Goal: Task Accomplishment & Management: Complete application form

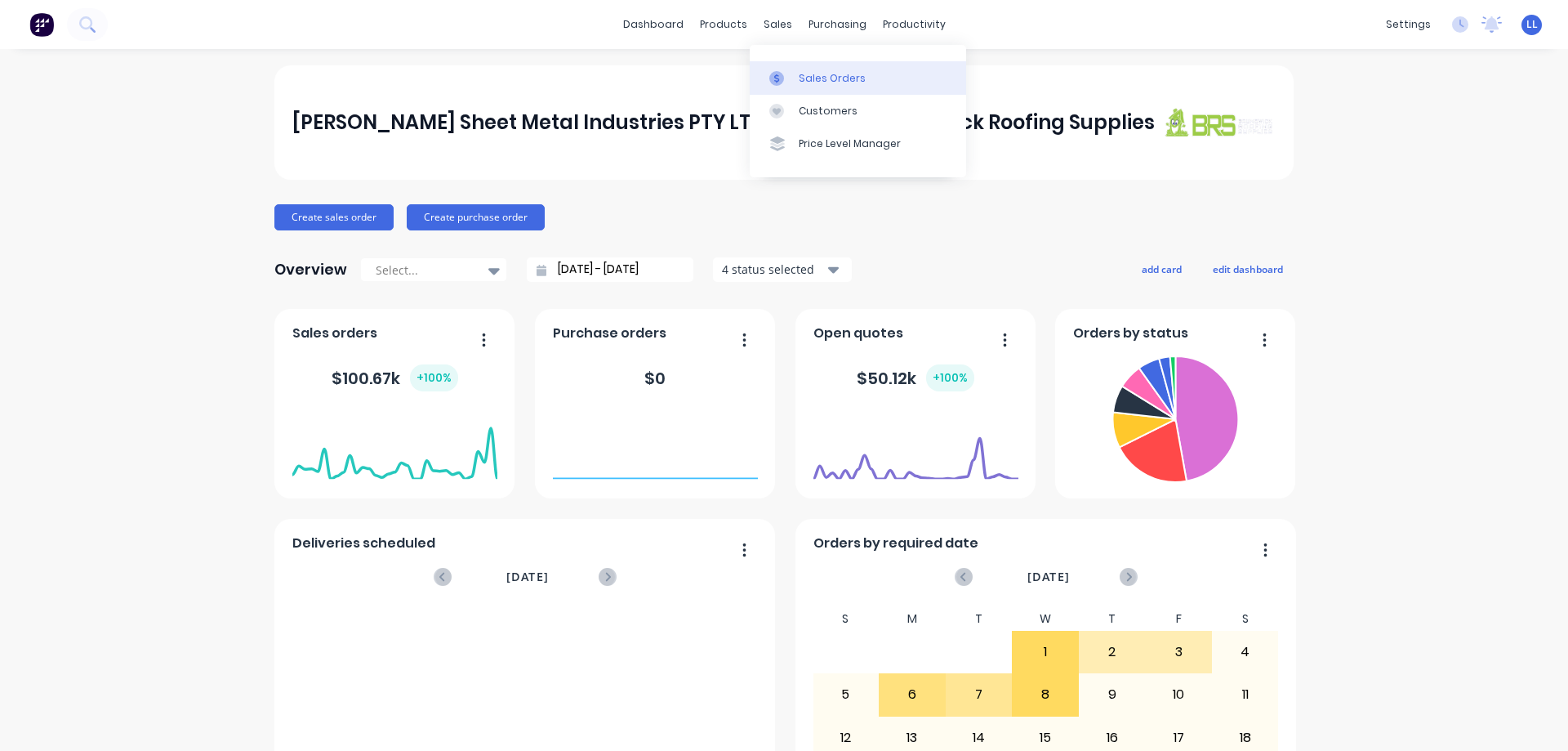
click at [789, 78] on div at bounding box center [781, 79] width 25 height 15
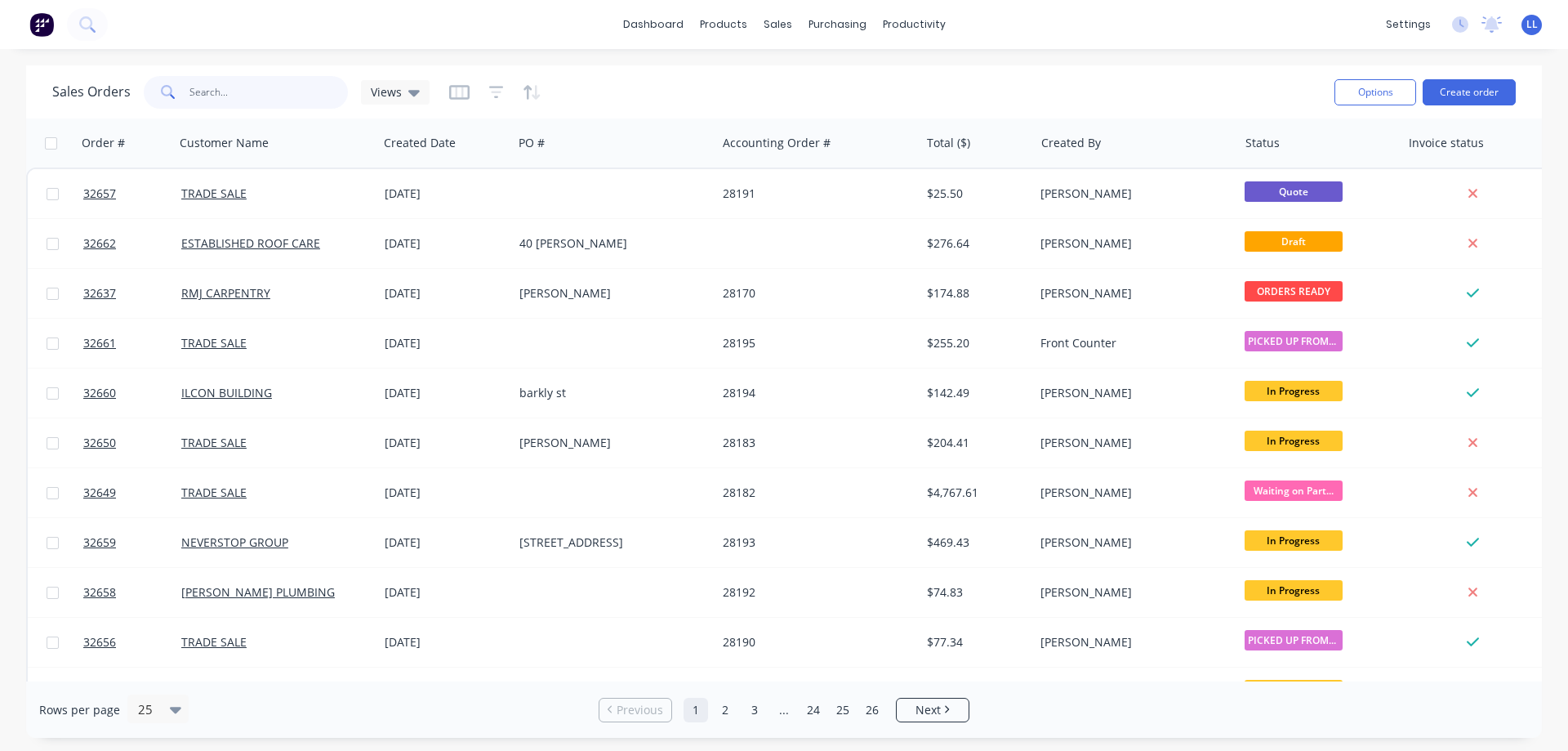
click at [218, 93] on input "text" at bounding box center [268, 92] width 159 height 33
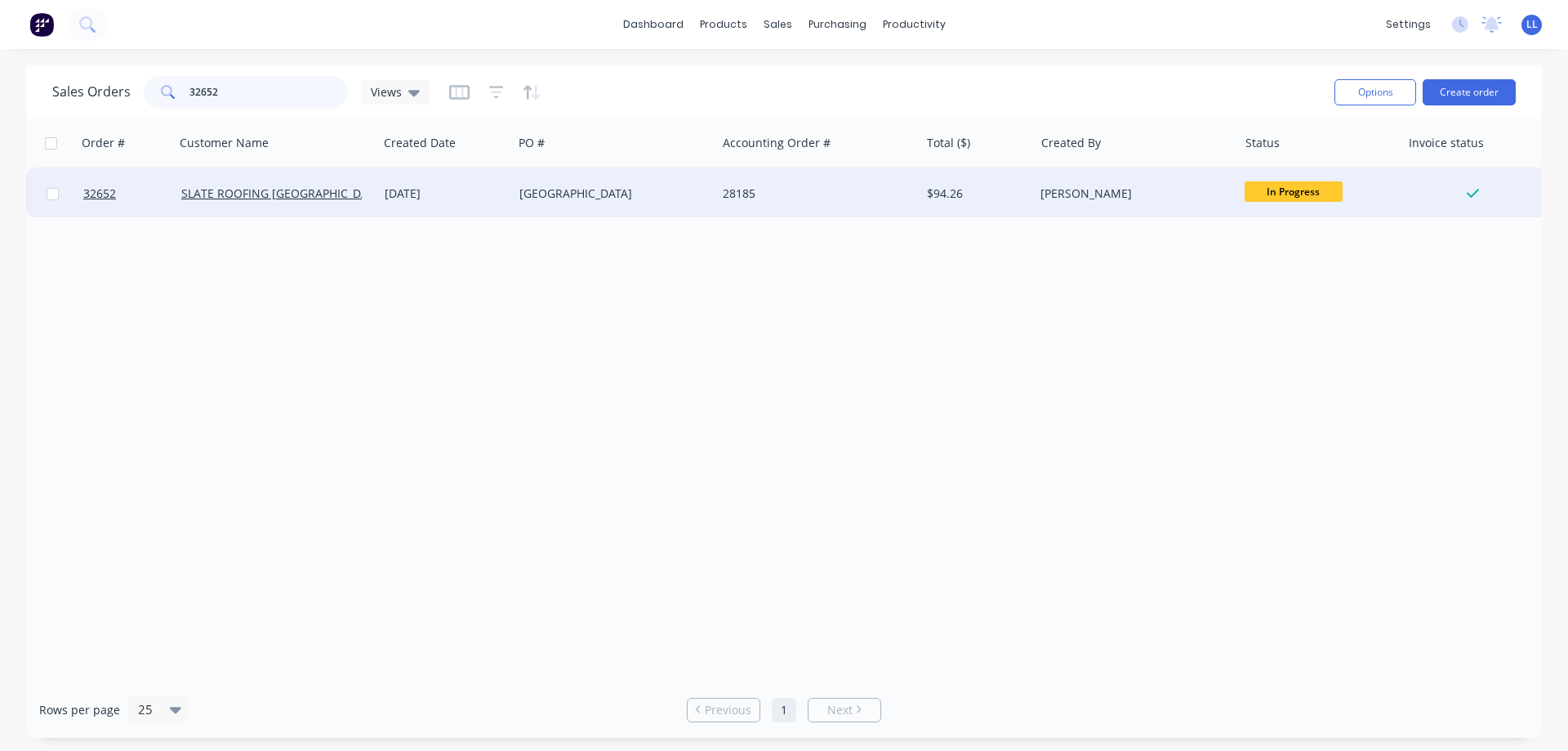
type input "32652"
click at [784, 208] on div "28185" at bounding box center [817, 194] width 204 height 49
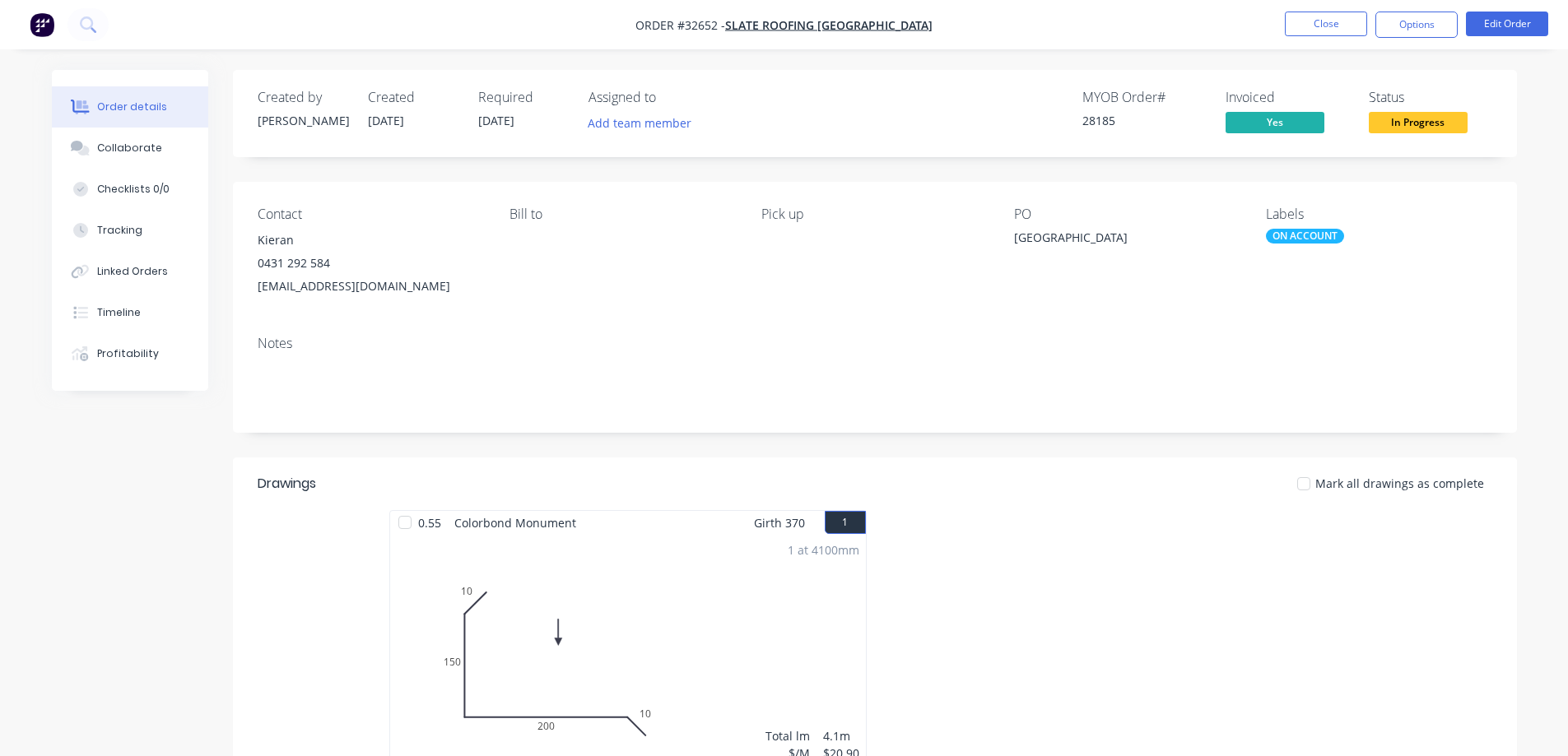
click at [1417, 119] on span "In Progress" at bounding box center [1417, 122] width 98 height 20
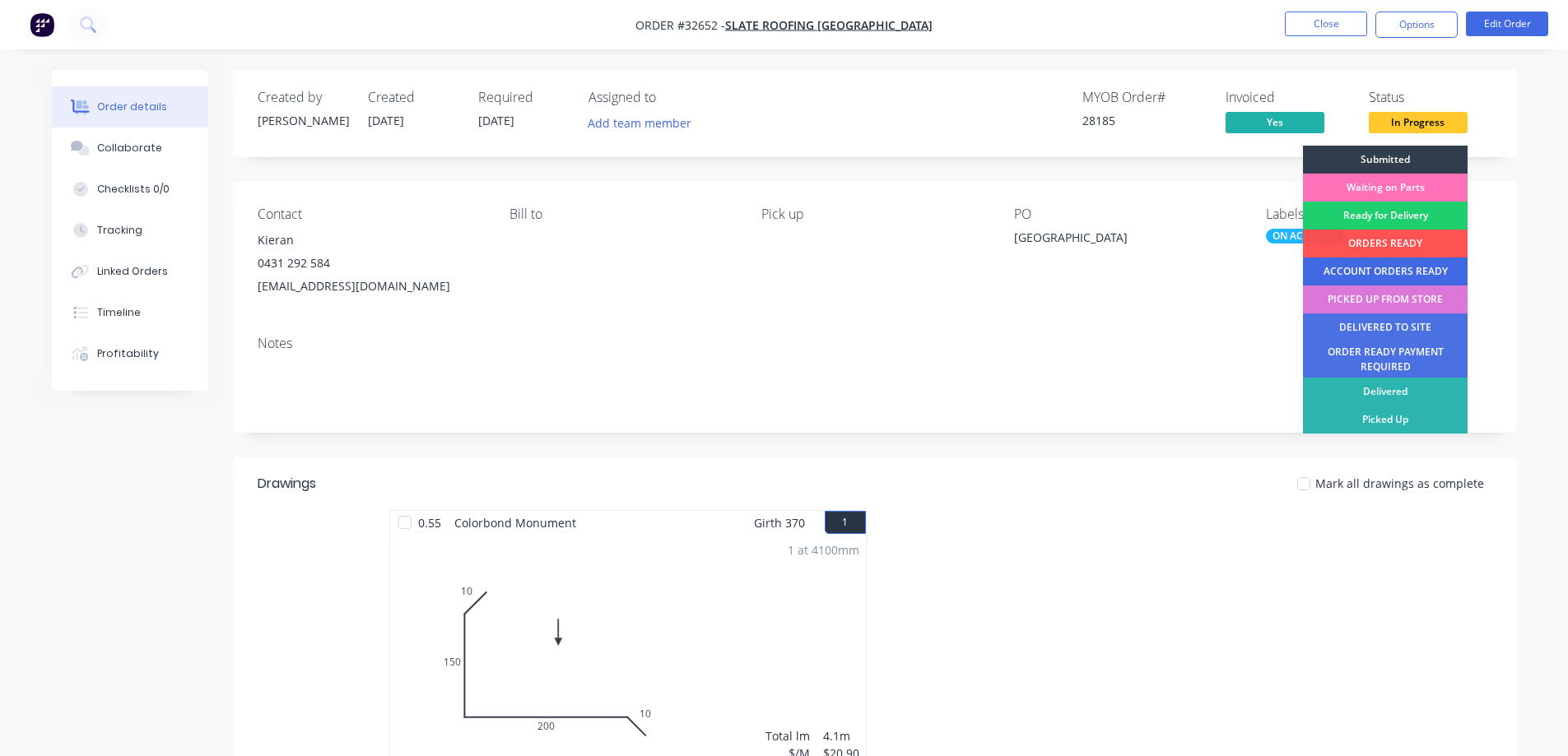
click at [1375, 270] on div "ACCOUNT ORDERS READY" at bounding box center [1385, 271] width 165 height 28
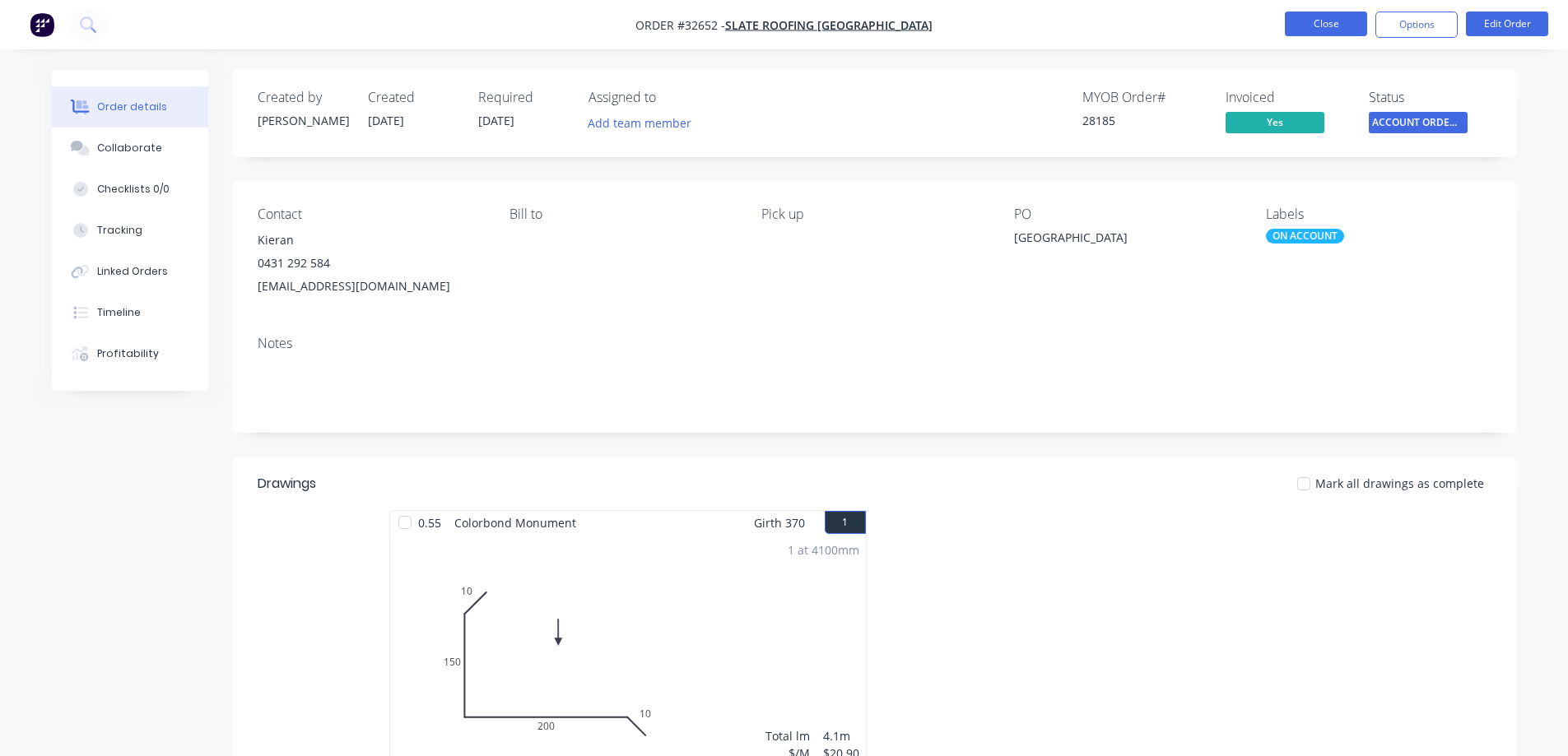
click at [1337, 17] on button "Close" at bounding box center [1325, 24] width 82 height 25
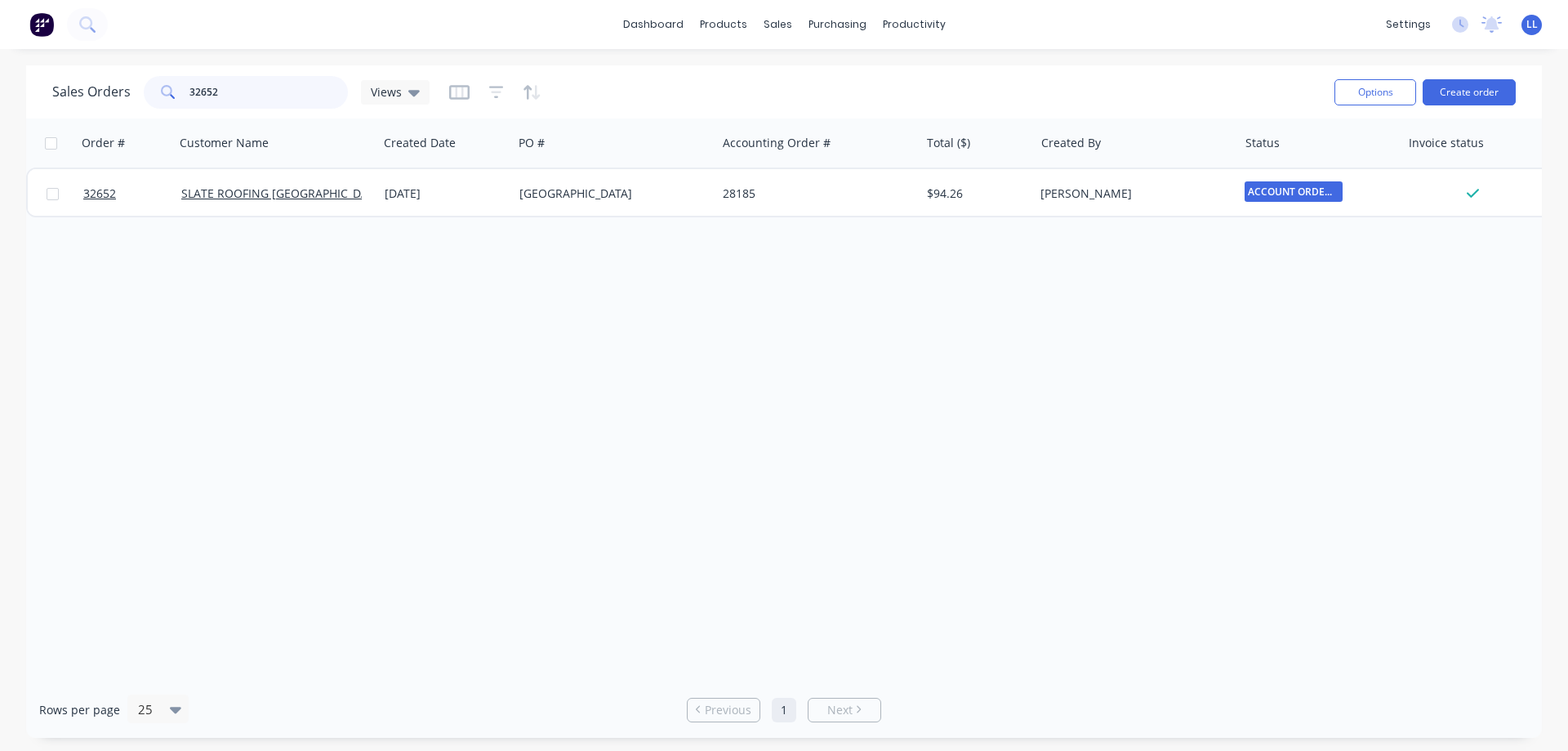
drag, startPoint x: 242, startPoint y: 93, endPoint x: 132, endPoint y: 89, distance: 110.1
click at [132, 89] on div "Sales Orders 32652 Views" at bounding box center [240, 92] width 377 height 33
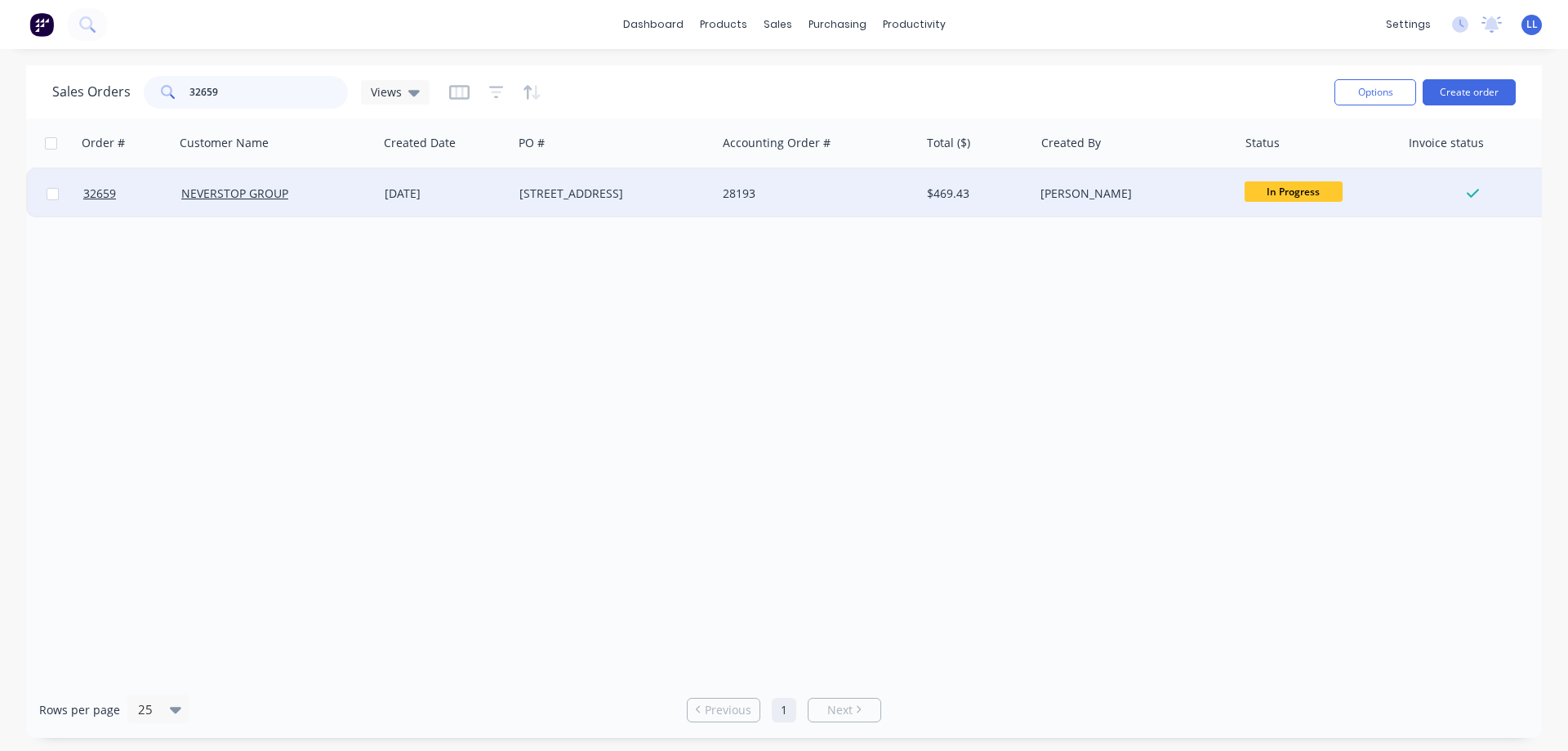
type input "32659"
click at [828, 200] on div "28193" at bounding box center [814, 194] width 182 height 16
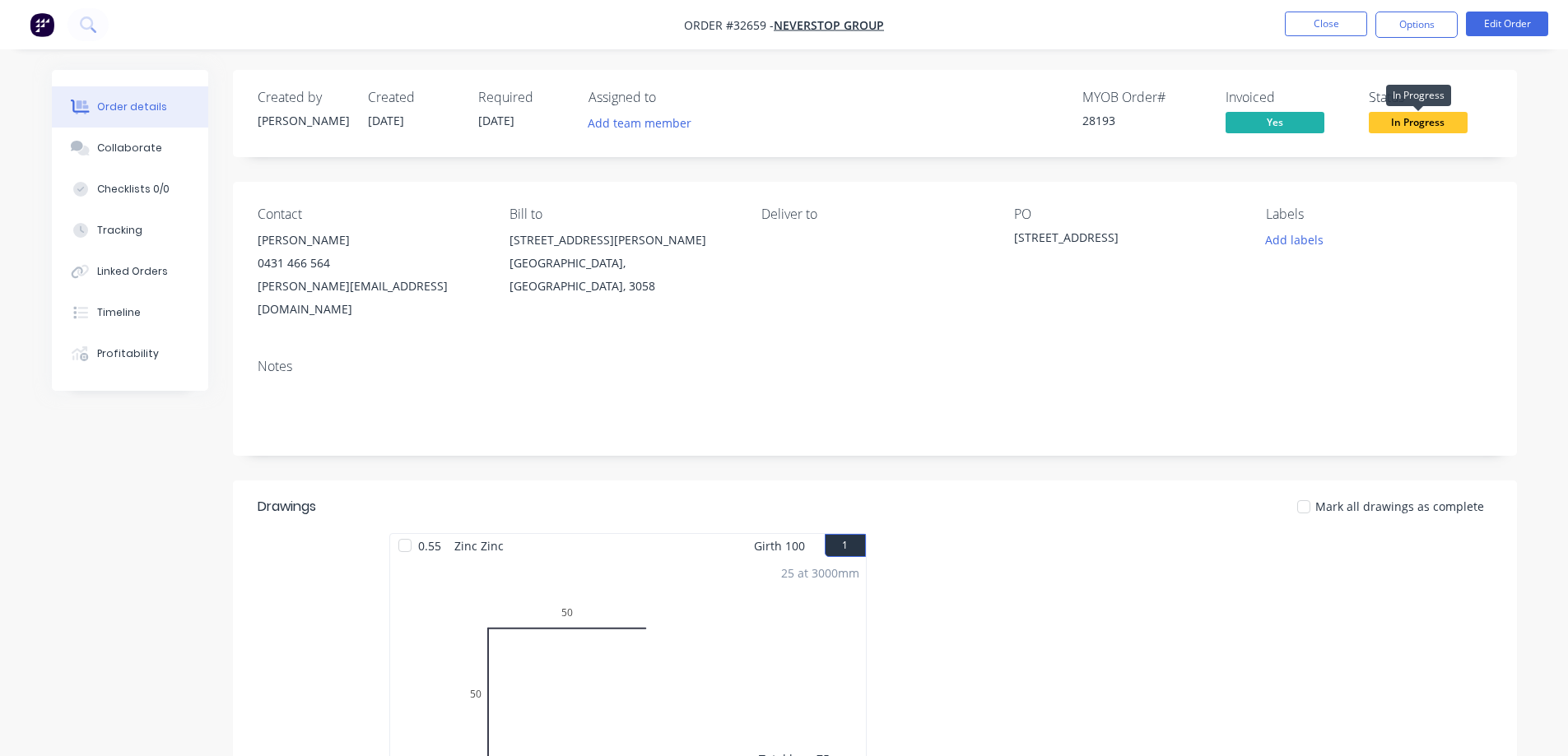
click at [1402, 125] on span "In Progress" at bounding box center [1417, 122] width 98 height 20
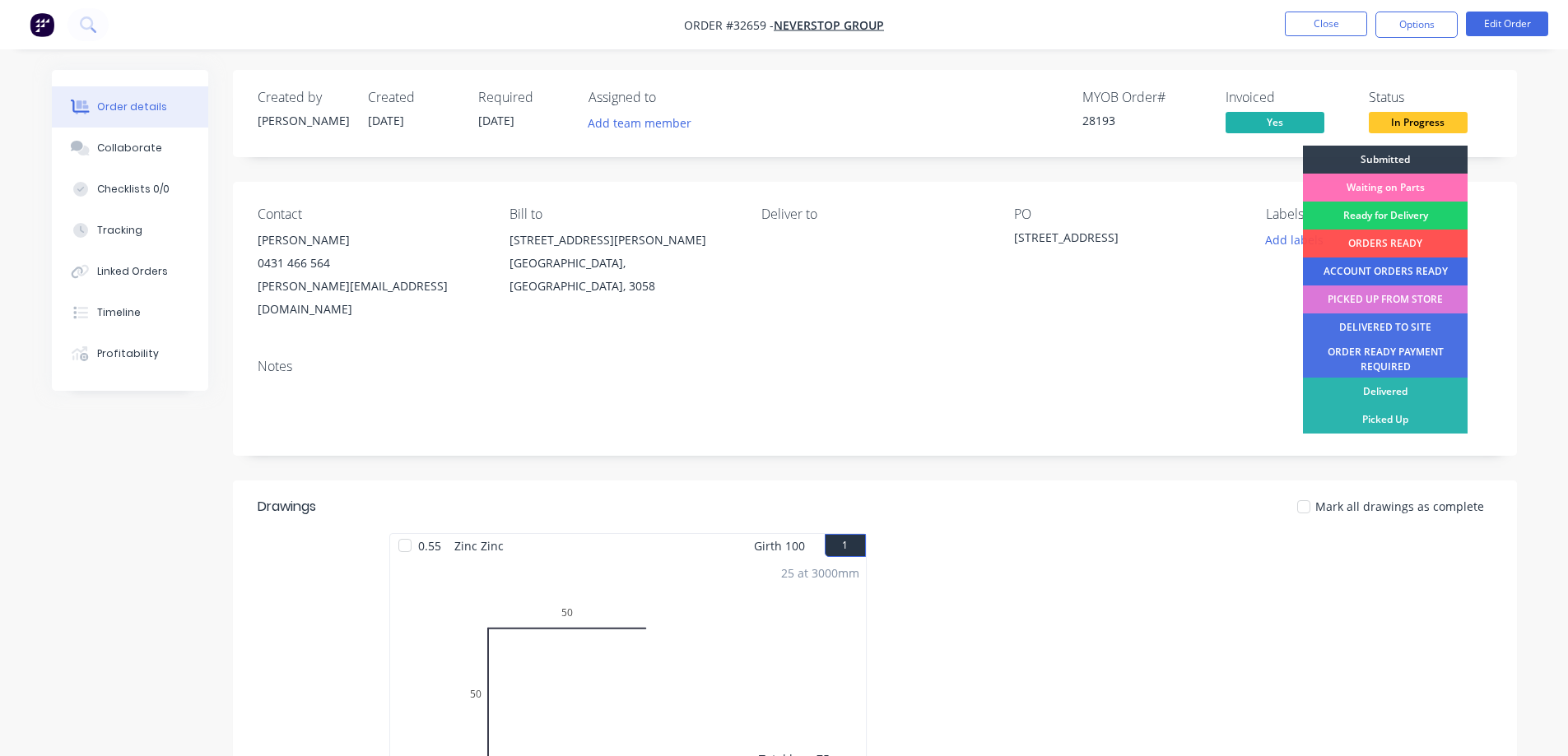
click at [1373, 266] on div "ACCOUNT ORDERS READY" at bounding box center [1385, 271] width 165 height 28
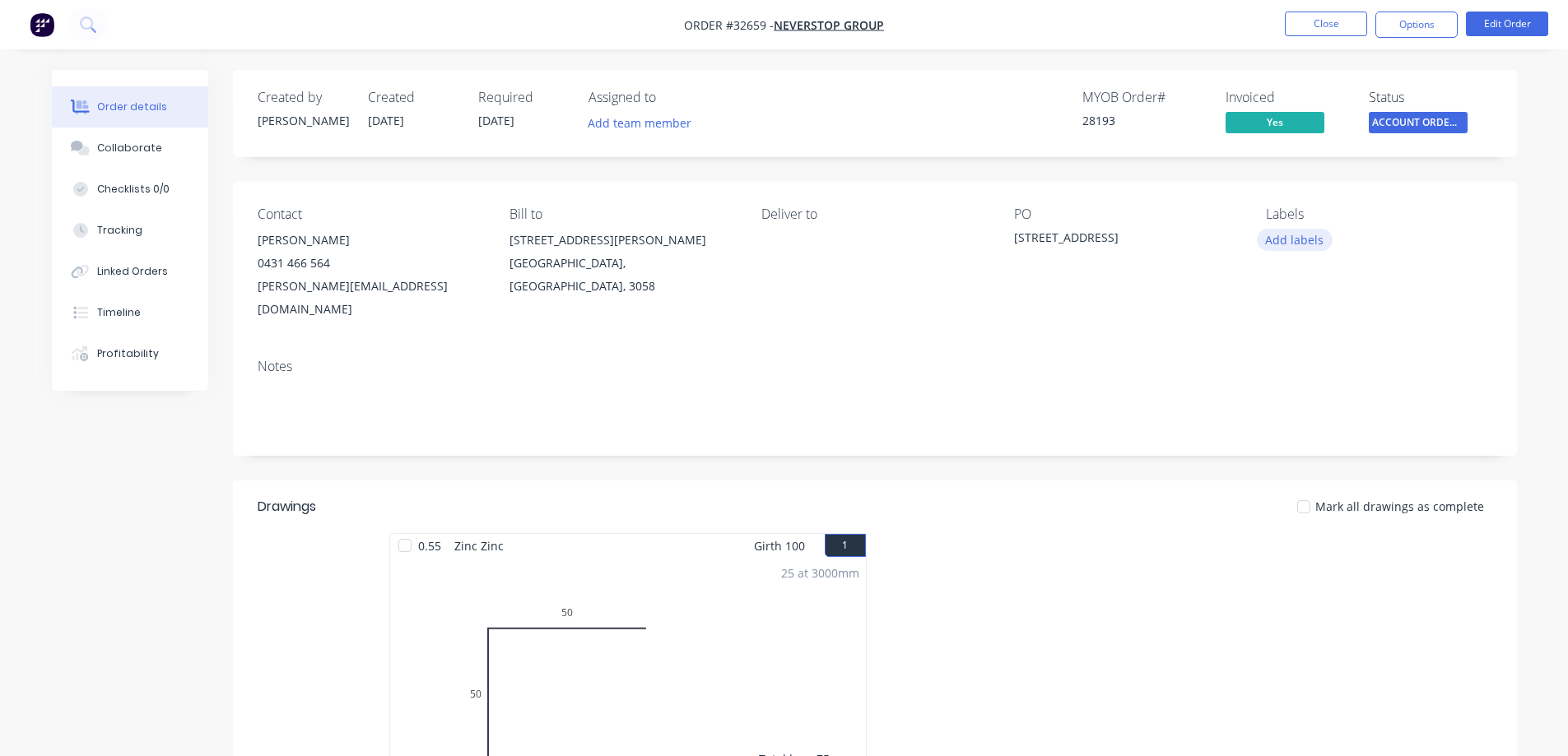
click at [1296, 237] on button "Add labels" at bounding box center [1295, 240] width 75 height 22
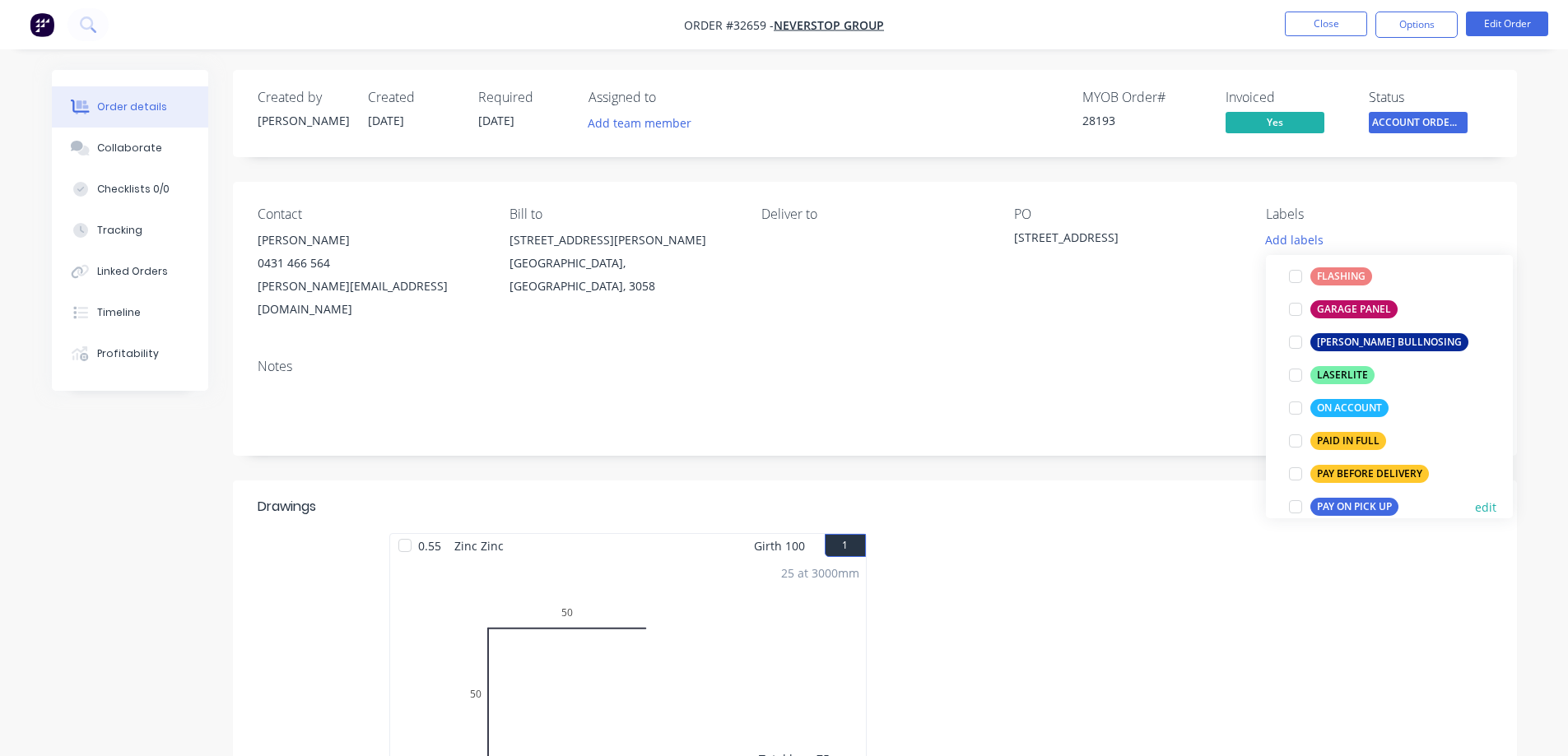
scroll to position [411, 0]
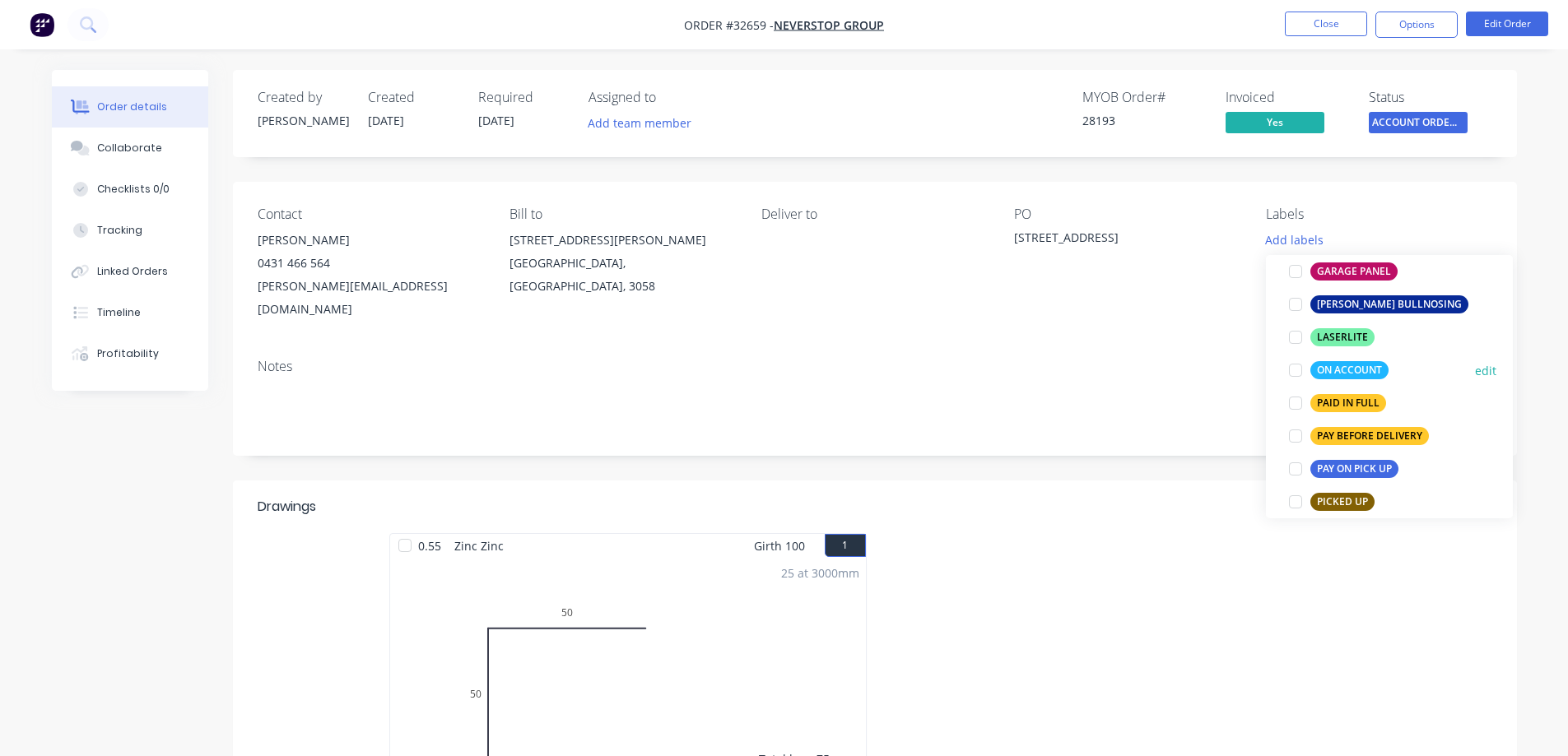
click at [1296, 370] on div at bounding box center [1296, 371] width 33 height 33
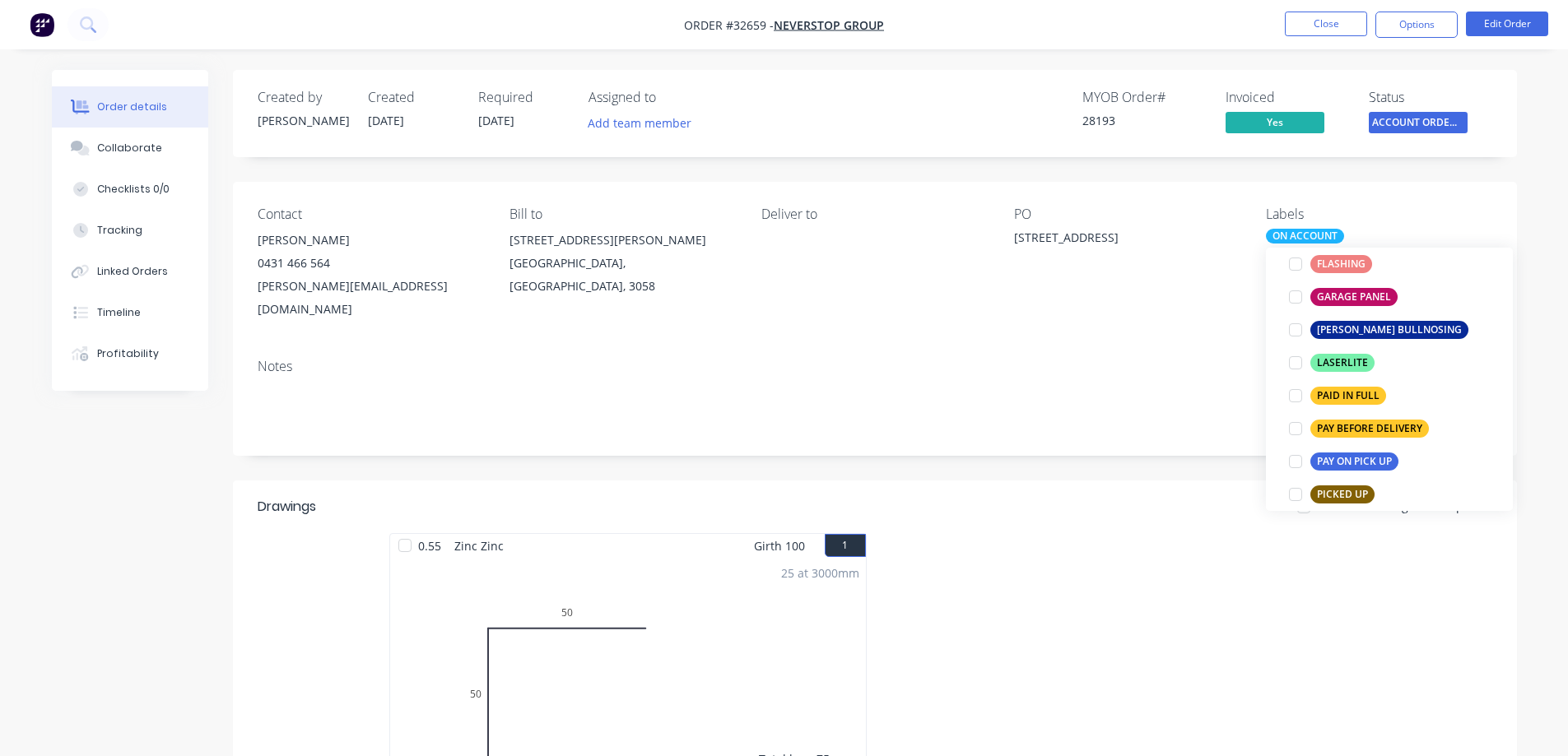
scroll to position [17, 0]
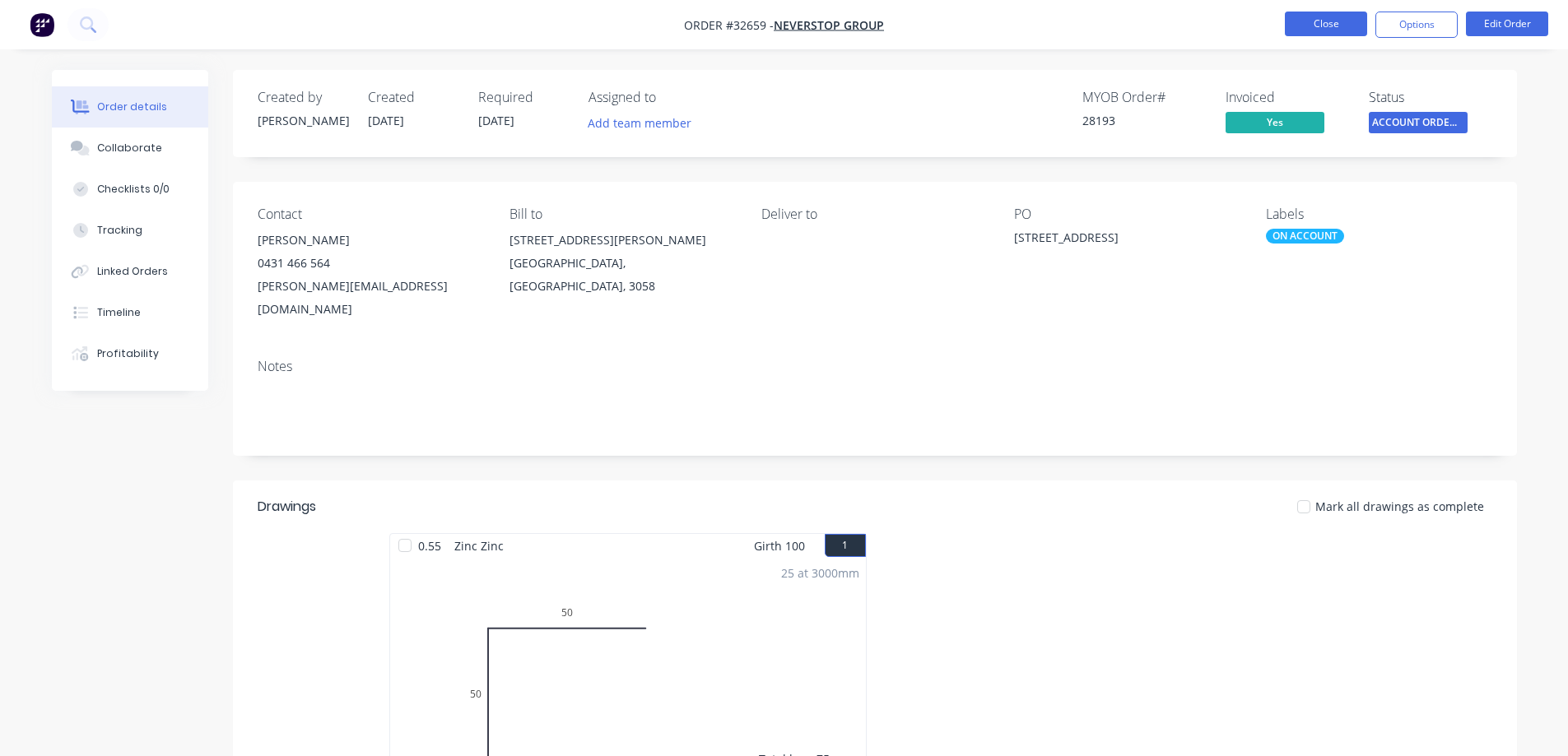
click at [1294, 19] on button "Close" at bounding box center [1325, 24] width 82 height 25
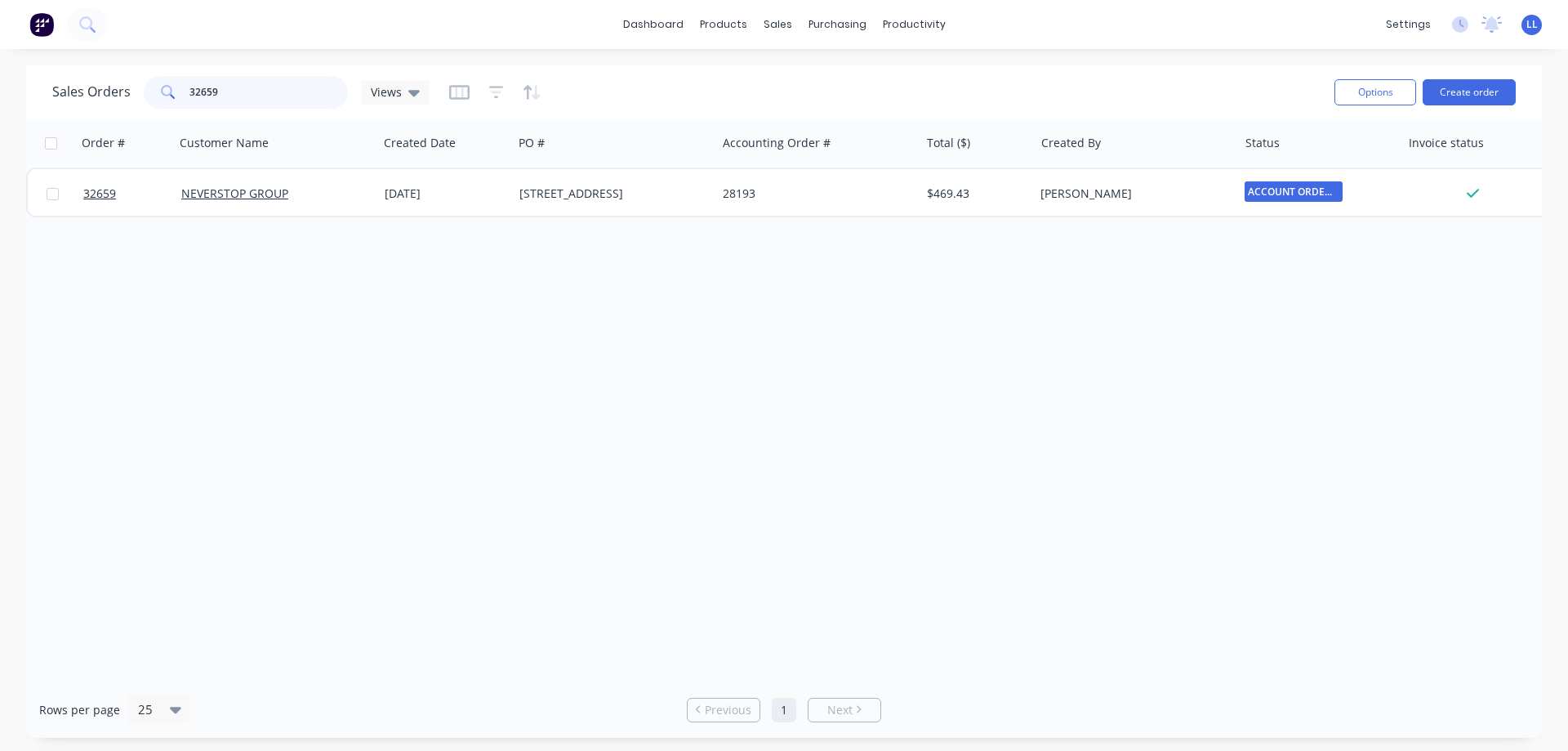
drag, startPoint x: 220, startPoint y: 87, endPoint x: 167, endPoint y: 94, distance: 53.5
click at [167, 94] on div "32659" at bounding box center [246, 92] width 205 height 33
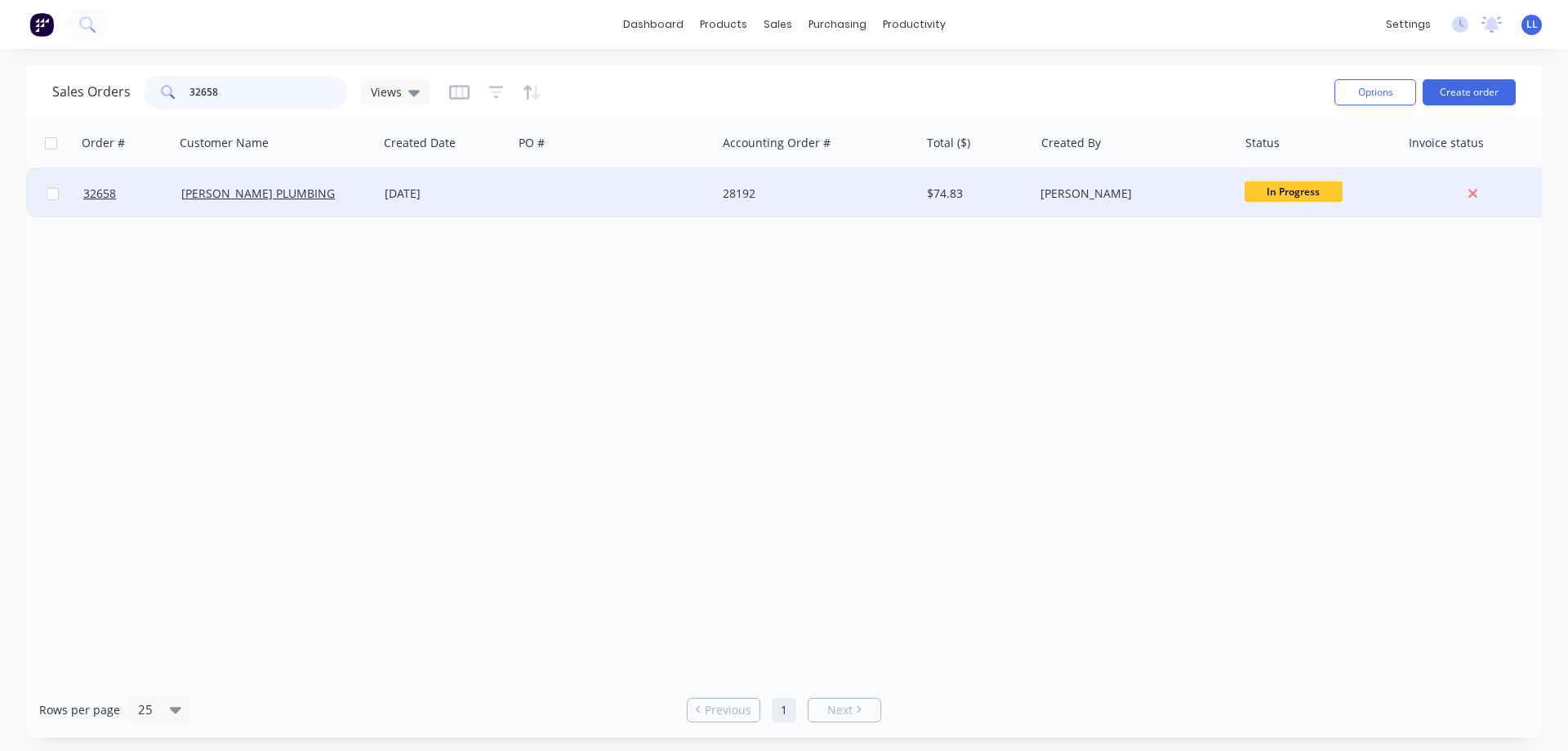
type input "32658"
click at [1094, 206] on div "[PERSON_NAME]" at bounding box center [1135, 194] width 204 height 49
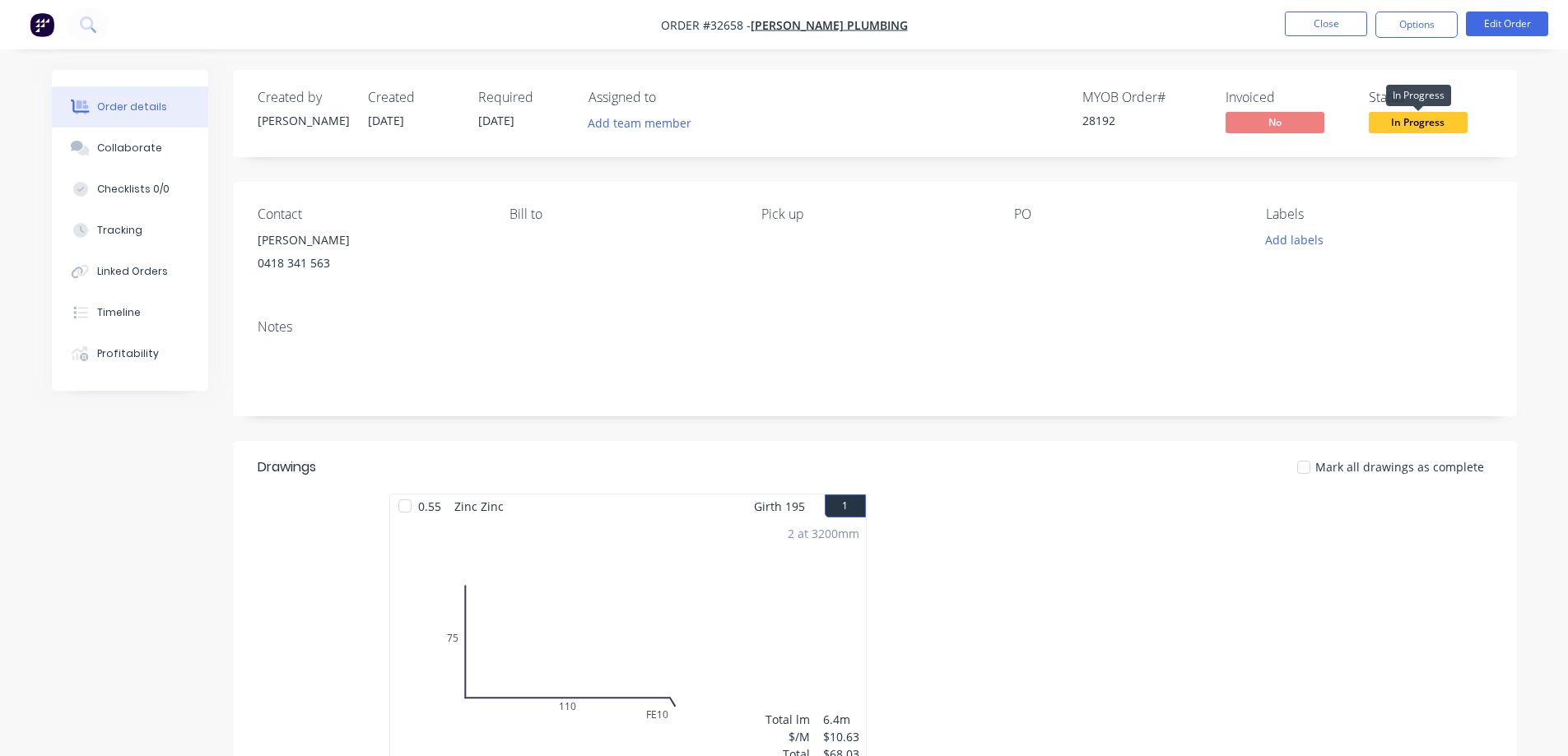
click at [1434, 120] on span "In Progress" at bounding box center [1417, 122] width 98 height 20
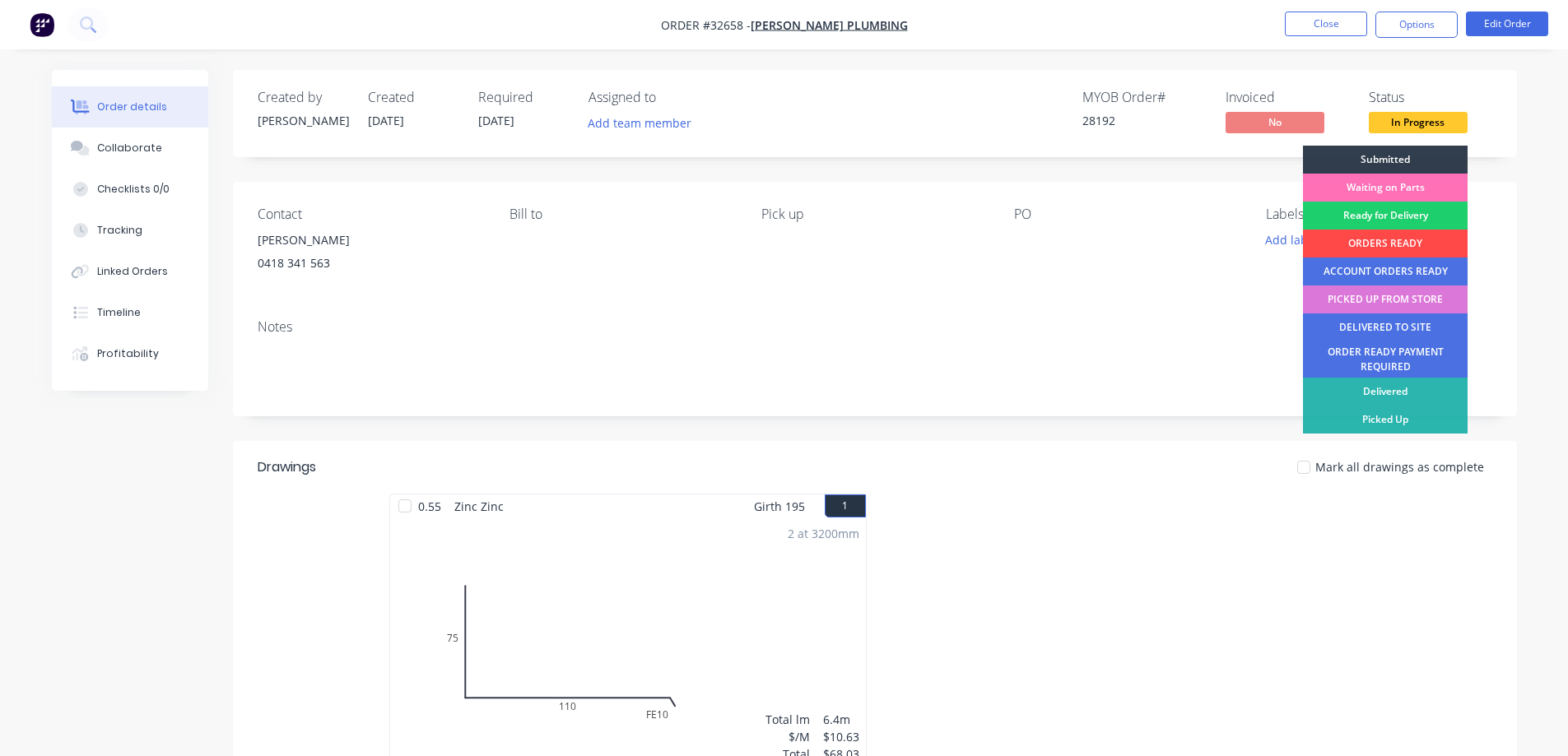
click at [1378, 242] on div "ORDERS READY" at bounding box center [1385, 244] width 165 height 28
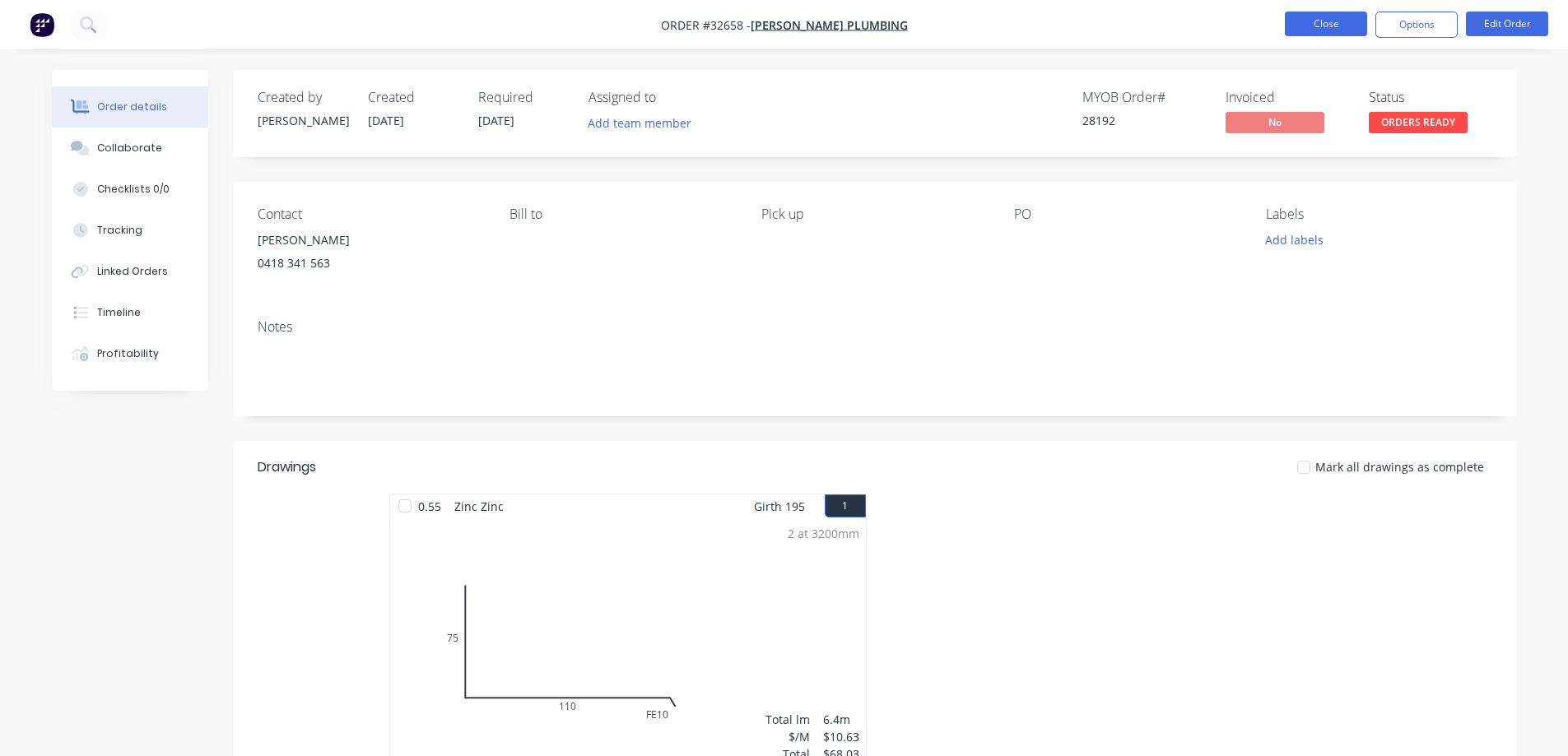
click at [1312, 27] on button "Close" at bounding box center [1325, 24] width 82 height 25
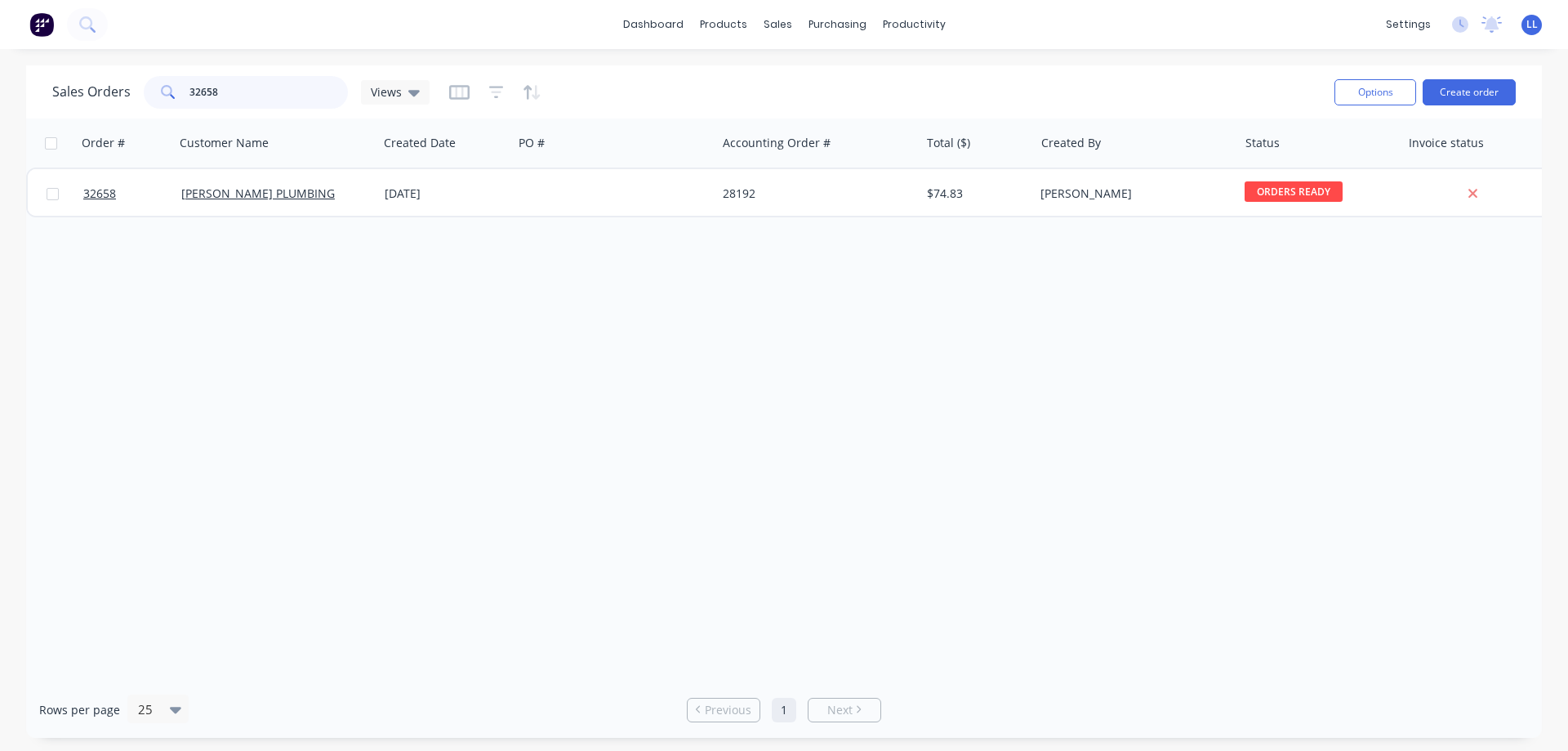
drag, startPoint x: 232, startPoint y: 95, endPoint x: 174, endPoint y: 92, distance: 58.1
click at [174, 92] on div "32658" at bounding box center [246, 92] width 205 height 33
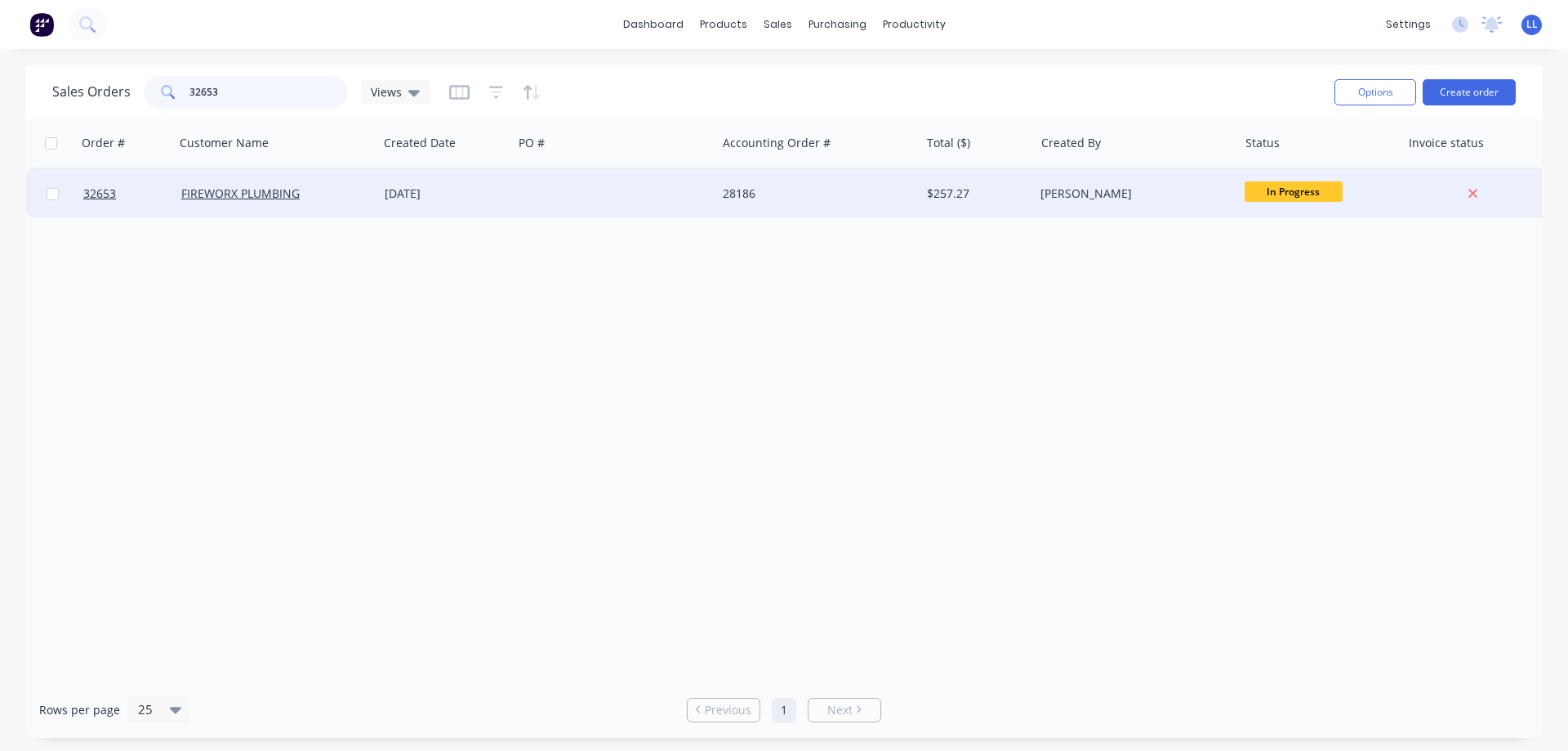
type input "32653"
click at [710, 207] on div at bounding box center [615, 194] width 204 height 49
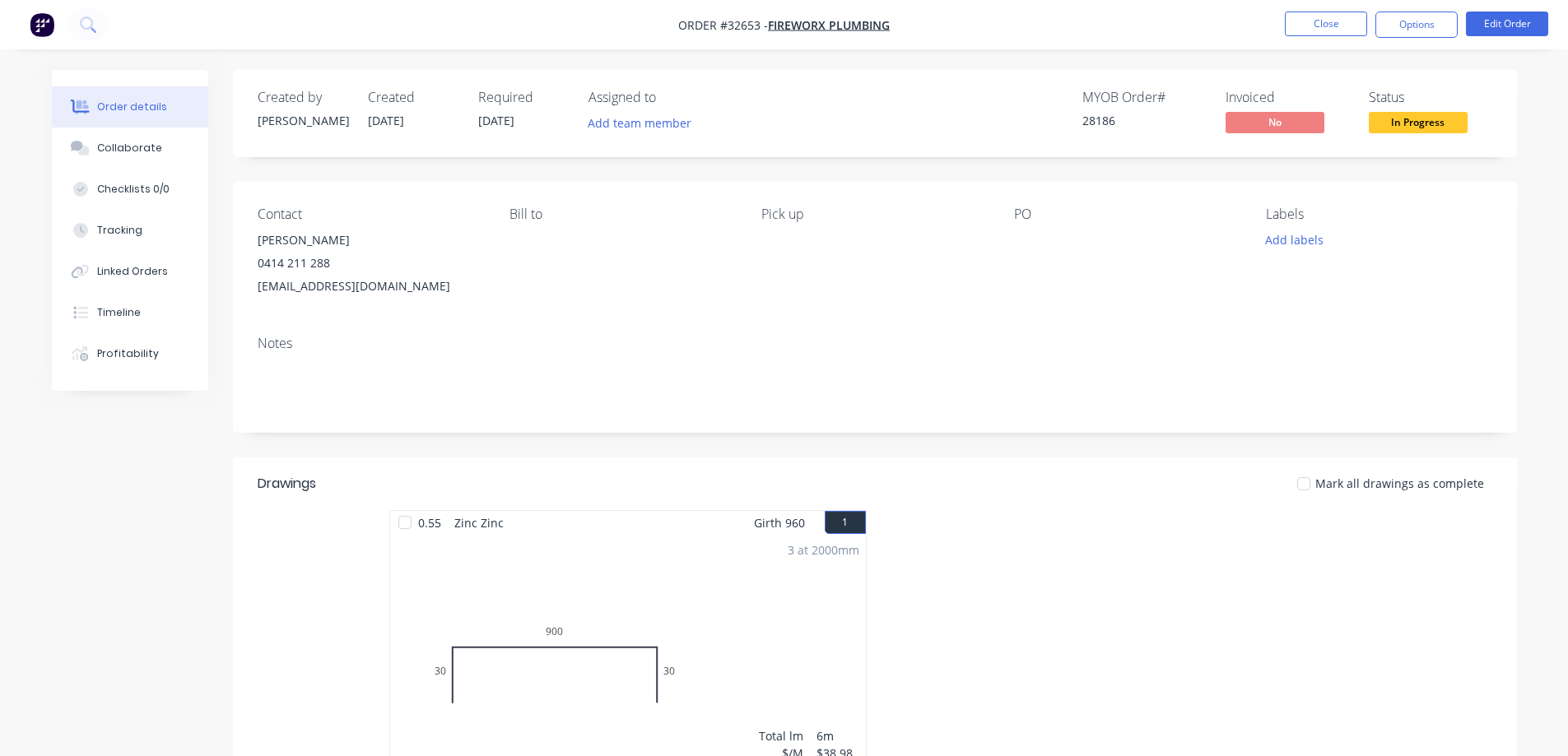
click at [1450, 124] on span "In Progress" at bounding box center [1417, 122] width 98 height 20
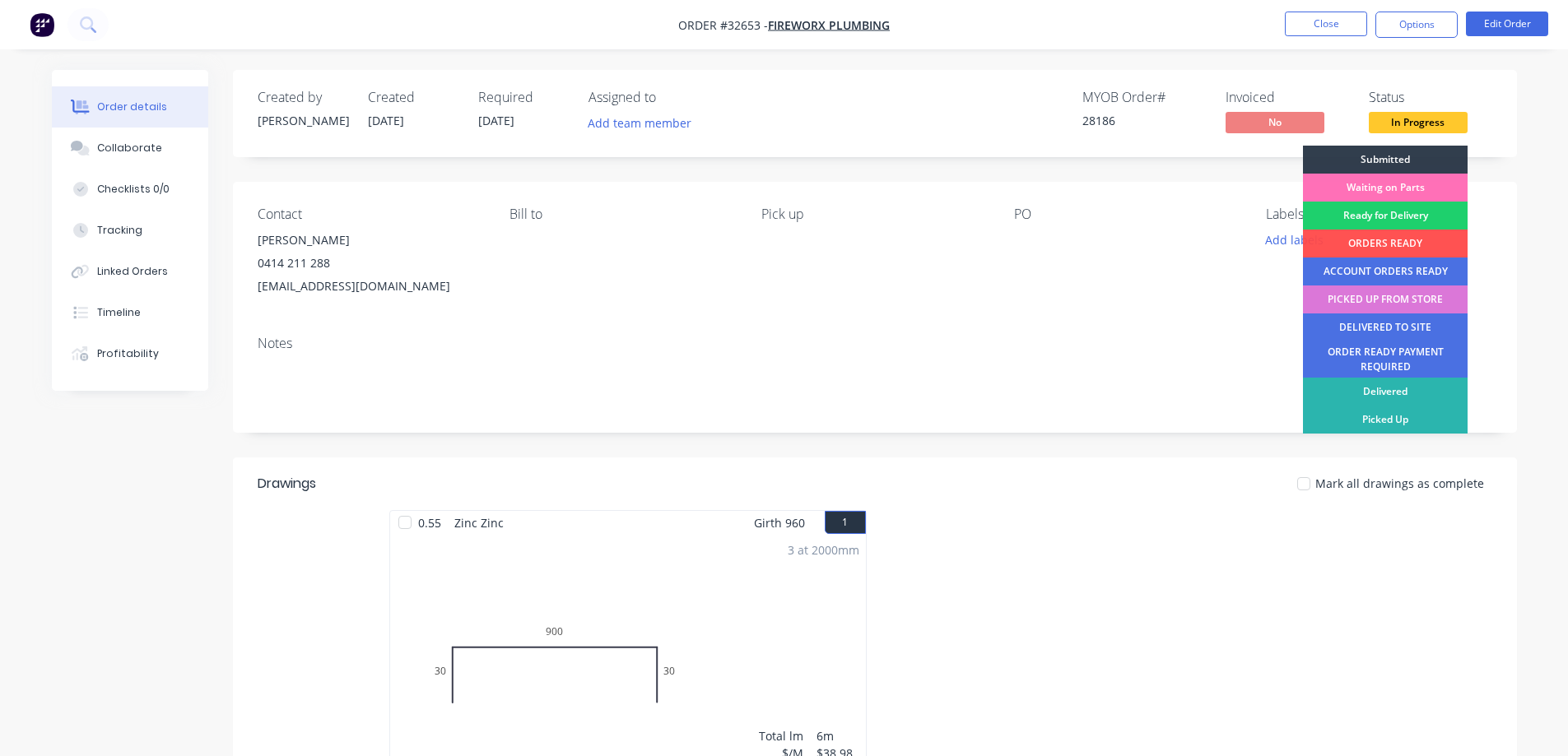
drag, startPoint x: 1414, startPoint y: 242, endPoint x: 1374, endPoint y: 140, distance: 109.6
click at [1413, 239] on div "ORDERS READY" at bounding box center [1385, 244] width 165 height 28
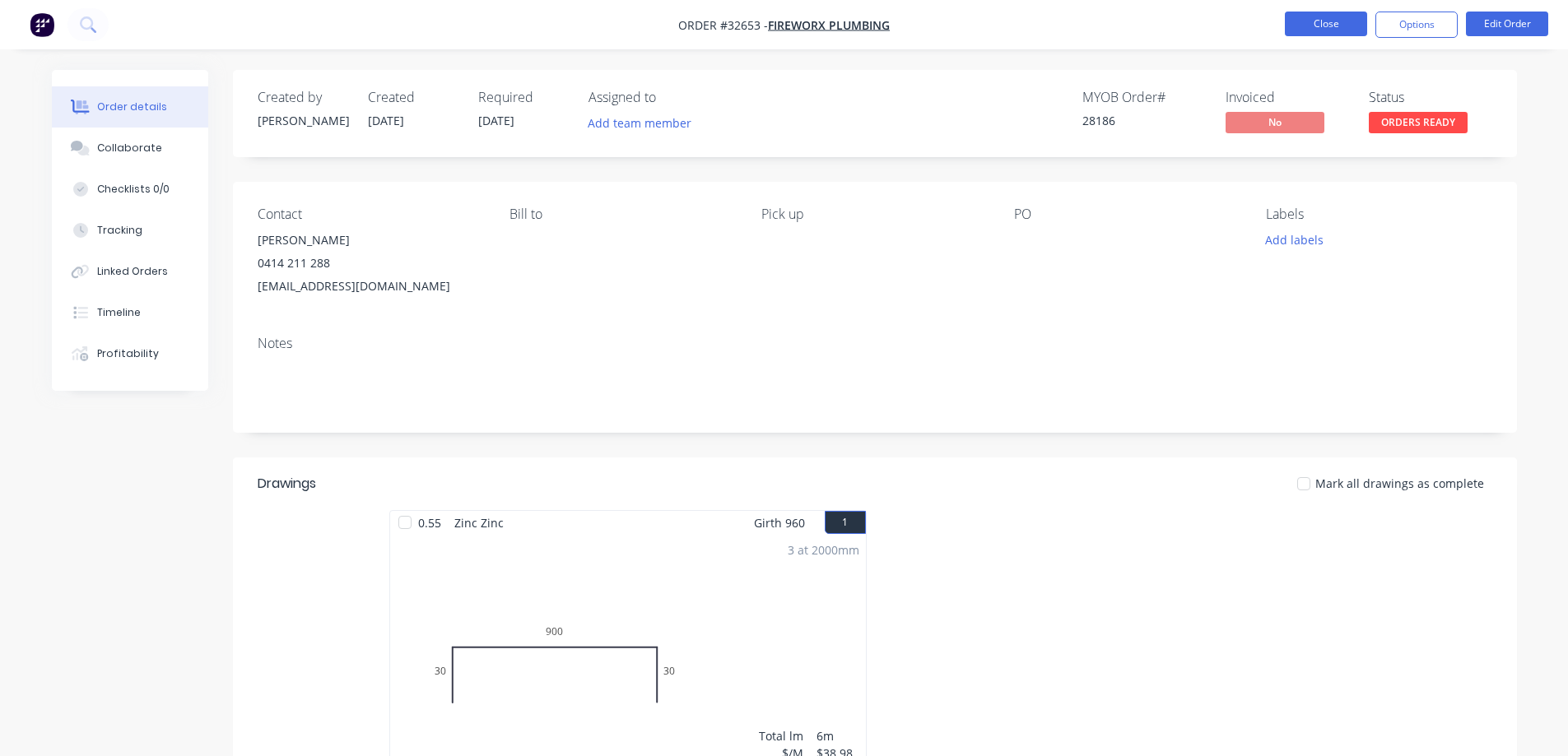
click at [1349, 19] on button "Close" at bounding box center [1325, 24] width 82 height 25
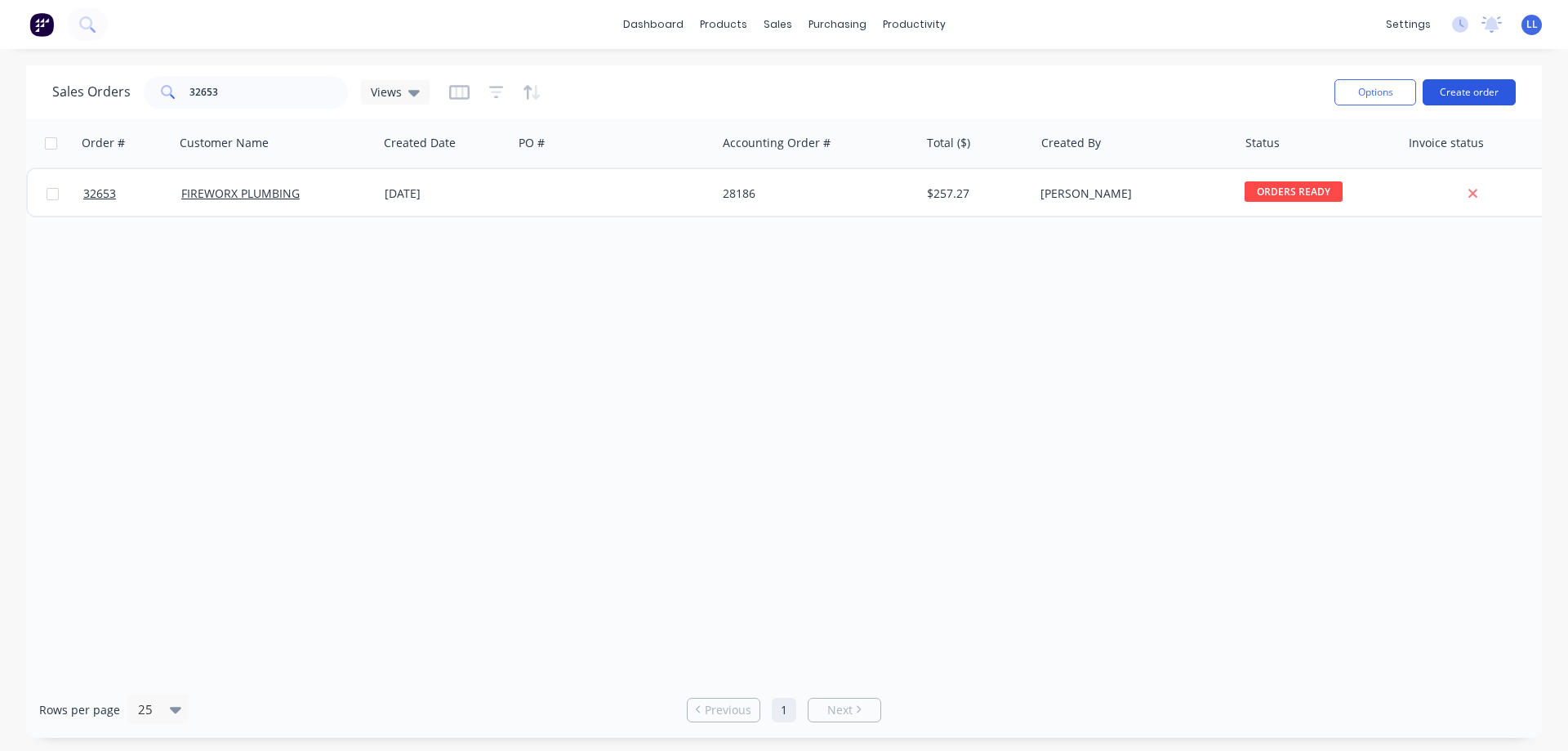
click at [1489, 90] on button "Create order" at bounding box center [1469, 92] width 93 height 26
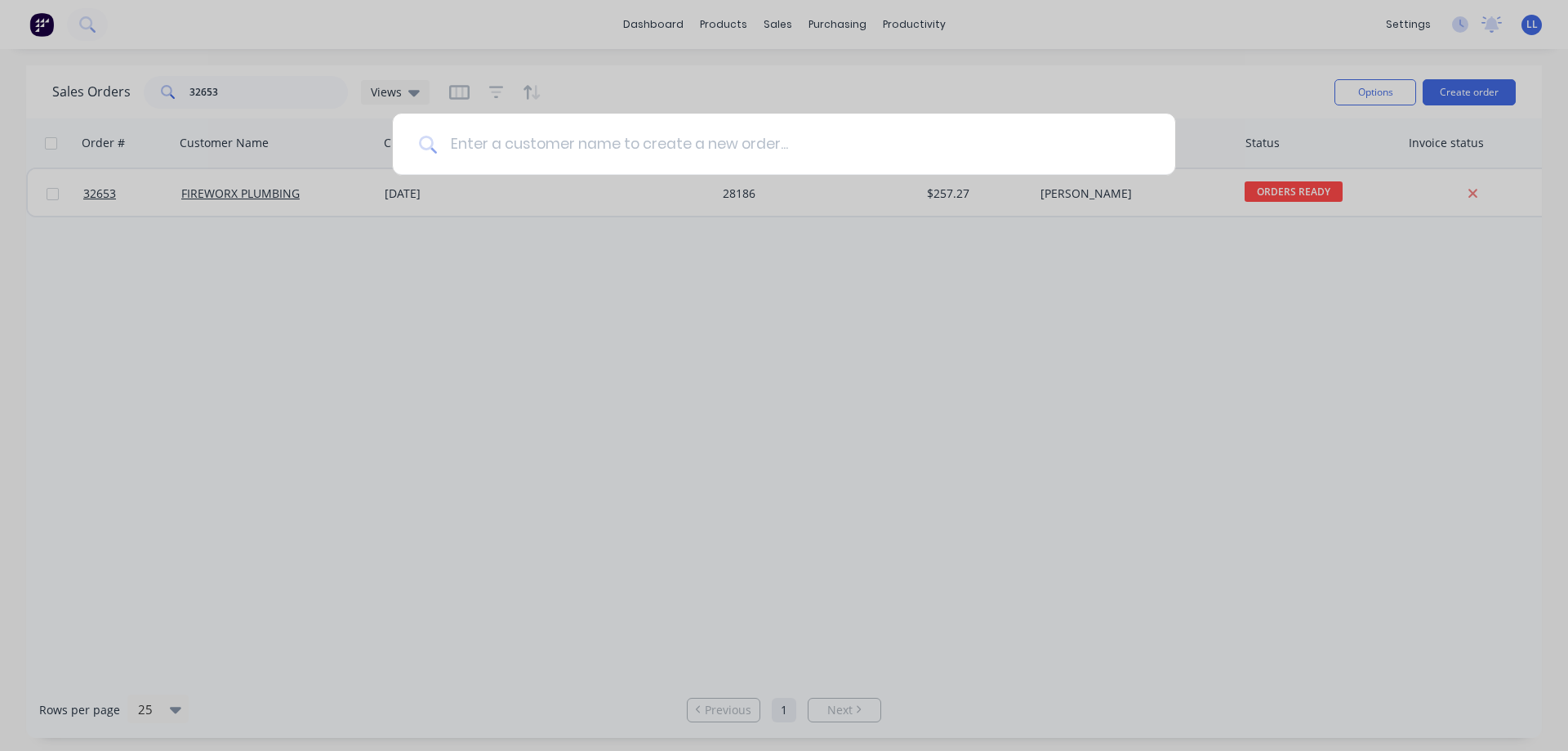
drag, startPoint x: 606, startPoint y: 143, endPoint x: 627, endPoint y: 134, distance: 22.8
click at [620, 135] on input at bounding box center [793, 143] width 712 height 61
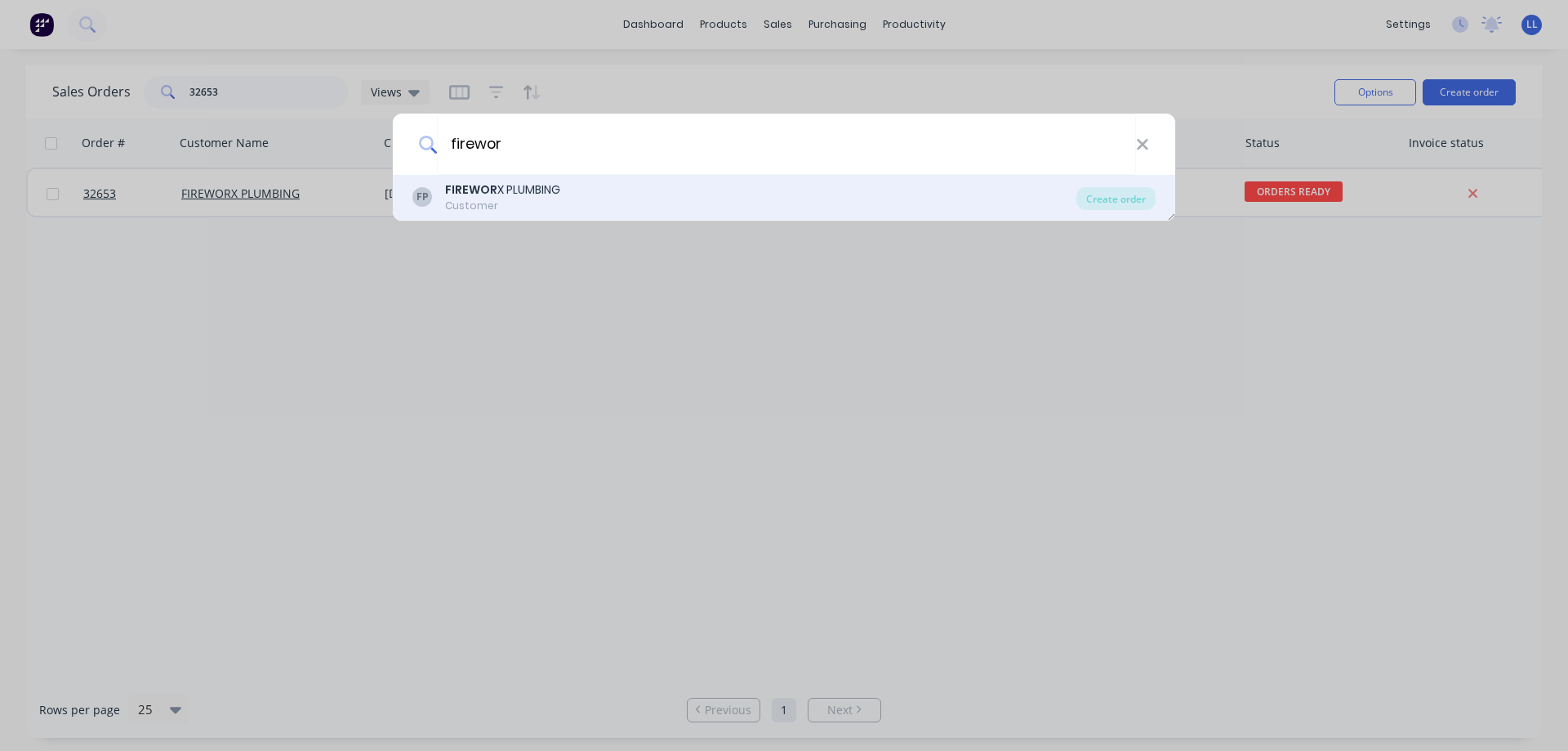
type input "firewor"
click at [574, 184] on div "FP FIREWOR X PLUMBING Customer" at bounding box center [744, 197] width 664 height 32
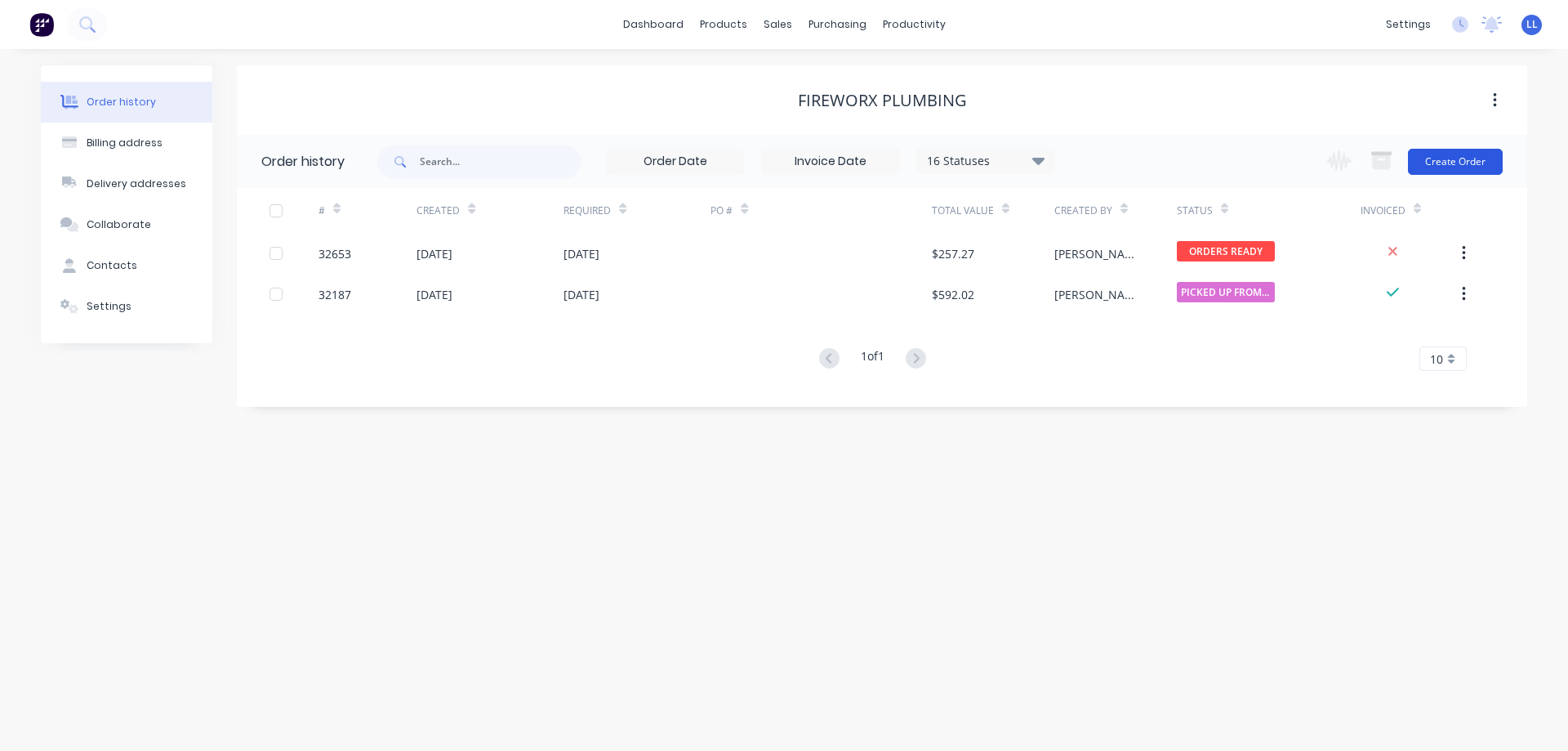
click at [1477, 157] on button "Create Order" at bounding box center [1456, 162] width 95 height 26
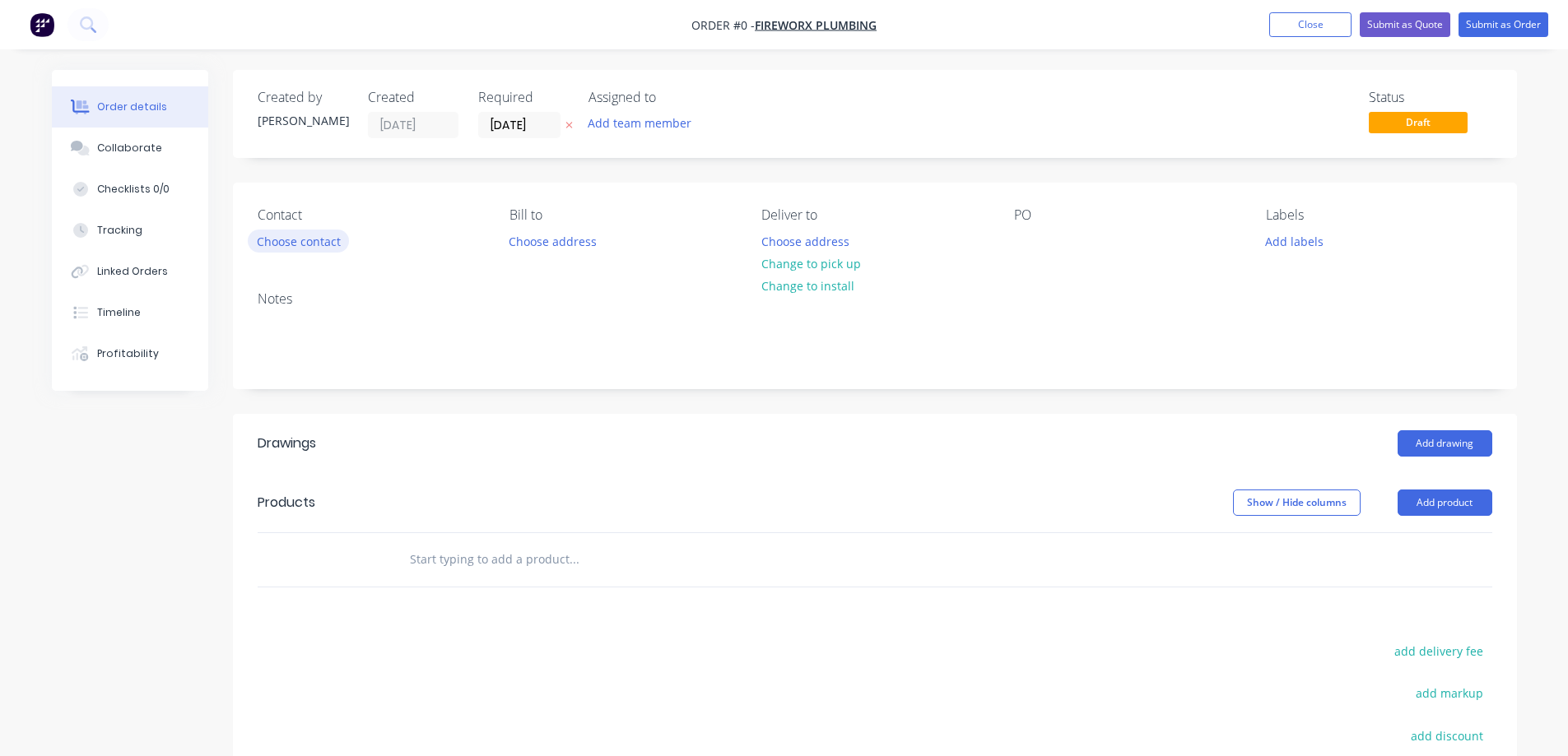
click at [317, 240] on button "Choose contact" at bounding box center [298, 241] width 101 height 22
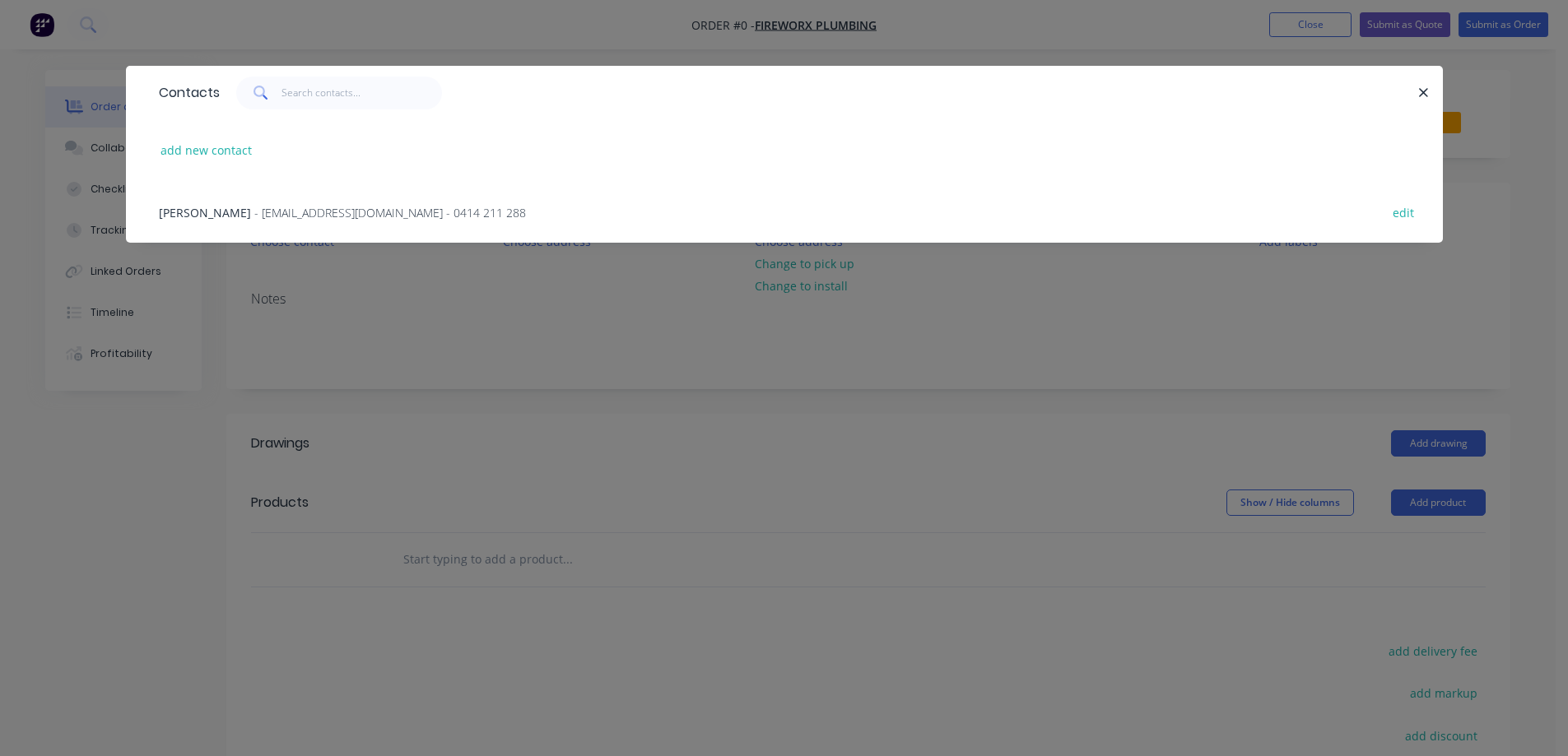
click at [251, 221] on div "[PERSON_NAME] - [EMAIL_ADDRESS][DOMAIN_NAME] - 0414 211 288" at bounding box center [342, 212] width 367 height 17
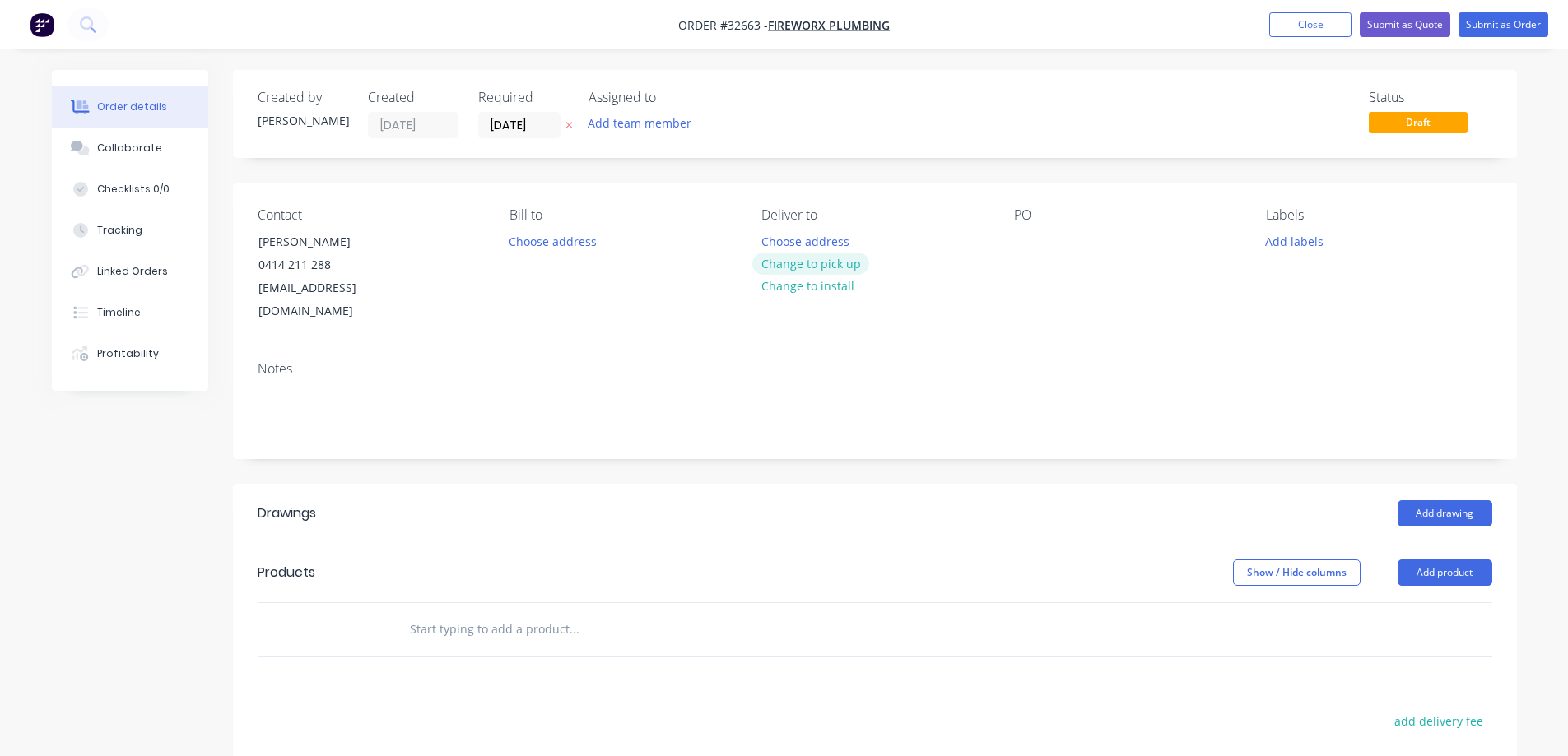
click at [796, 266] on button "Change to pick up" at bounding box center [810, 264] width 117 height 22
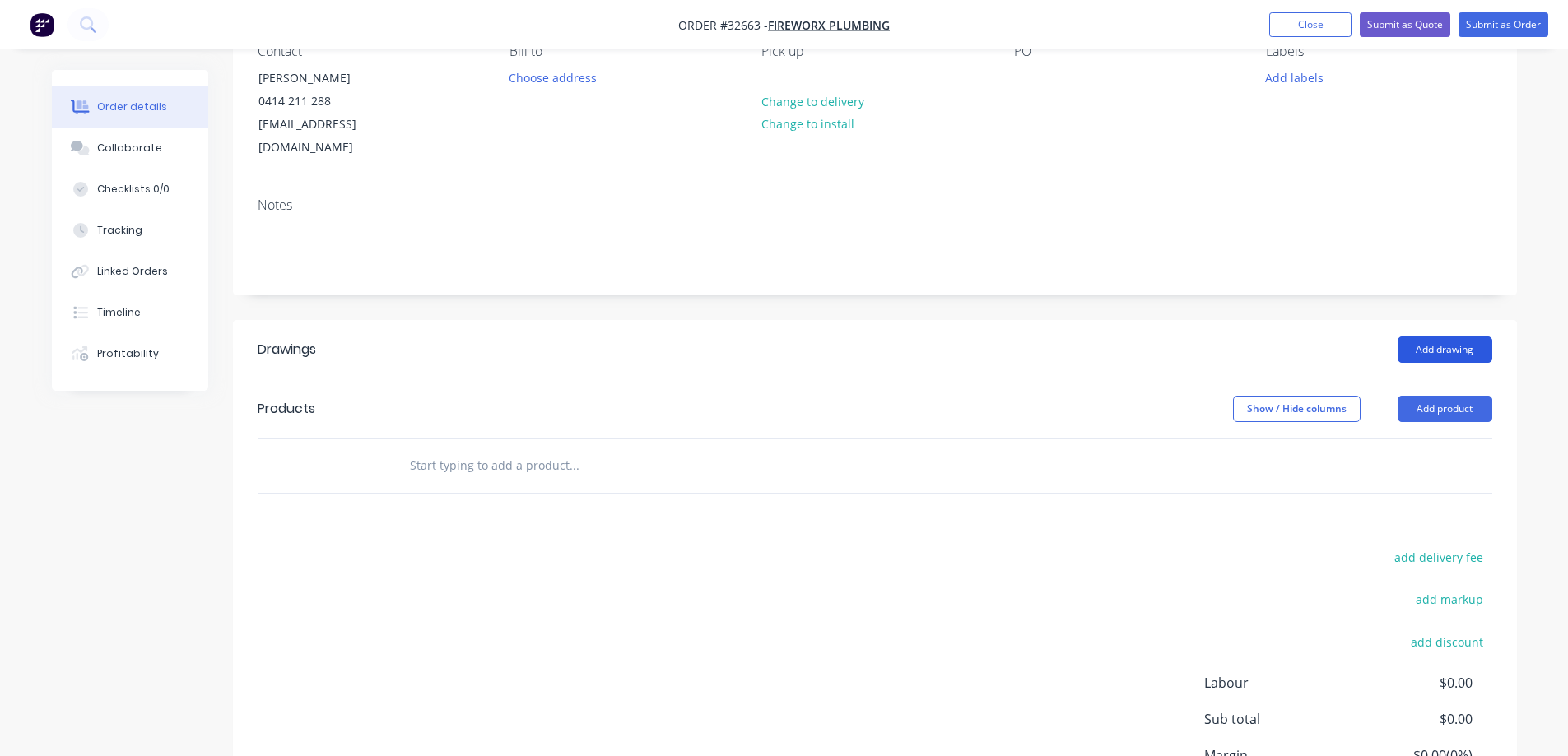
scroll to position [165, 0]
click at [1482, 336] on button "Add drawing" at bounding box center [1445, 349] width 95 height 27
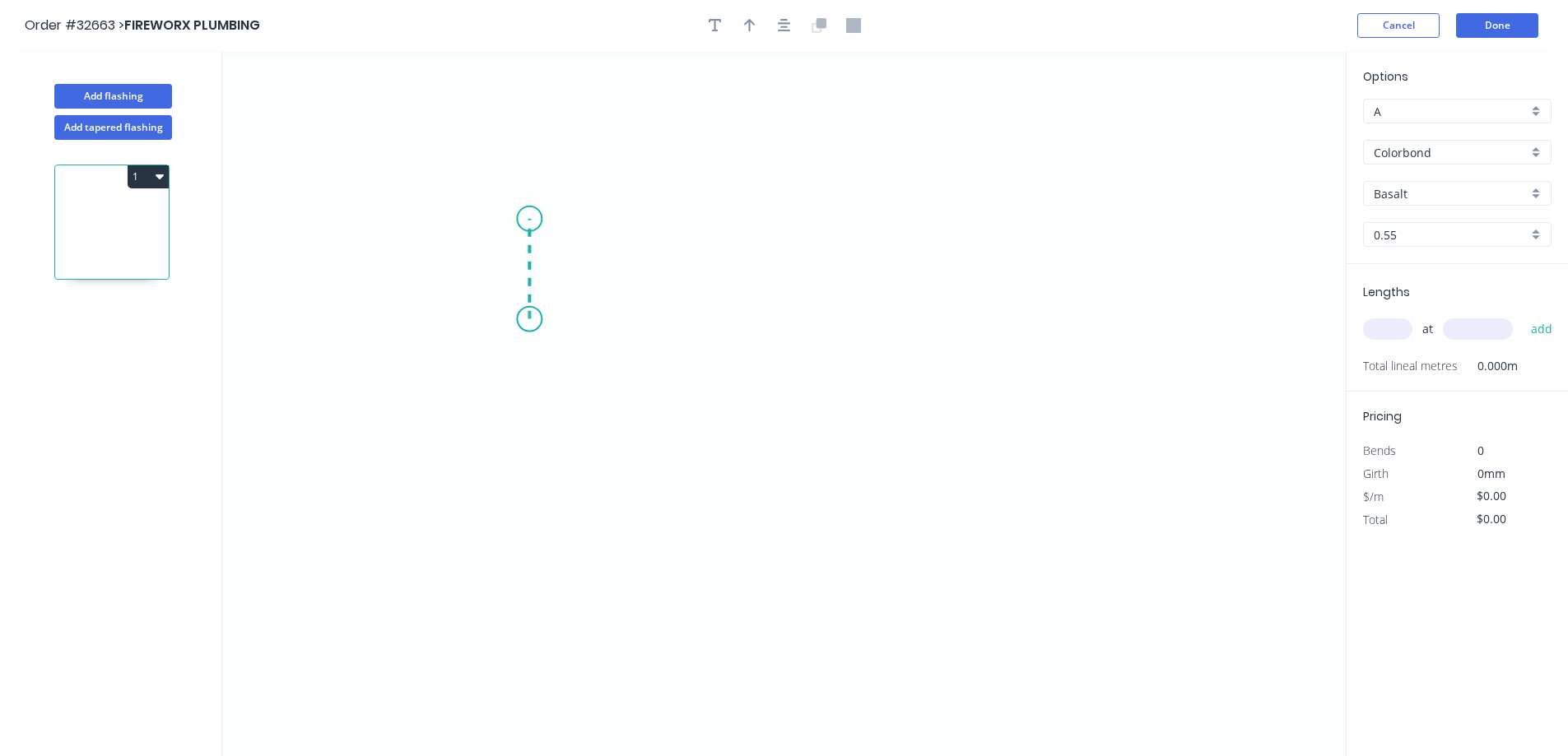
drag, startPoint x: 529, startPoint y: 319, endPoint x: 528, endPoint y: 219, distance: 100.0
click at [528, 219] on icon "0" at bounding box center [783, 403] width 1124 height 704
click at [886, 223] on icon "0 ?" at bounding box center [783, 403] width 1124 height 704
click at [883, 328] on icon "0 ? ?" at bounding box center [783, 403] width 1124 height 704
drag, startPoint x: 525, startPoint y: 323, endPoint x: 521, endPoint y: 332, distance: 9.8
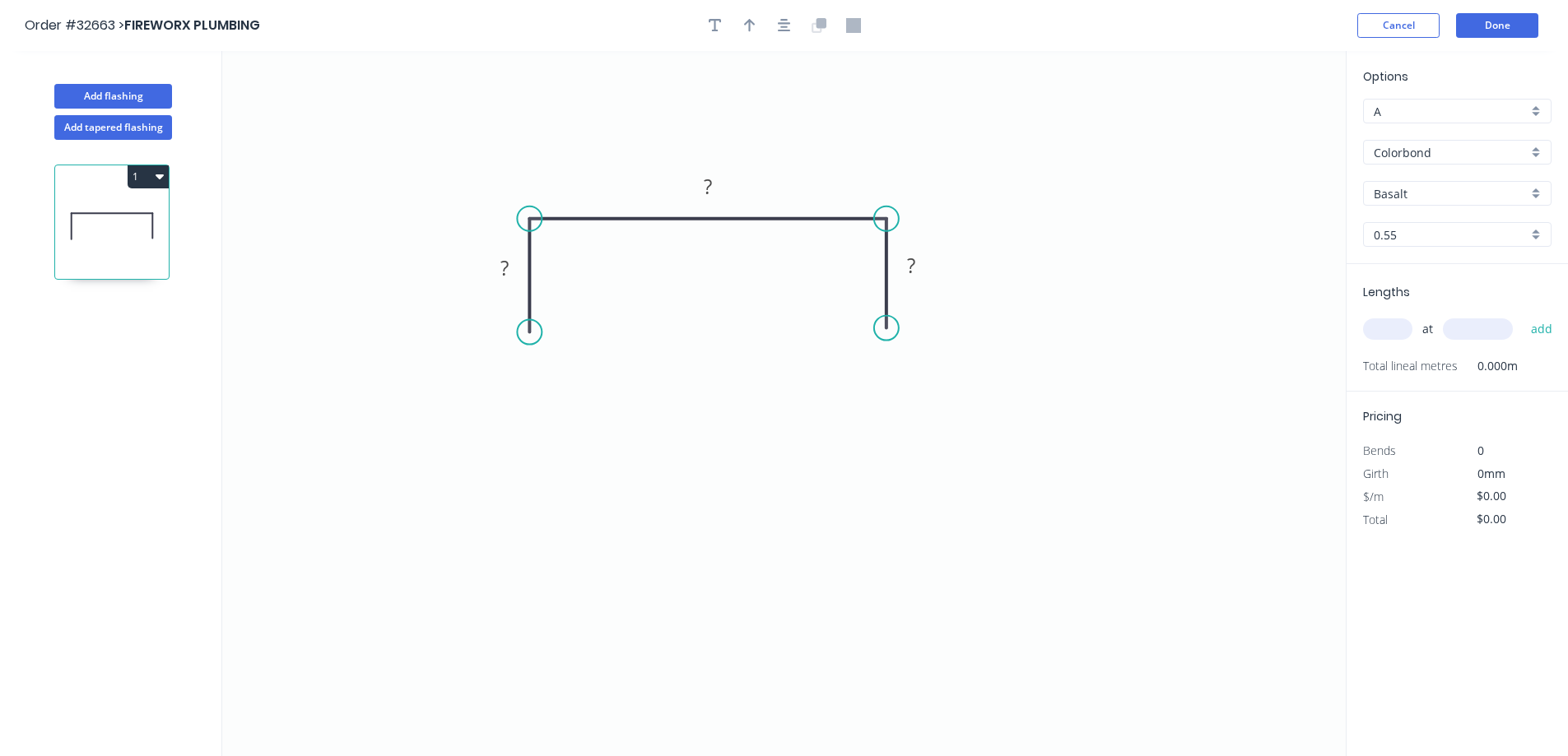
click at [521, 332] on circle at bounding box center [529, 332] width 25 height 25
click at [510, 254] on rect at bounding box center [505, 268] width 53 height 34
click at [516, 277] on rect at bounding box center [504, 269] width 33 height 23
drag, startPoint x: 1485, startPoint y: 152, endPoint x: 1472, endPoint y: 166, distance: 19.1
click at [1484, 152] on input "Colorbond" at bounding box center [1450, 153] width 154 height 17
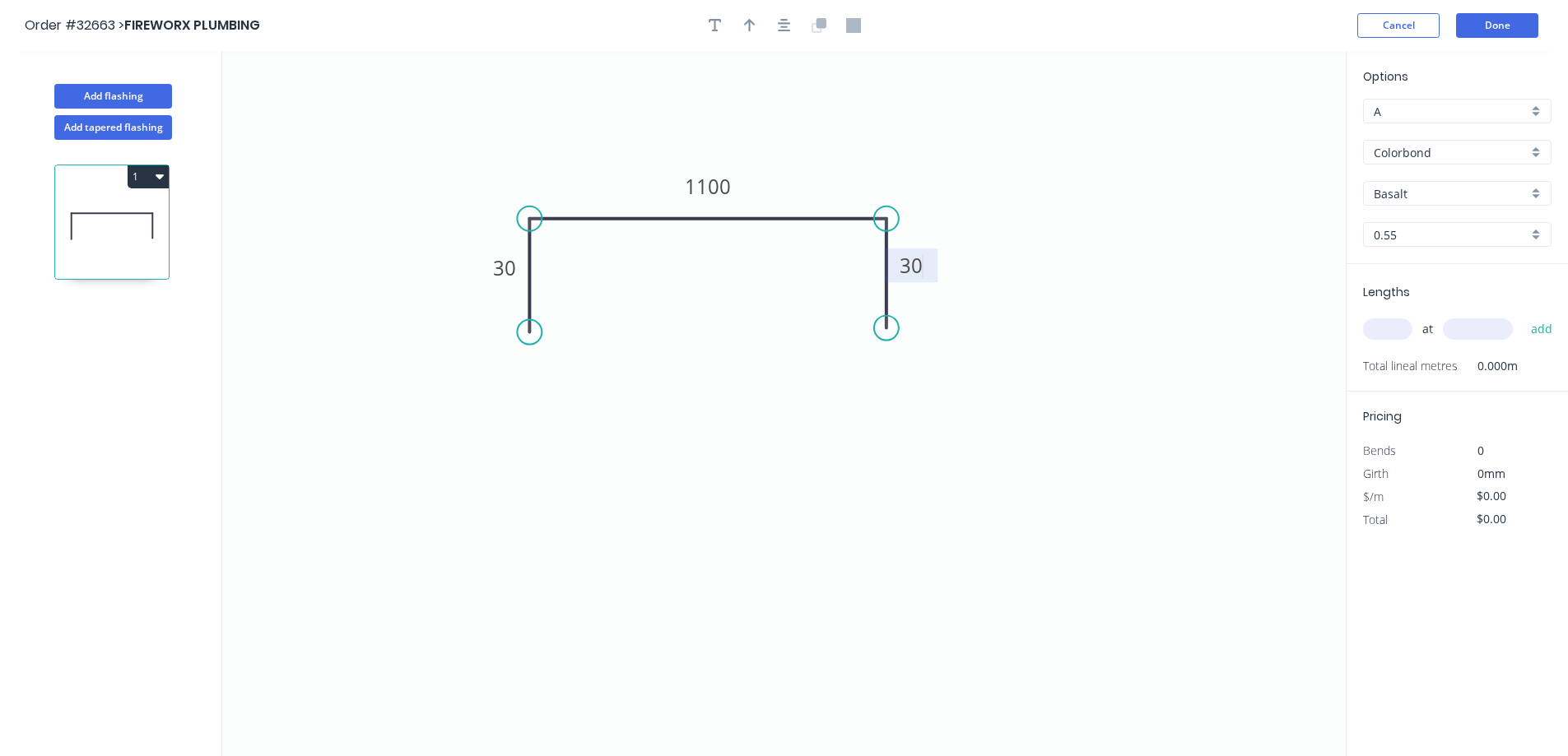
type input "$48.45"
click at [1416, 271] on div "Zinc" at bounding box center [1457, 269] width 187 height 29
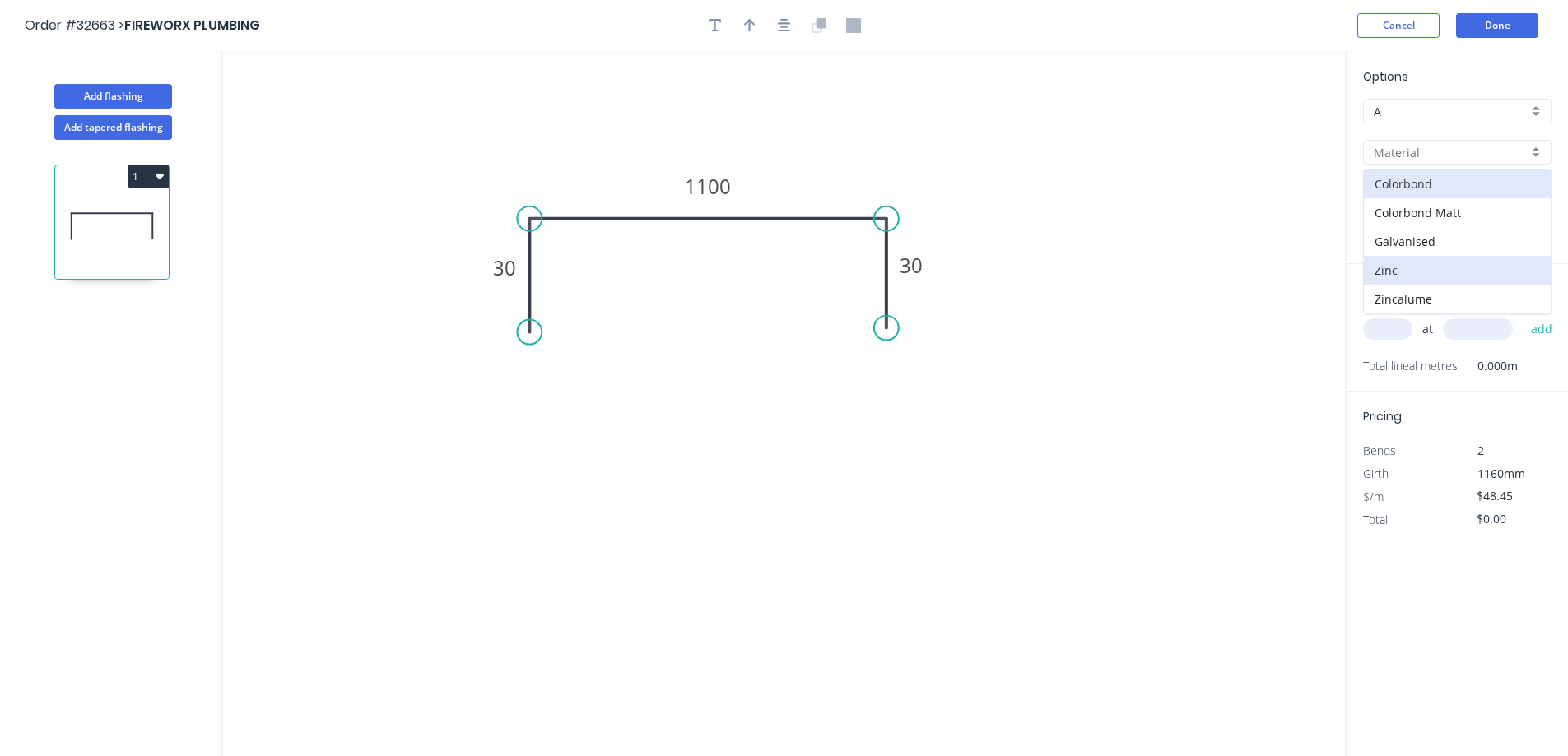
type input "Zinc"
type input "$38.98"
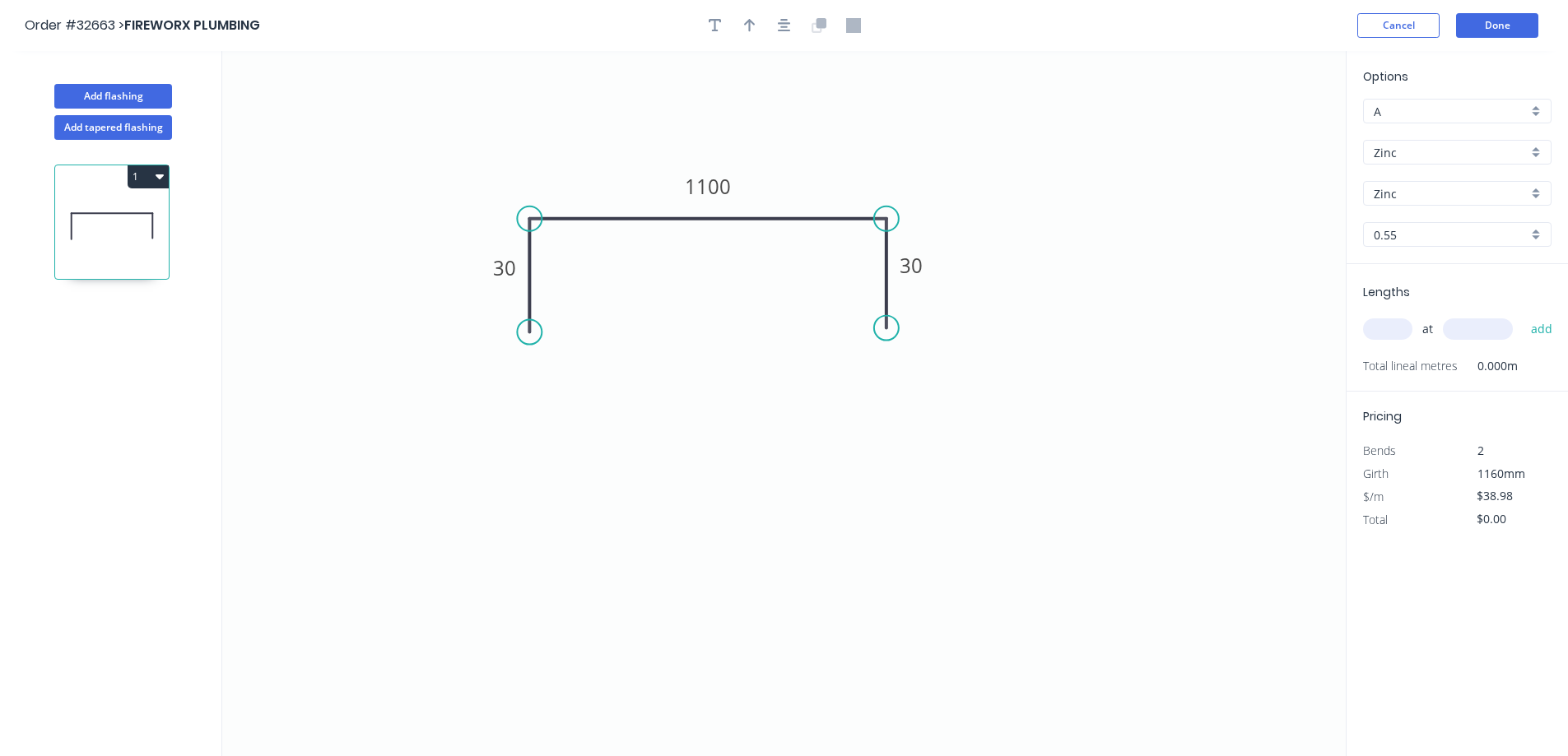
click at [1402, 327] on input "text" at bounding box center [1388, 328] width 50 height 21
type input "3"
type input "2000"
click at [1523, 315] on button "add" at bounding box center [1542, 329] width 39 height 28
type input "$233.88"
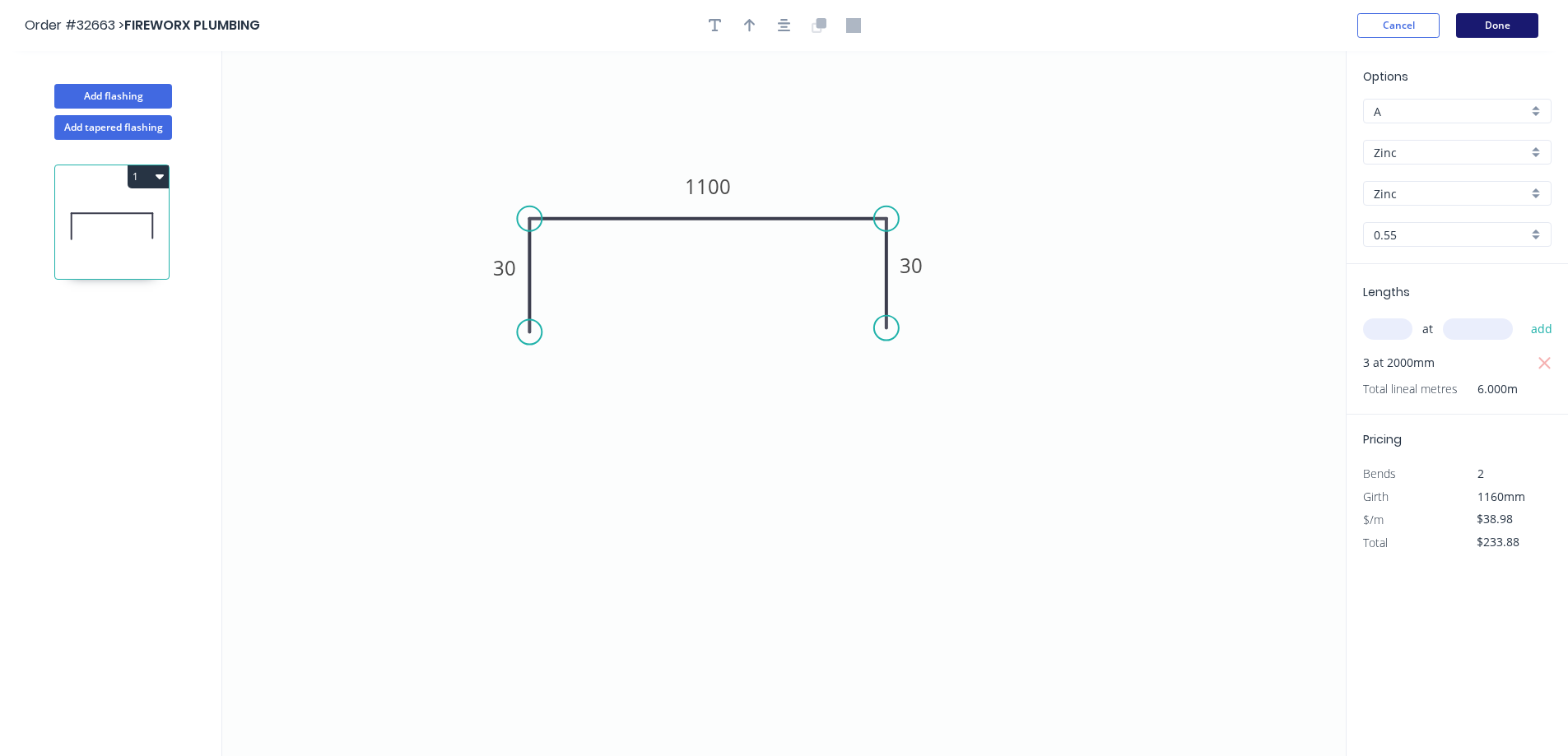
click at [1486, 26] on button "Done" at bounding box center [1496, 25] width 82 height 25
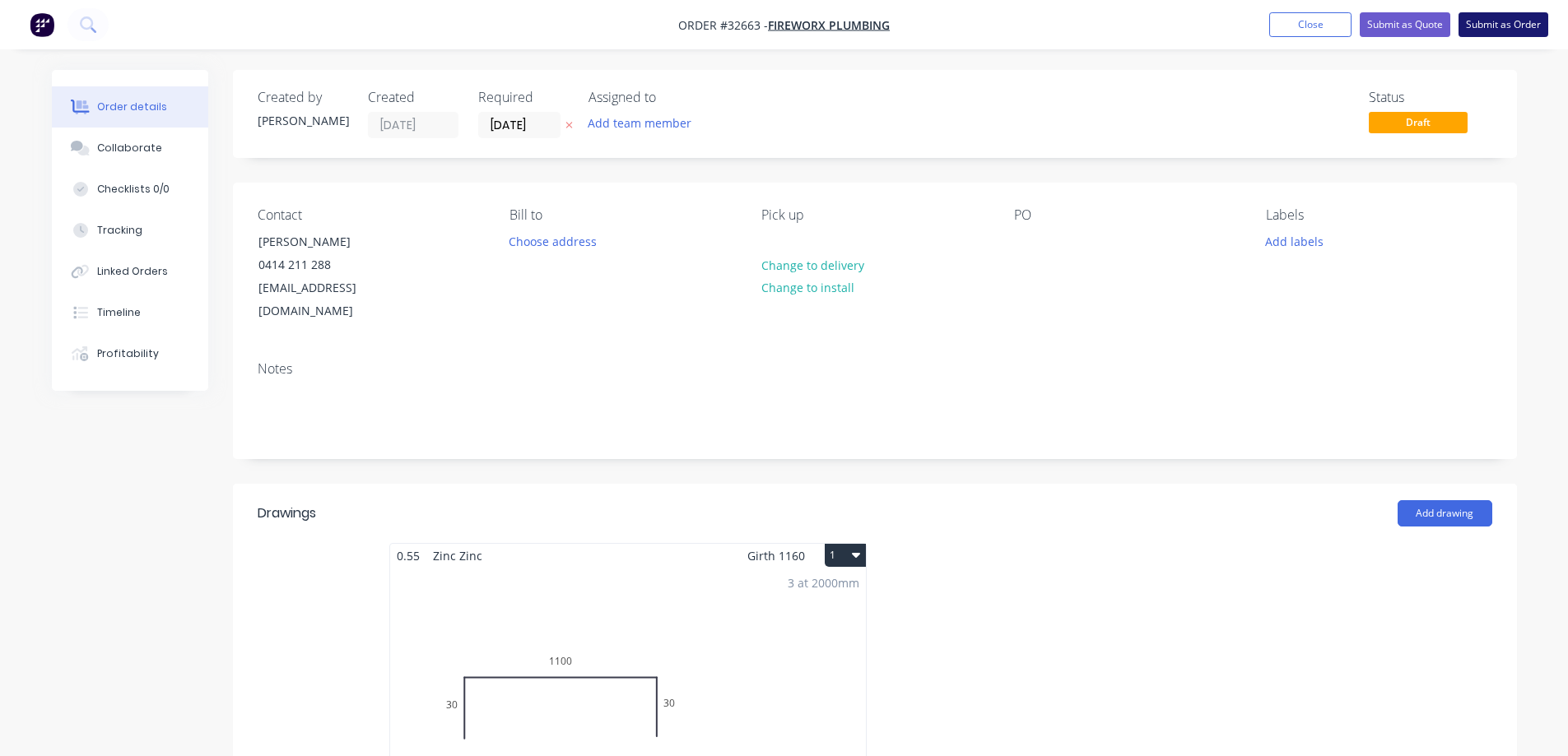
click at [1492, 28] on button "Submit as Order" at bounding box center [1503, 24] width 89 height 25
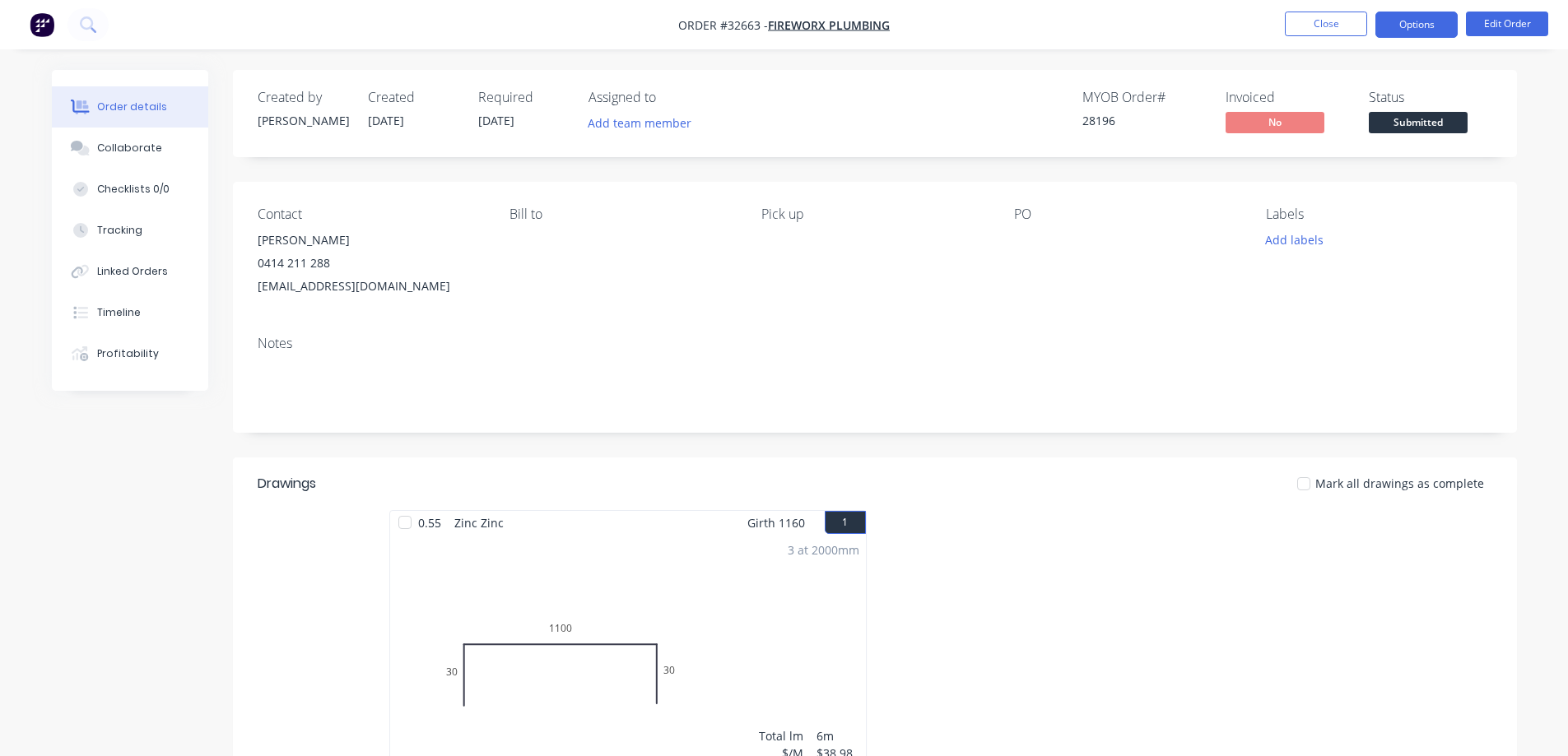
click at [1409, 28] on button "Options" at bounding box center [1415, 25] width 82 height 27
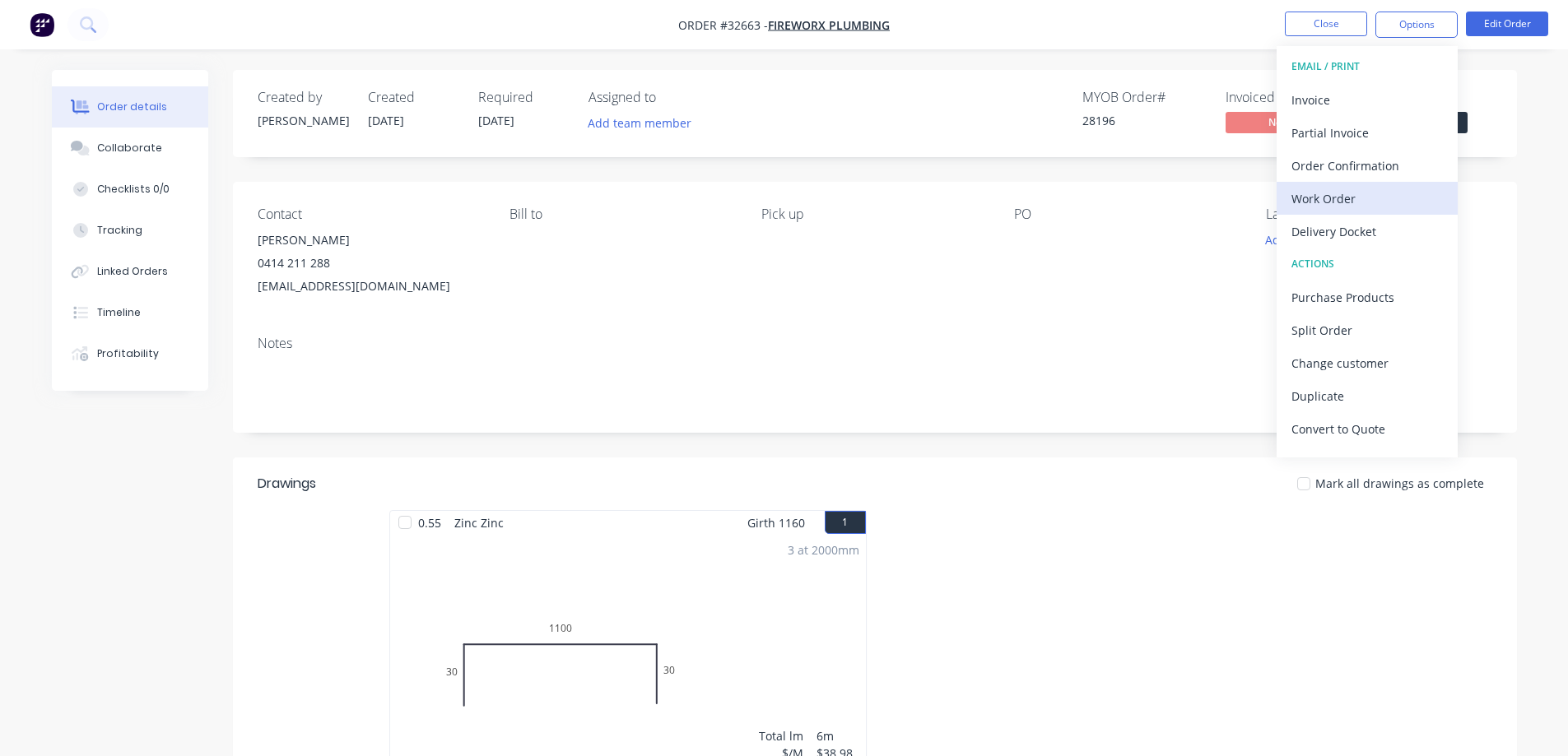
click at [1335, 205] on div "Work Order" at bounding box center [1366, 199] width 152 height 24
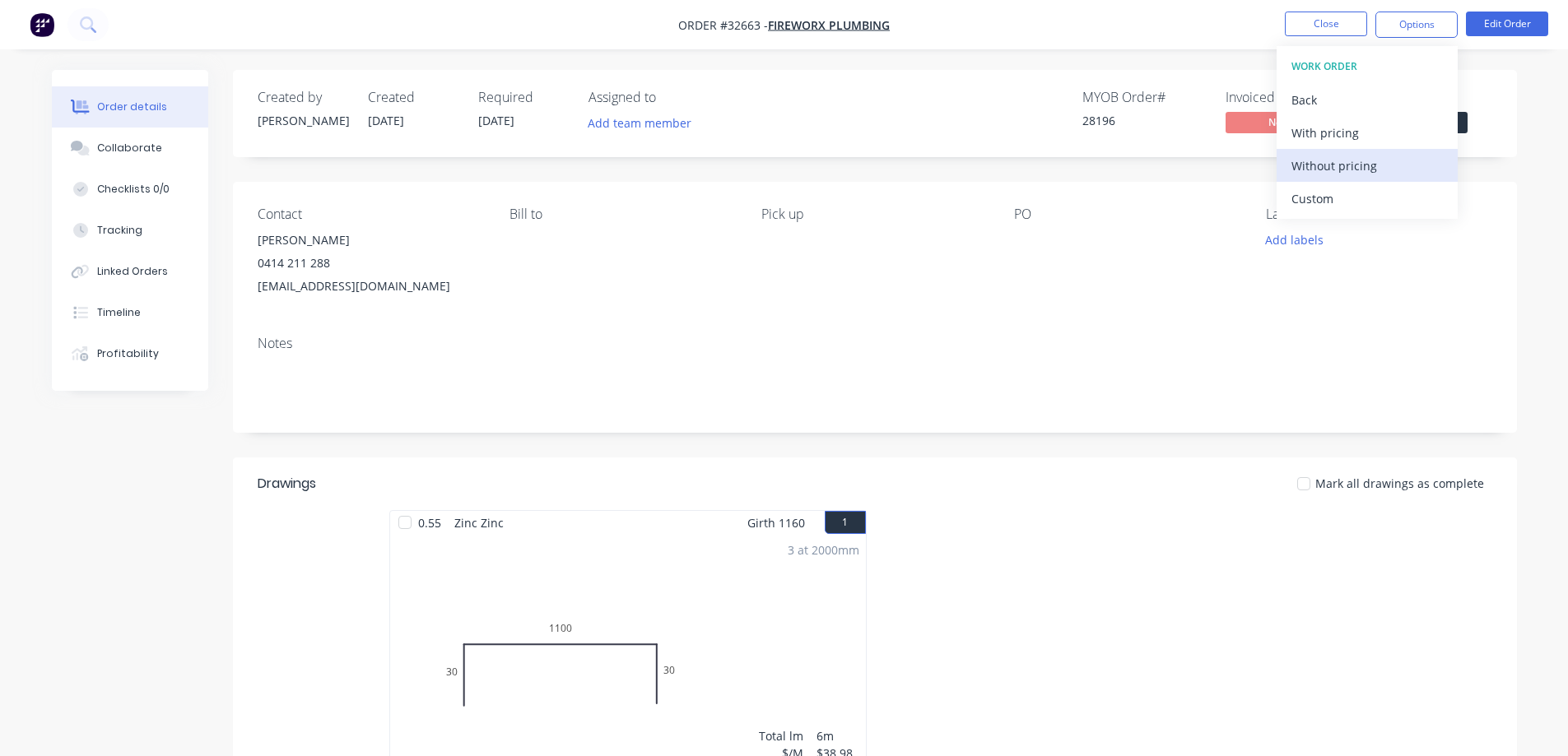
click at [1330, 167] on div "Without pricing" at bounding box center [1366, 166] width 152 height 24
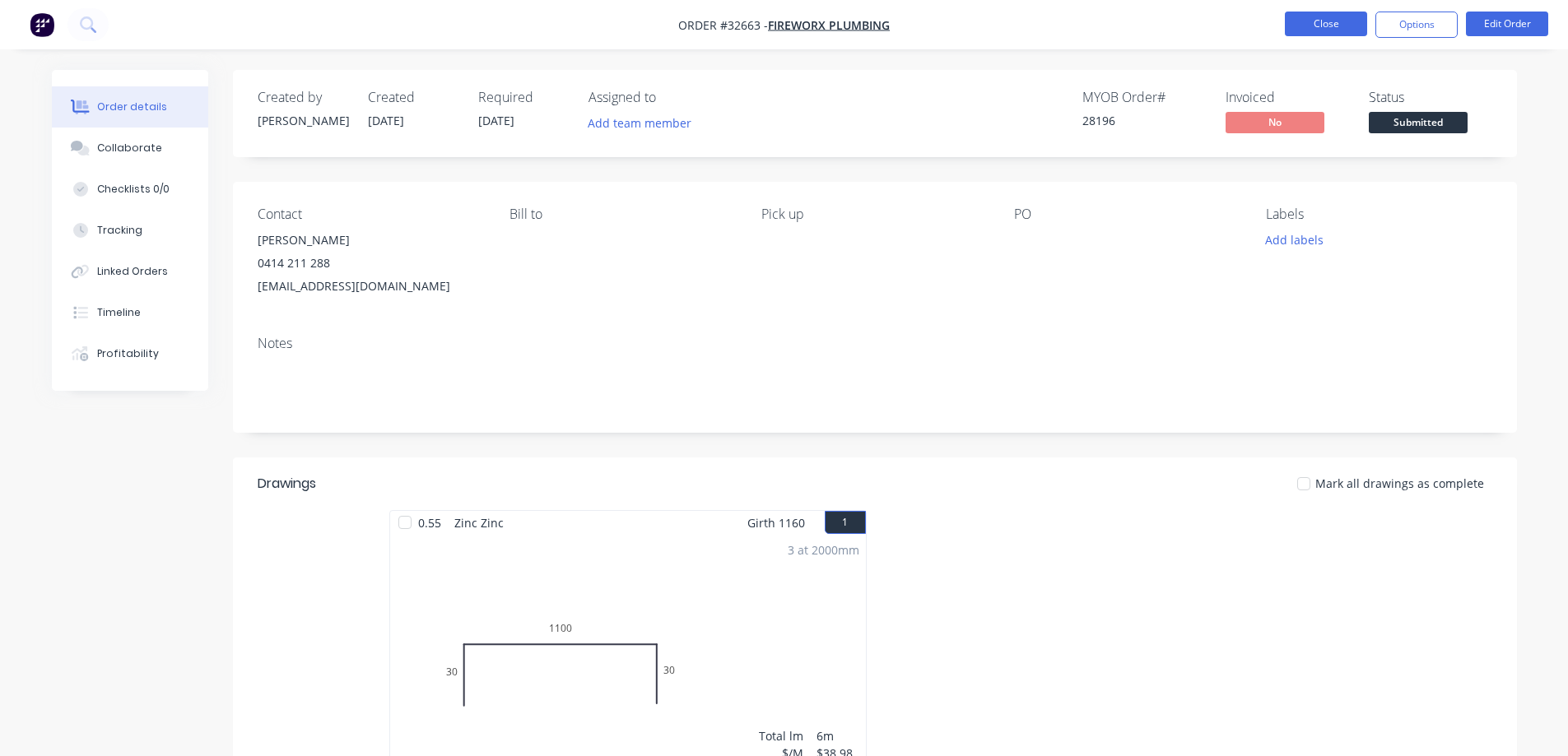
click at [1320, 28] on button "Close" at bounding box center [1325, 24] width 82 height 25
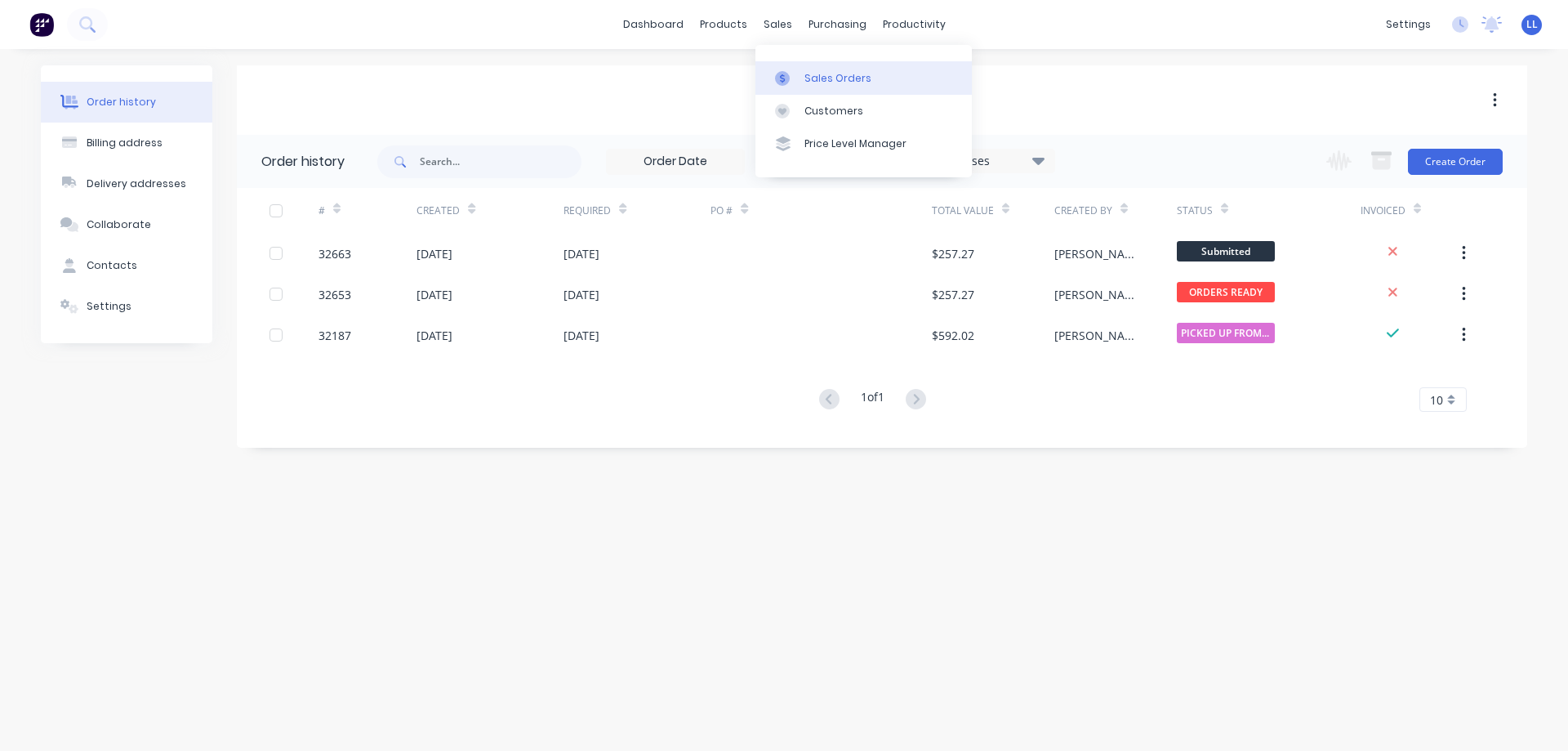
click at [800, 79] on link "Sales Orders" at bounding box center [863, 78] width 216 height 33
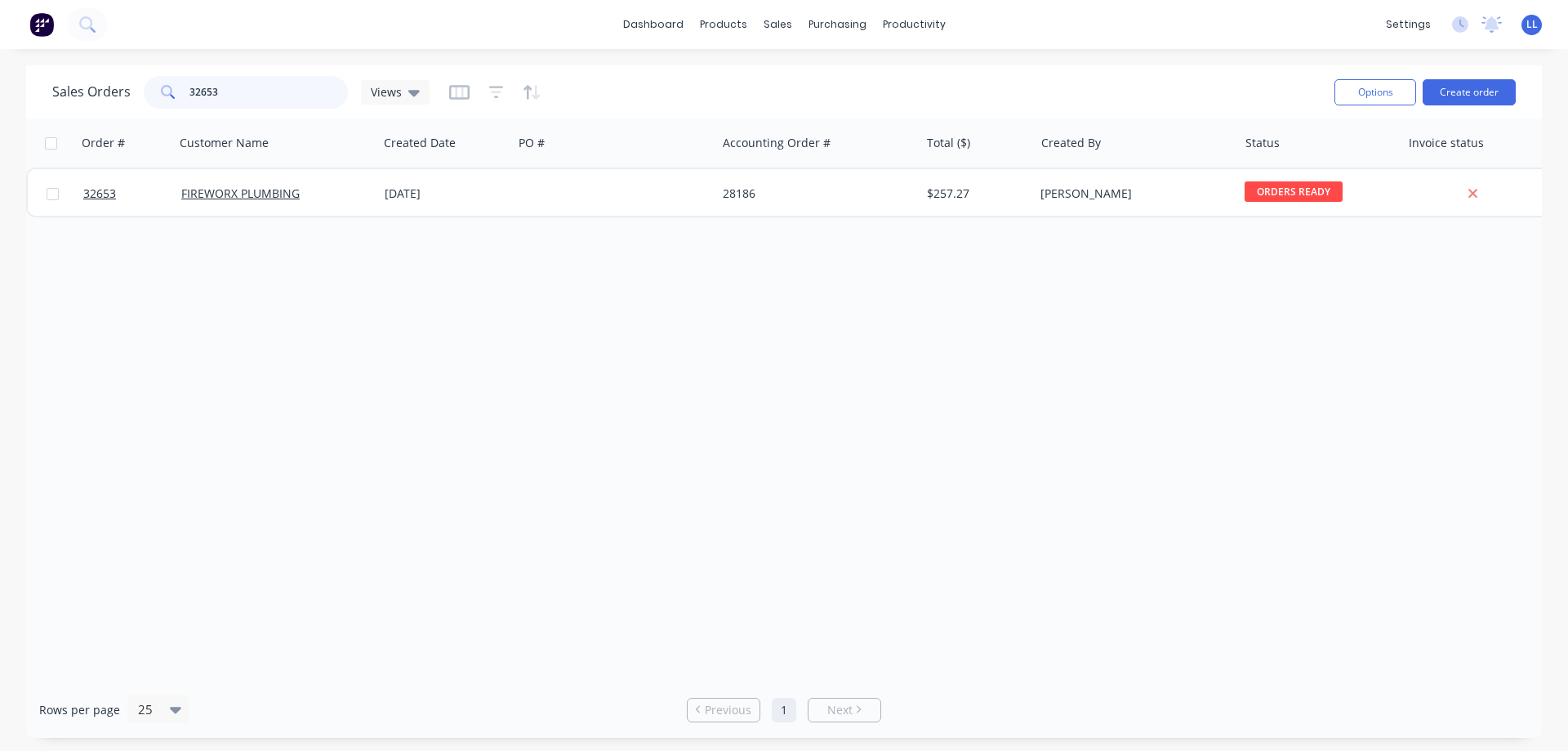
drag, startPoint x: 276, startPoint y: 98, endPoint x: 114, endPoint y: 97, distance: 162.0
click at [114, 97] on div "Sales Orders 32653 Views" at bounding box center [240, 92] width 377 height 33
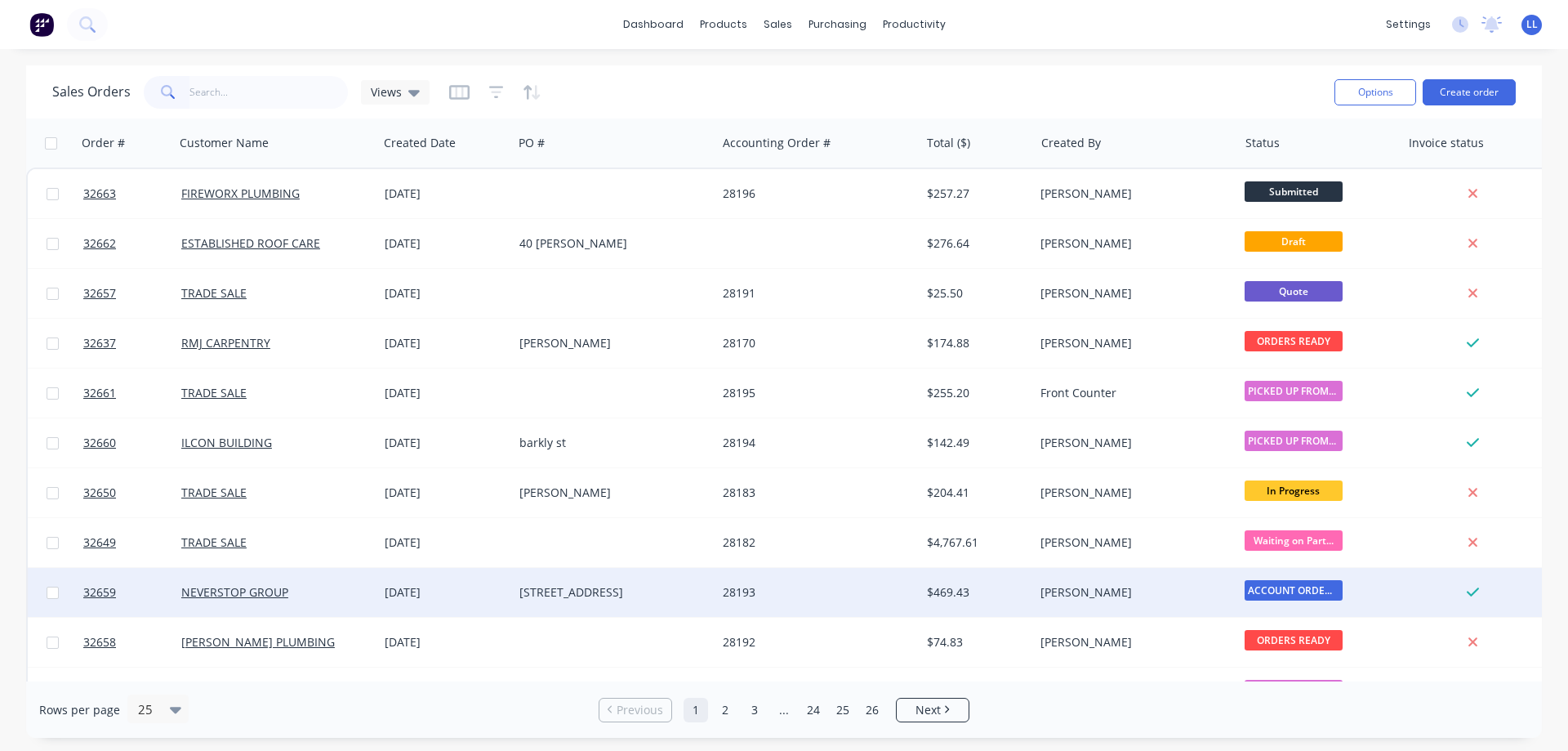
click at [563, 599] on div "[STREET_ADDRESS]" at bounding box center [610, 592] width 182 height 16
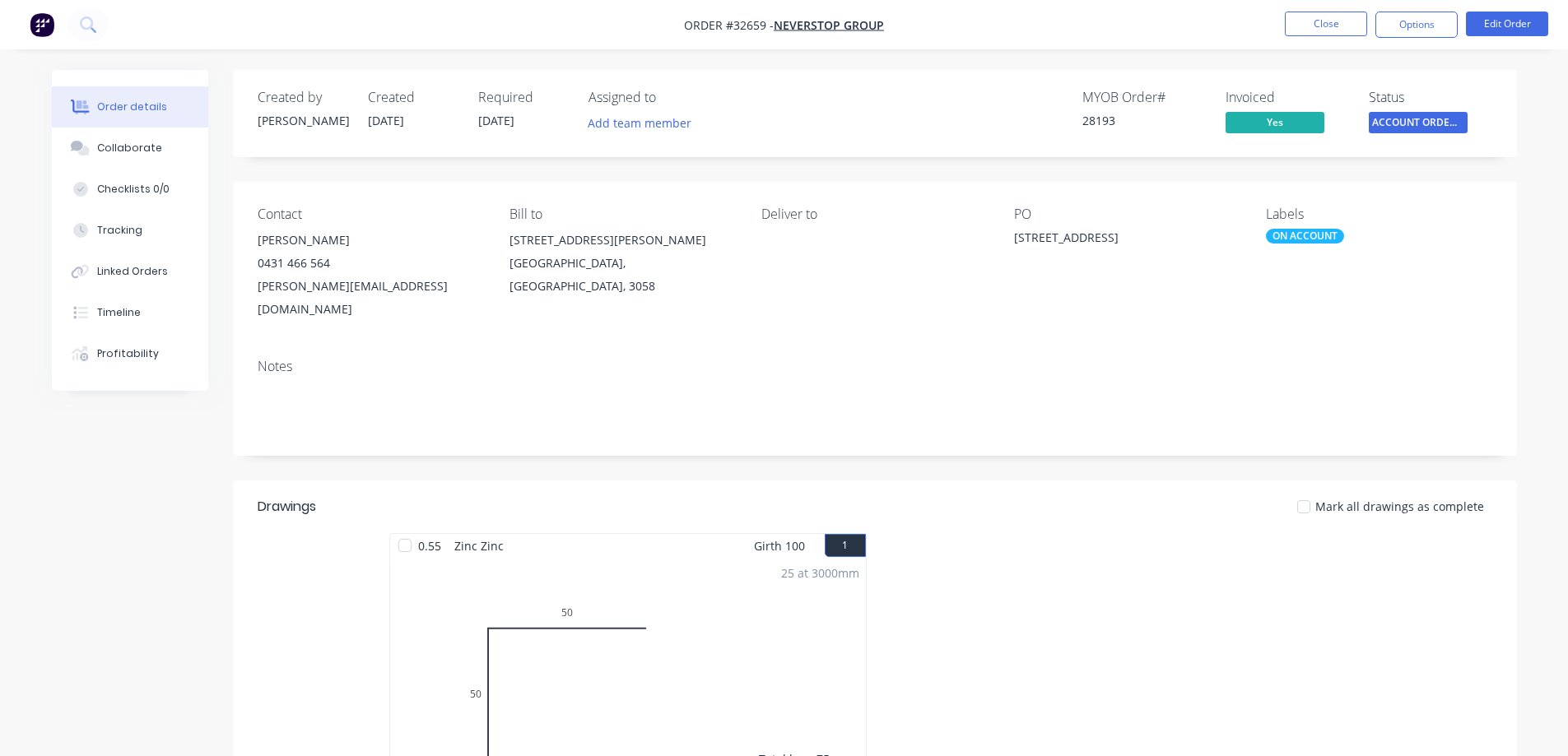
scroll to position [246, 0]
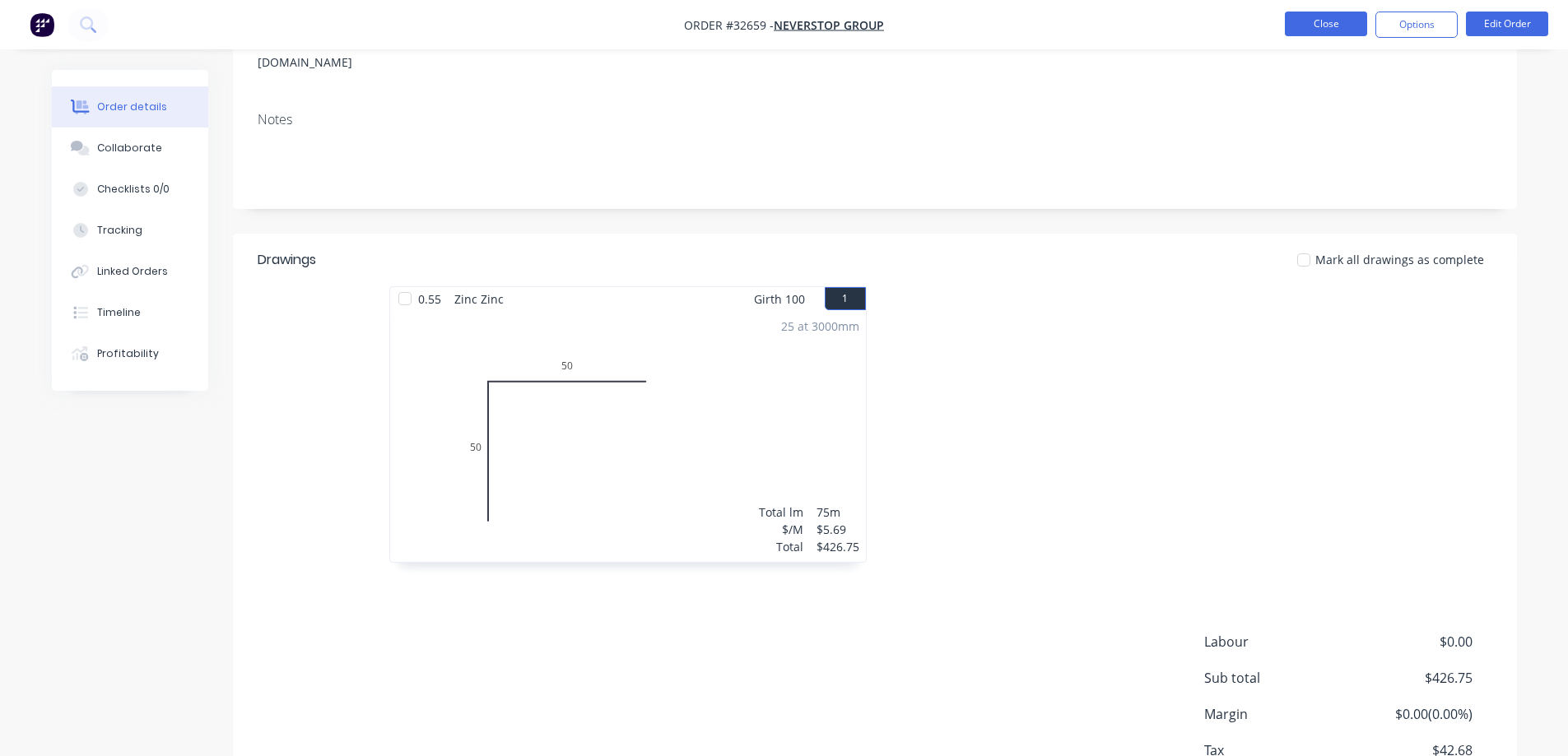
click at [1347, 18] on button "Close" at bounding box center [1325, 24] width 82 height 25
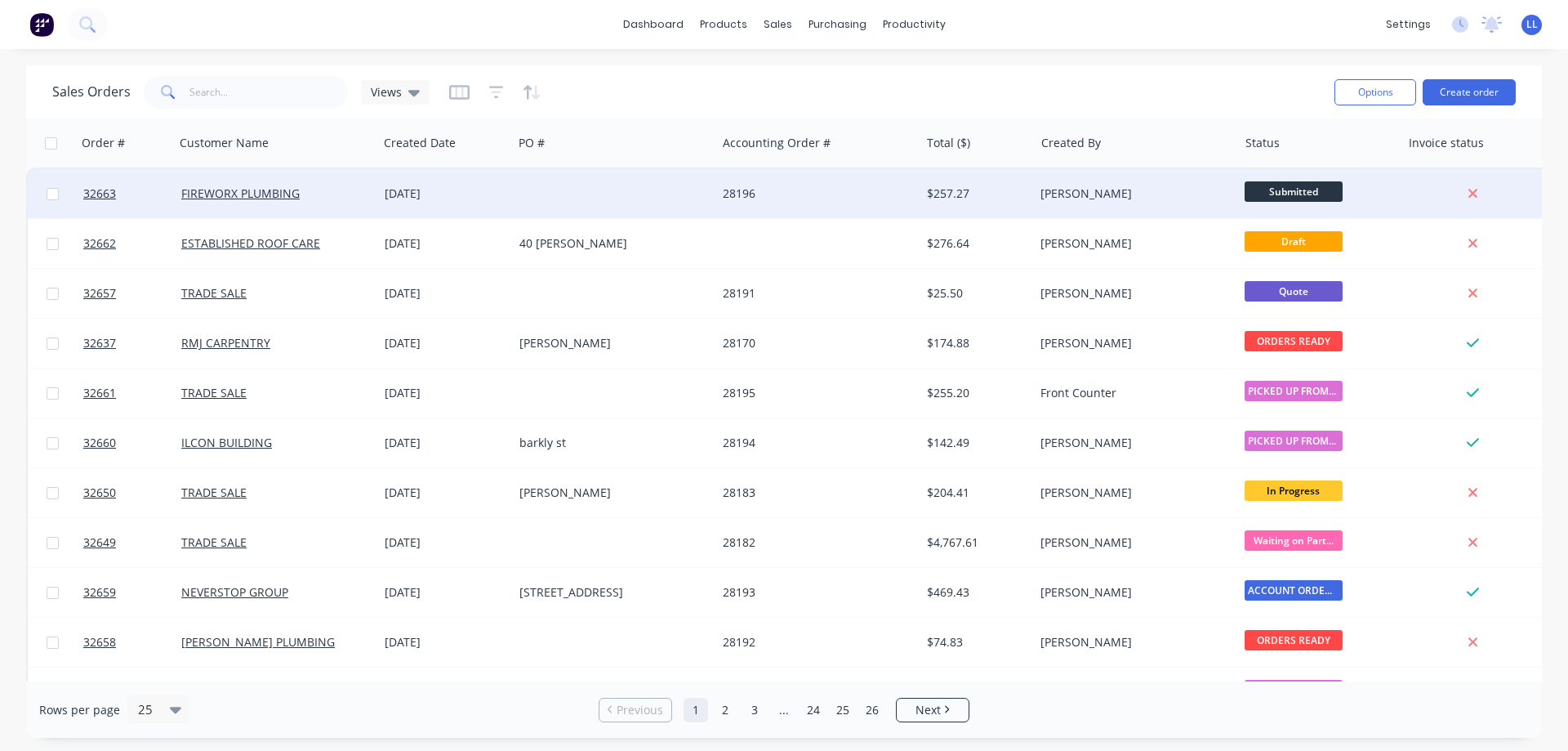
click at [1335, 192] on span "Submitted" at bounding box center [1293, 192] width 98 height 20
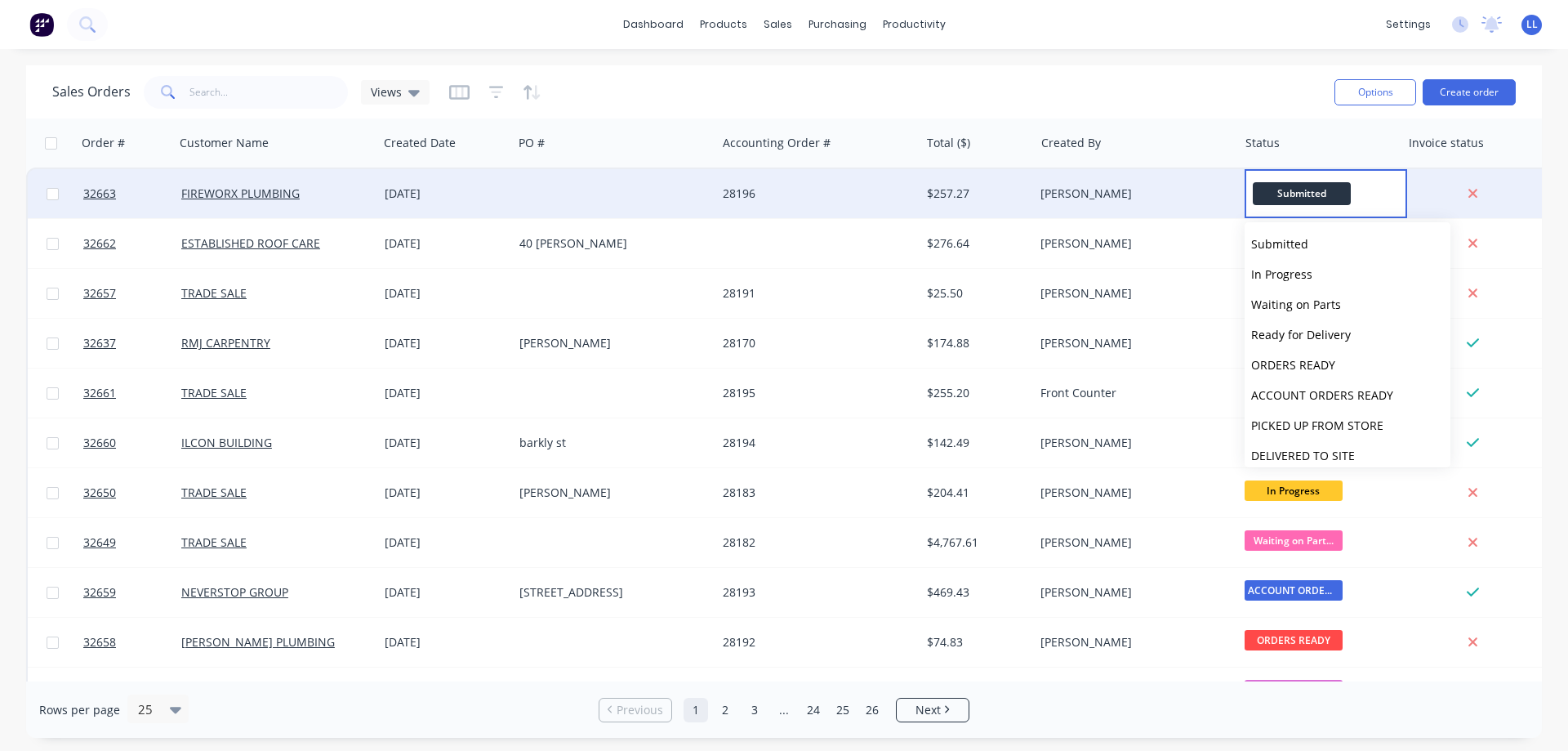
click at [1084, 192] on div "[PERSON_NAME]" at bounding box center [1131, 194] width 182 height 16
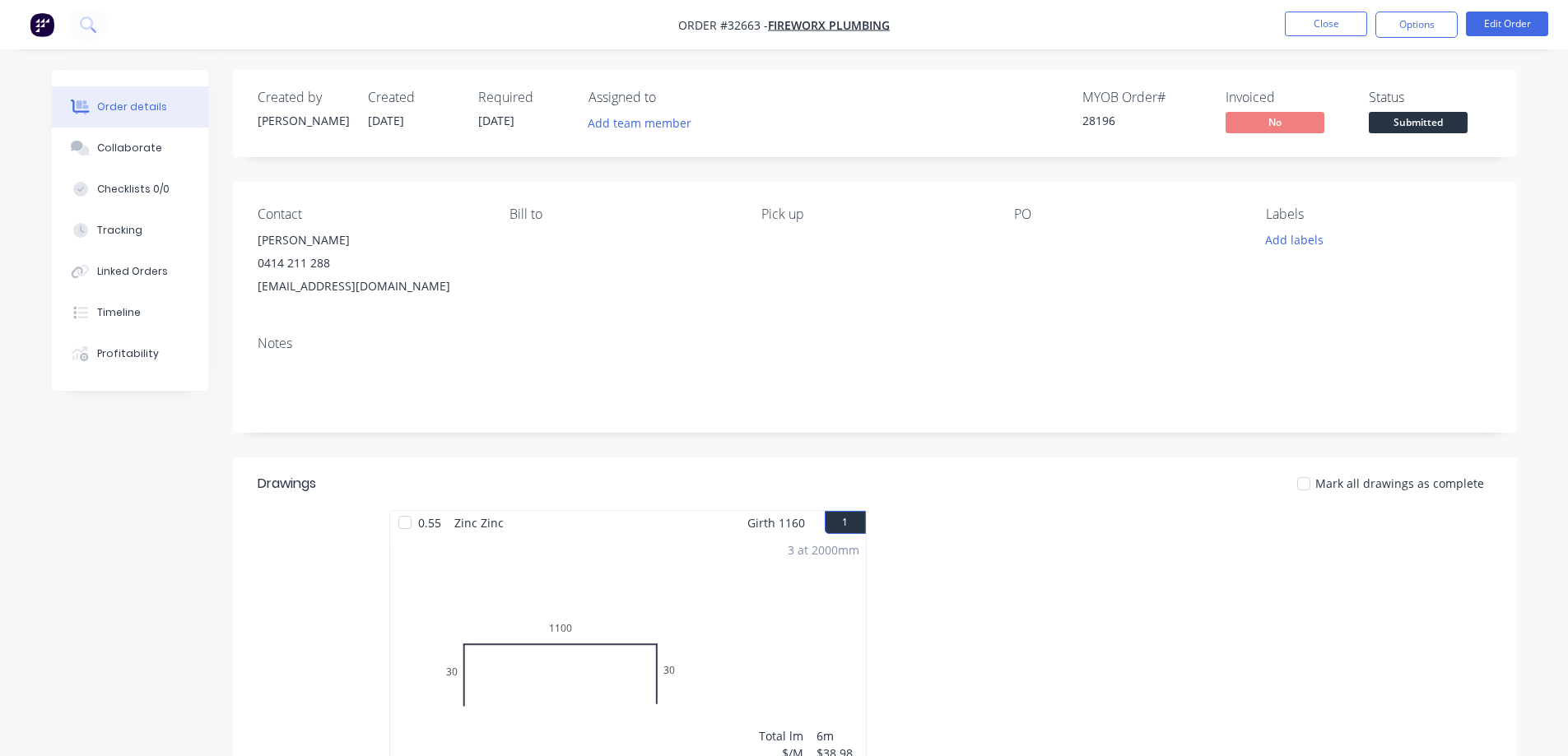
click at [1428, 119] on span "Submitted" at bounding box center [1417, 122] width 98 height 20
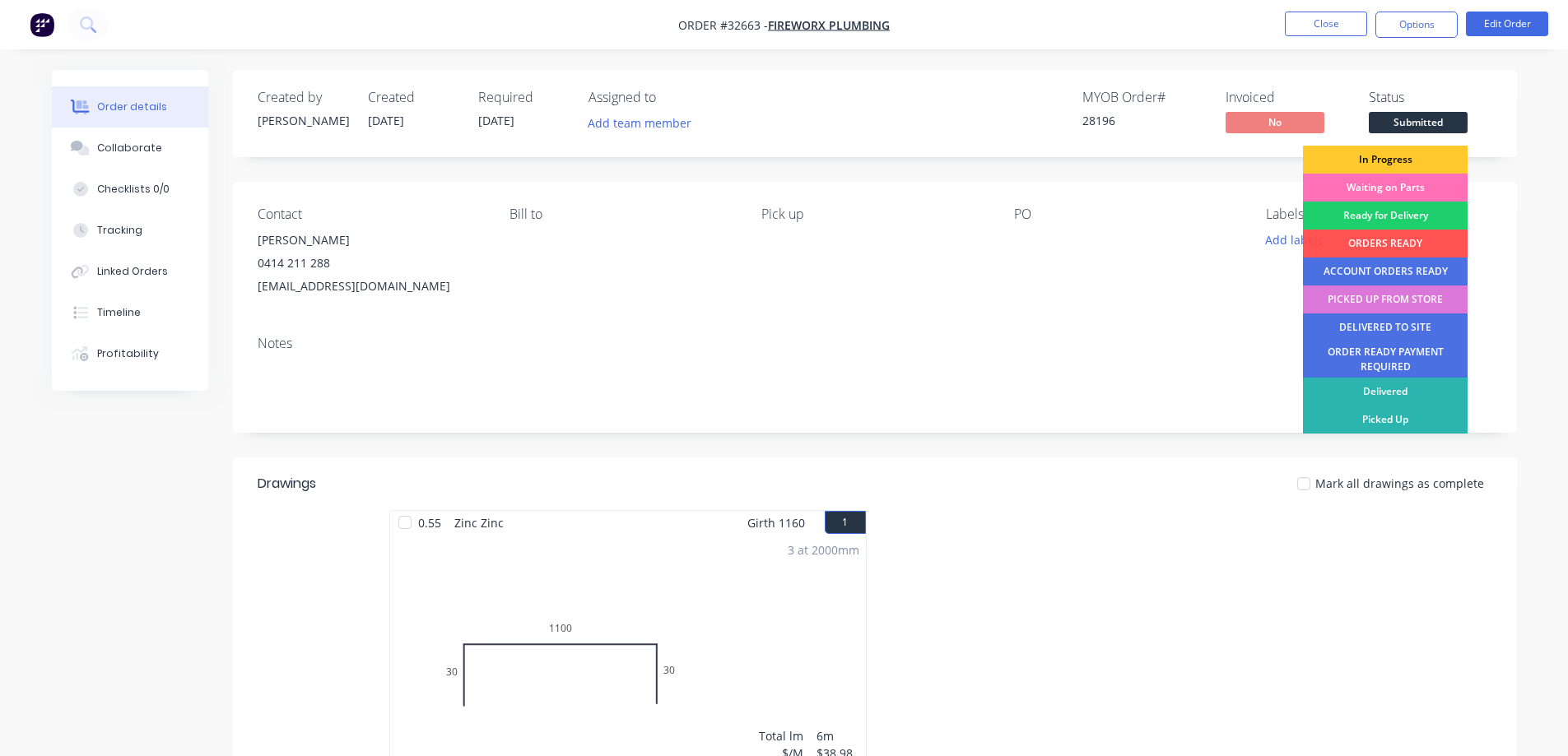
drag, startPoint x: 1412, startPoint y: 160, endPoint x: 1371, endPoint y: 44, distance: 123.0
click at [1411, 160] on div "In Progress" at bounding box center [1385, 159] width 165 height 28
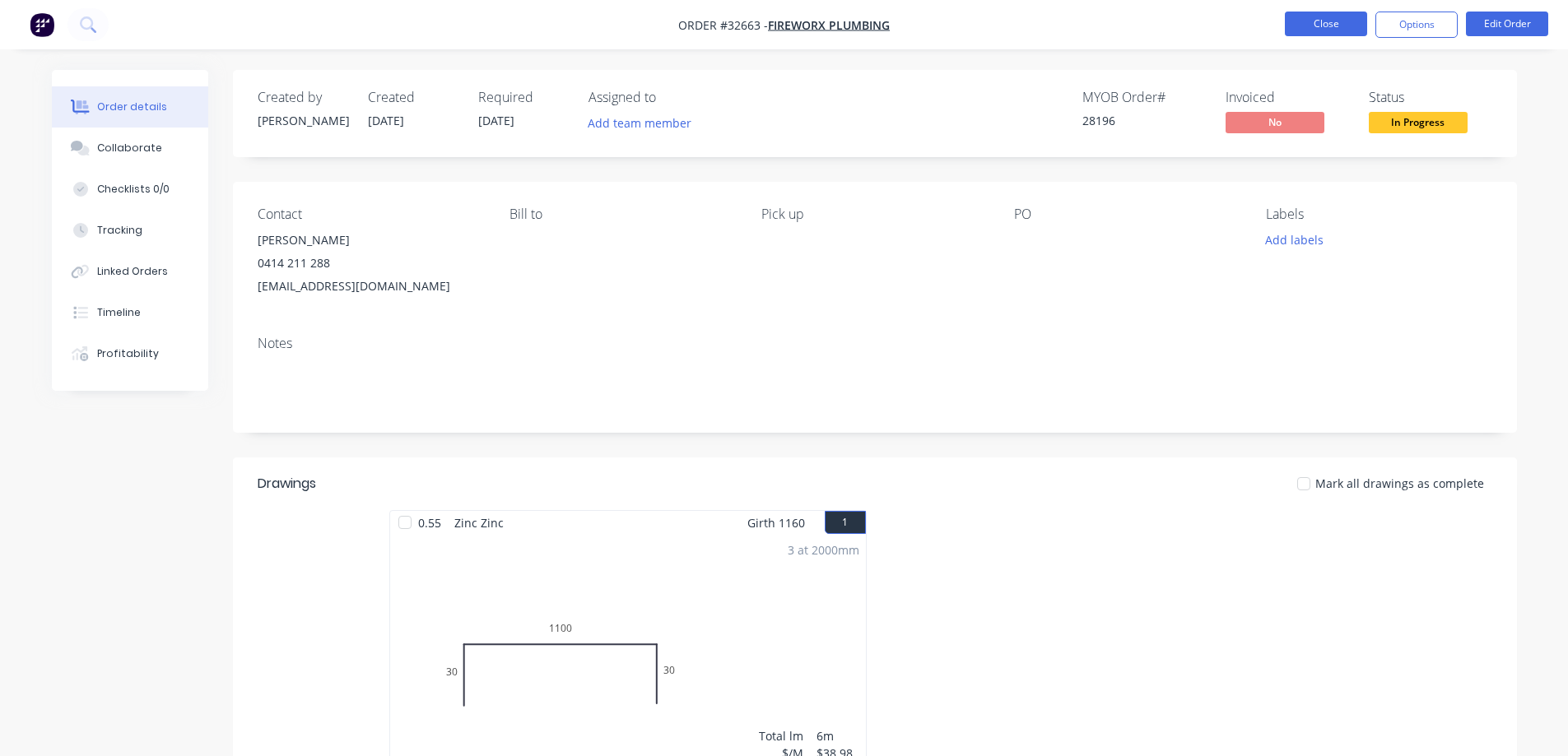
click at [1338, 26] on button "Close" at bounding box center [1325, 24] width 82 height 25
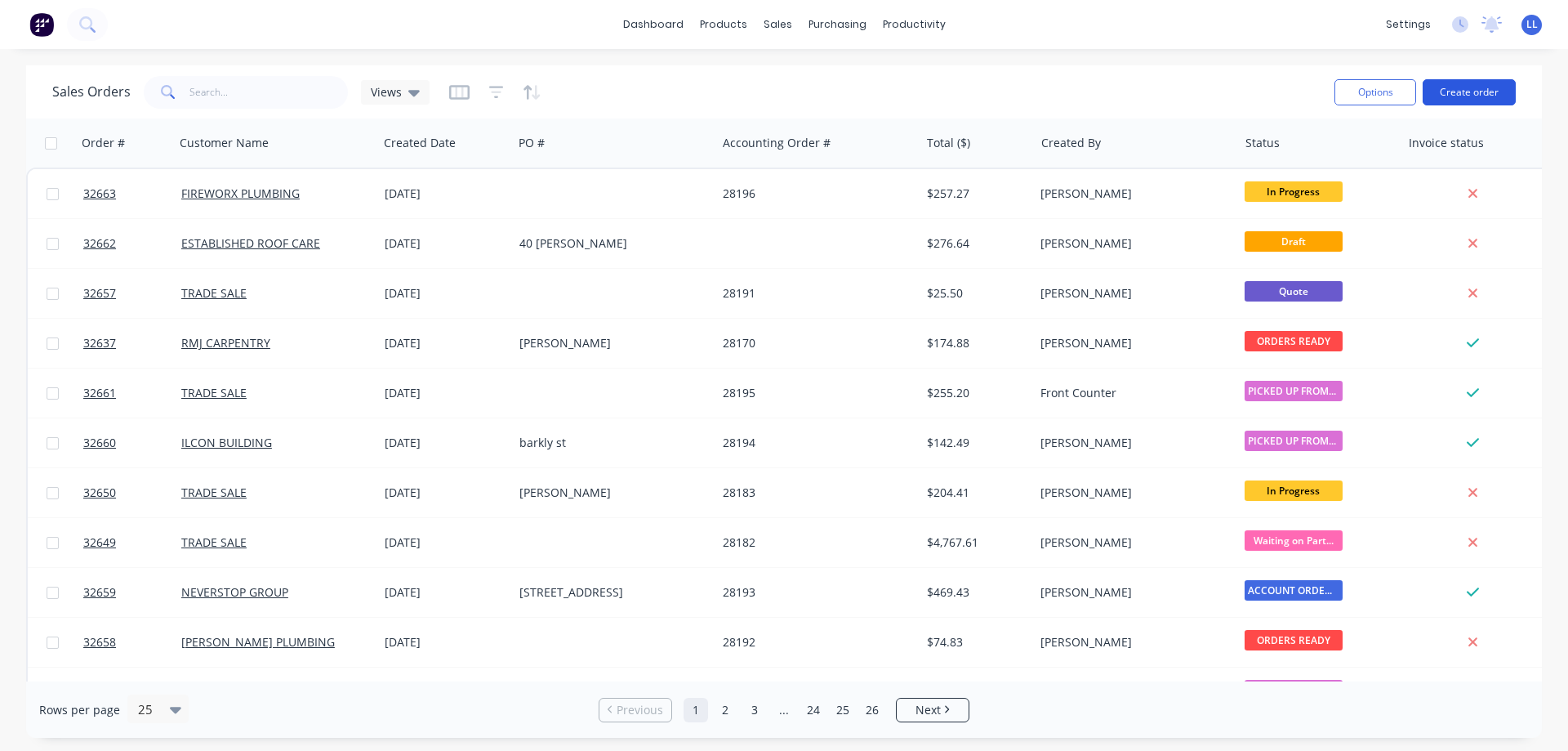
click at [1434, 95] on button "Create order" at bounding box center [1469, 92] width 93 height 26
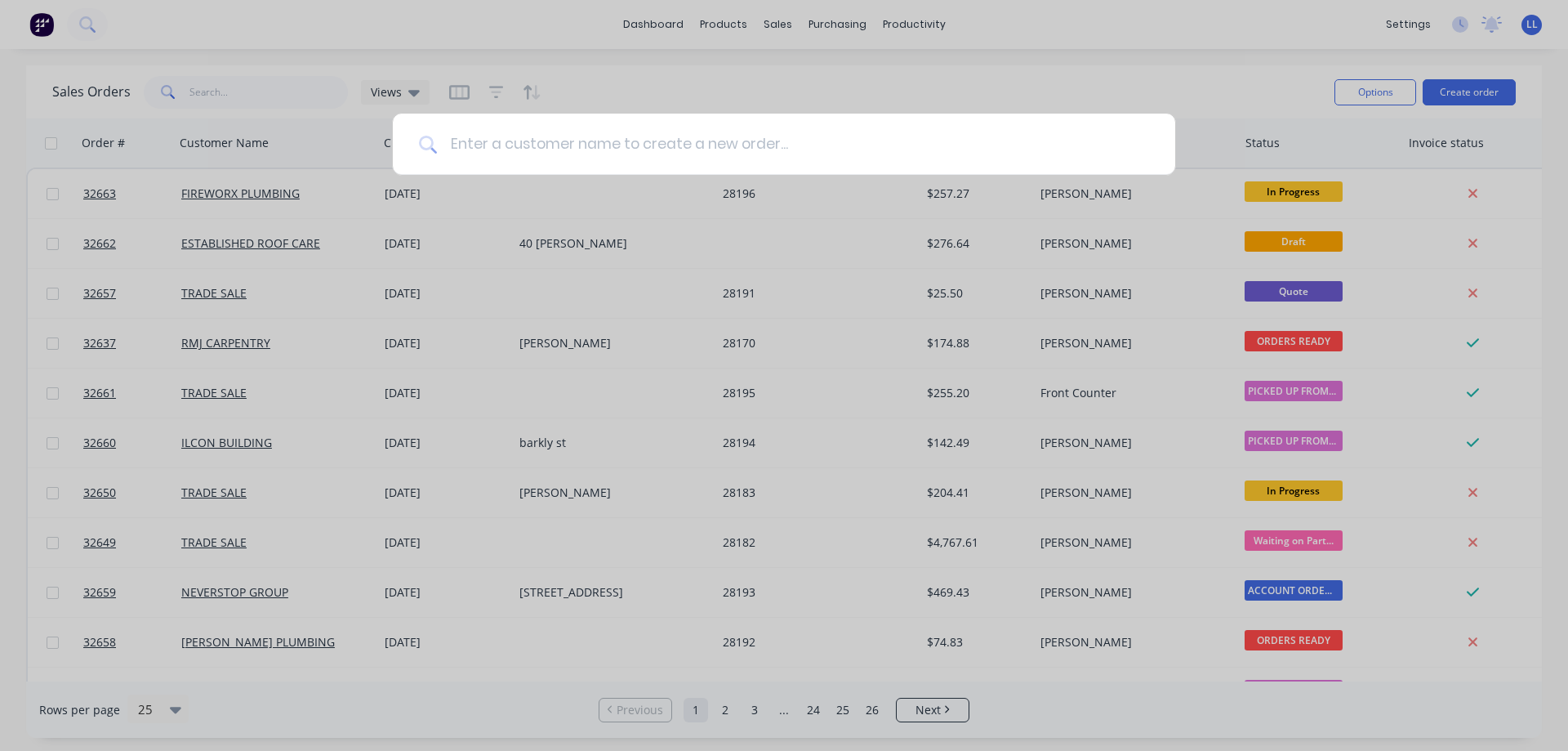
click at [594, 153] on input at bounding box center [793, 143] width 712 height 61
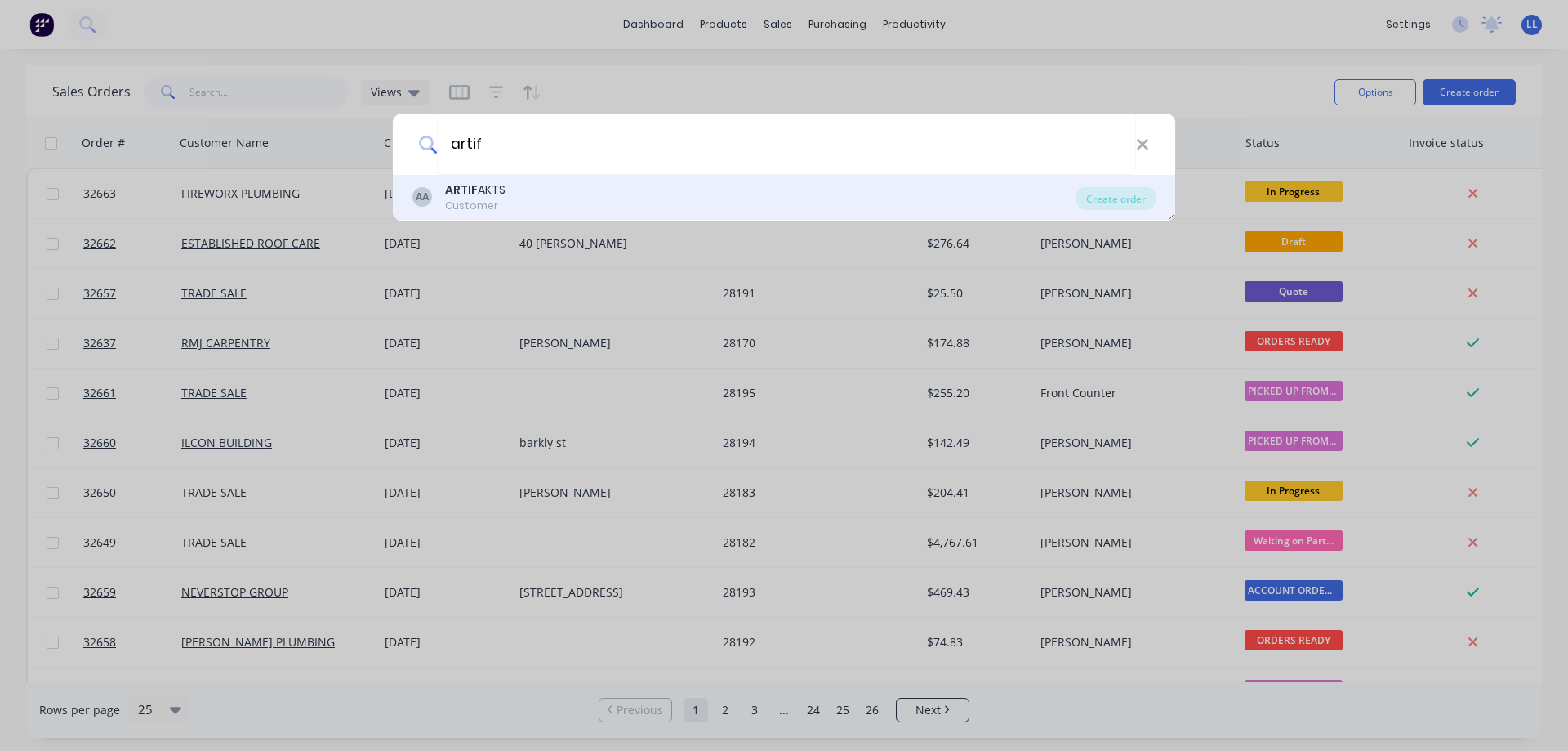
type input "artif"
click at [510, 205] on div "AA ARTIF AKTS Customer" at bounding box center [744, 197] width 664 height 32
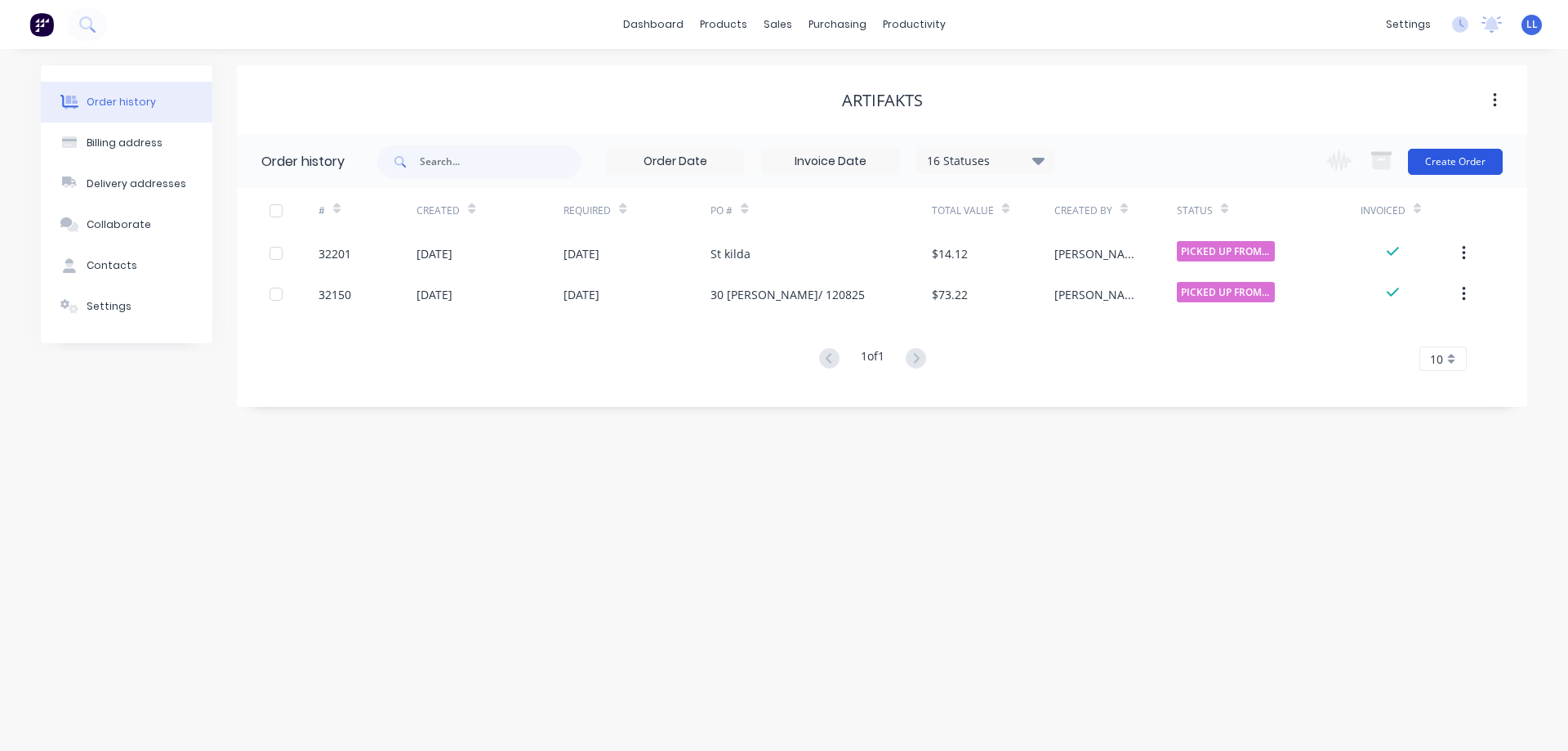
click at [1465, 165] on button "Create Order" at bounding box center [1456, 162] width 95 height 26
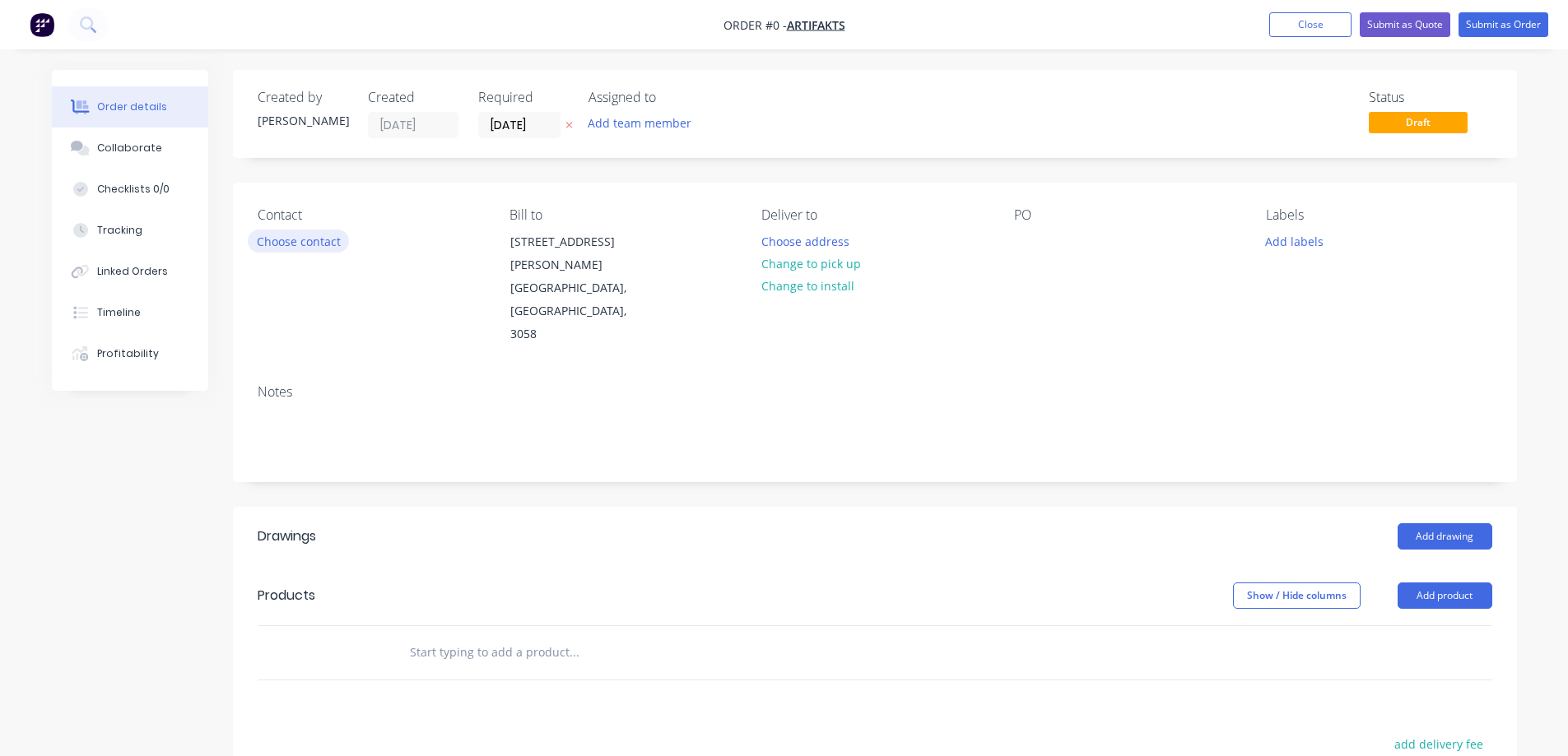
click at [319, 246] on button "Choose contact" at bounding box center [298, 241] width 101 height 22
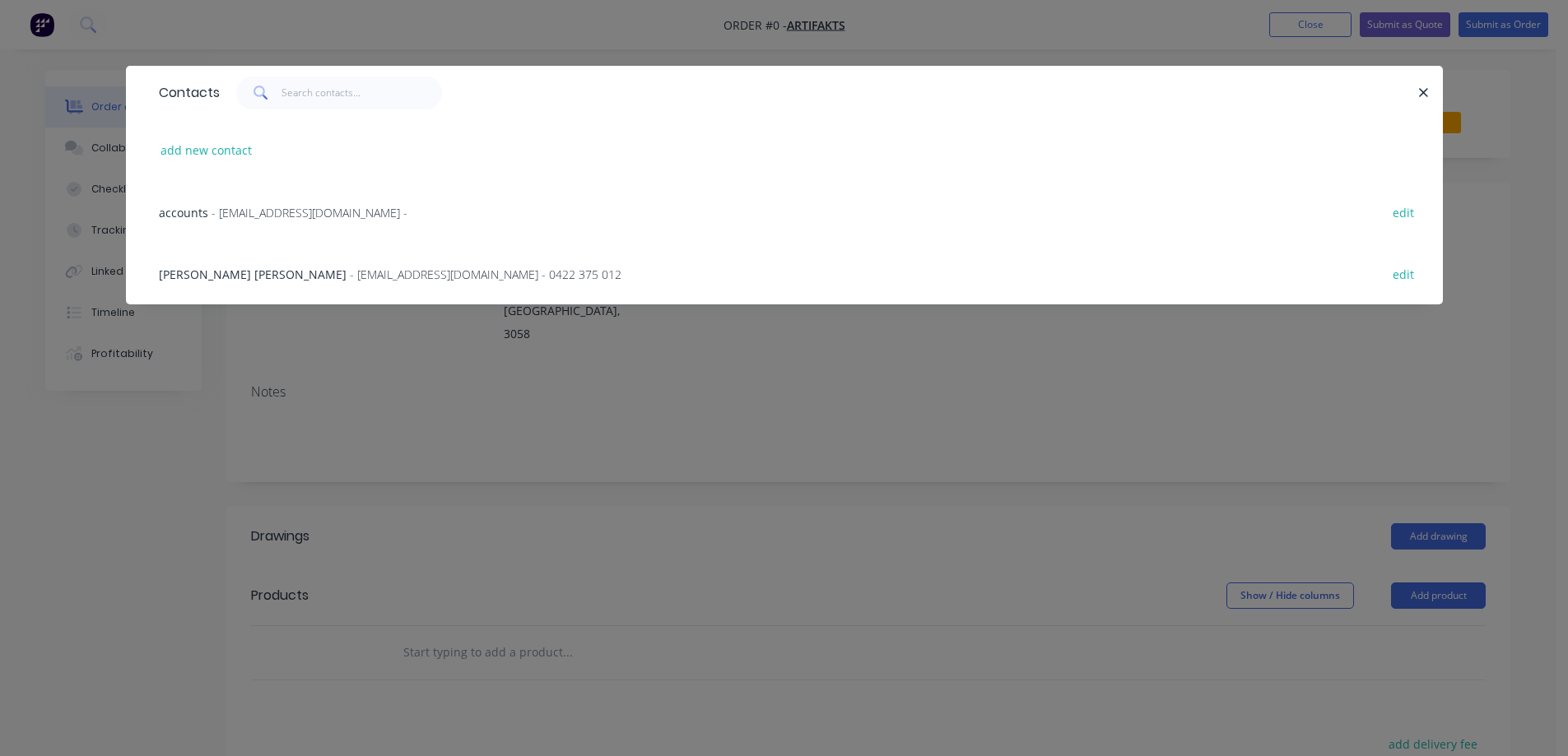
click at [350, 278] on span "- [EMAIL_ADDRESS][DOMAIN_NAME] - 0422 375 012" at bounding box center [485, 274] width 271 height 16
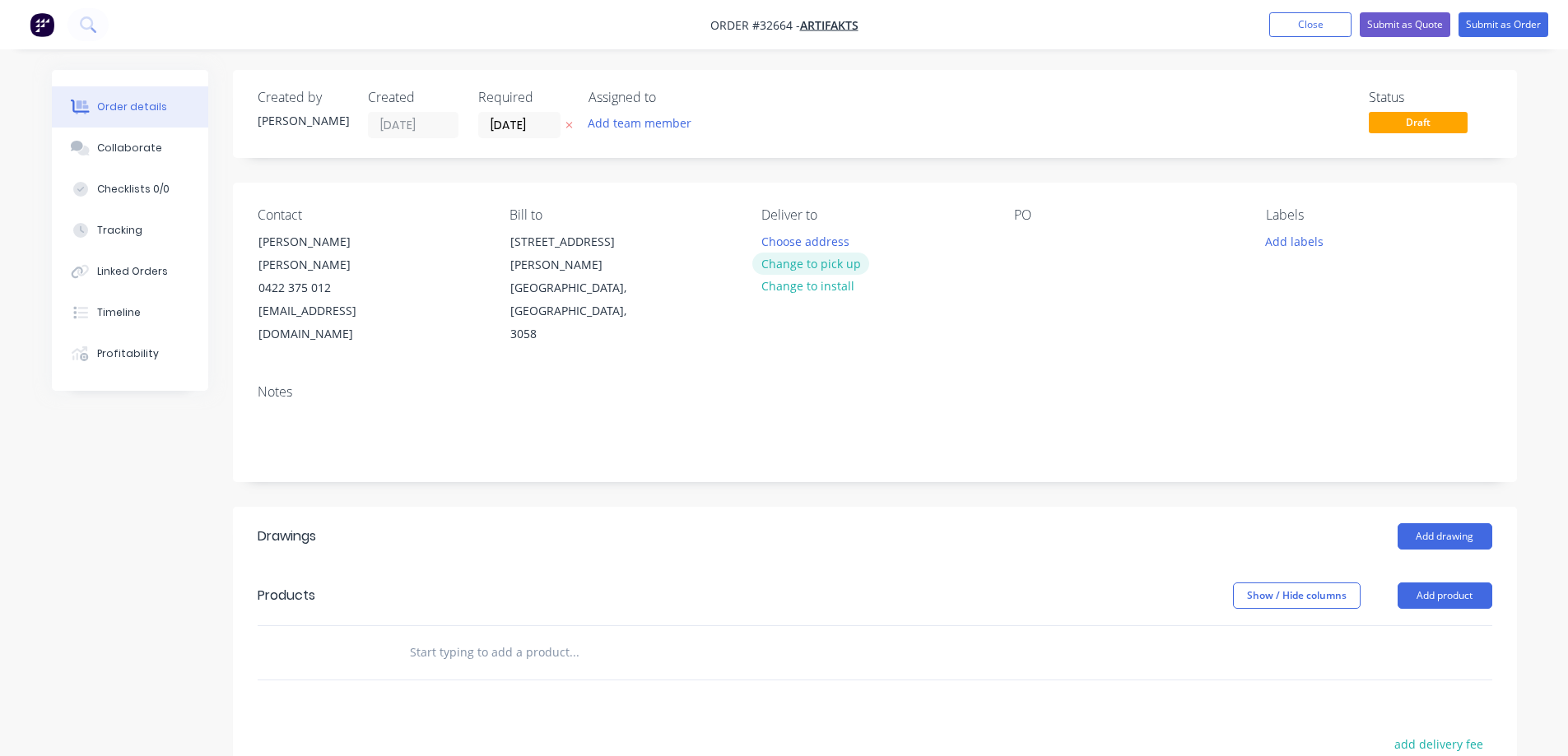
click at [778, 269] on button "Change to pick up" at bounding box center [810, 264] width 117 height 22
click at [1019, 237] on div at bounding box center [1027, 242] width 27 height 24
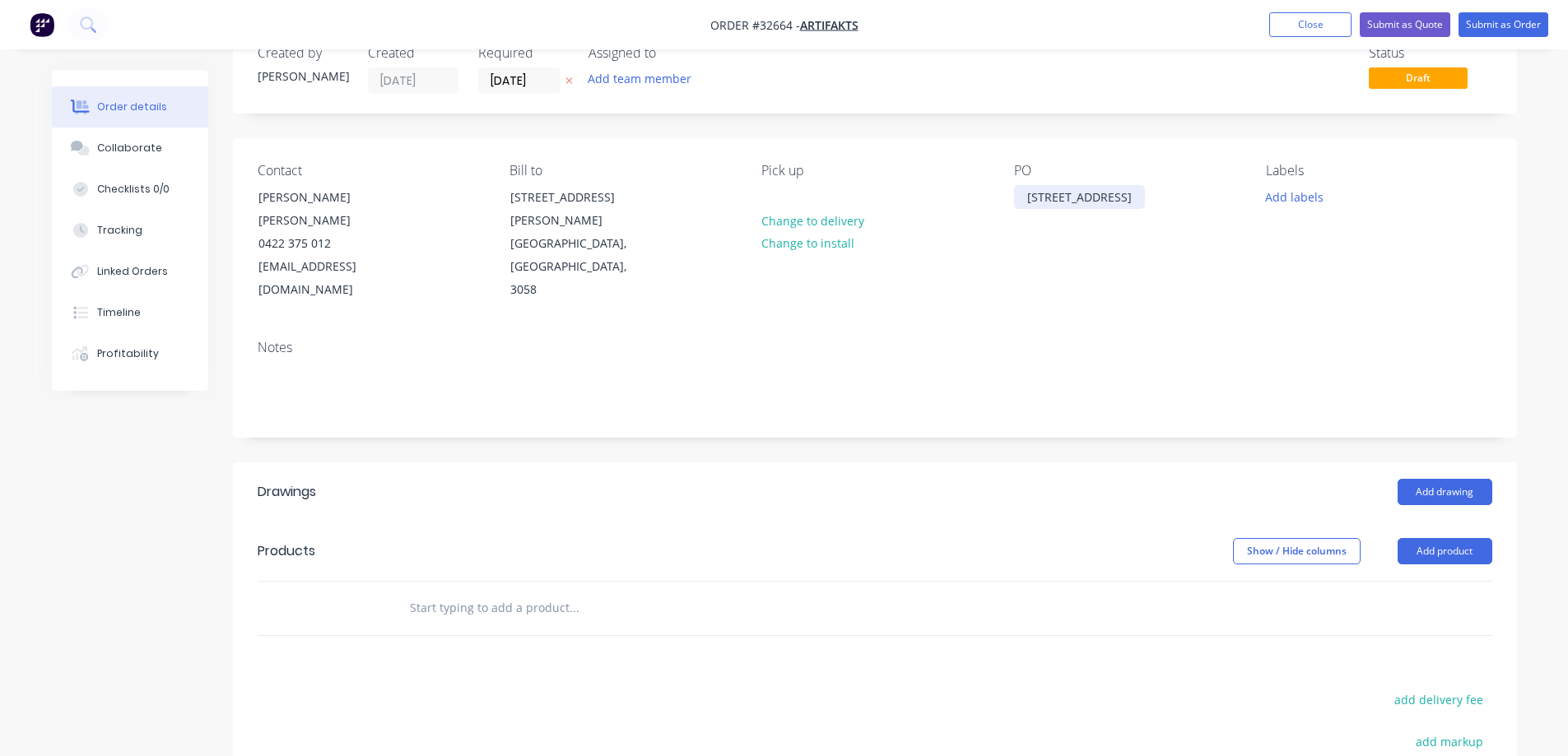
scroll to position [82, 0]
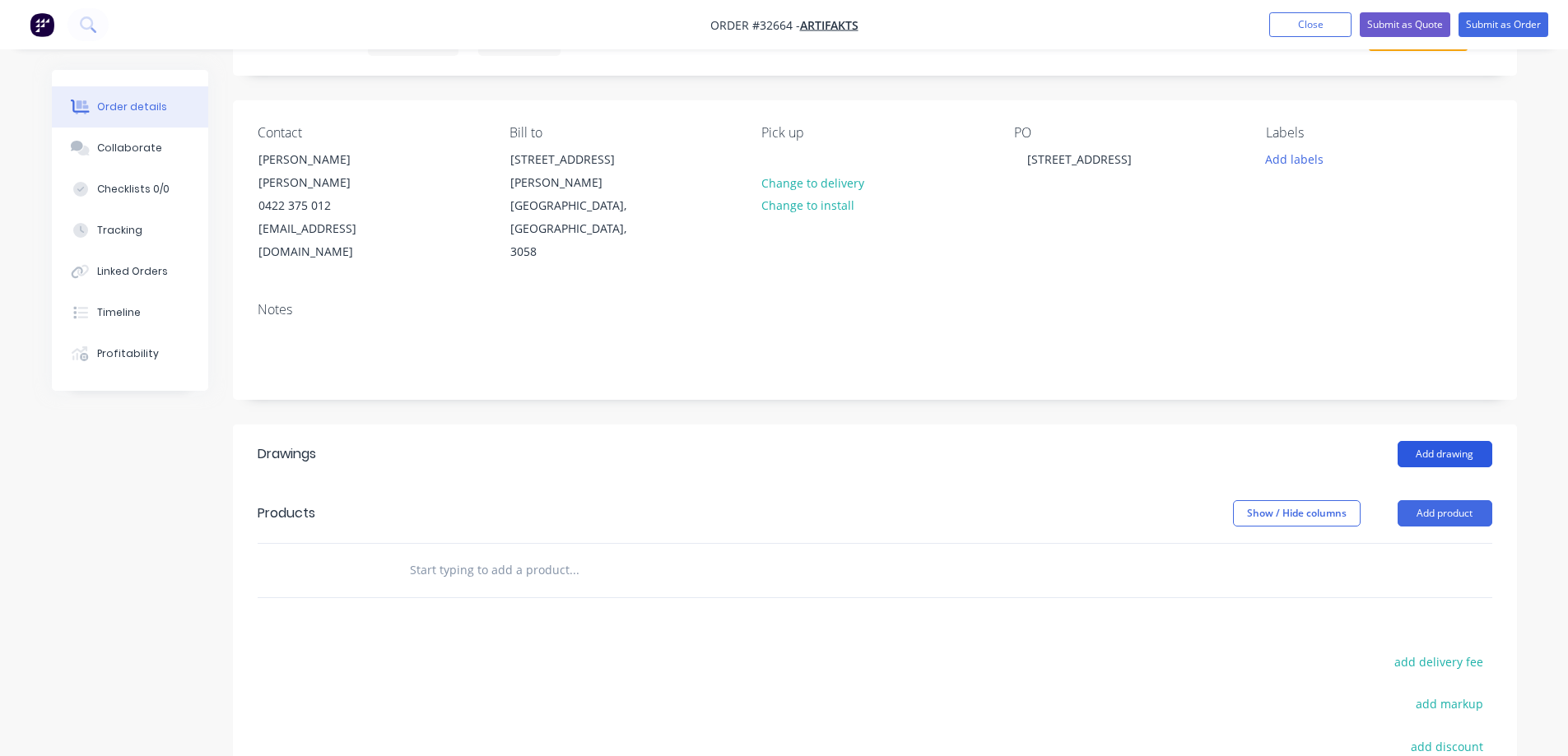
click at [1412, 441] on button "Add drawing" at bounding box center [1445, 453] width 95 height 27
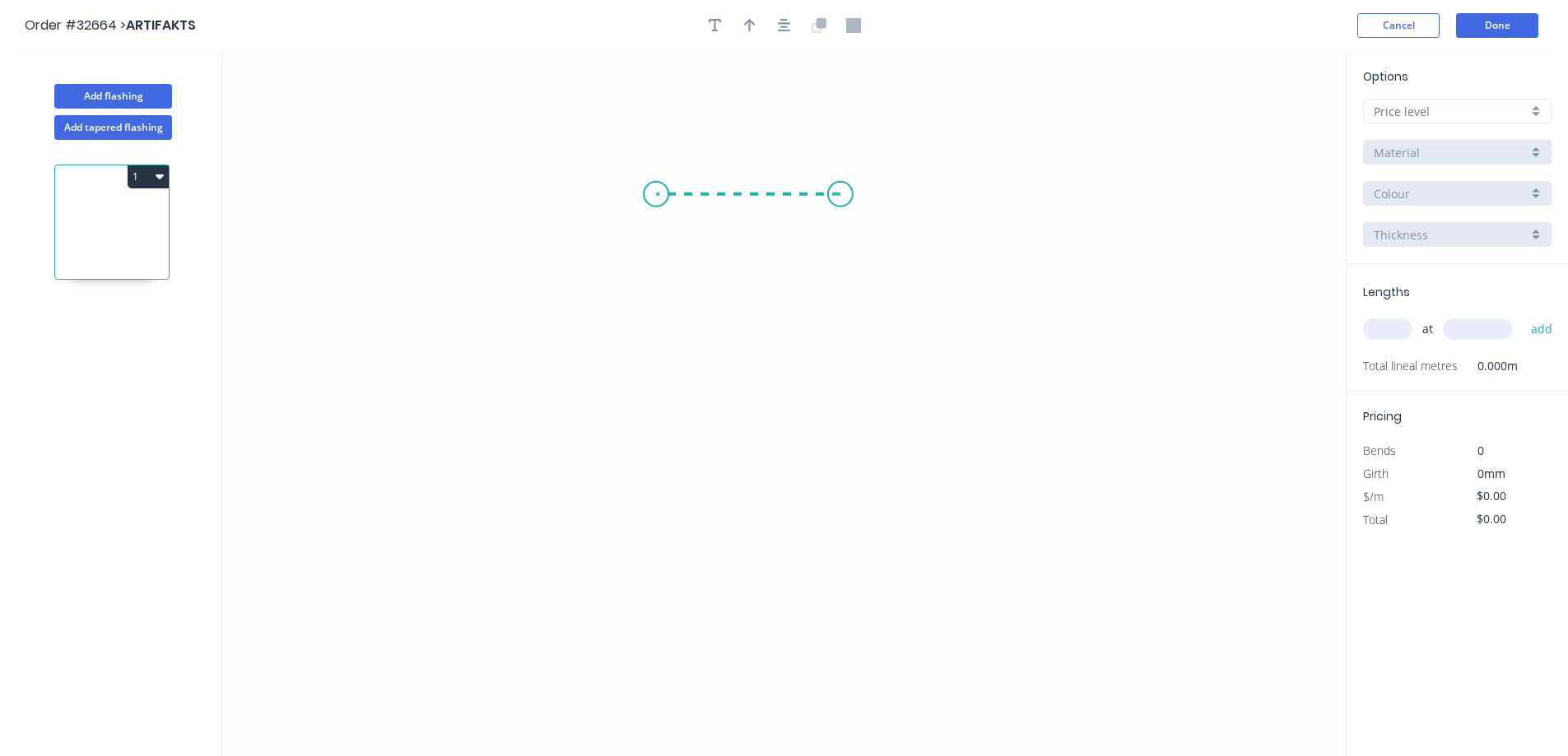
drag, startPoint x: 840, startPoint y: 194, endPoint x: 656, endPoint y: 194, distance: 184.0
click at [656, 194] on icon "0" at bounding box center [783, 403] width 1124 height 704
click at [642, 437] on icon "0 ?" at bounding box center [783, 403] width 1124 height 704
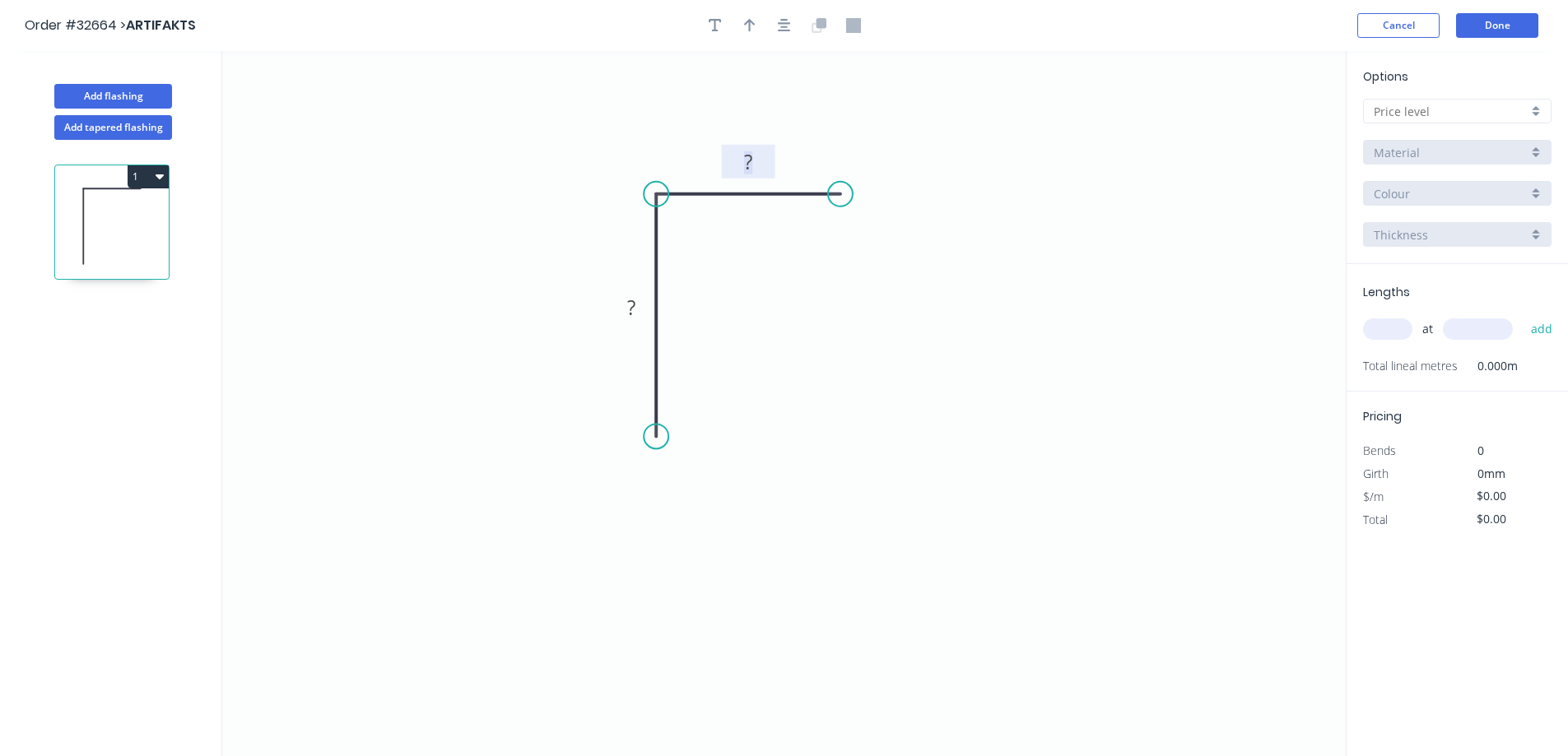
click at [752, 162] on tspan "?" at bounding box center [747, 162] width 8 height 28
click at [1471, 116] on input "text" at bounding box center [1450, 111] width 154 height 17
click at [1456, 148] on div "A" at bounding box center [1457, 143] width 187 height 29
type input "A"
type input "$6.26"
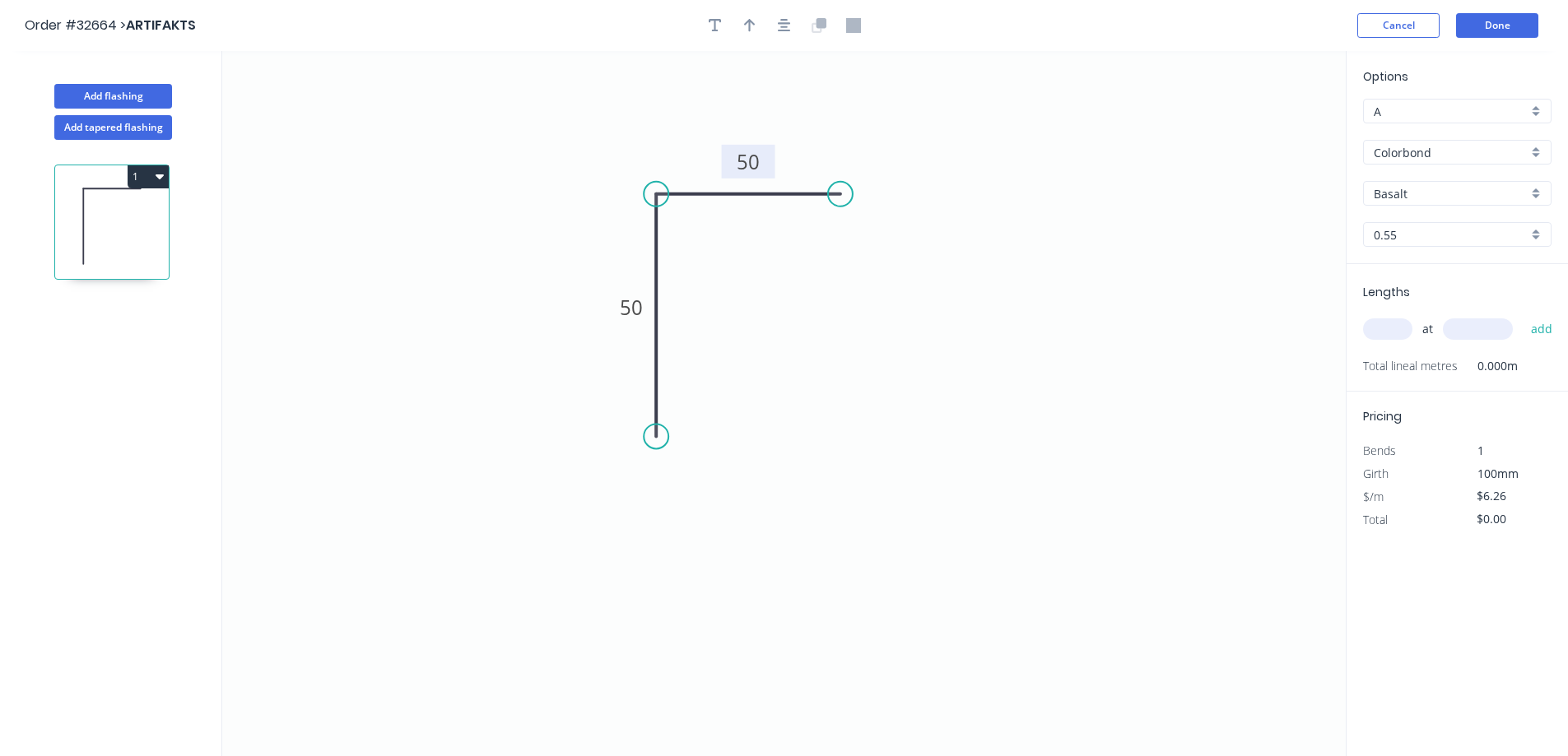
click at [1436, 201] on div "Basalt" at bounding box center [1457, 193] width 189 height 25
click at [1445, 146] on input "Colorbond" at bounding box center [1450, 153] width 154 height 17
click at [1424, 275] on div "Zinc" at bounding box center [1457, 269] width 187 height 29
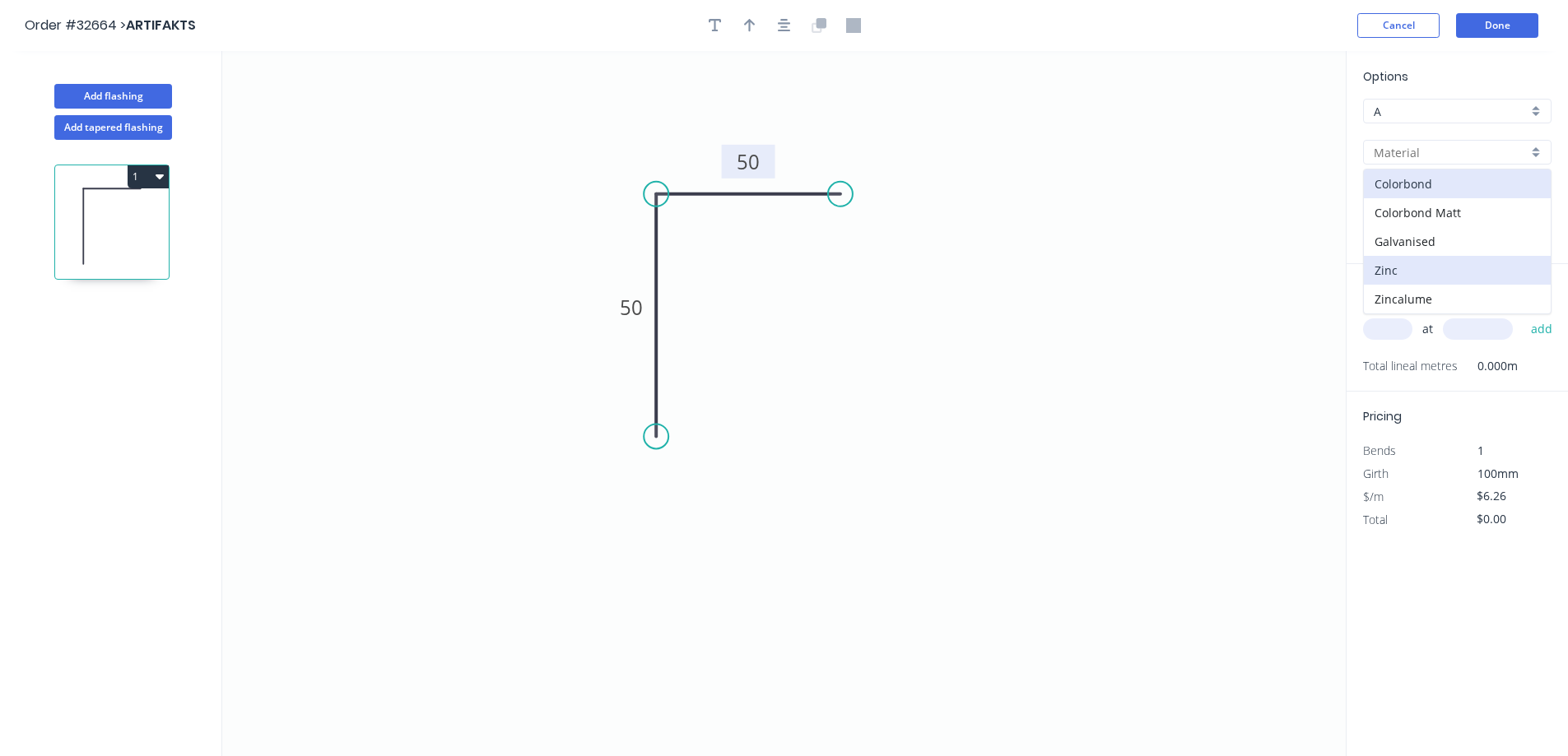
type input "Zinc"
type input "$5.69"
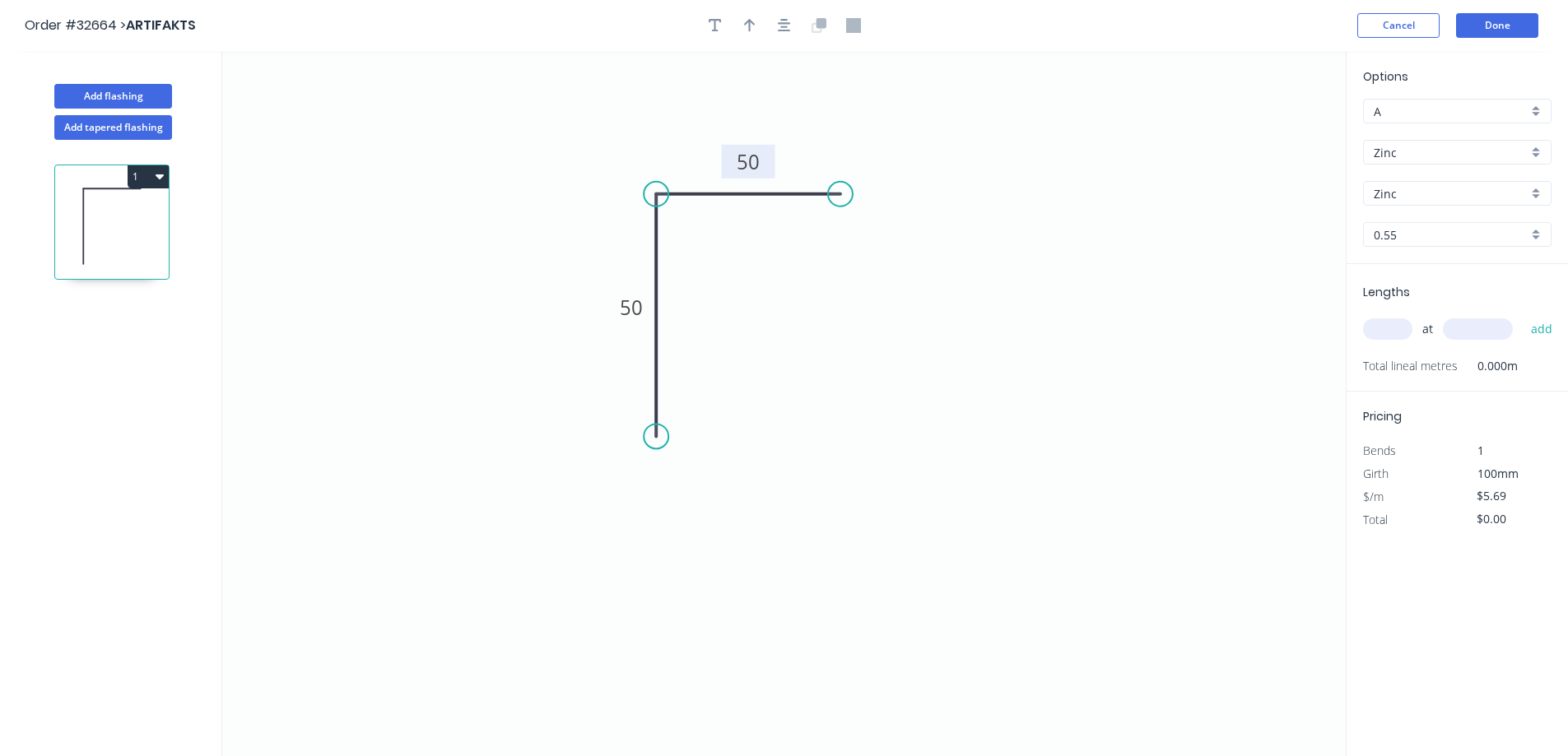
click at [1402, 337] on input "text" at bounding box center [1388, 328] width 50 height 21
type input "1"
type input "2000"
click at [1523, 315] on button "add" at bounding box center [1542, 329] width 39 height 28
type input "$11.38"
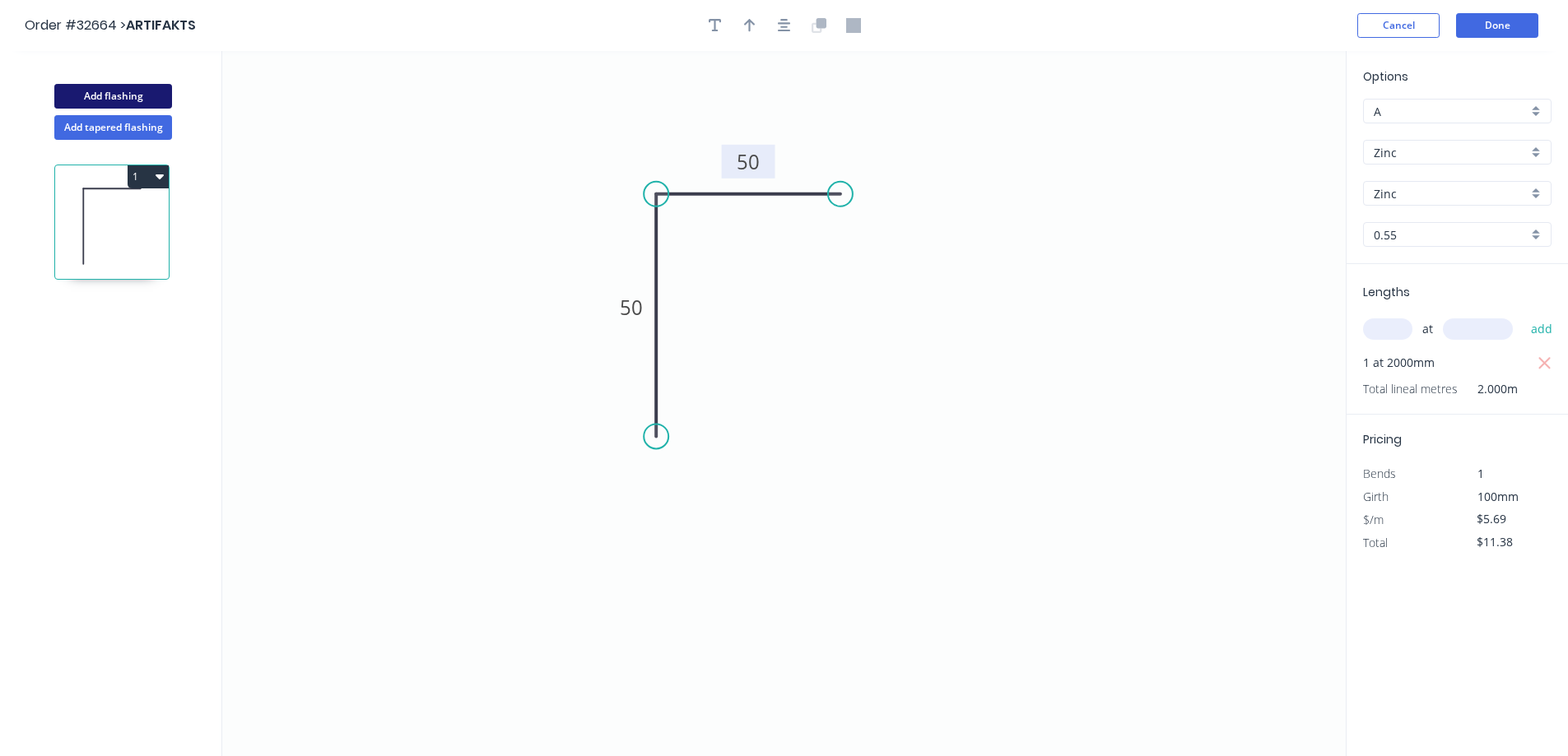
click at [110, 86] on div "Add flashing" at bounding box center [112, 84] width 216 height 50
click at [110, 86] on button "Add flashing" at bounding box center [113, 96] width 118 height 25
type input "$0.00"
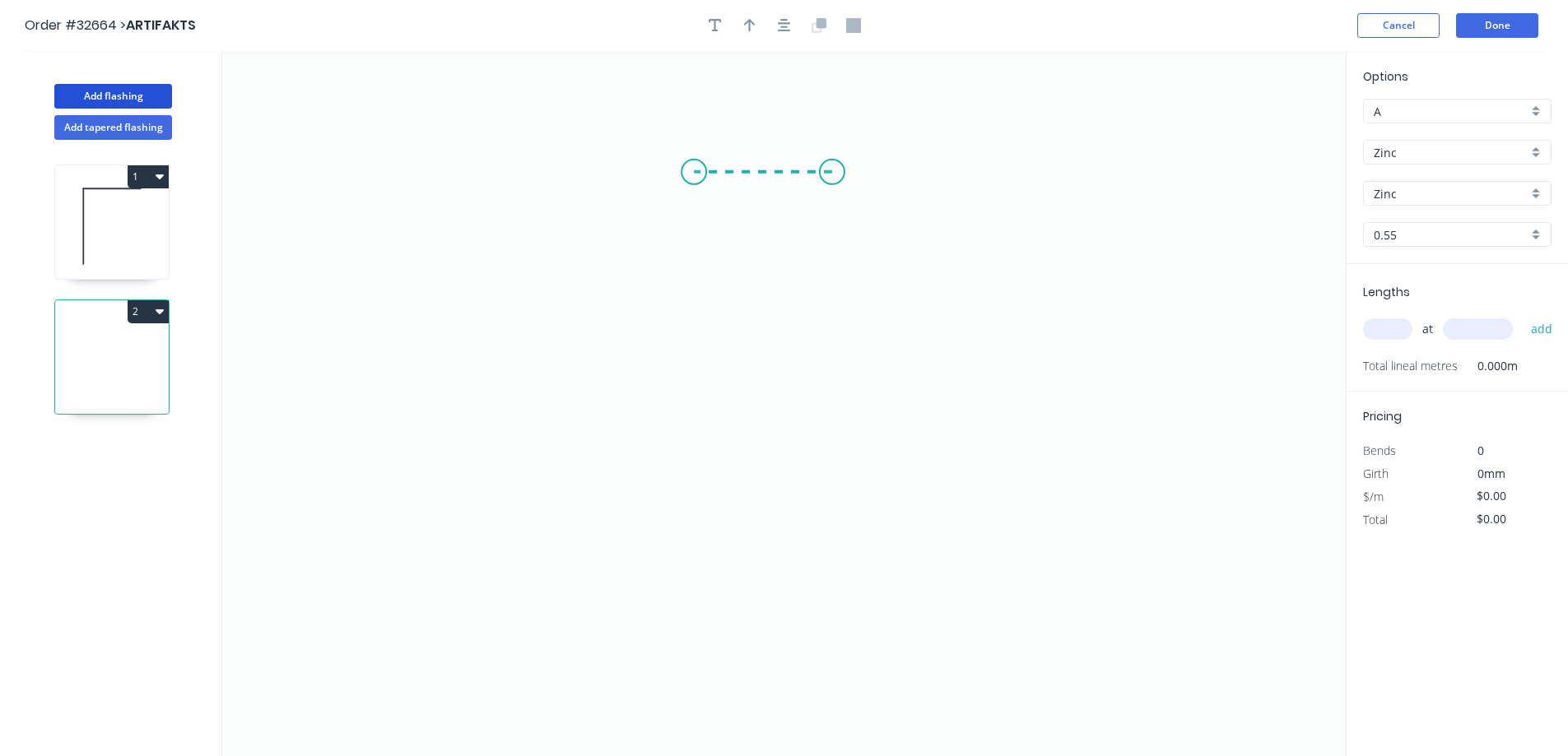
drag, startPoint x: 832, startPoint y: 172, endPoint x: 694, endPoint y: 172, distance: 138.0
click at [694, 172] on icon "0" at bounding box center [783, 403] width 1124 height 704
click at [705, 366] on icon "0 ?" at bounding box center [783, 403] width 1124 height 704
click at [767, 143] on tspan "?" at bounding box center [763, 140] width 8 height 28
click at [1401, 329] on input "text" at bounding box center [1388, 328] width 50 height 21
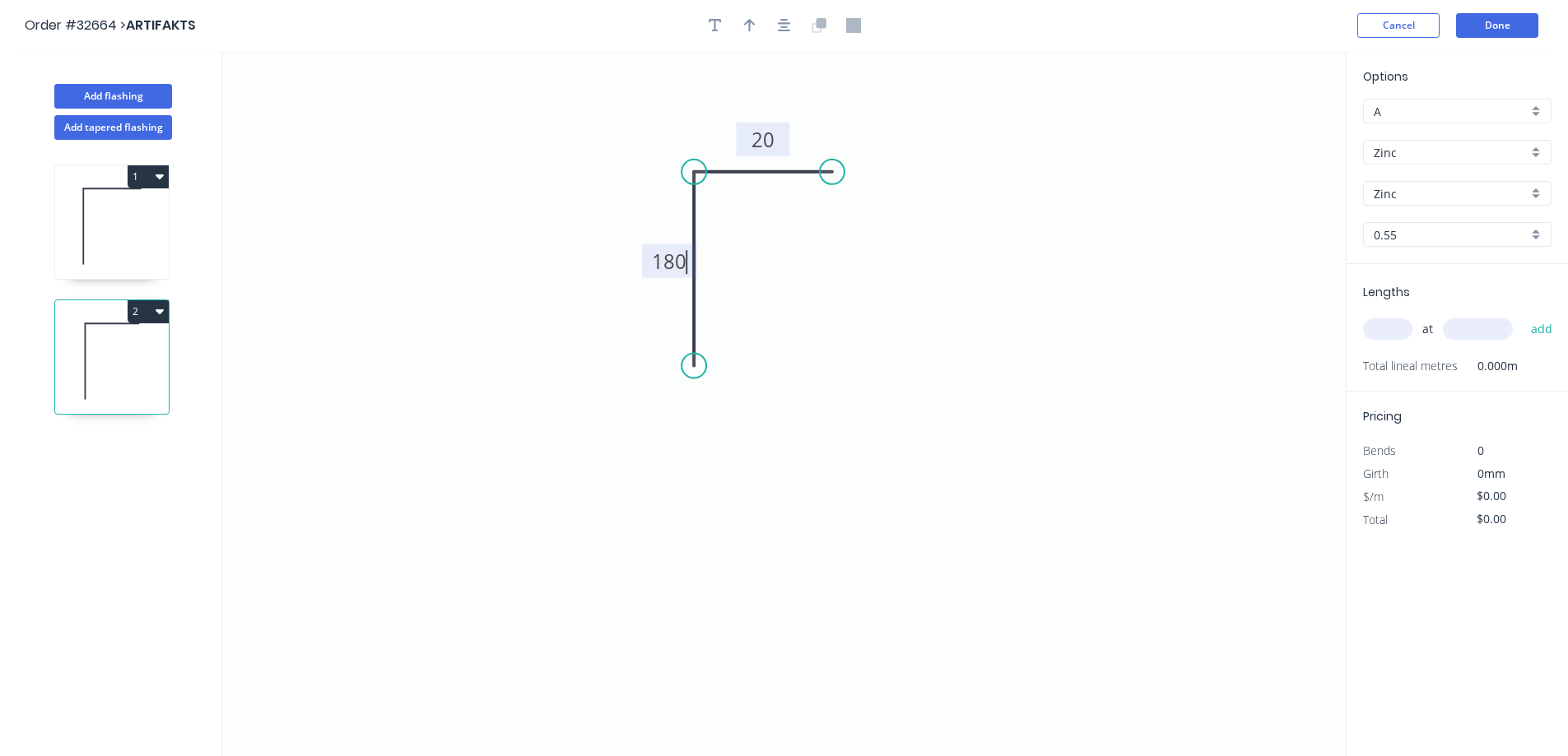
type input "$9.04"
type input "1"
type input "1900"
click at [1523, 315] on button "add" at bounding box center [1542, 329] width 39 height 28
type input "$17.18"
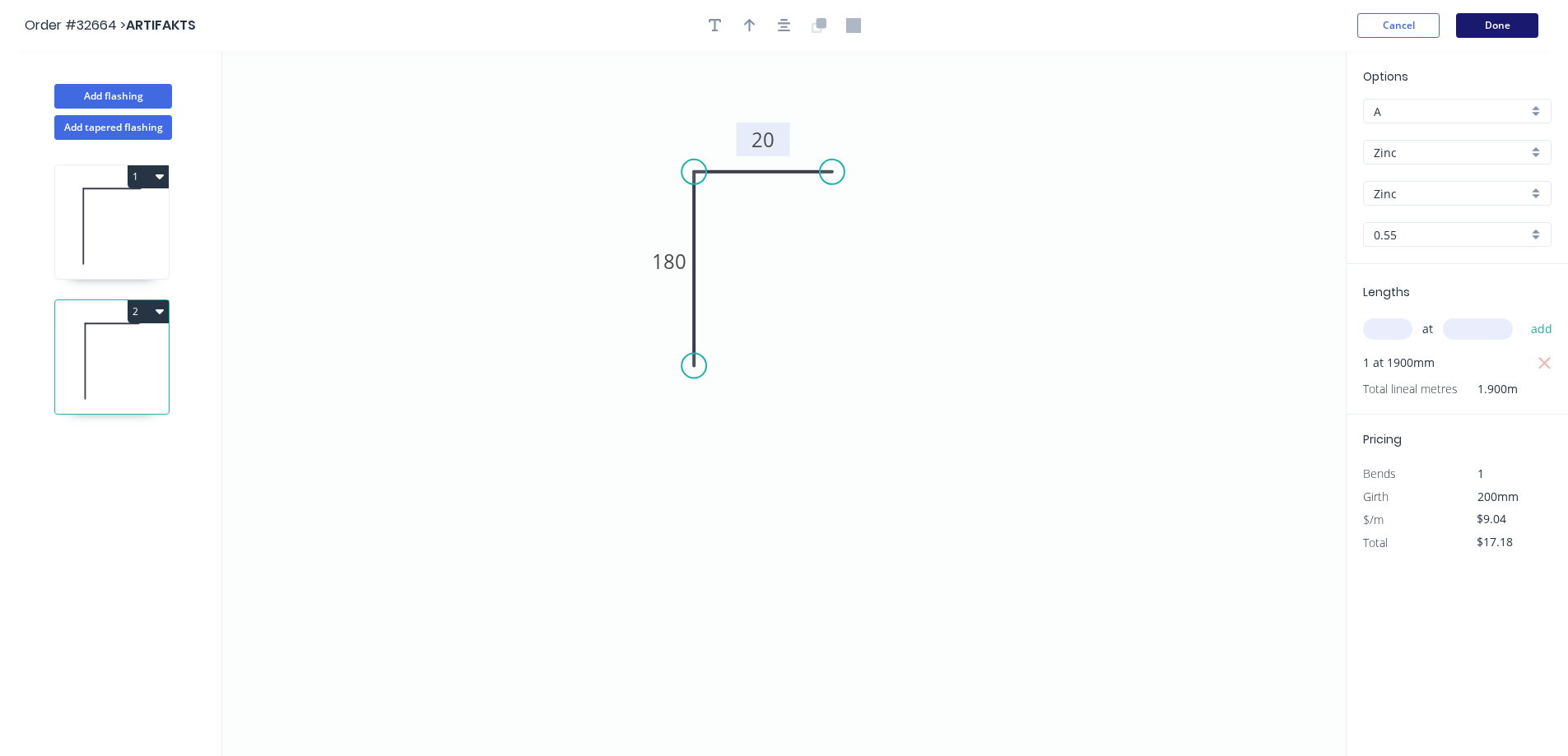
click at [1499, 20] on button "Done" at bounding box center [1496, 25] width 82 height 25
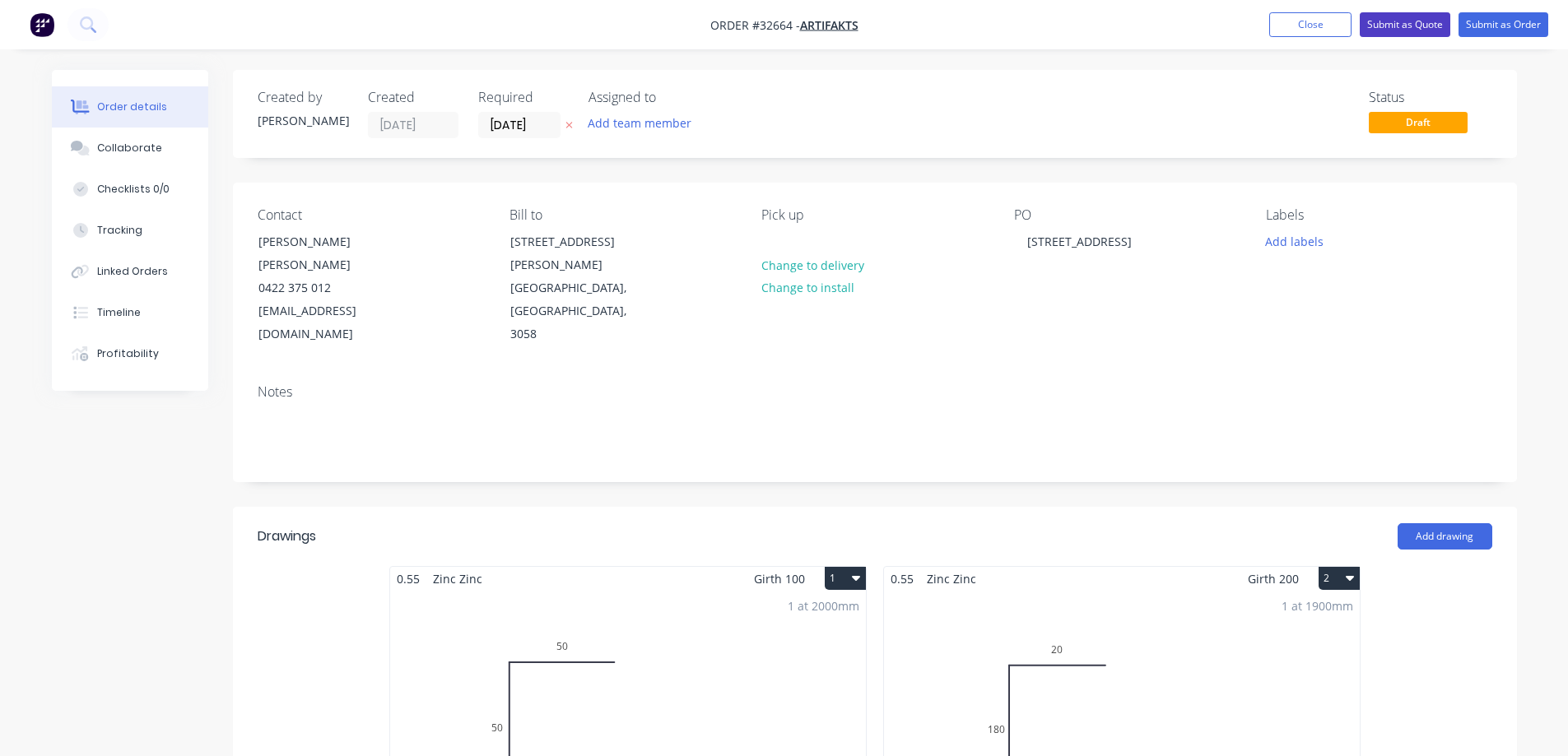
click at [1416, 20] on button "Submit as Quote" at bounding box center [1404, 24] width 90 height 25
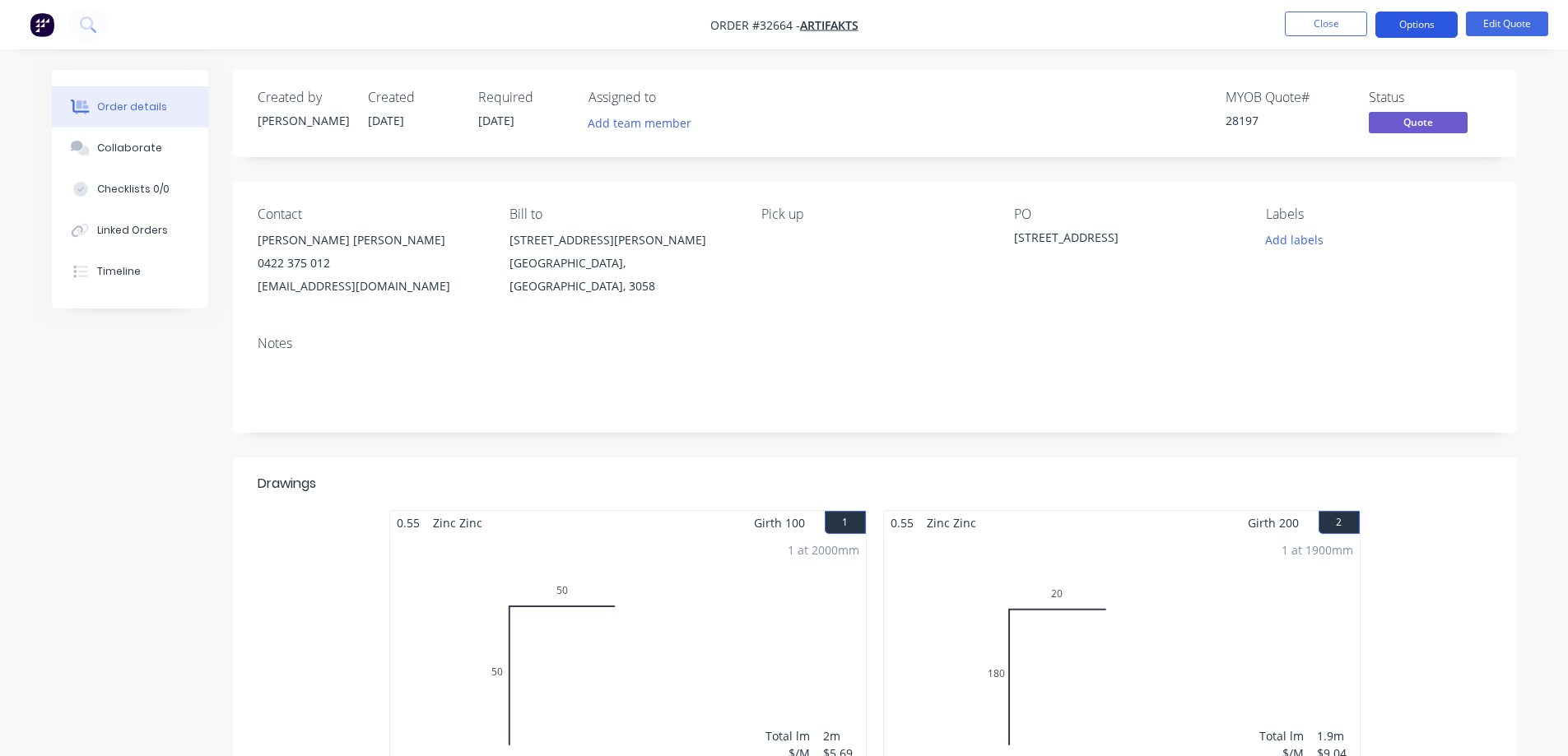
click at [1406, 23] on button "Options" at bounding box center [1415, 25] width 82 height 27
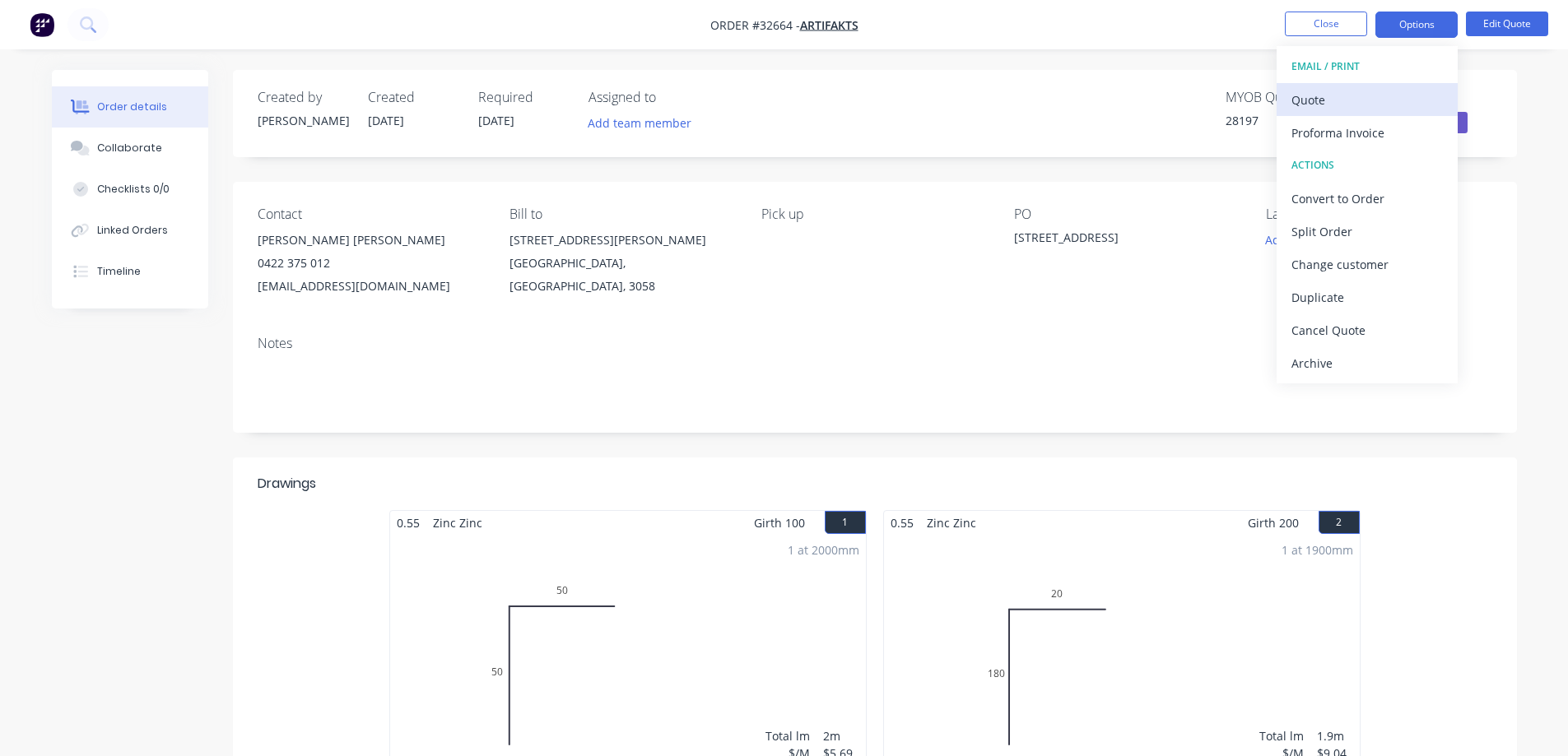
click at [1312, 105] on div "Quote" at bounding box center [1366, 100] width 152 height 24
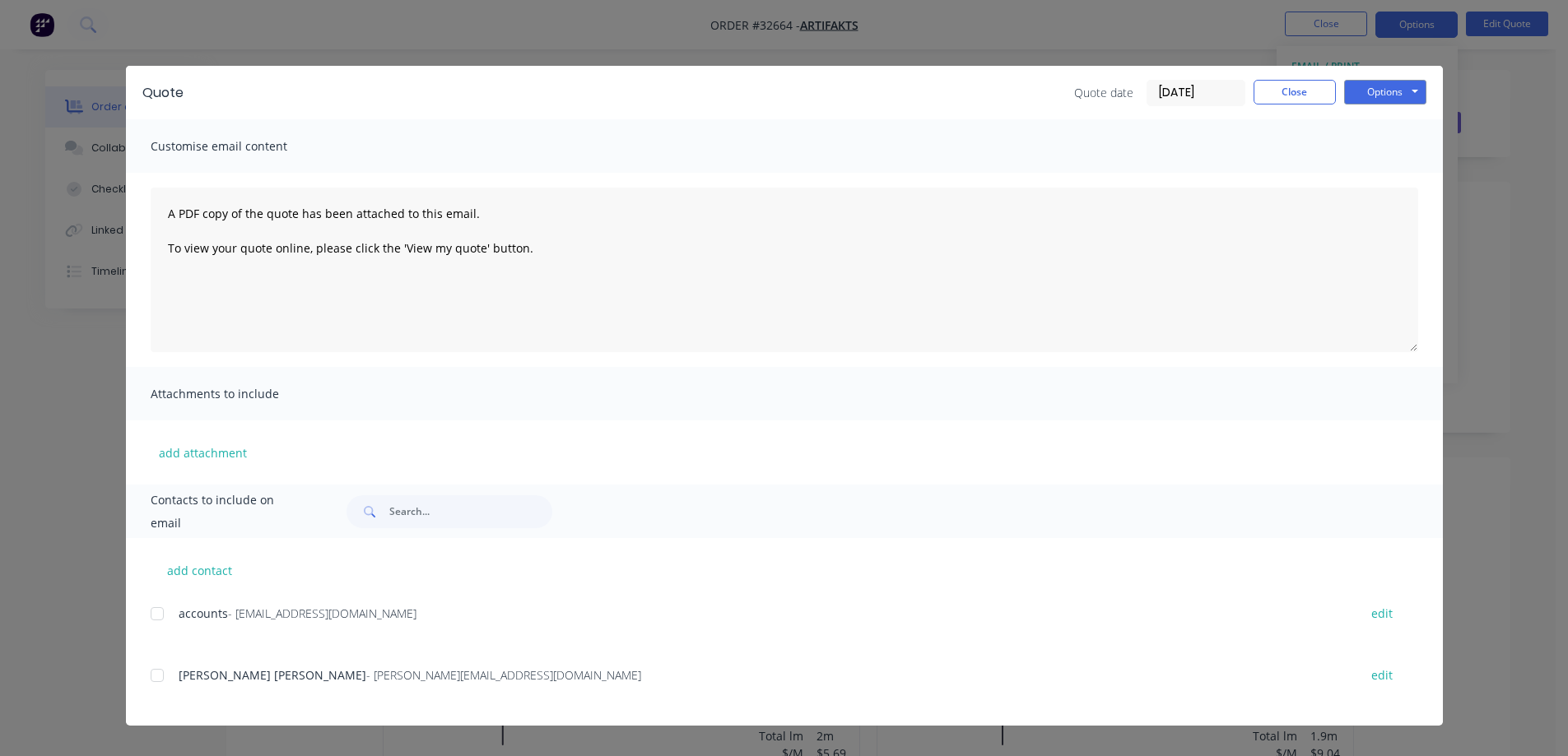
drag, startPoint x: 156, startPoint y: 680, endPoint x: 168, endPoint y: 677, distance: 12.4
click at [156, 679] on div at bounding box center [157, 675] width 33 height 33
click at [1381, 91] on button "Options" at bounding box center [1384, 92] width 82 height 25
click at [1369, 183] on button "Email" at bounding box center [1396, 176] width 105 height 28
click at [1305, 89] on button "Close" at bounding box center [1294, 92] width 82 height 25
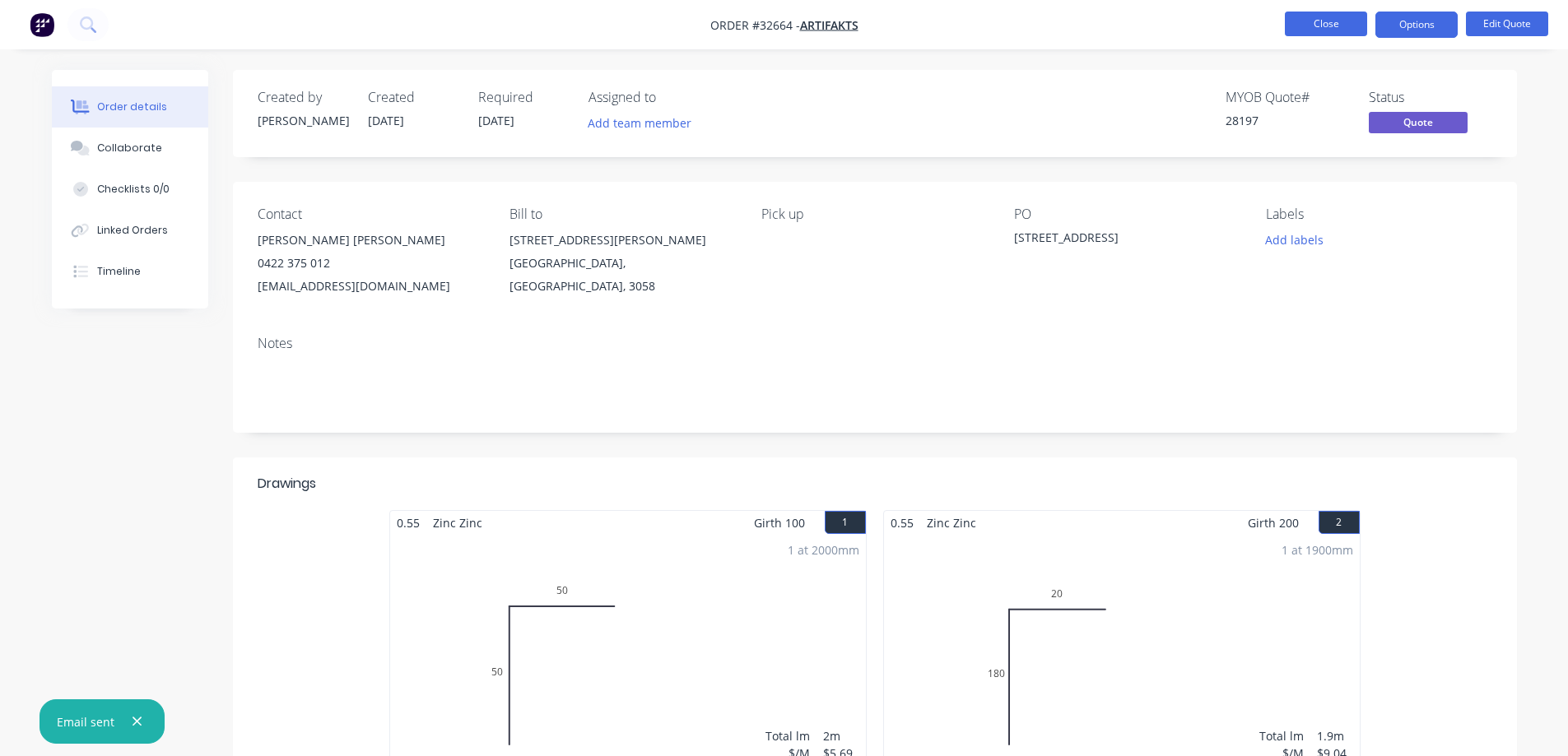
click at [1320, 30] on button "Close" at bounding box center [1325, 24] width 82 height 25
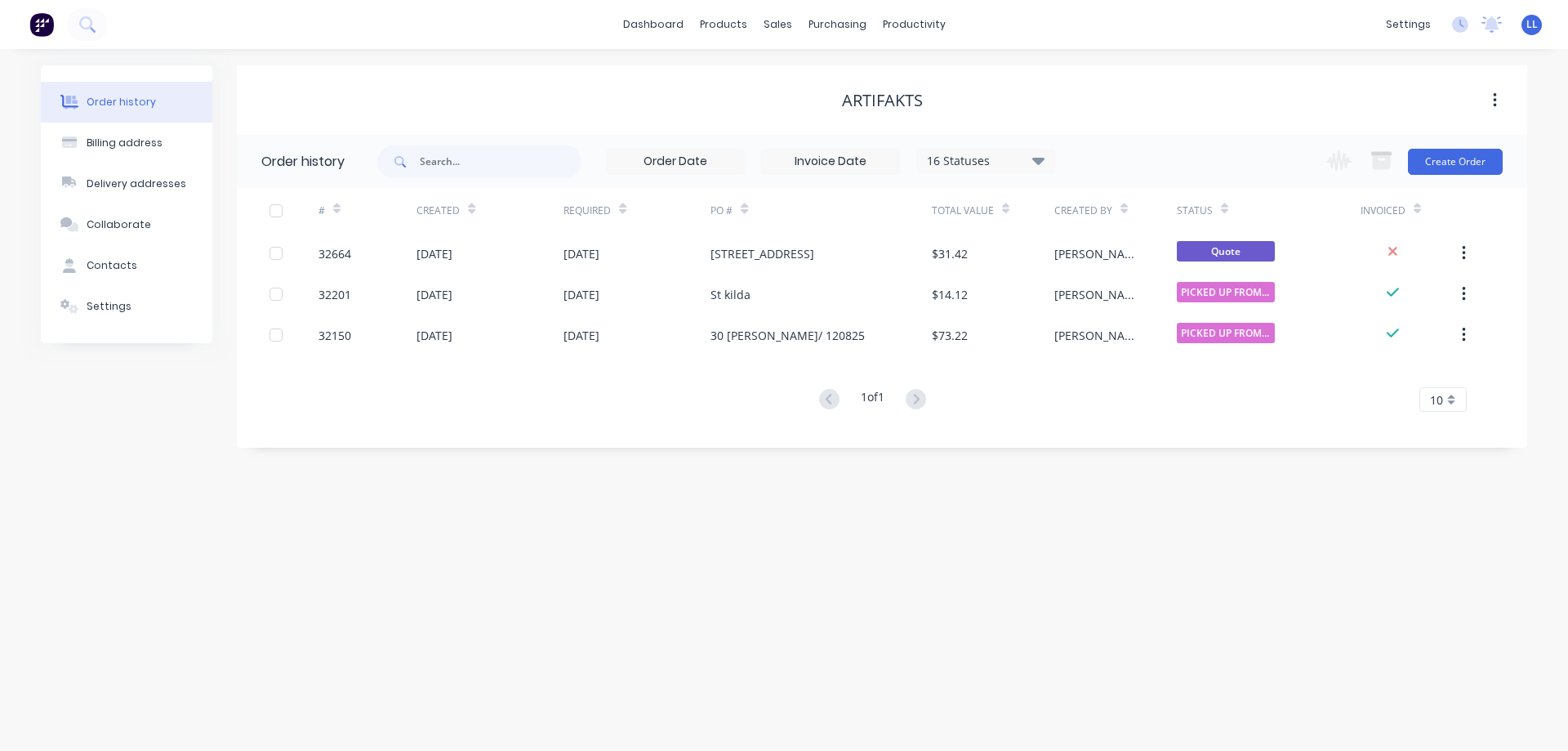
click at [44, 19] on img at bounding box center [41, 24] width 25 height 25
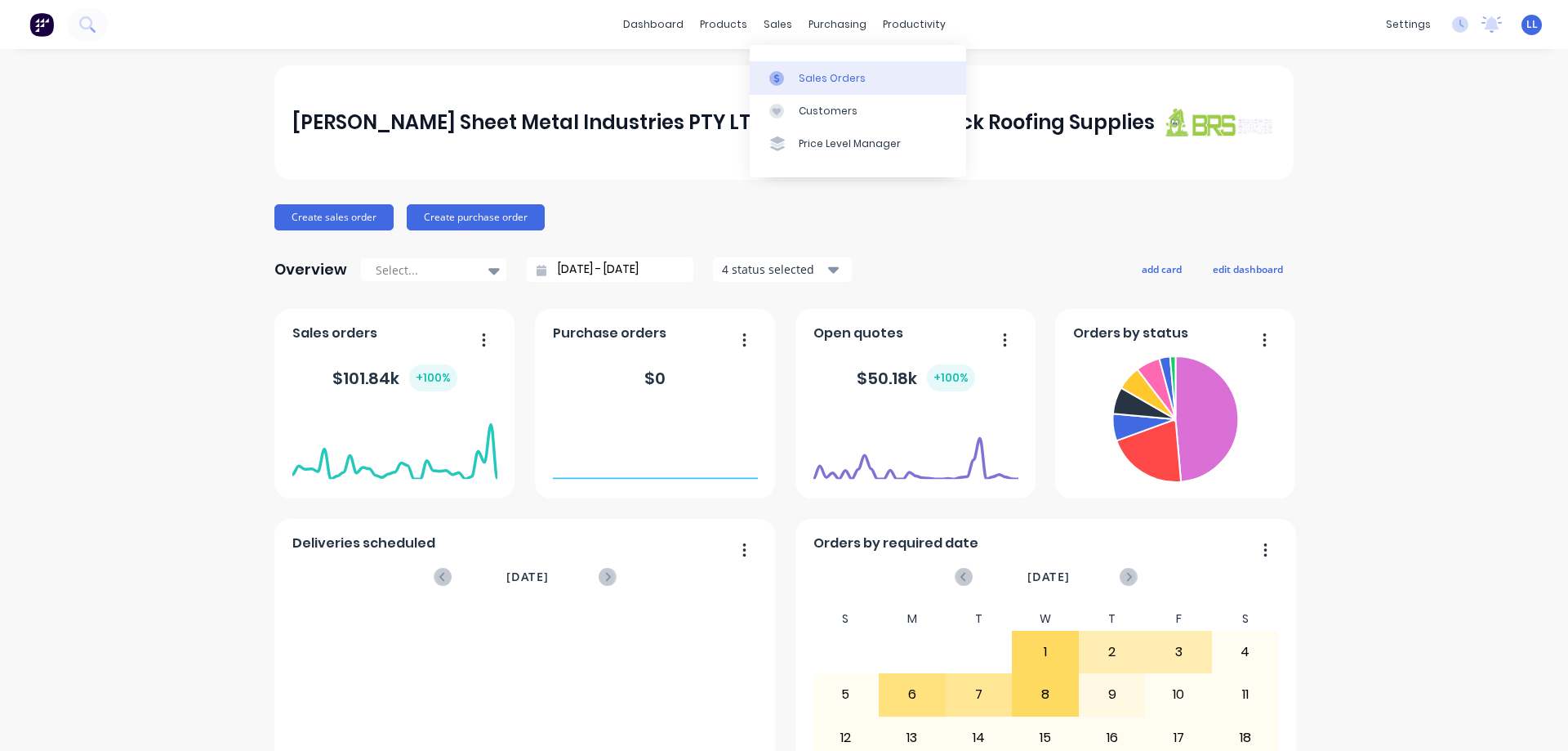
click at [778, 87] on link "Sales Orders" at bounding box center [858, 78] width 216 height 33
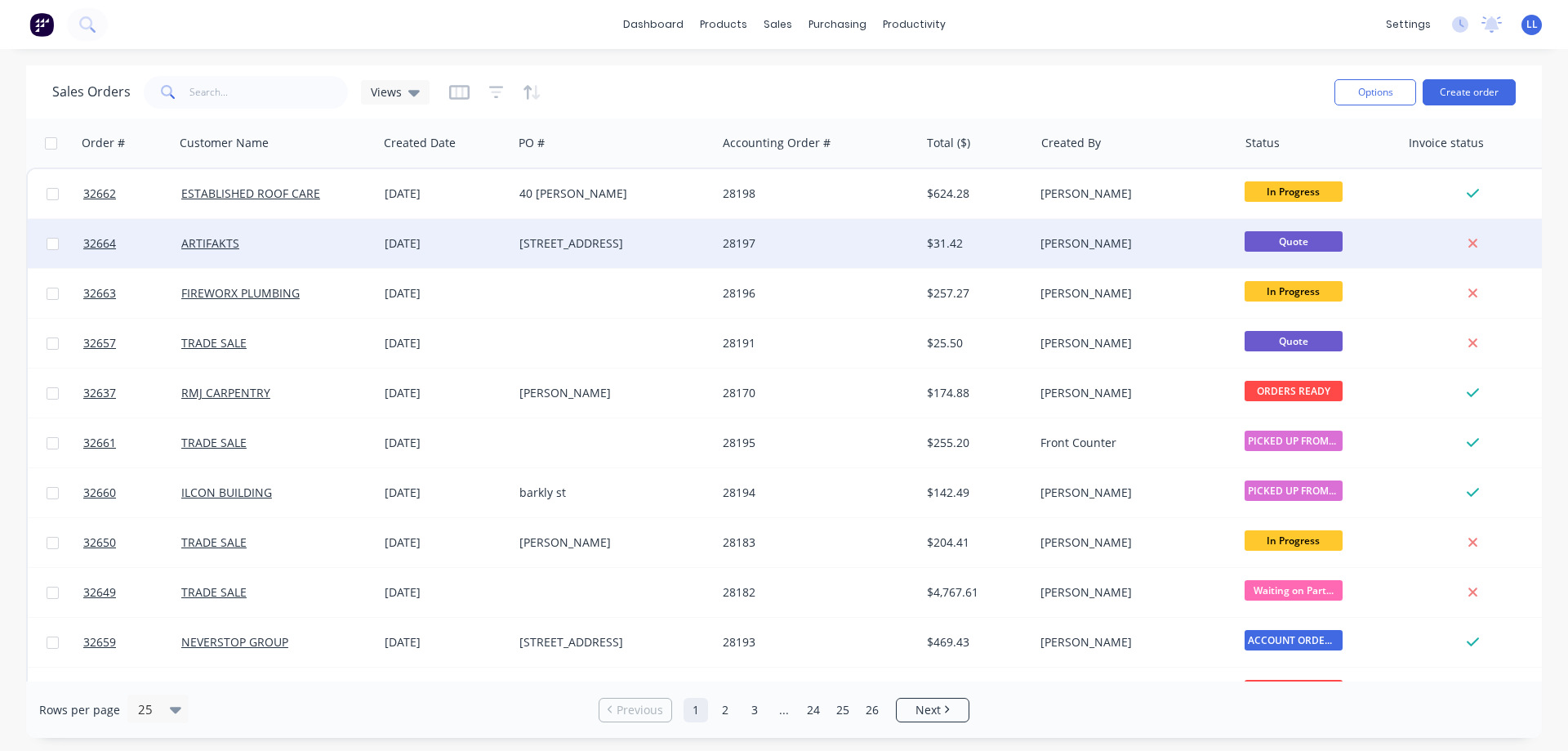
click at [268, 255] on div "ARTIFAKTS" at bounding box center [276, 244] width 204 height 49
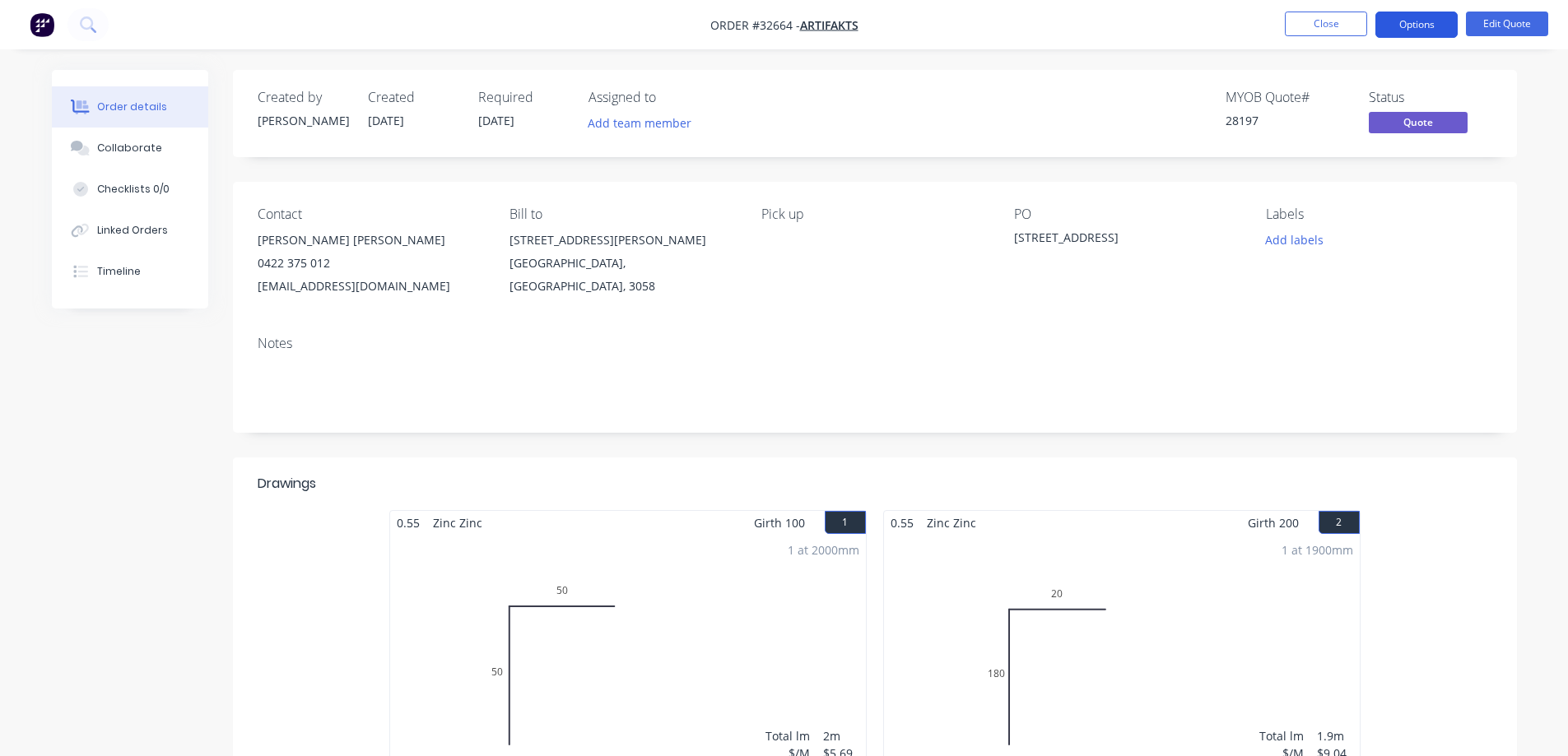
click at [1410, 30] on button "Options" at bounding box center [1415, 25] width 82 height 27
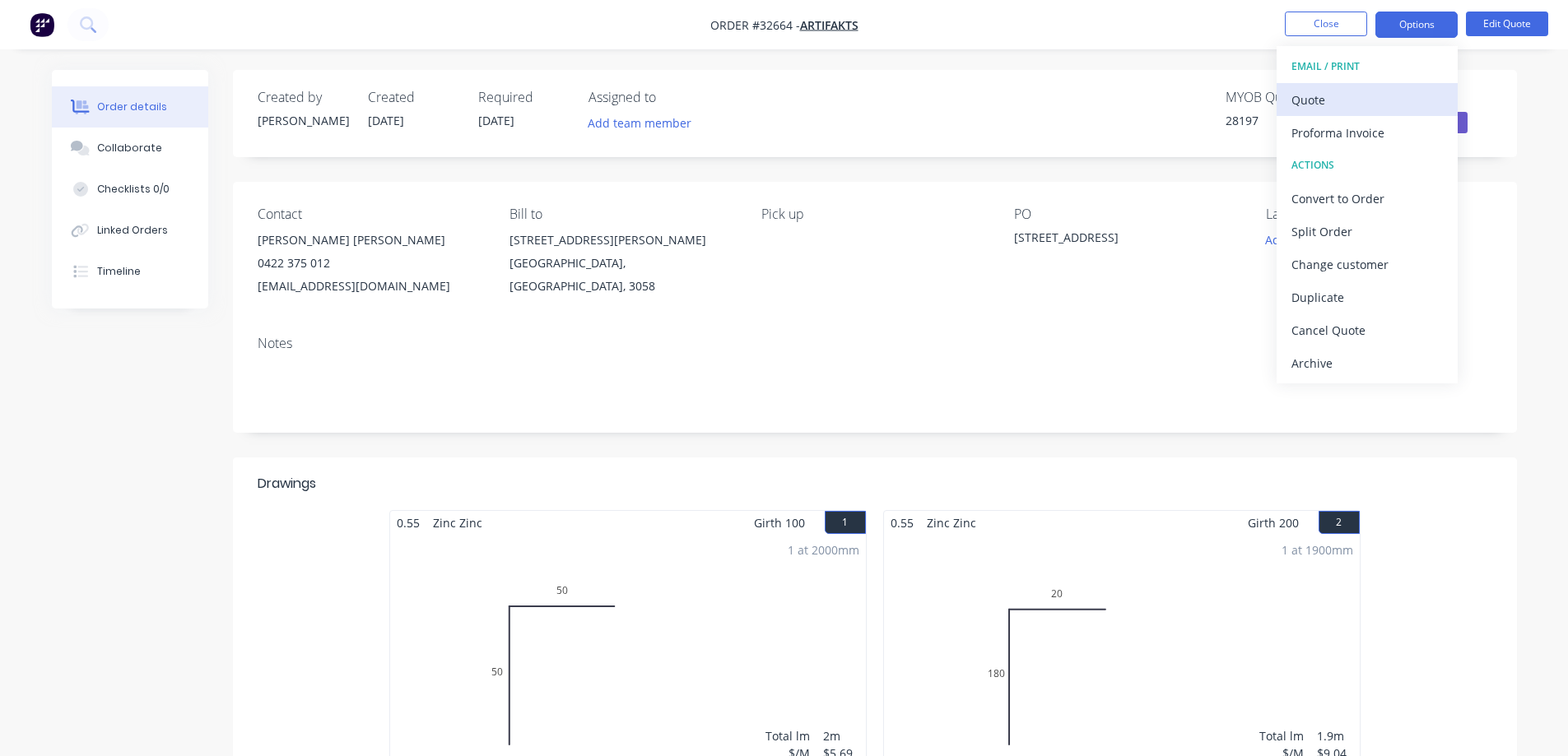
click at [1320, 96] on div "Quote" at bounding box center [1366, 100] width 152 height 24
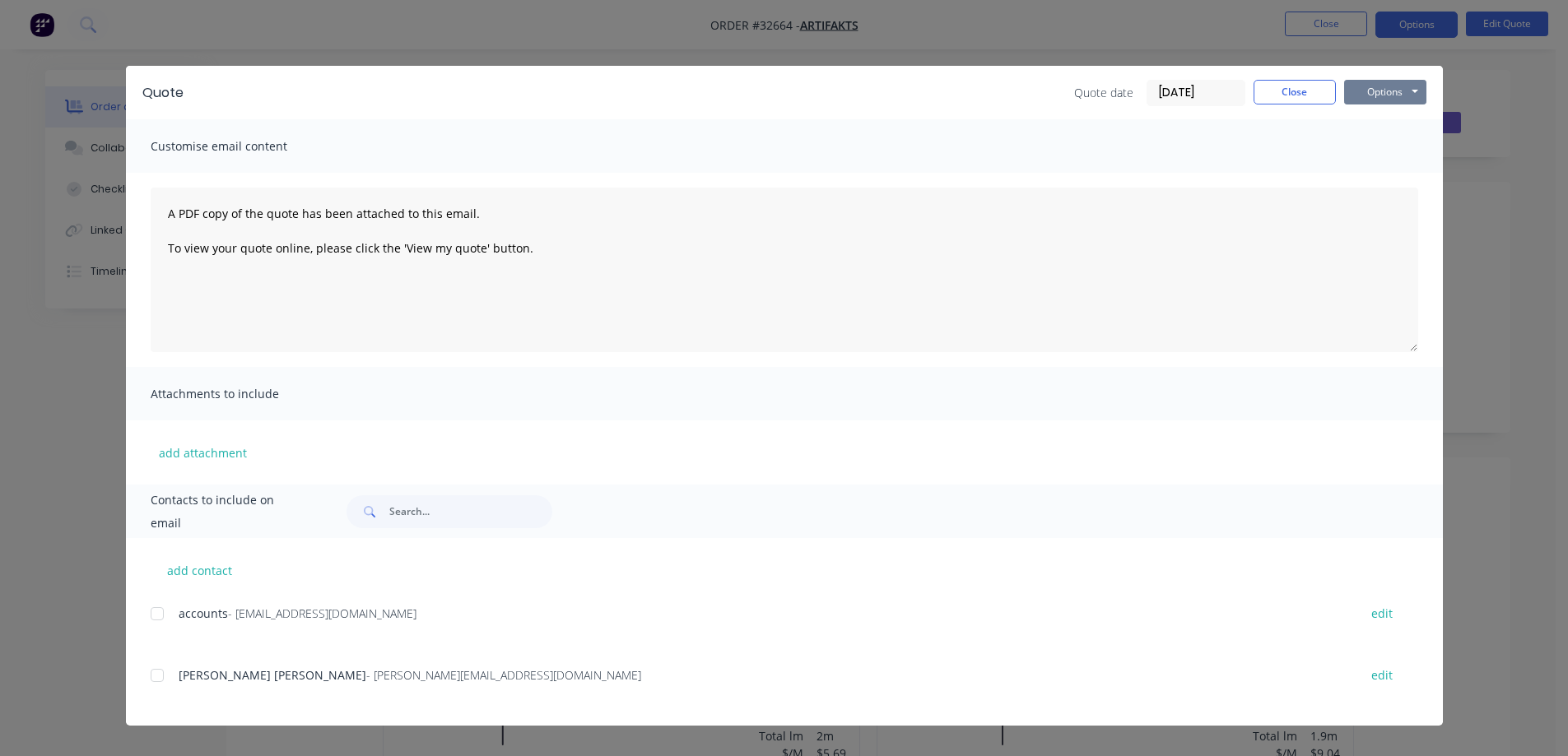
click at [1385, 97] on button "Options" at bounding box center [1384, 92] width 82 height 25
click at [1389, 146] on button "Print" at bounding box center [1396, 149] width 105 height 28
drag, startPoint x: 1258, startPoint y: 99, endPoint x: 1313, endPoint y: 7, distance: 107.2
click at [1261, 93] on button "Close" at bounding box center [1294, 92] width 82 height 25
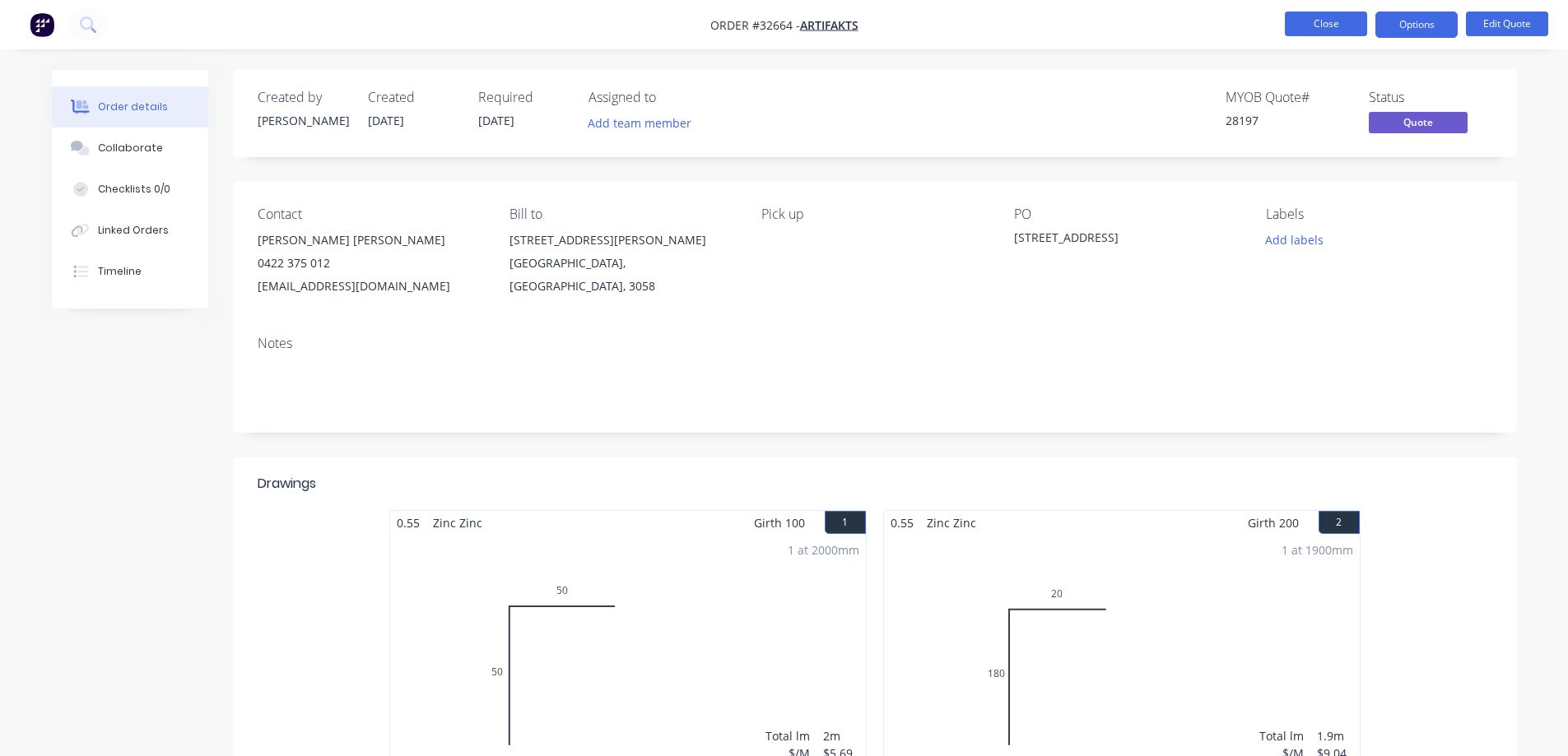
click at [1311, 19] on button "Close" at bounding box center [1325, 24] width 82 height 25
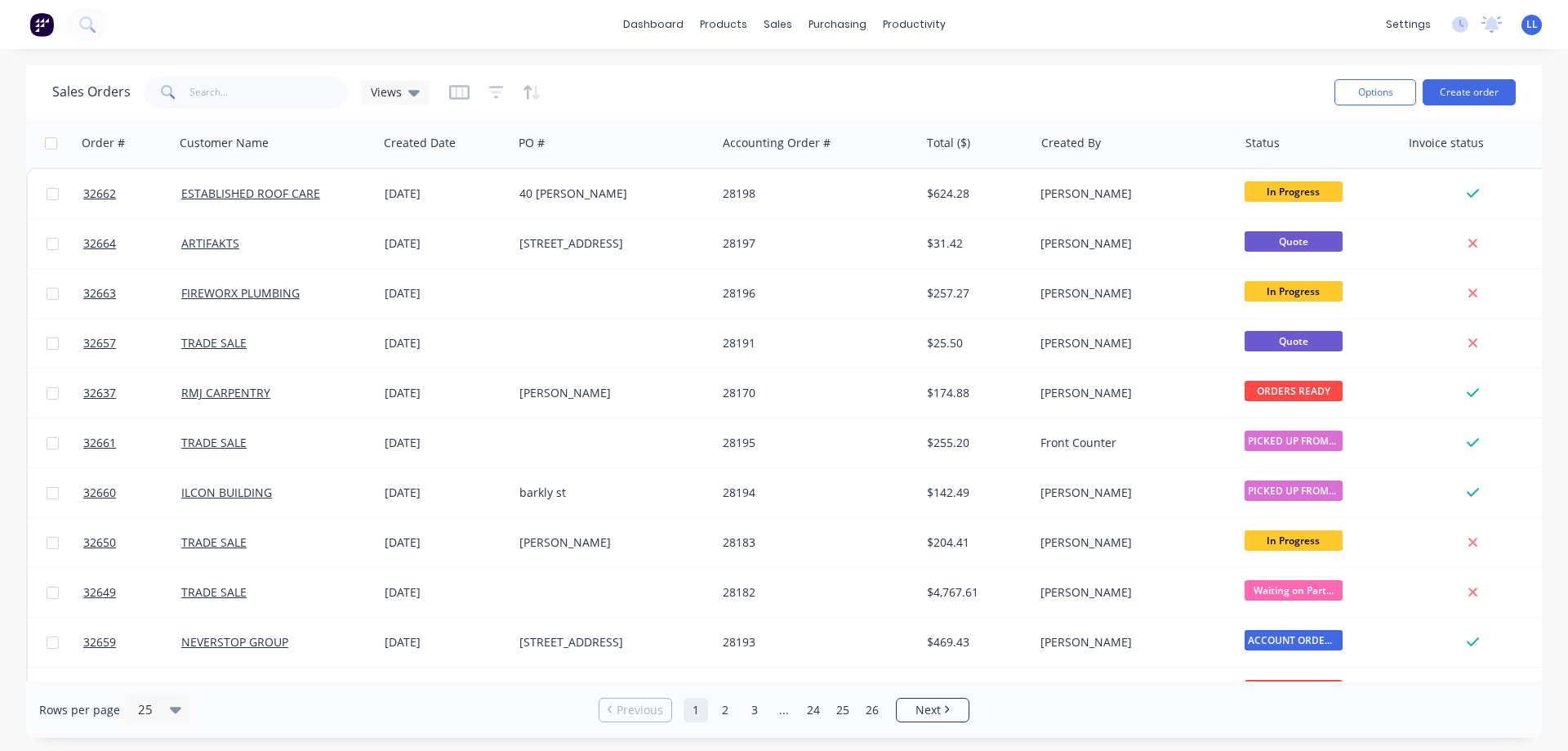
click at [45, 21] on img at bounding box center [41, 24] width 25 height 25
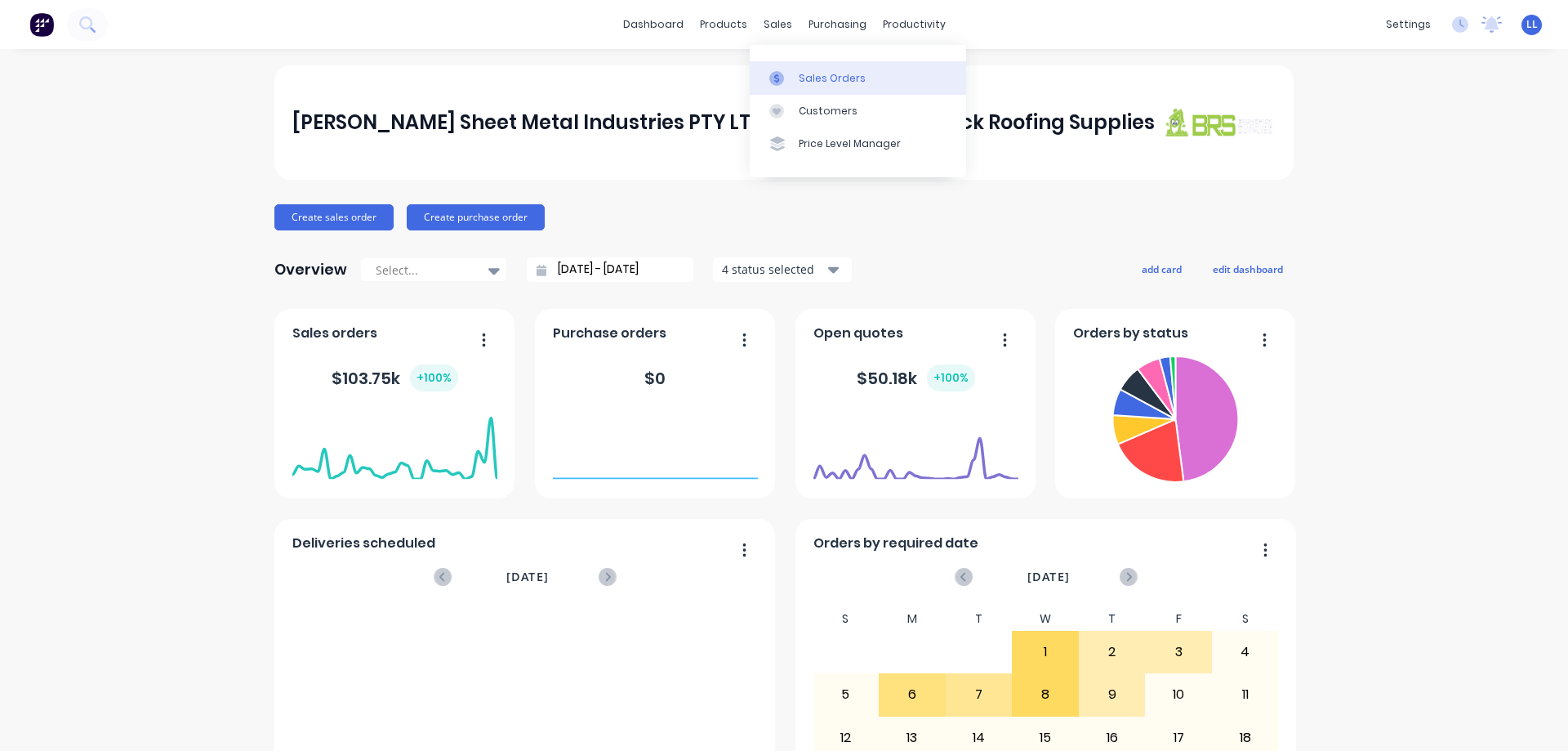
click at [787, 84] on div at bounding box center [781, 79] width 25 height 15
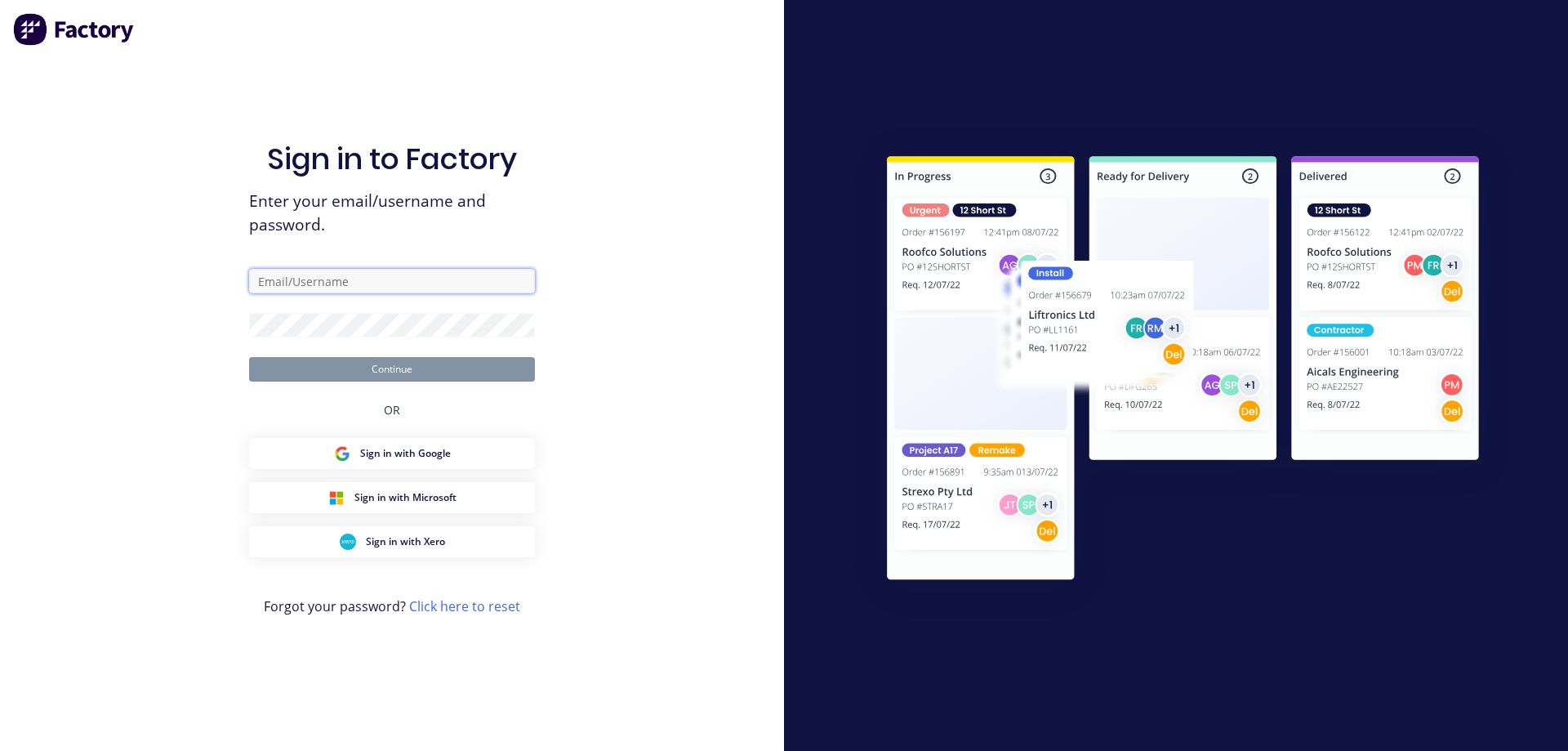
type input "[EMAIL_ADDRESS][DOMAIN_NAME]"
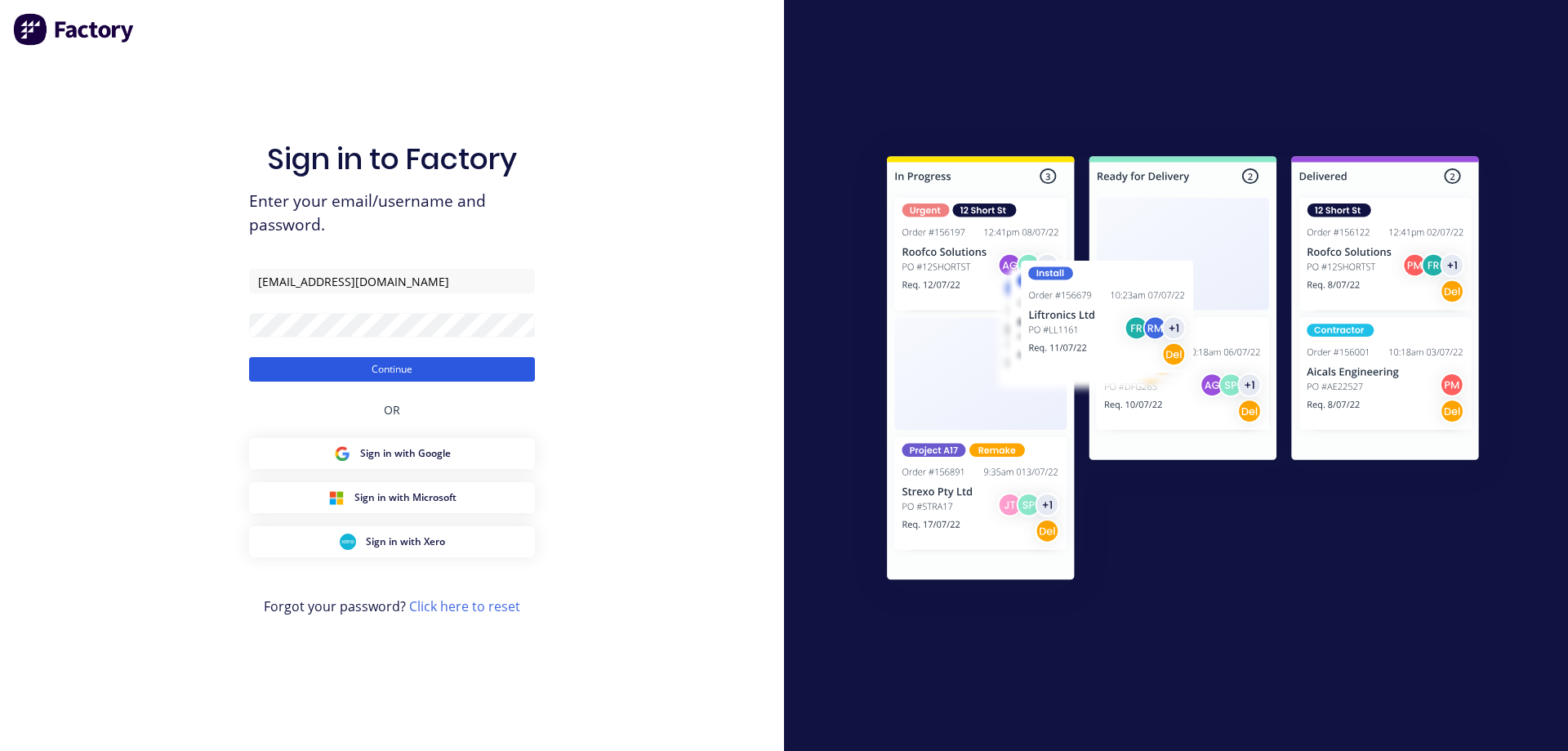
click at [437, 373] on button "Continue" at bounding box center [392, 369] width 286 height 25
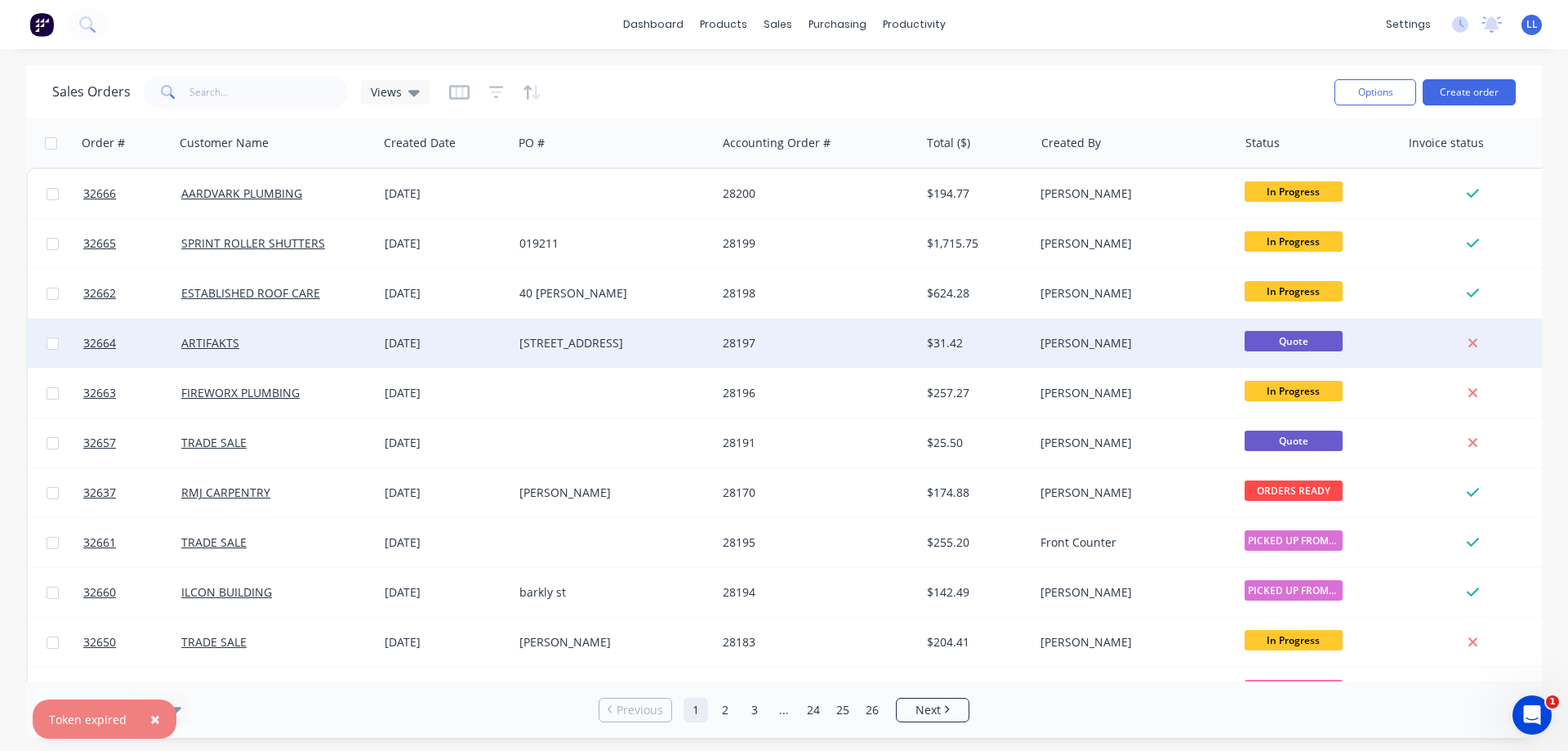
click at [575, 344] on div "[STREET_ADDRESS]" at bounding box center [610, 344] width 182 height 16
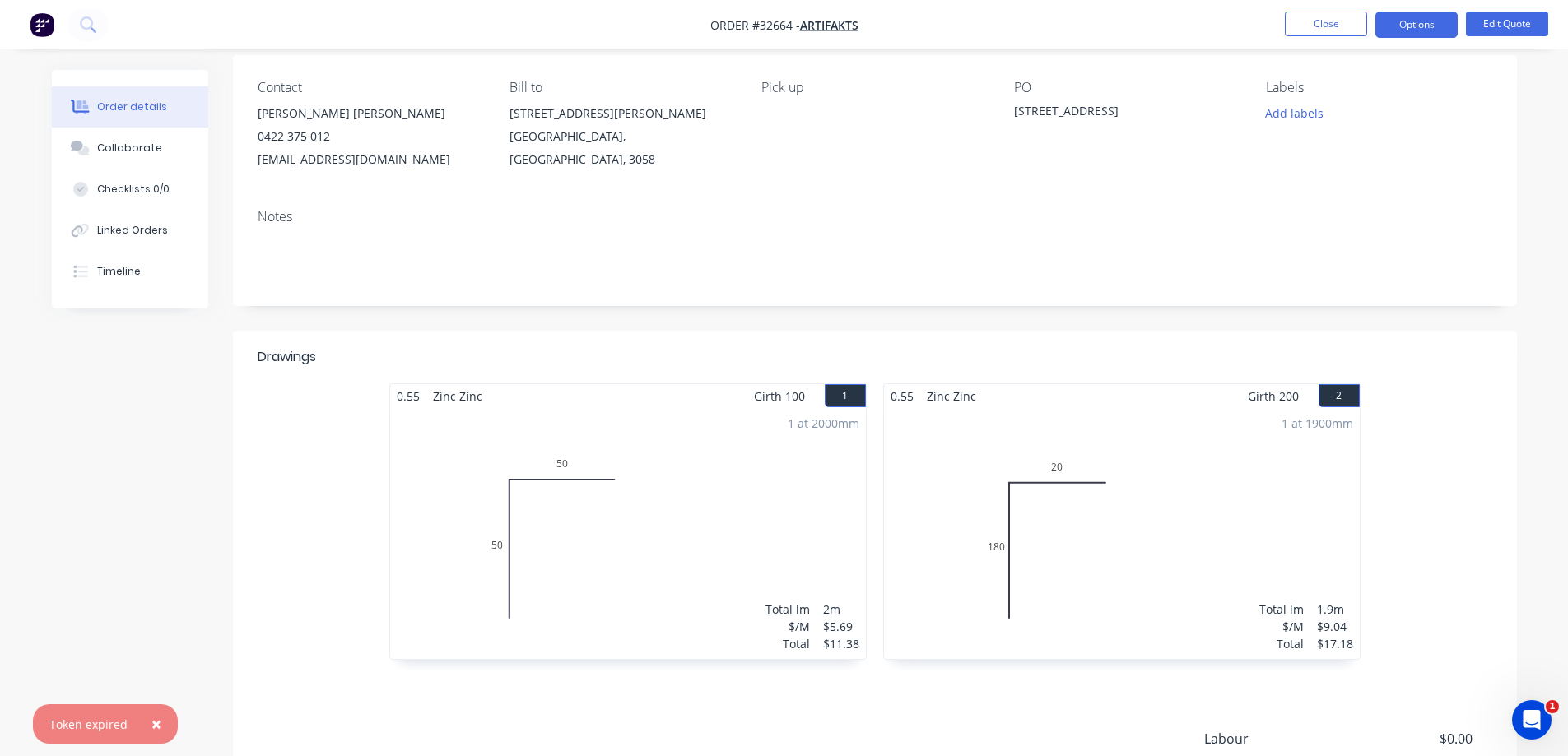
scroll to position [246, 0]
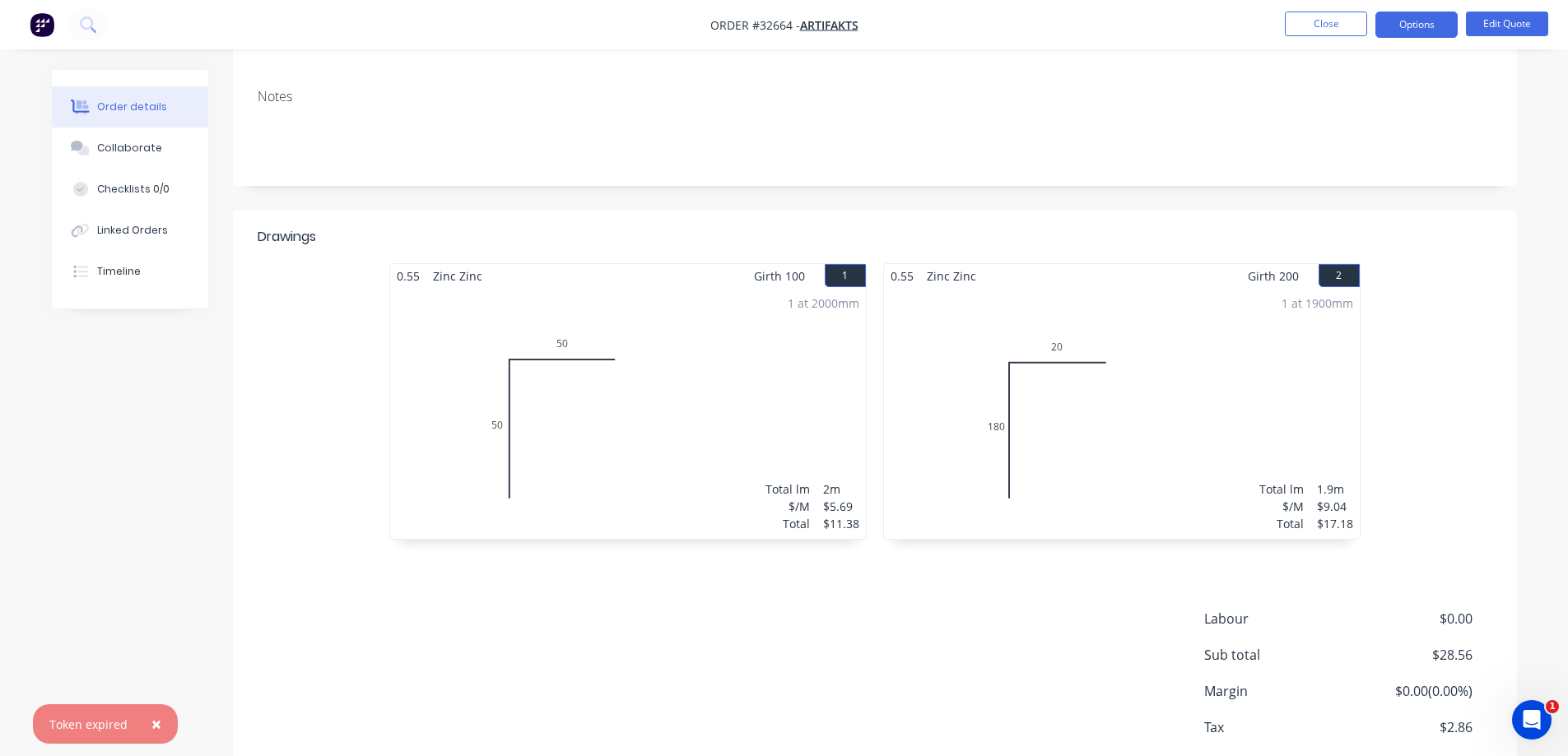
click at [686, 361] on div "1 at 2000mm Total lm $/M Total 2m $5.69 $11.38" at bounding box center [628, 413] width 476 height 251
click at [1525, 22] on button "Edit Quote" at bounding box center [1506, 24] width 82 height 25
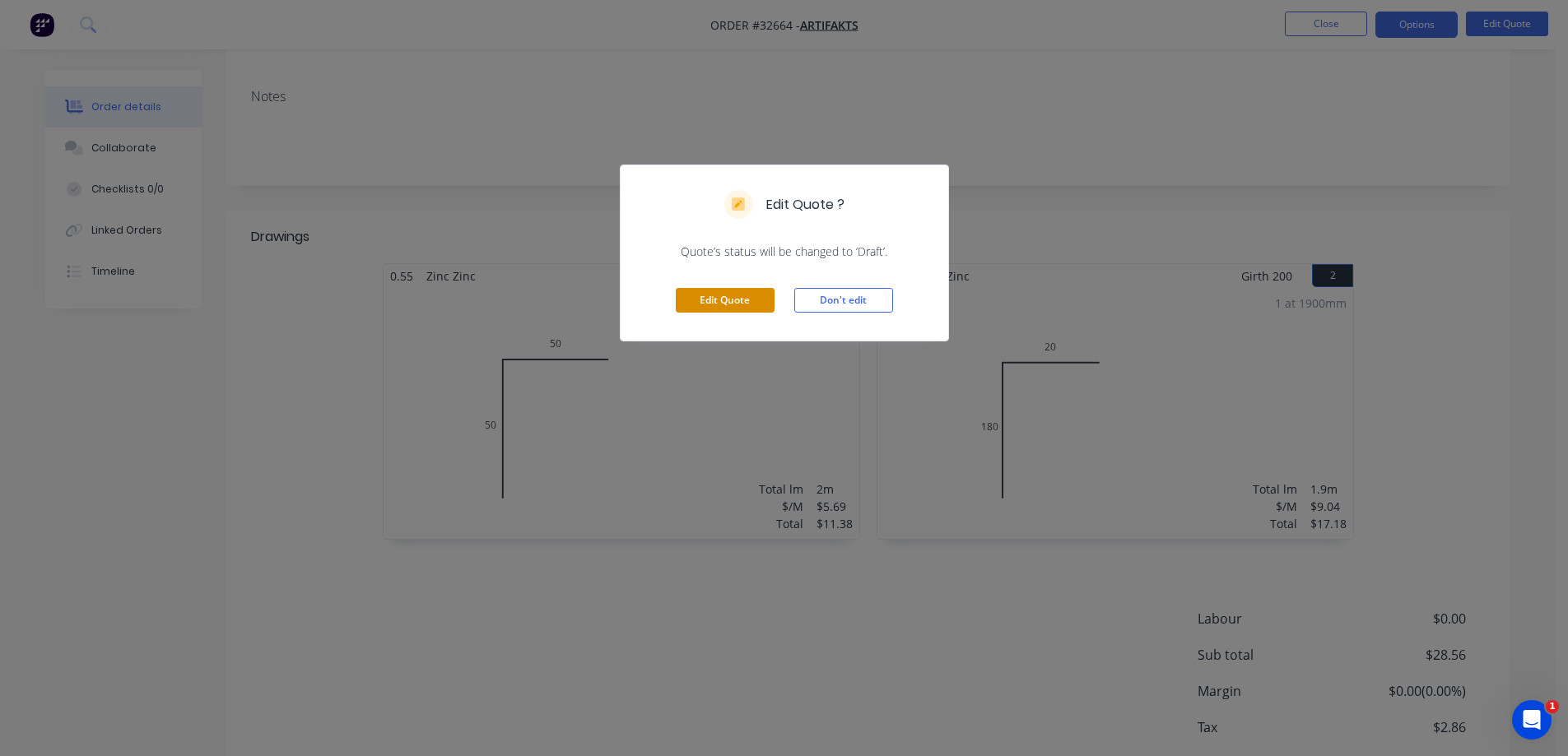
click at [764, 301] on button "Edit Quote" at bounding box center [724, 300] width 98 height 25
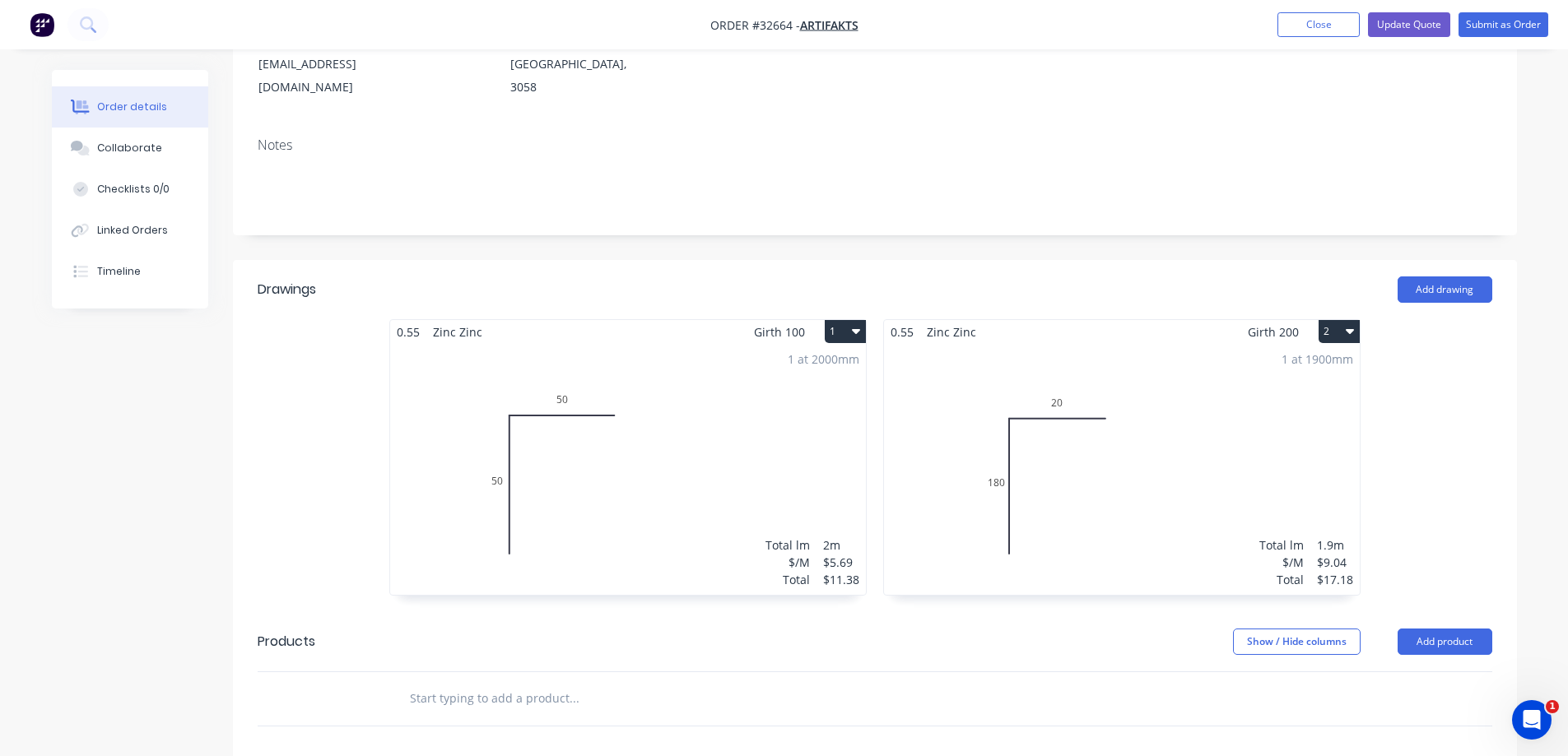
click at [530, 418] on div "1 at 2000mm Total lm $/M Total 2m $5.69 $11.38" at bounding box center [628, 469] width 476 height 251
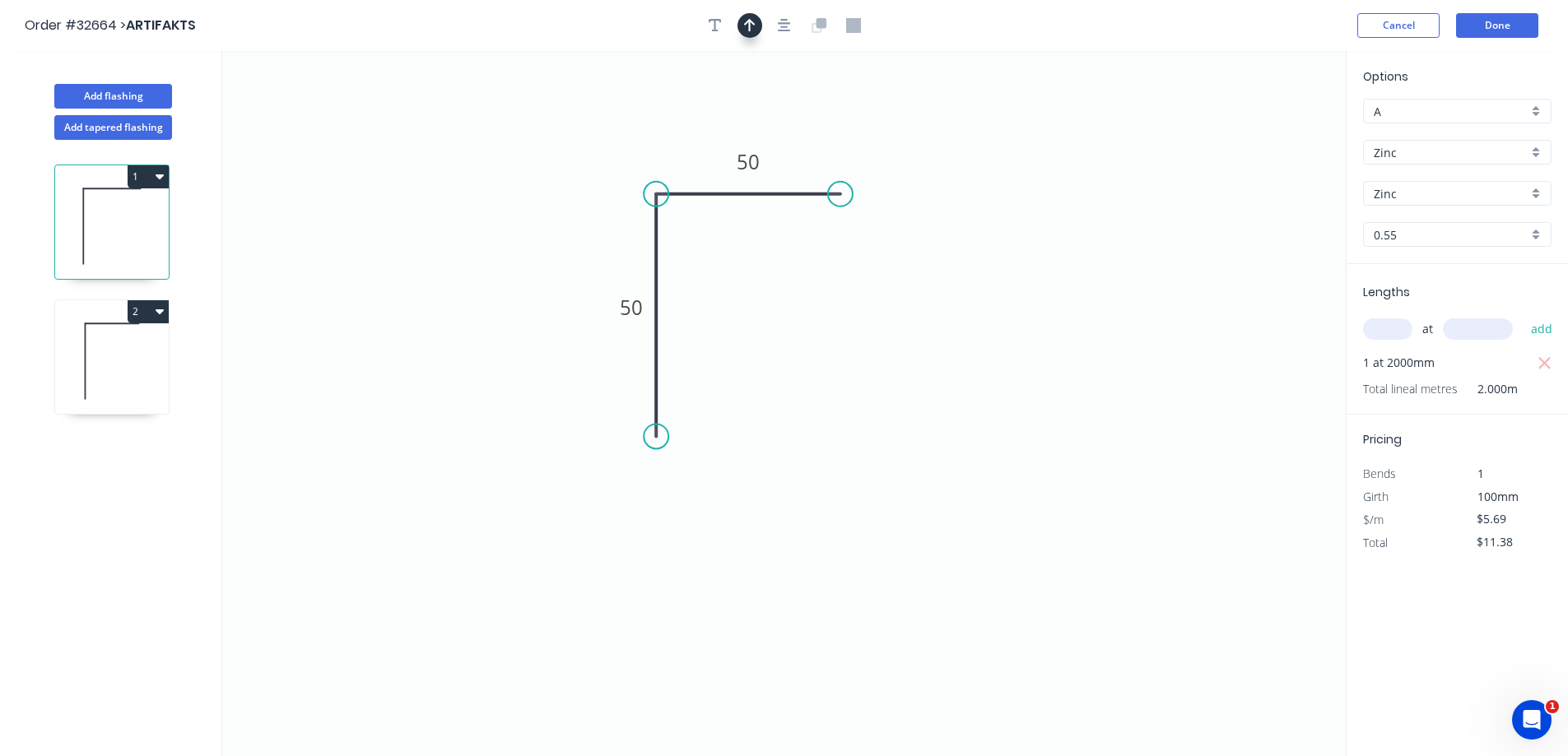
click at [750, 31] on button "button" at bounding box center [749, 25] width 25 height 25
drag, startPoint x: 1263, startPoint y: 132, endPoint x: 690, endPoint y: 140, distance: 573.1
click at [690, 140] on icon at bounding box center [690, 120] width 15 height 52
drag, startPoint x: 127, startPoint y: 360, endPoint x: 162, endPoint y: 344, distance: 38.5
click at [127, 359] on icon at bounding box center [111, 361] width 113 height 105
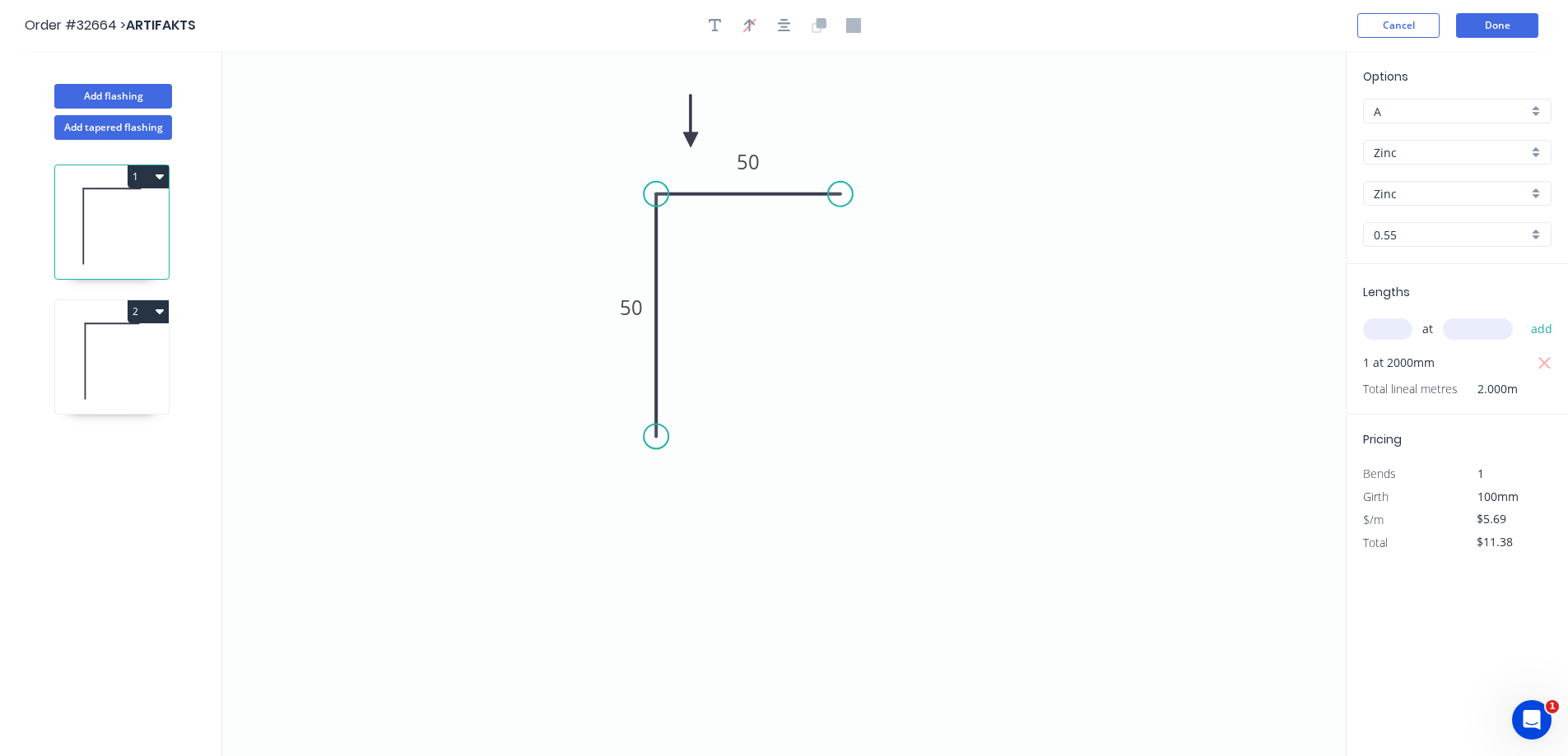
type input "$9.04"
type input "$17.18"
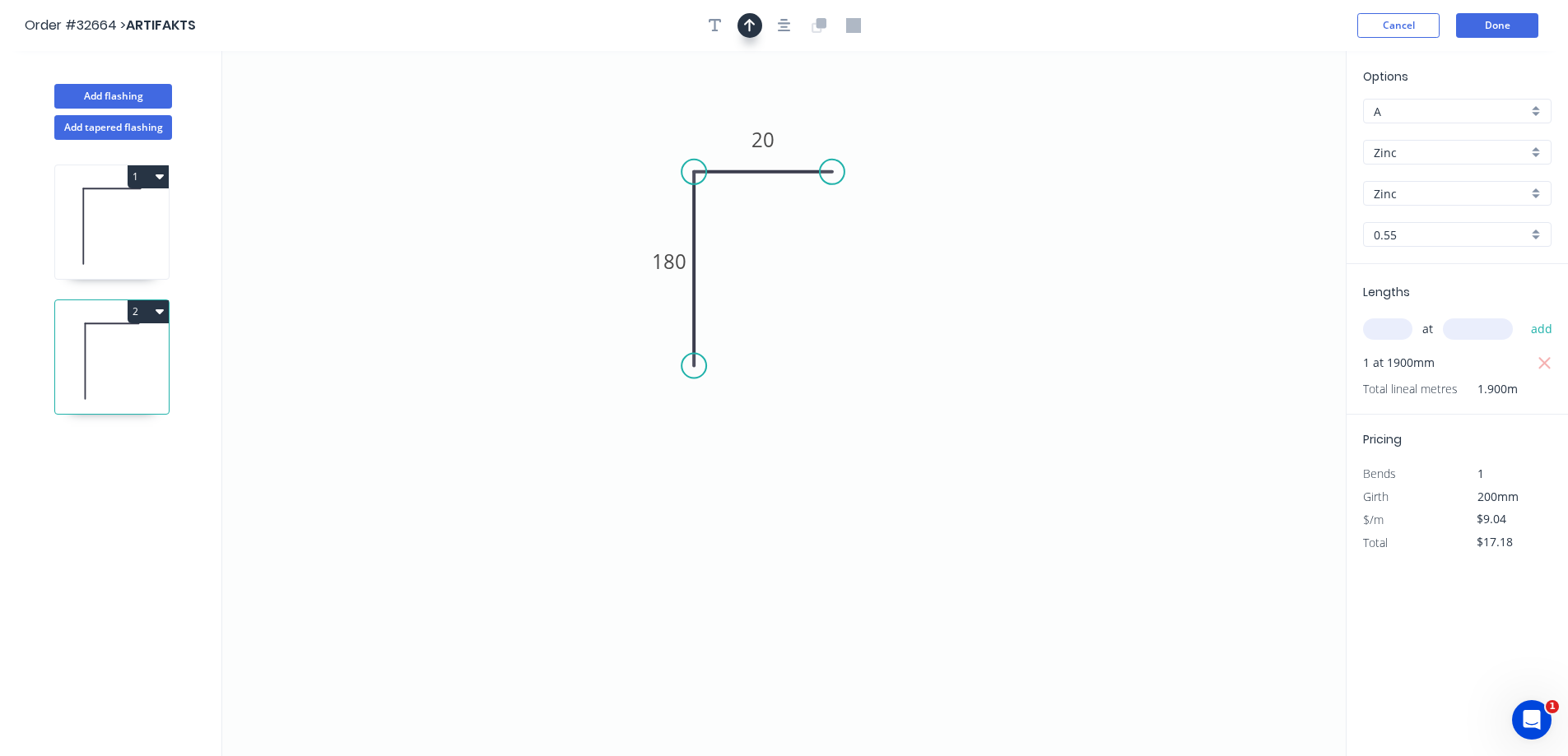
click at [747, 22] on icon "button" at bounding box center [749, 26] width 12 height 13
drag, startPoint x: 1262, startPoint y: 130, endPoint x: 701, endPoint y: 132, distance: 561.0
click at [701, 132] on icon at bounding box center [701, 113] width 15 height 52
click at [1522, 21] on button "Done" at bounding box center [1496, 25] width 82 height 25
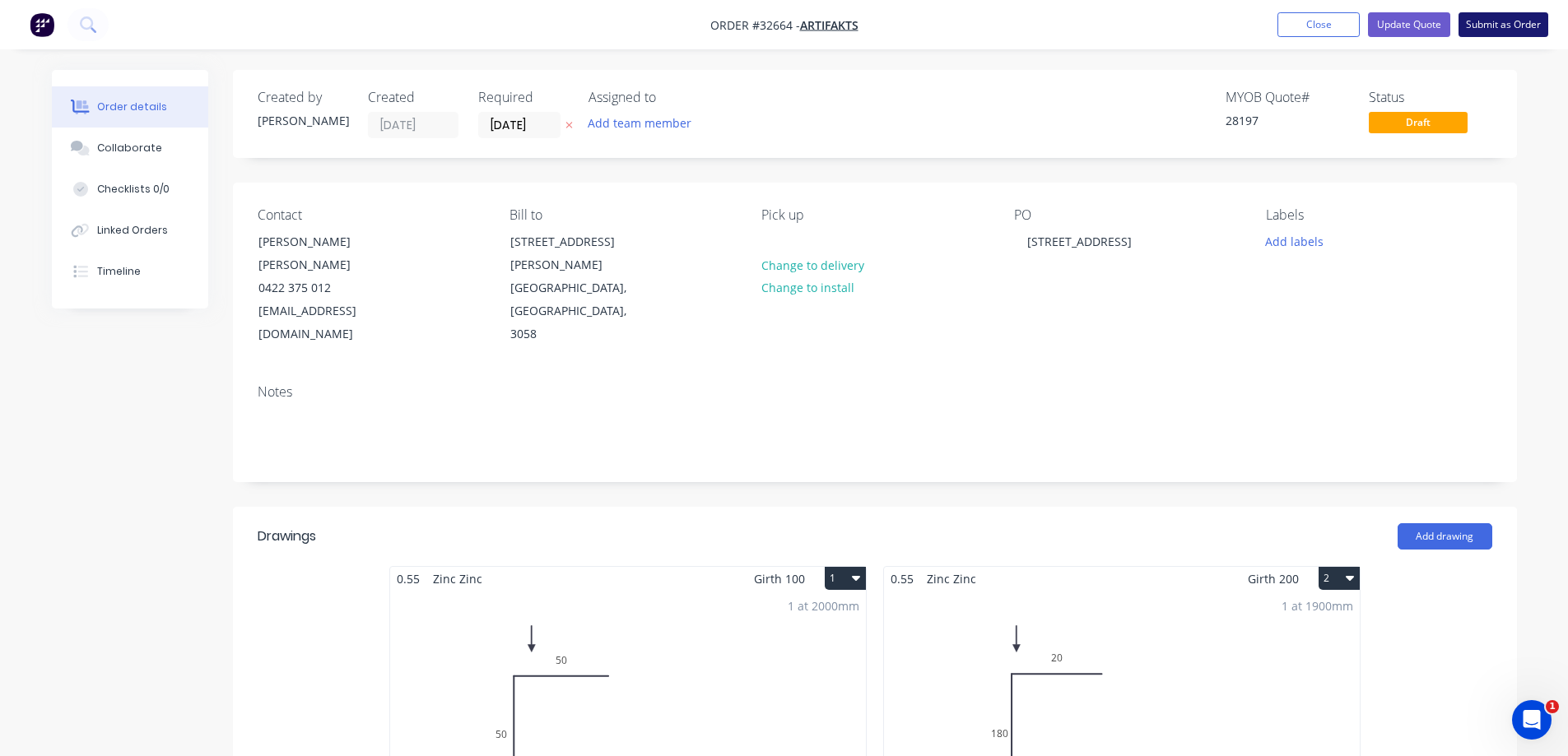
click at [1521, 28] on button "Submit as Order" at bounding box center [1503, 24] width 89 height 25
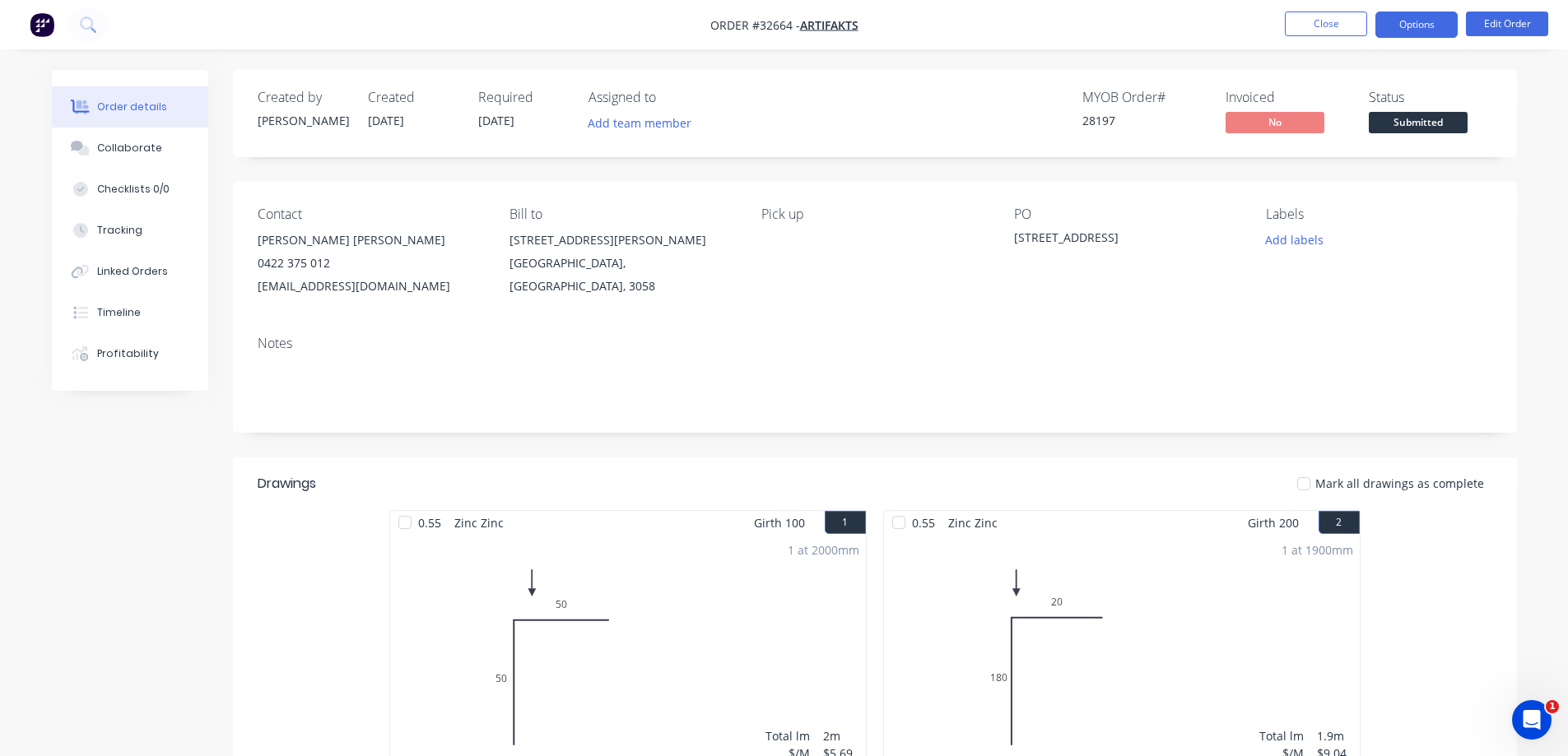
click at [1413, 18] on button "Options" at bounding box center [1415, 25] width 82 height 27
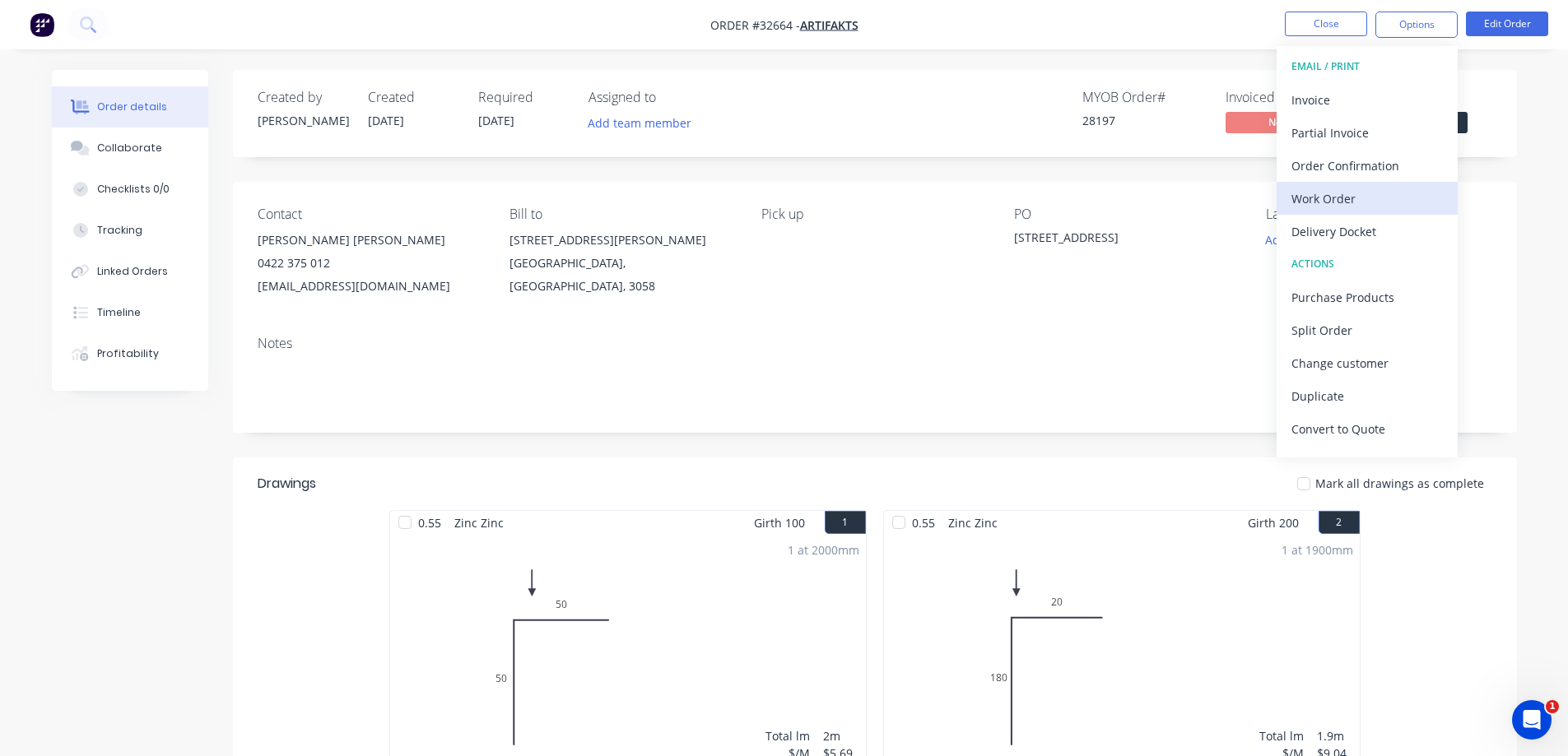
click at [1318, 203] on div "Work Order" at bounding box center [1366, 199] width 152 height 24
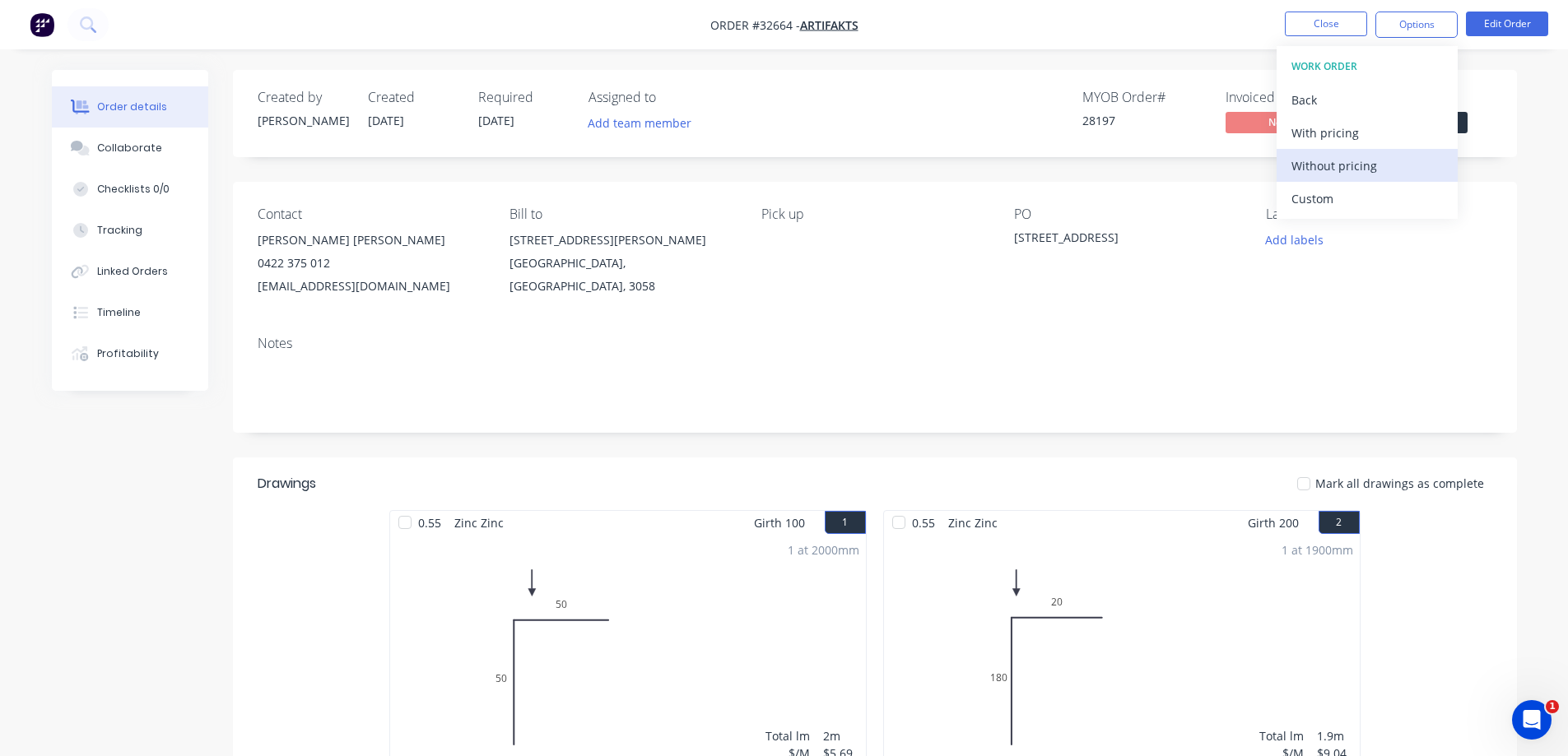
click at [1314, 166] on div "Without pricing" at bounding box center [1366, 166] width 152 height 24
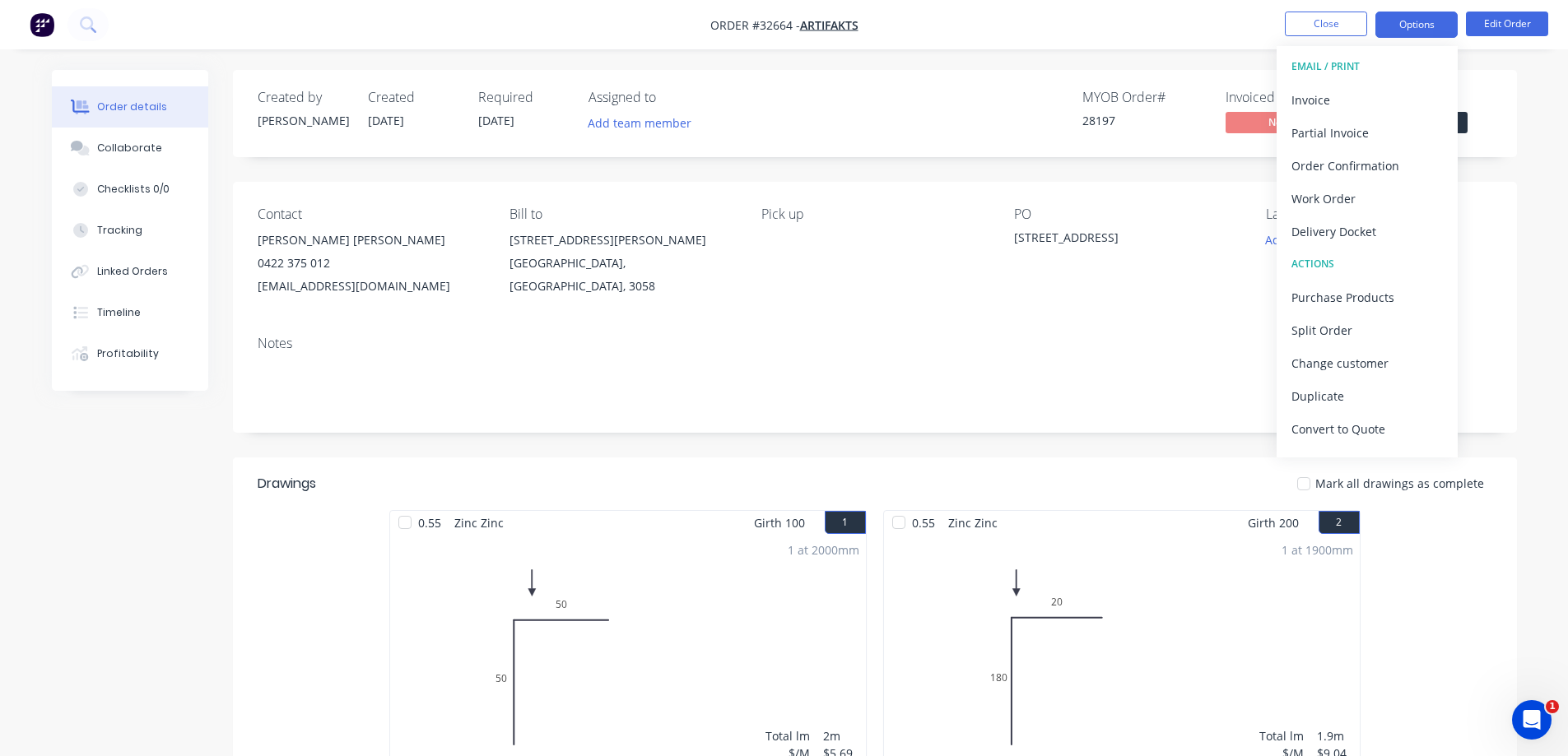
click at [1421, 17] on button "Options" at bounding box center [1415, 25] width 82 height 27
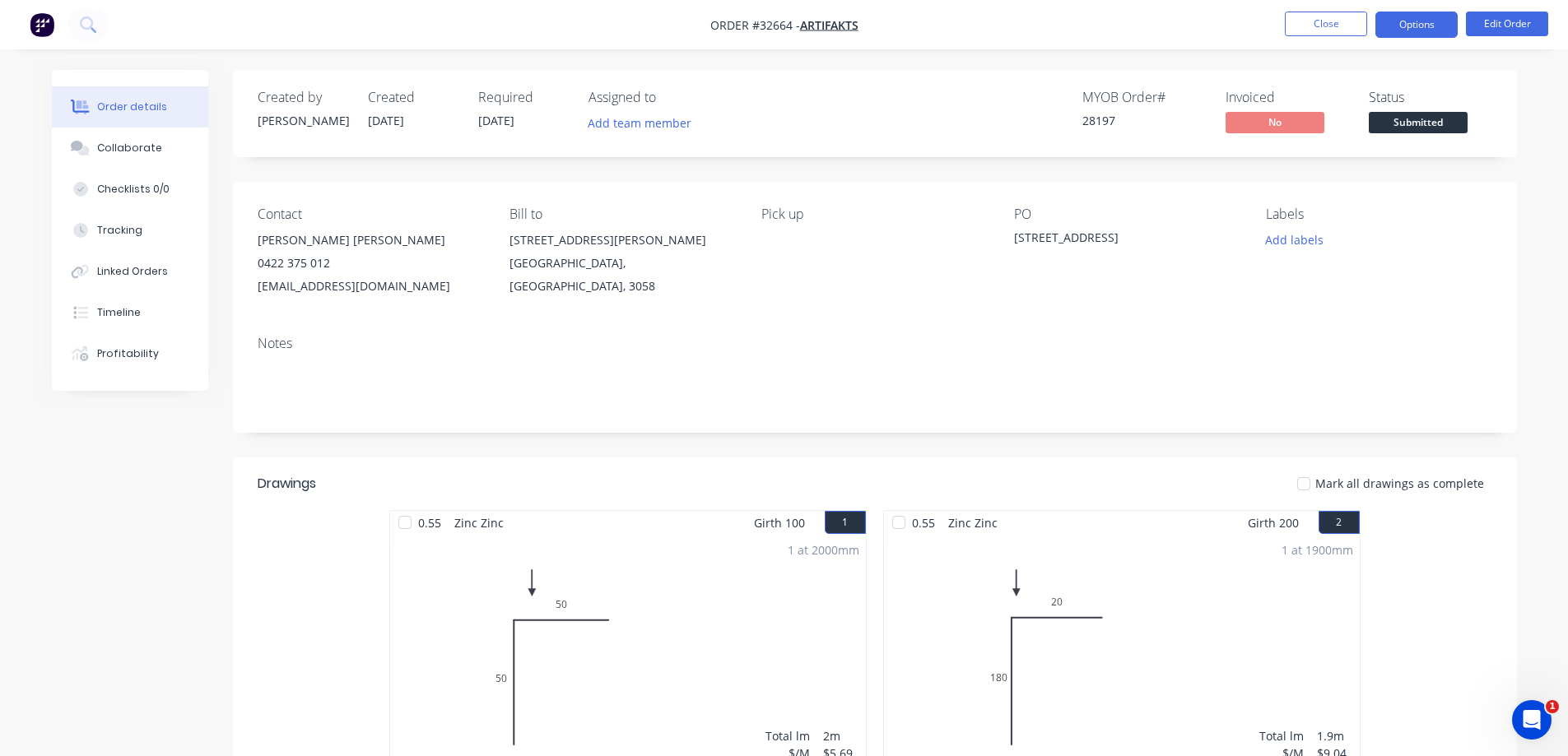
click at [1412, 25] on button "Options" at bounding box center [1415, 25] width 82 height 27
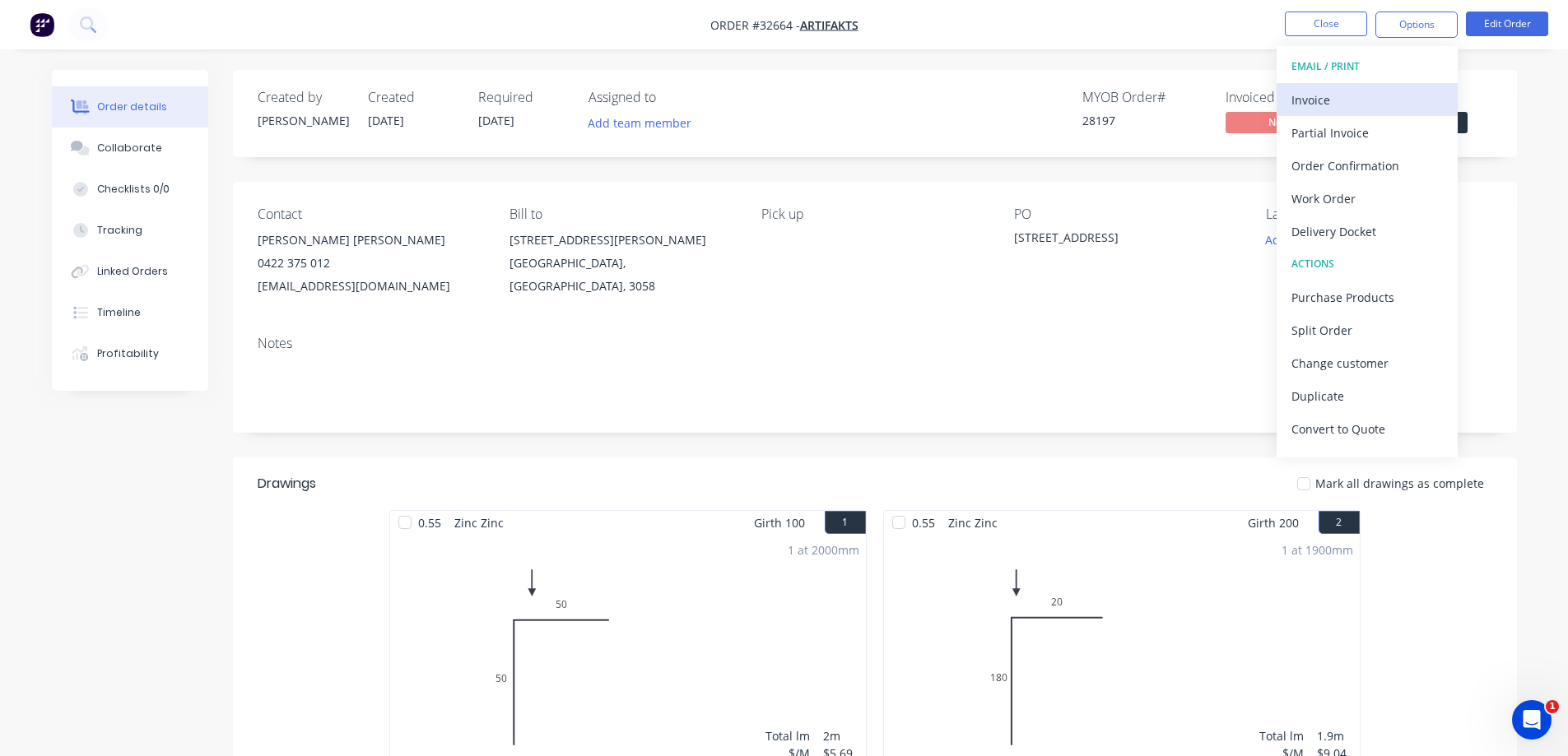
click at [1304, 99] on div "Invoice" at bounding box center [1366, 100] width 152 height 24
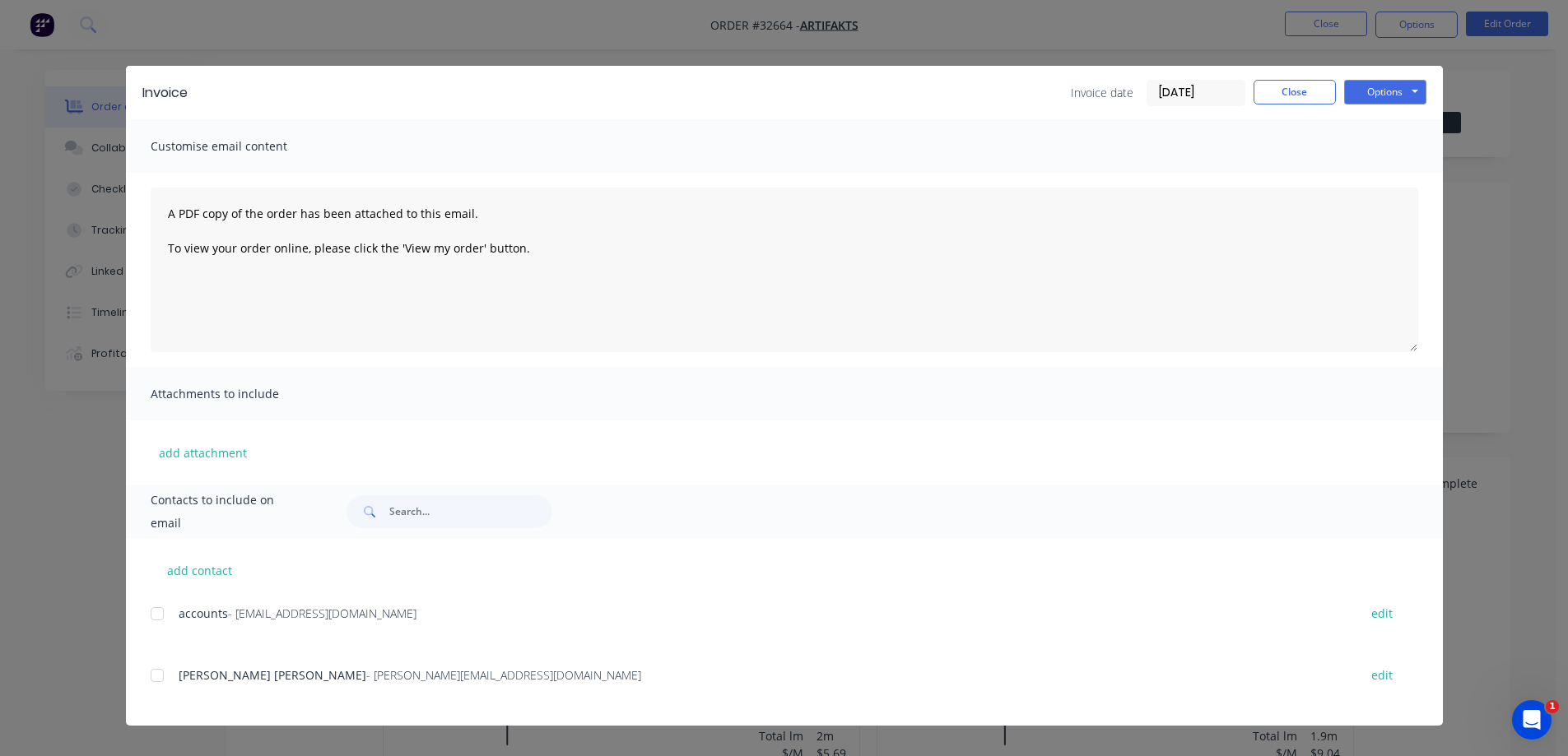
drag, startPoint x: 161, startPoint y: 614, endPoint x: 548, endPoint y: 643, distance: 388.1
click at [167, 614] on div at bounding box center [157, 613] width 33 height 33
click at [160, 680] on div at bounding box center [157, 675] width 33 height 33
click at [1400, 81] on button "Options" at bounding box center [1384, 92] width 82 height 25
click at [1415, 184] on button "Email" at bounding box center [1396, 176] width 105 height 28
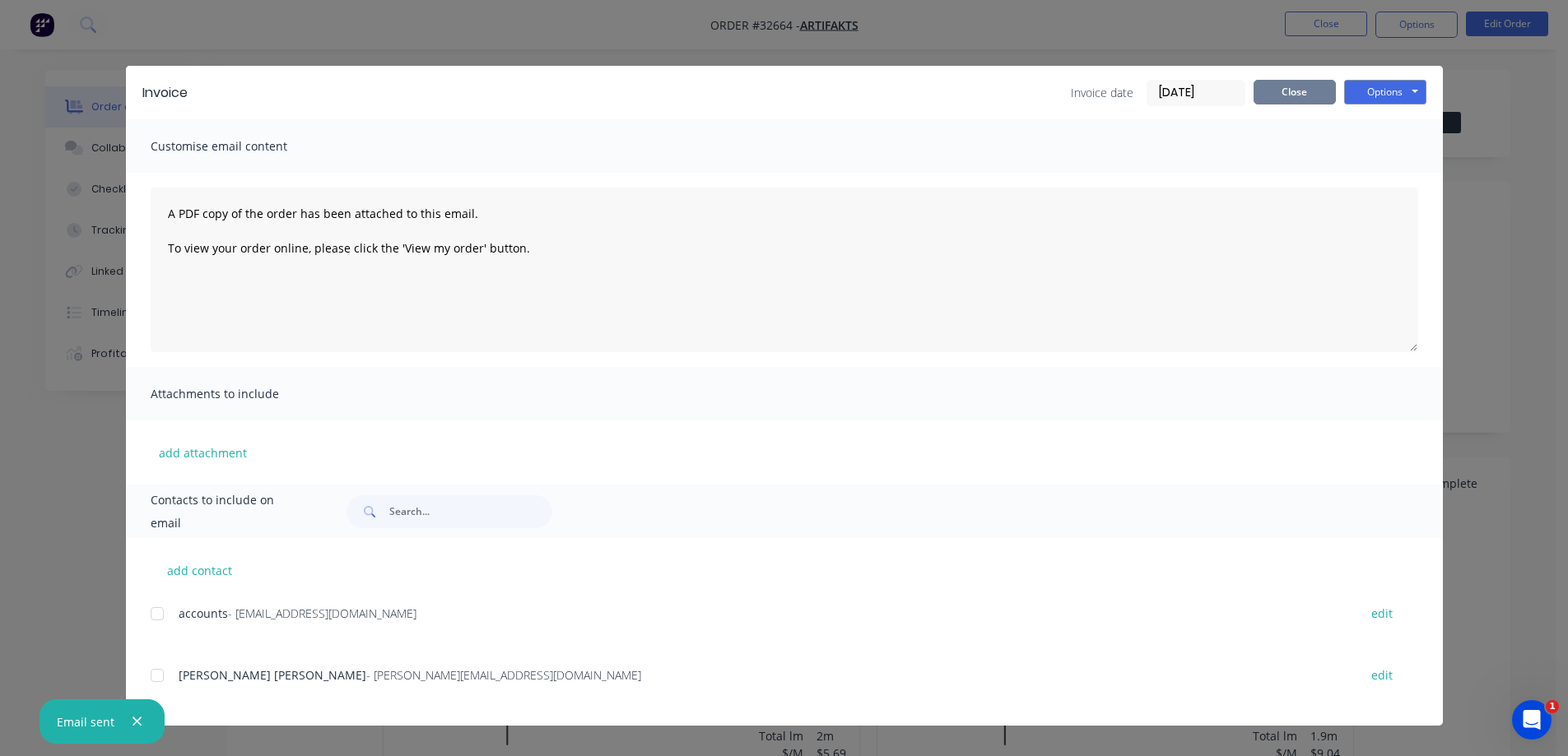
click at [1274, 87] on button "Close" at bounding box center [1294, 92] width 82 height 25
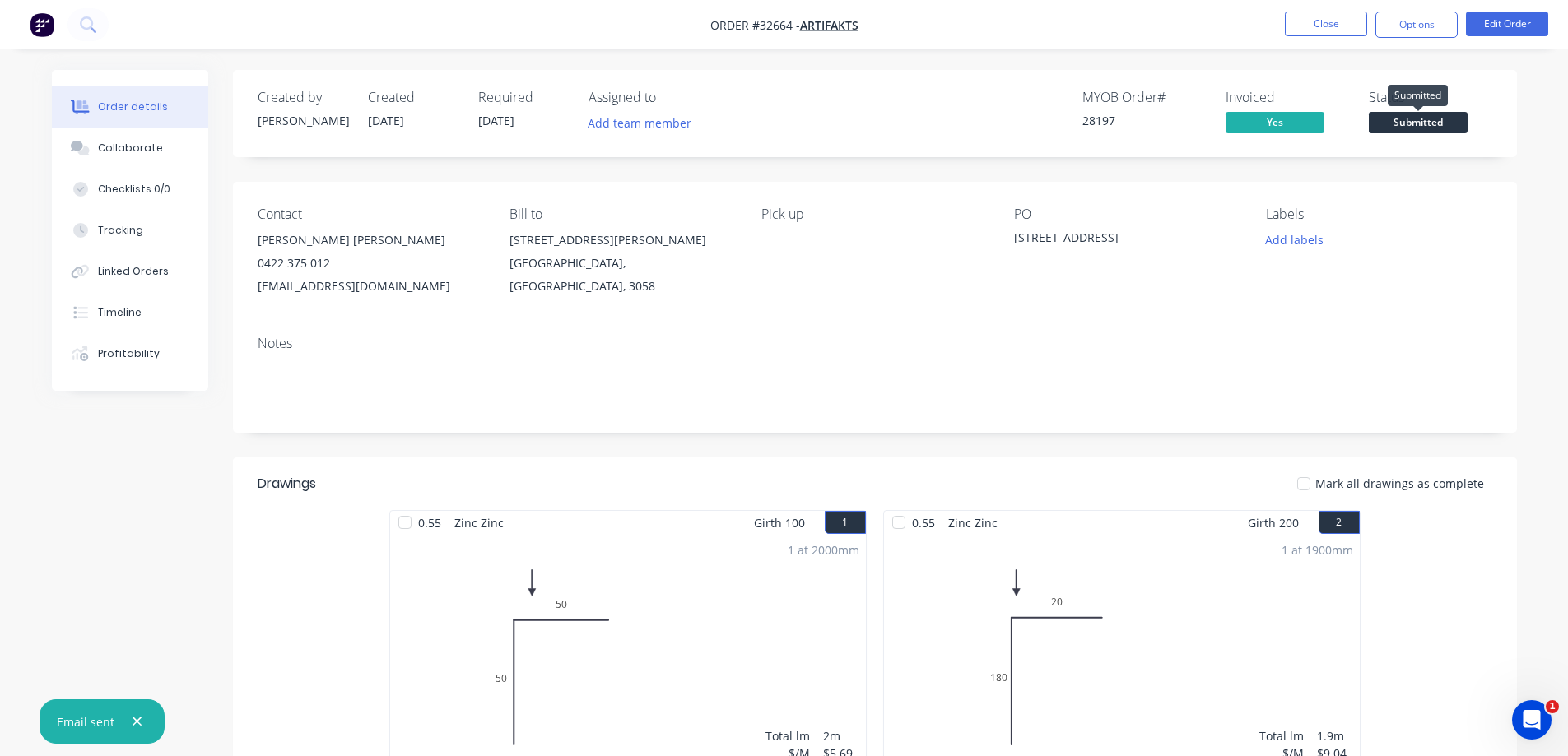
click at [1423, 118] on span "Submitted" at bounding box center [1417, 122] width 98 height 20
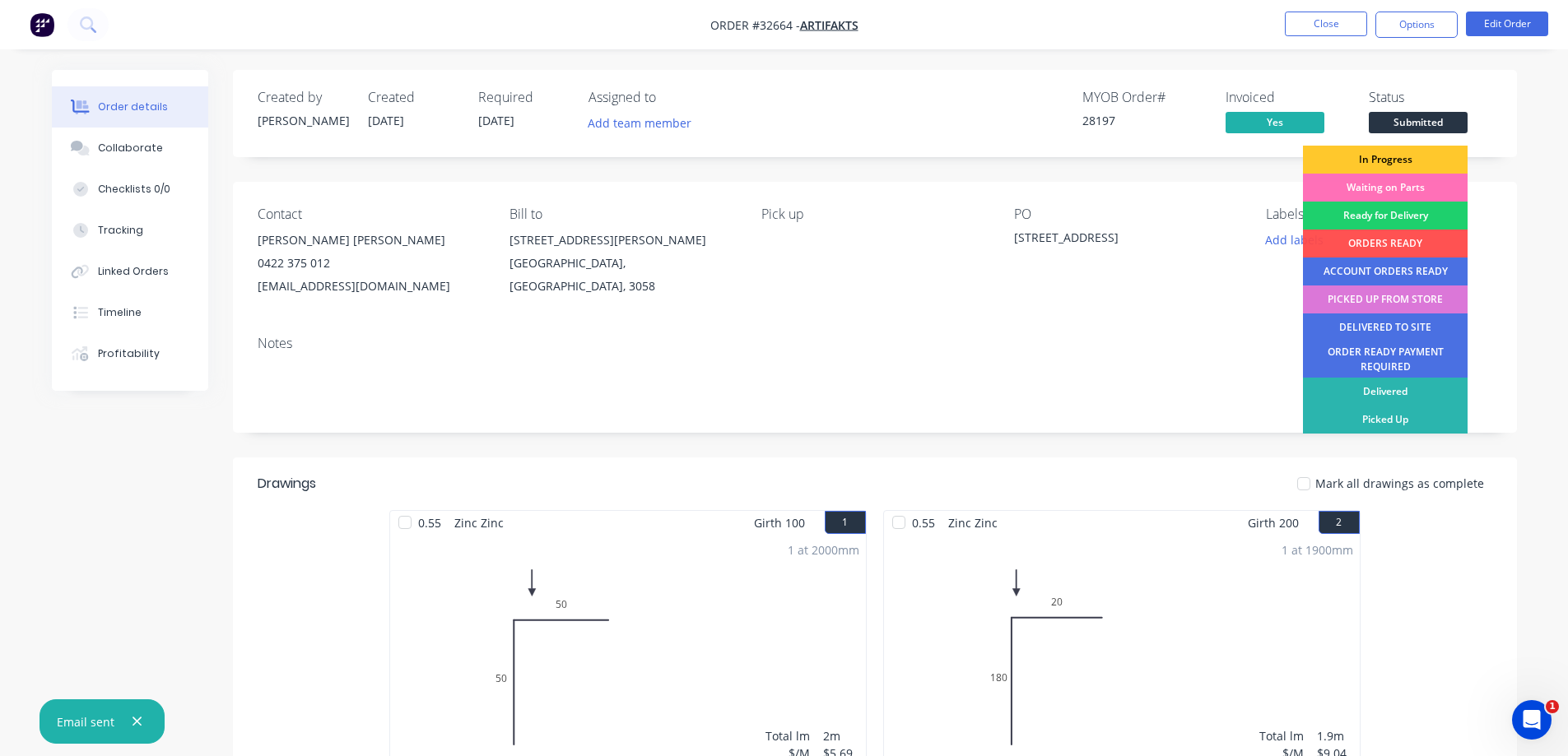
click at [1395, 160] on div "In Progress" at bounding box center [1385, 159] width 165 height 28
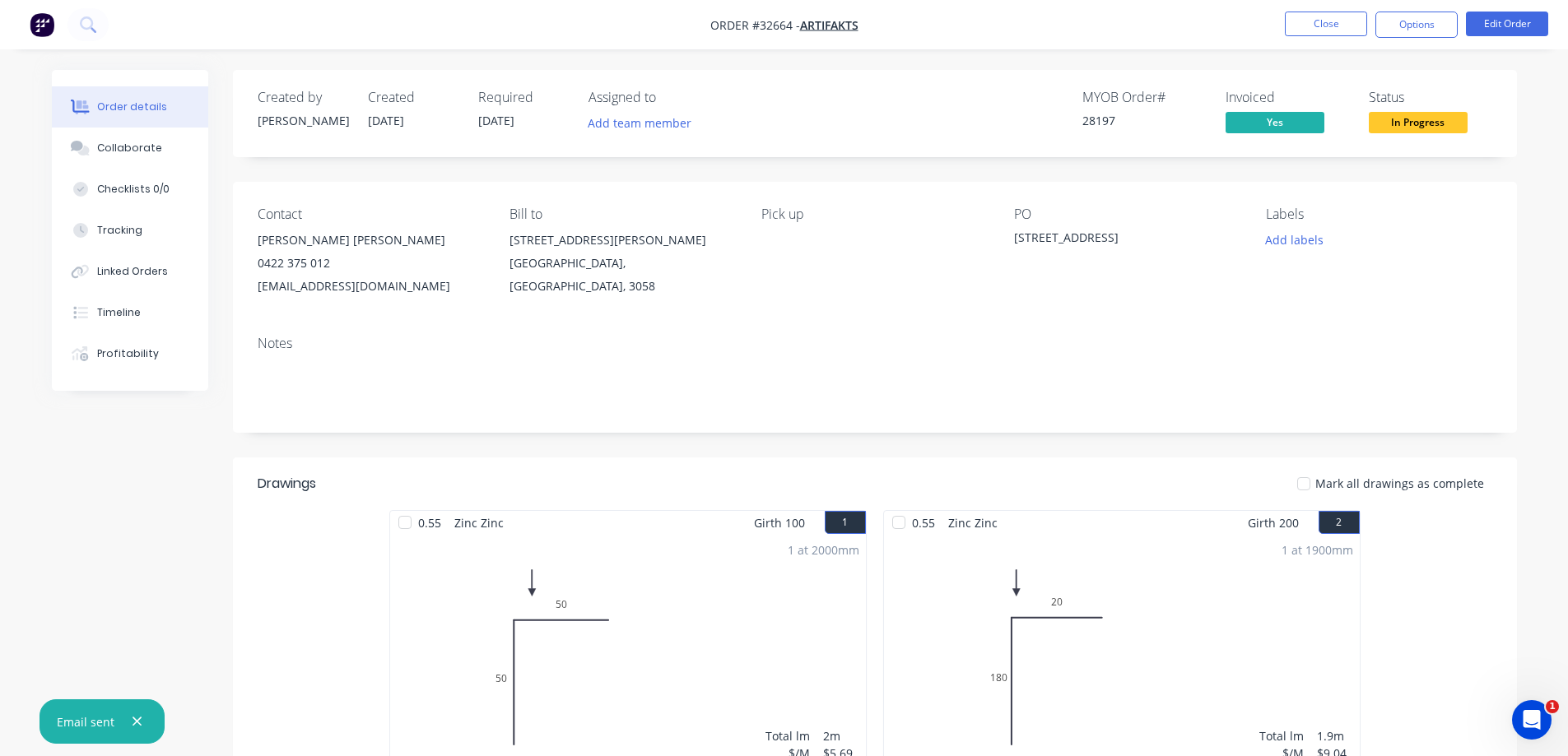
click at [45, 19] on img "button" at bounding box center [41, 24] width 25 height 25
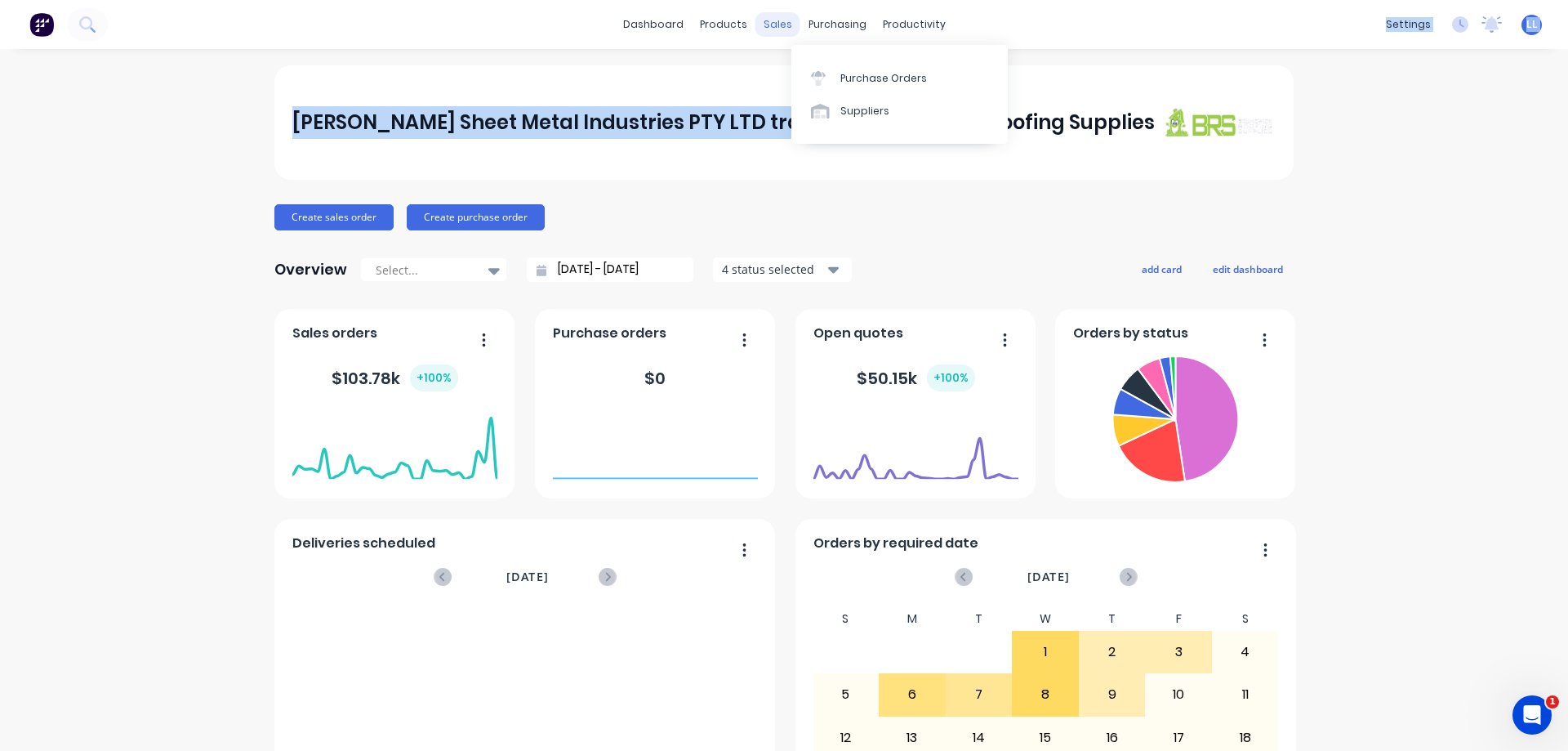
drag, startPoint x: 787, startPoint y: 52, endPoint x: 769, endPoint y: 35, distance: 24.8
click at [771, 35] on div "dashboard products sales purchasing productivity dashboard products Product Cat…" at bounding box center [784, 25] width 1568 height 49
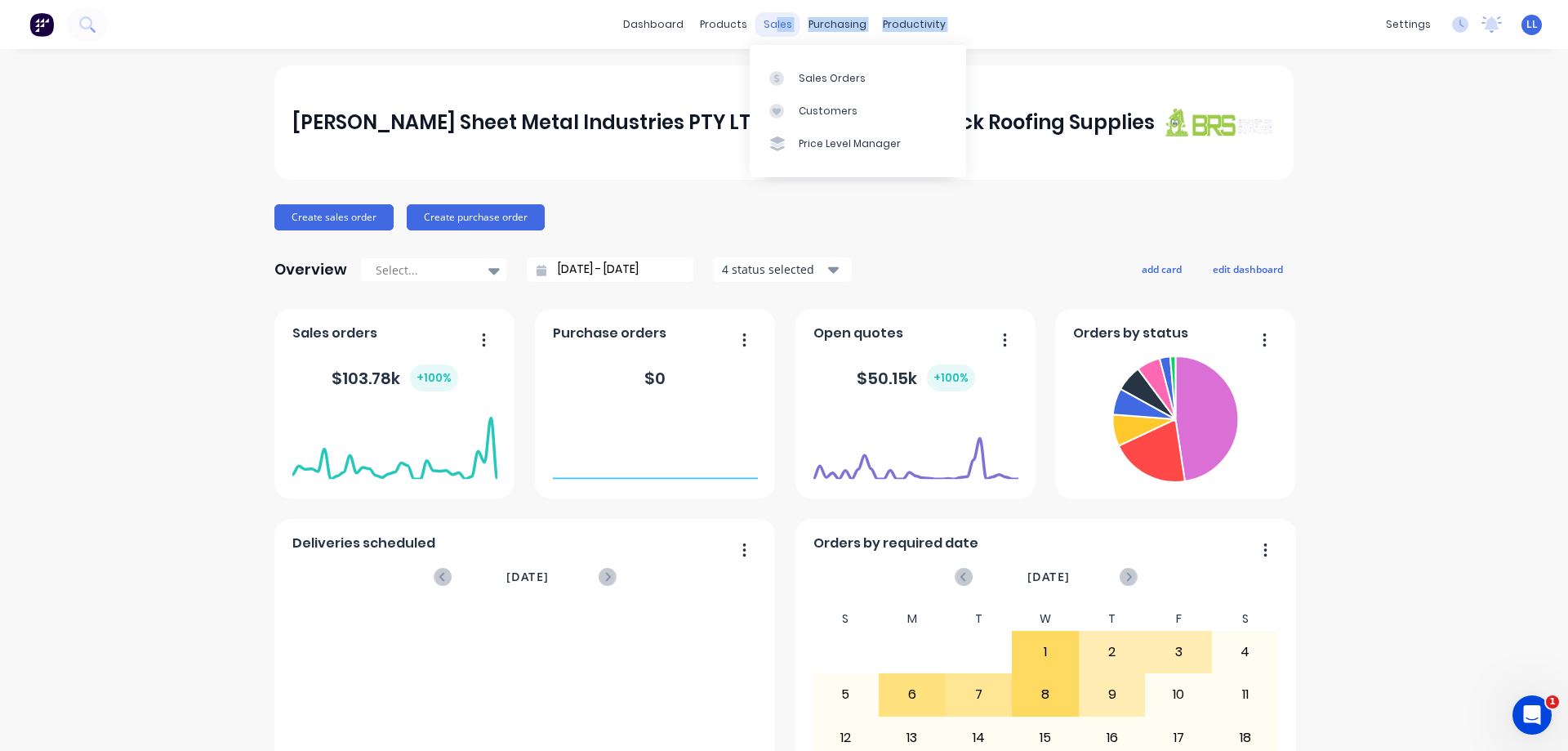
click at [768, 32] on div "sales" at bounding box center [777, 24] width 45 height 25
click at [838, 81] on div "Sales Orders" at bounding box center [832, 79] width 67 height 15
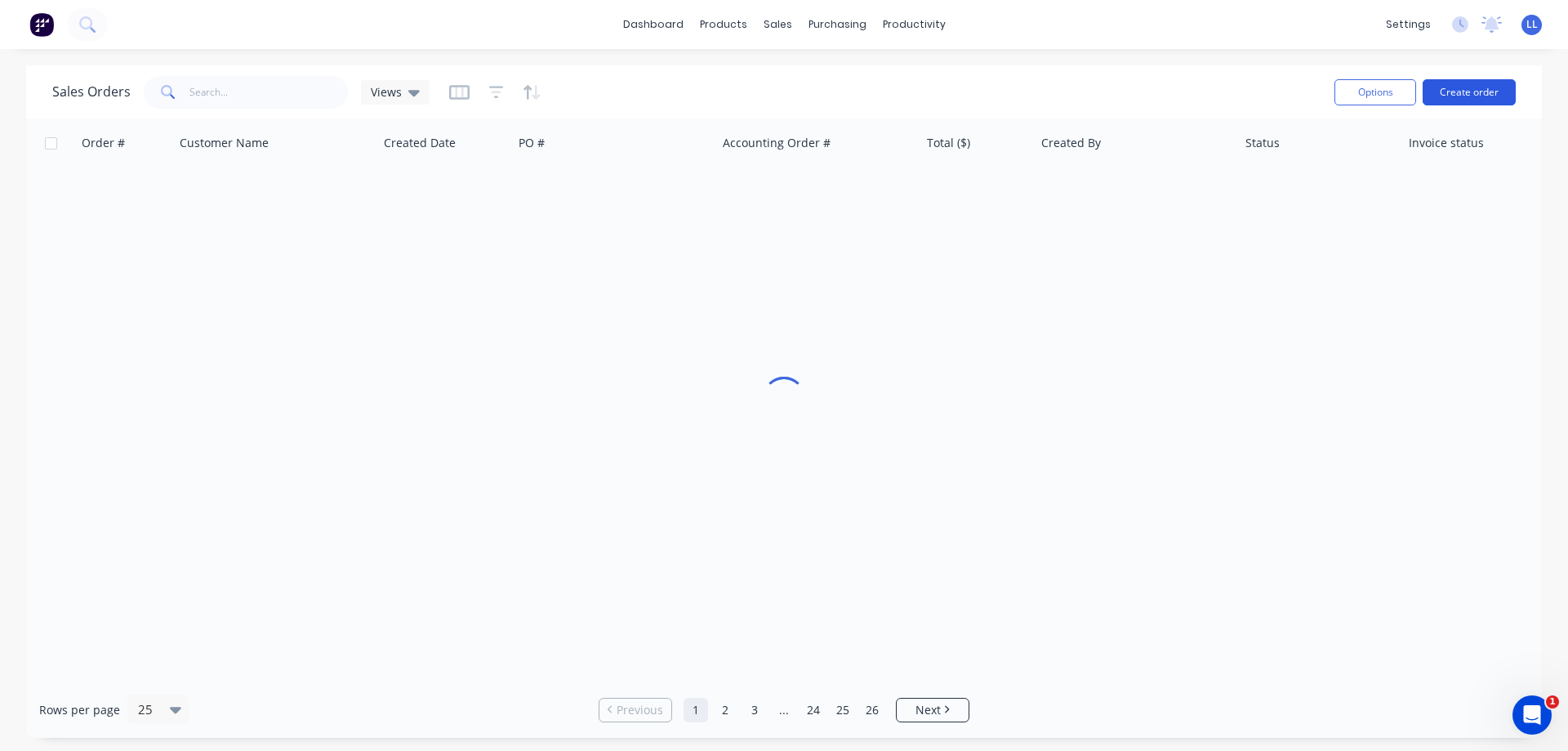
click at [1495, 90] on button "Create order" at bounding box center [1469, 92] width 93 height 26
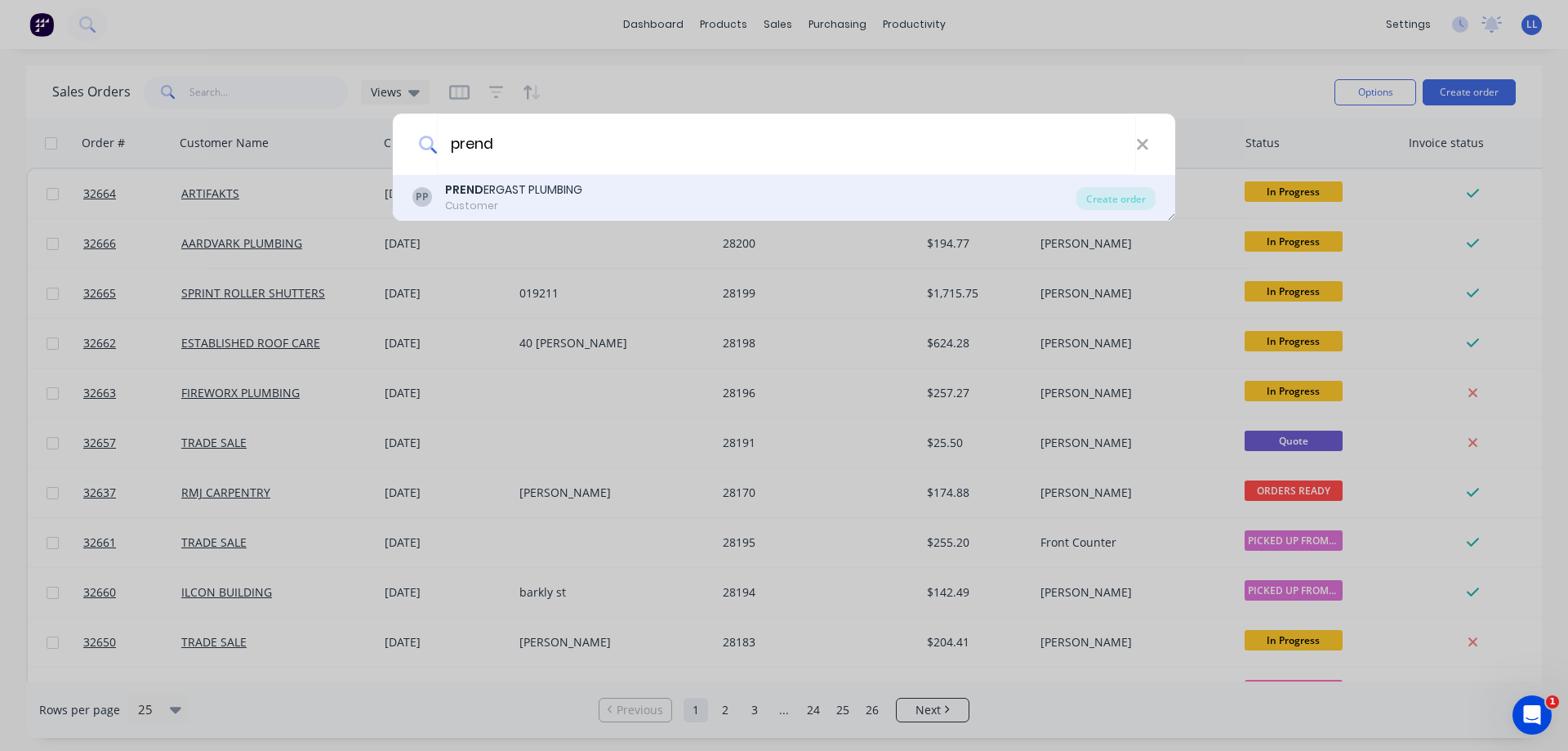
type input "prend"
click at [452, 194] on b "PREND" at bounding box center [464, 190] width 38 height 16
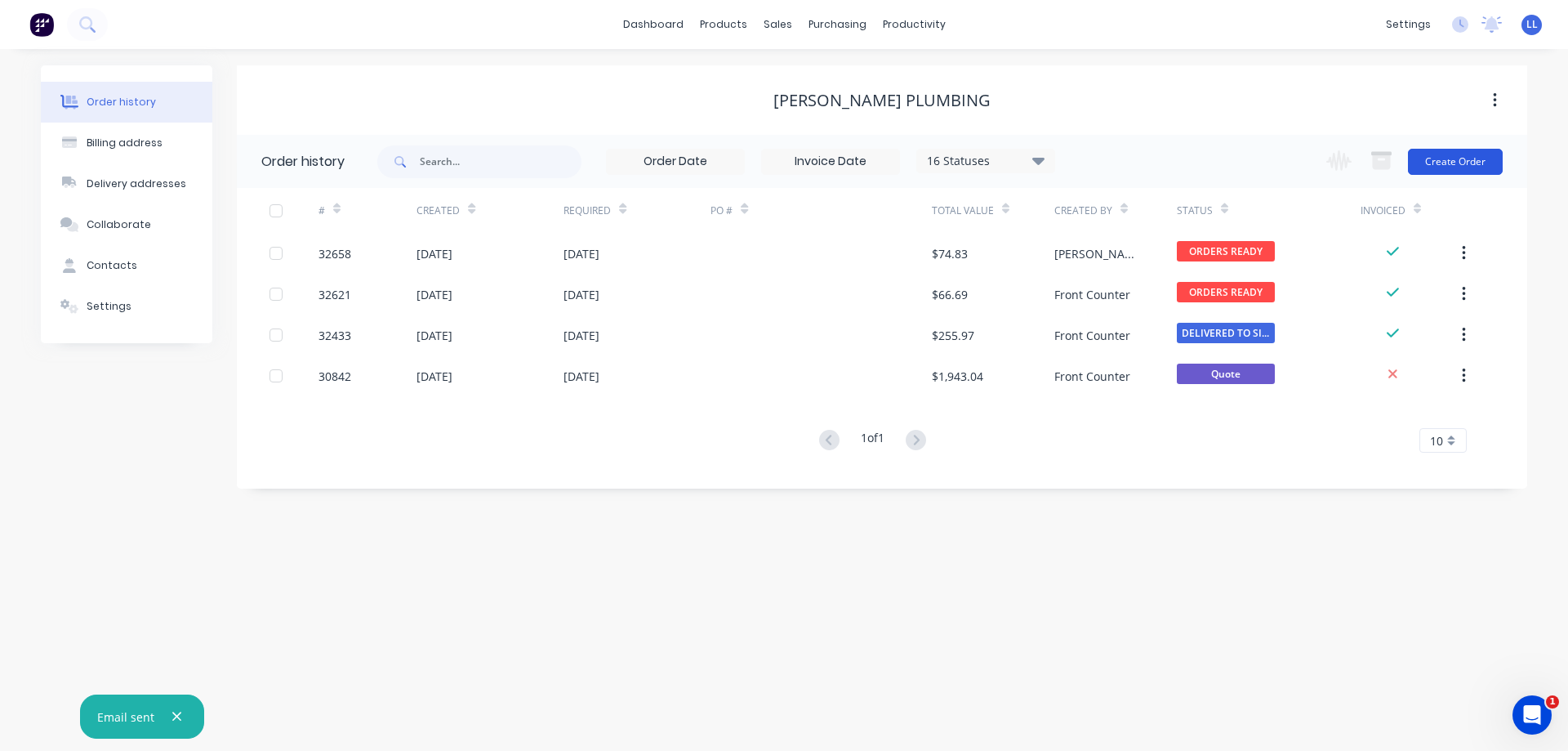
click at [1447, 159] on button "Create Order" at bounding box center [1456, 162] width 95 height 26
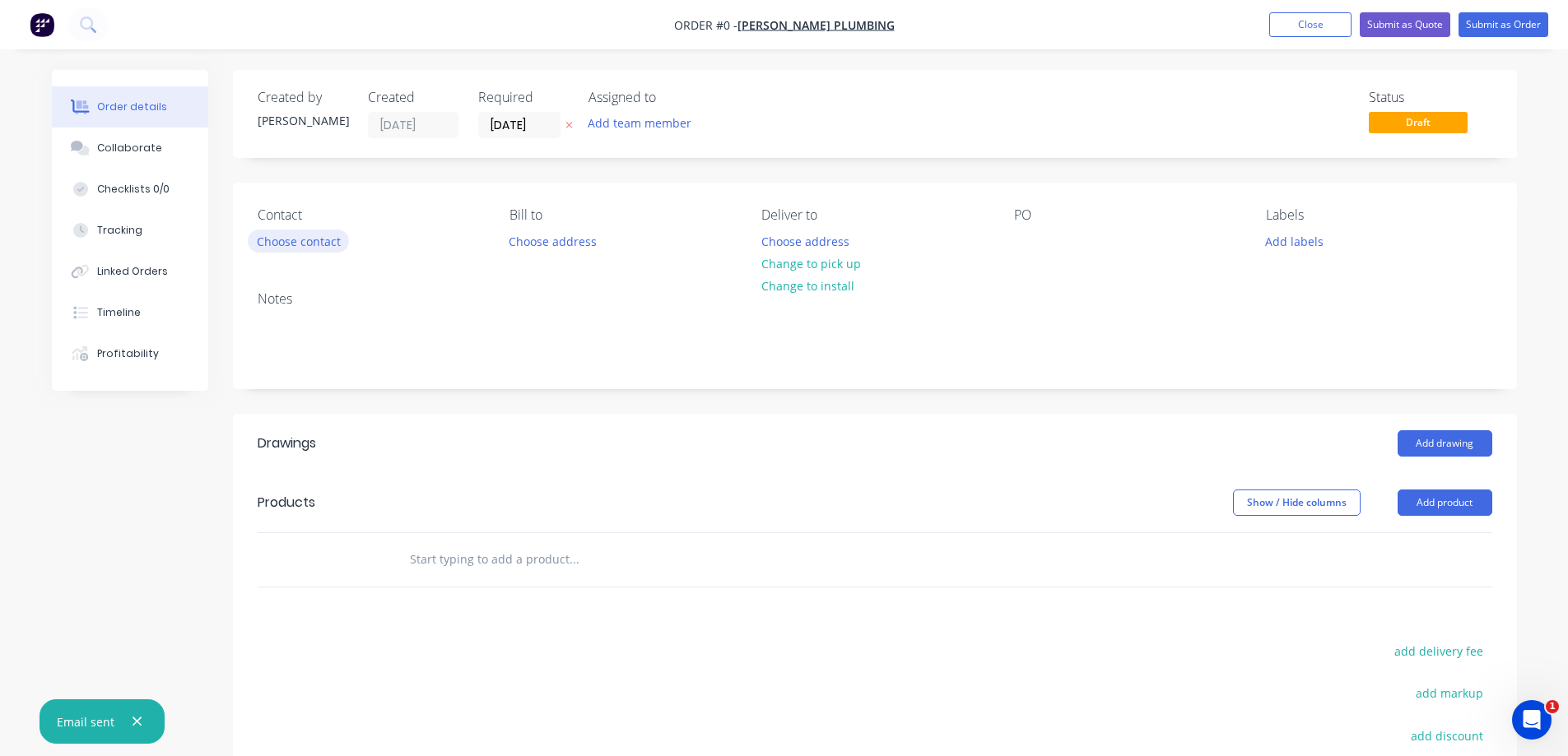
click at [273, 241] on button "Choose contact" at bounding box center [298, 241] width 101 height 22
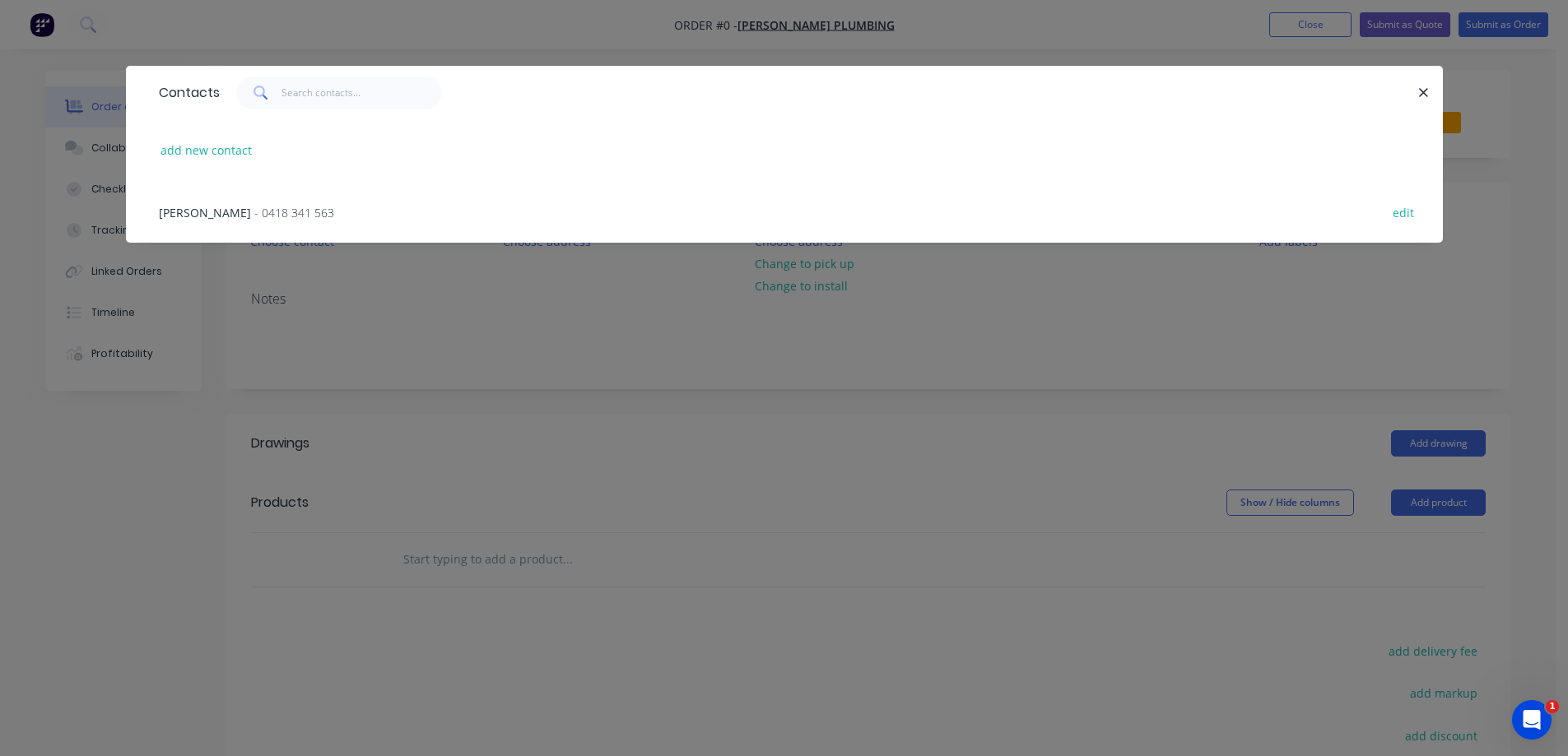
click at [254, 212] on span "- 0418 341 563" at bounding box center [294, 212] width 80 height 16
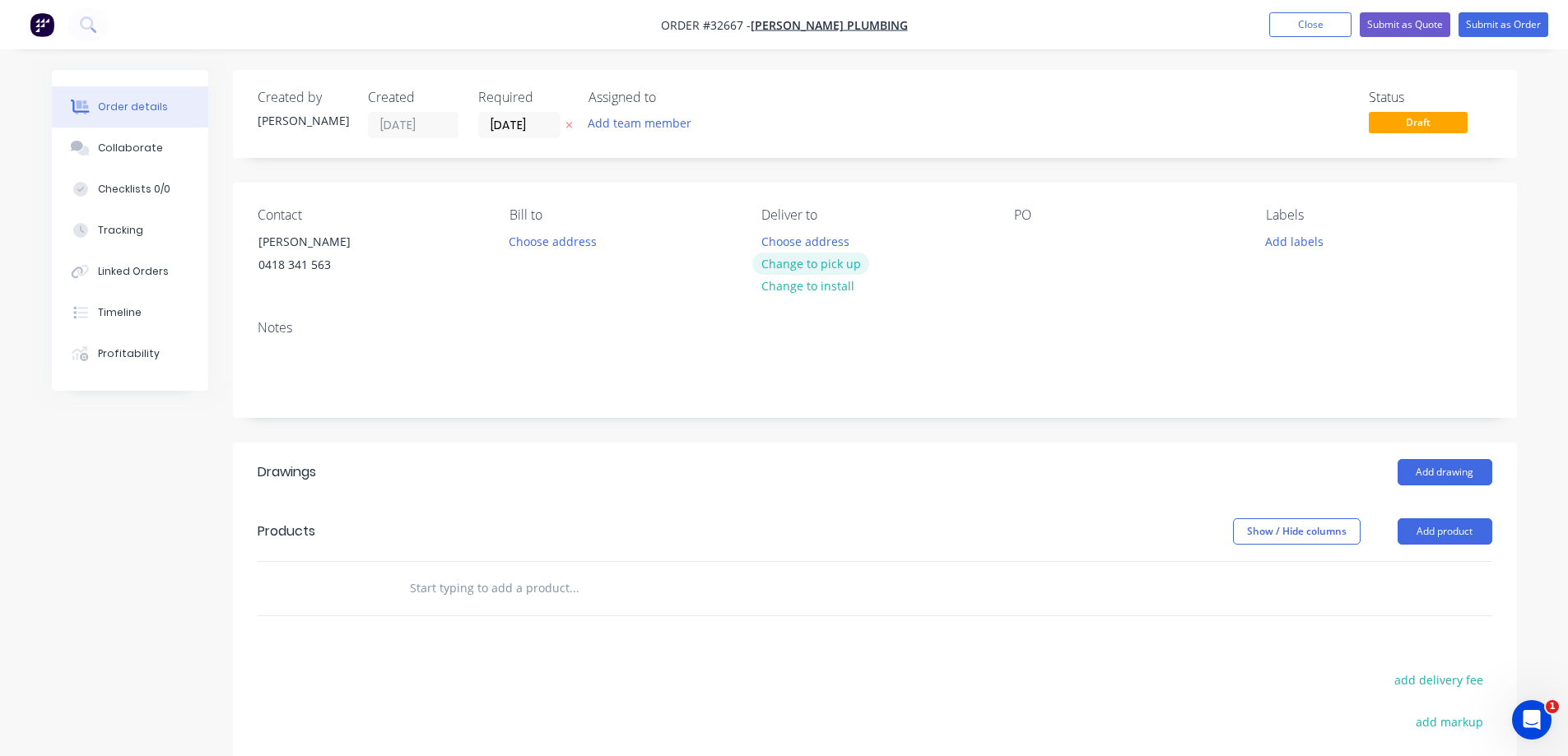
click at [802, 264] on button "Change to pick up" at bounding box center [810, 264] width 117 height 22
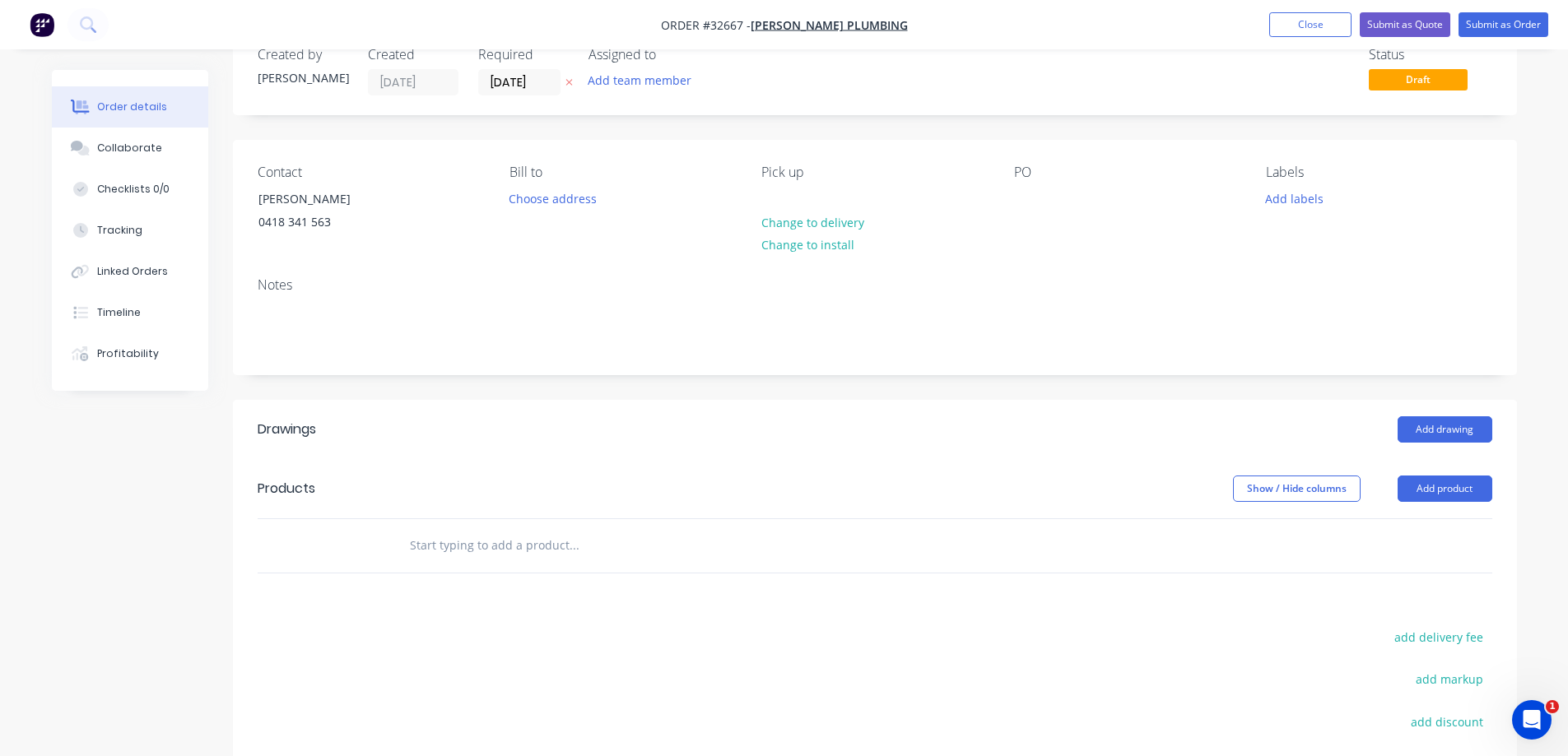
scroll to position [82, 0]
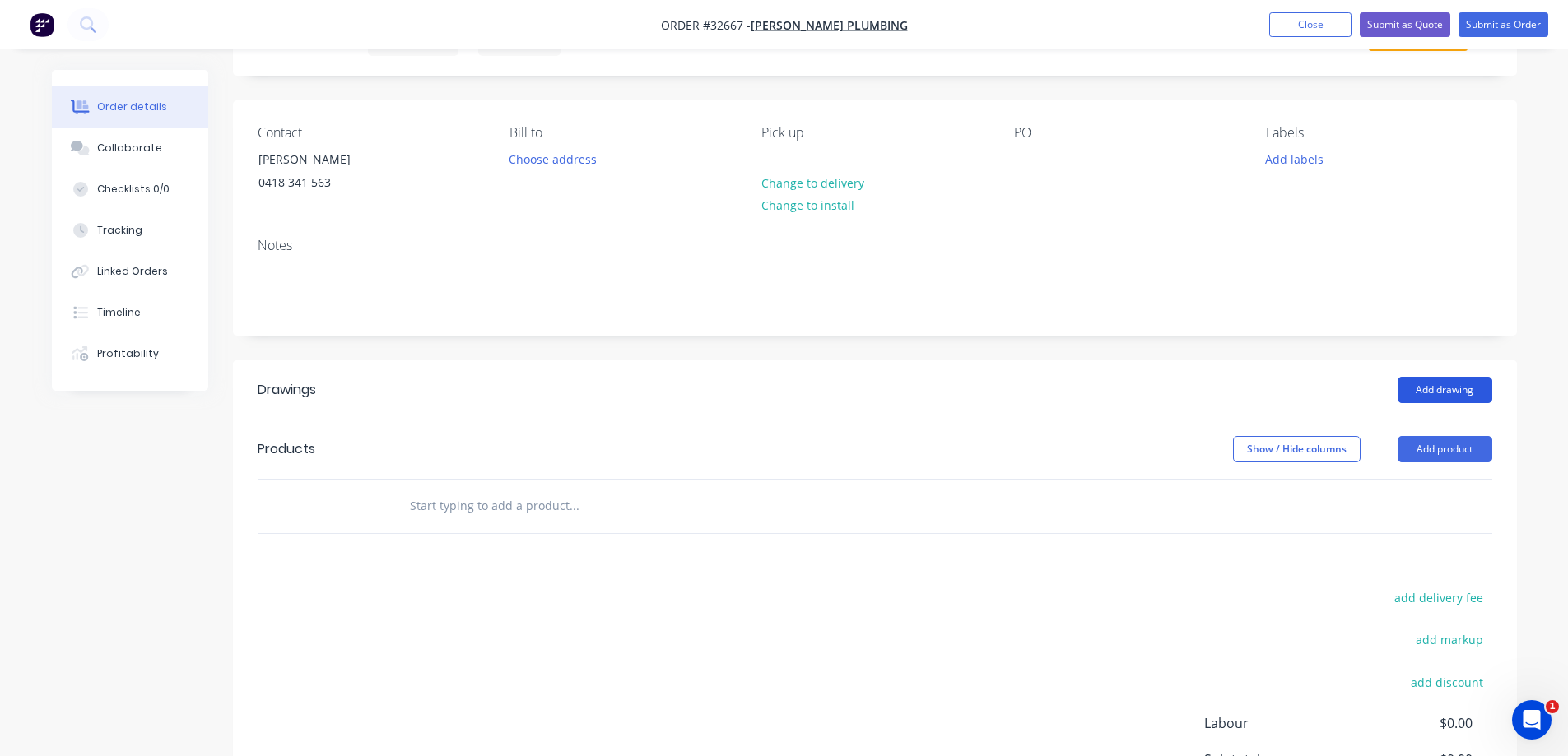
click at [1440, 391] on button "Add drawing" at bounding box center [1445, 390] width 95 height 27
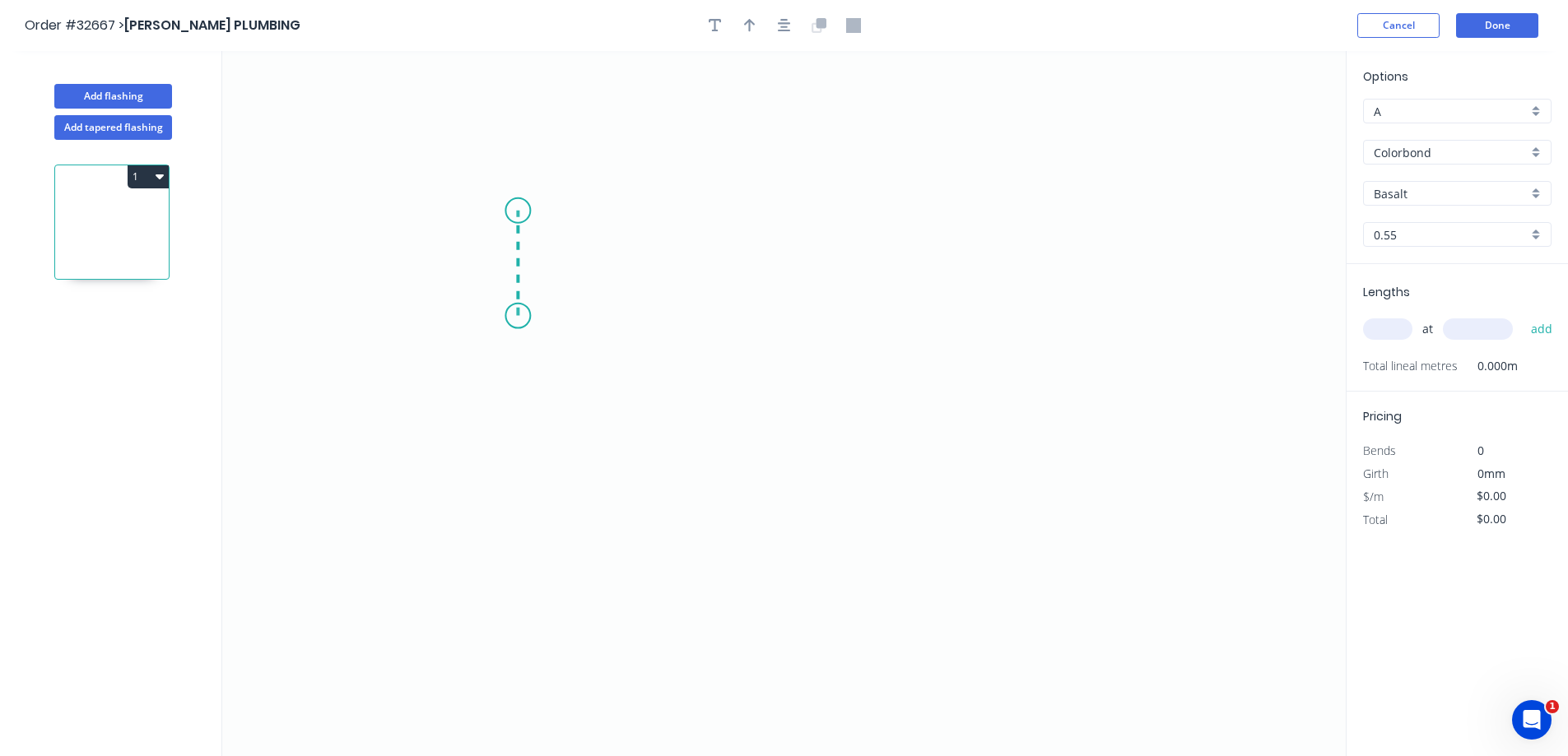
drag, startPoint x: 518, startPoint y: 315, endPoint x: 524, endPoint y: 211, distance: 104.2
click at [524, 211] on icon "0" at bounding box center [783, 403] width 1124 height 704
drag, startPoint x: 524, startPoint y: 211, endPoint x: 777, endPoint y: 222, distance: 253.2
click at [777, 222] on icon "0 ?" at bounding box center [783, 403] width 1124 height 704
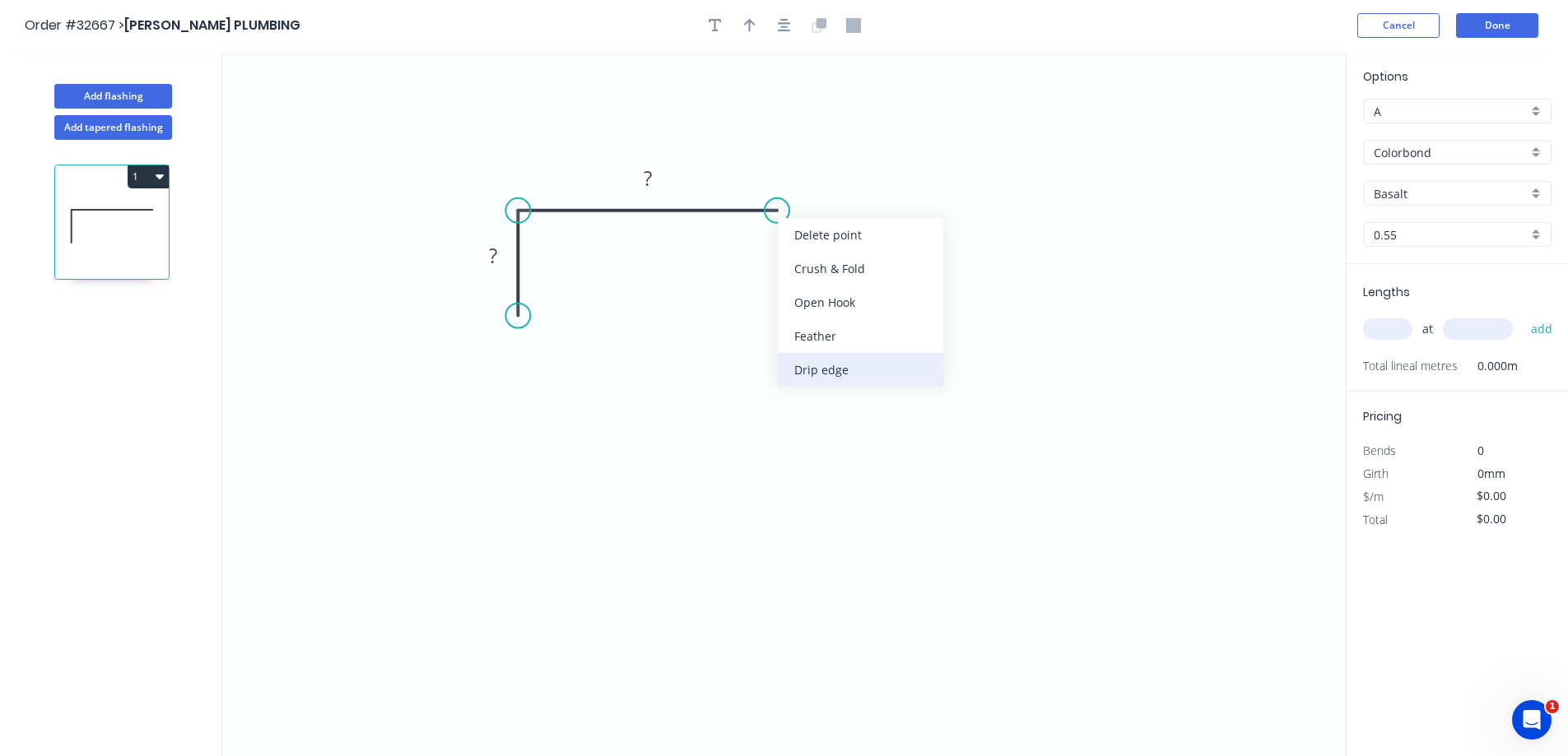
click at [806, 364] on div "Drip edge" at bounding box center [860, 370] width 166 height 34
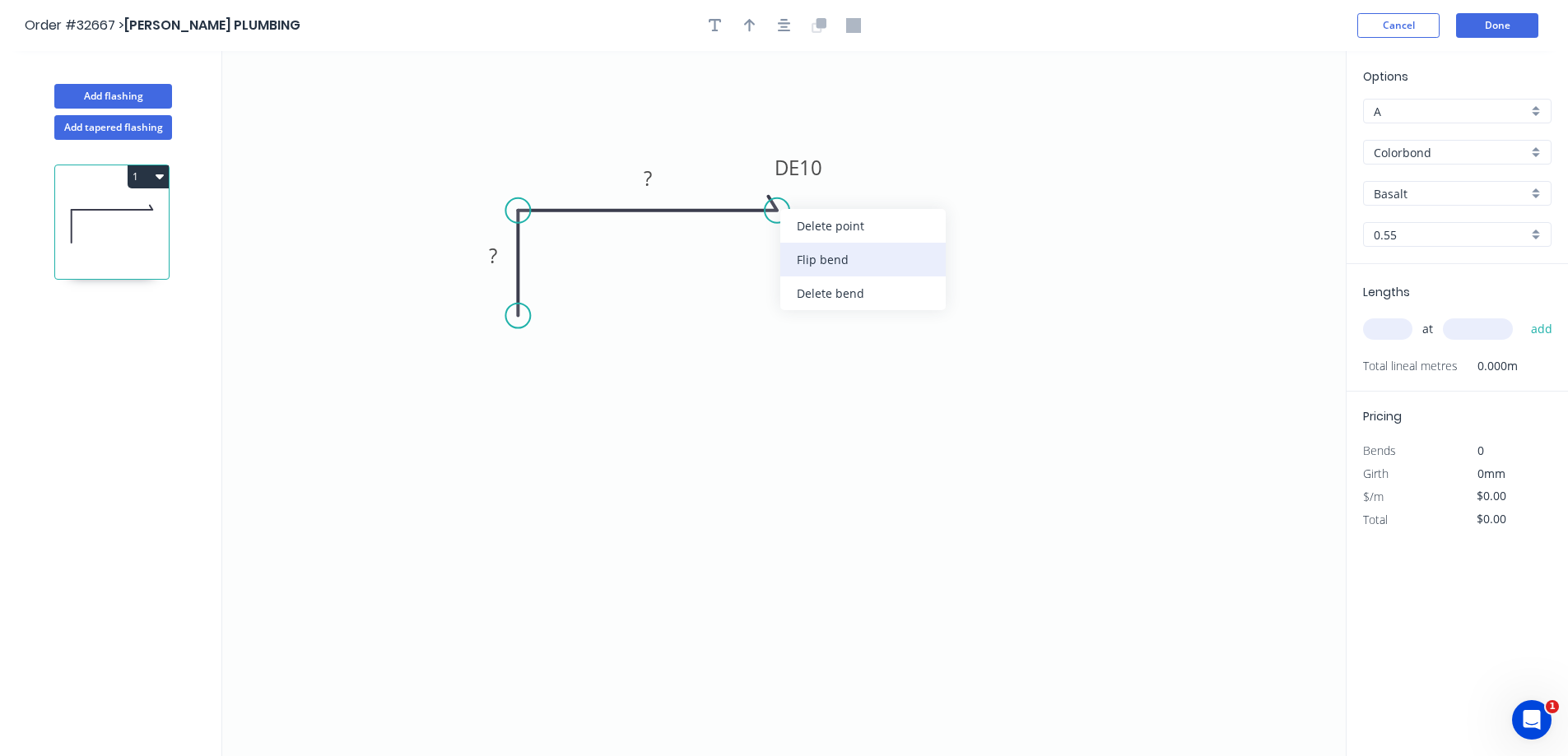
click at [837, 261] on div "Flip bend" at bounding box center [863, 259] width 166 height 34
click at [793, 306] on div "Delete bend" at bounding box center [861, 307] width 166 height 34
click at [837, 347] on div "Feather" at bounding box center [864, 337] width 166 height 34
click at [822, 170] on rect at bounding box center [799, 167] width 64 height 34
click at [819, 169] on tspan "15" at bounding box center [809, 167] width 23 height 28
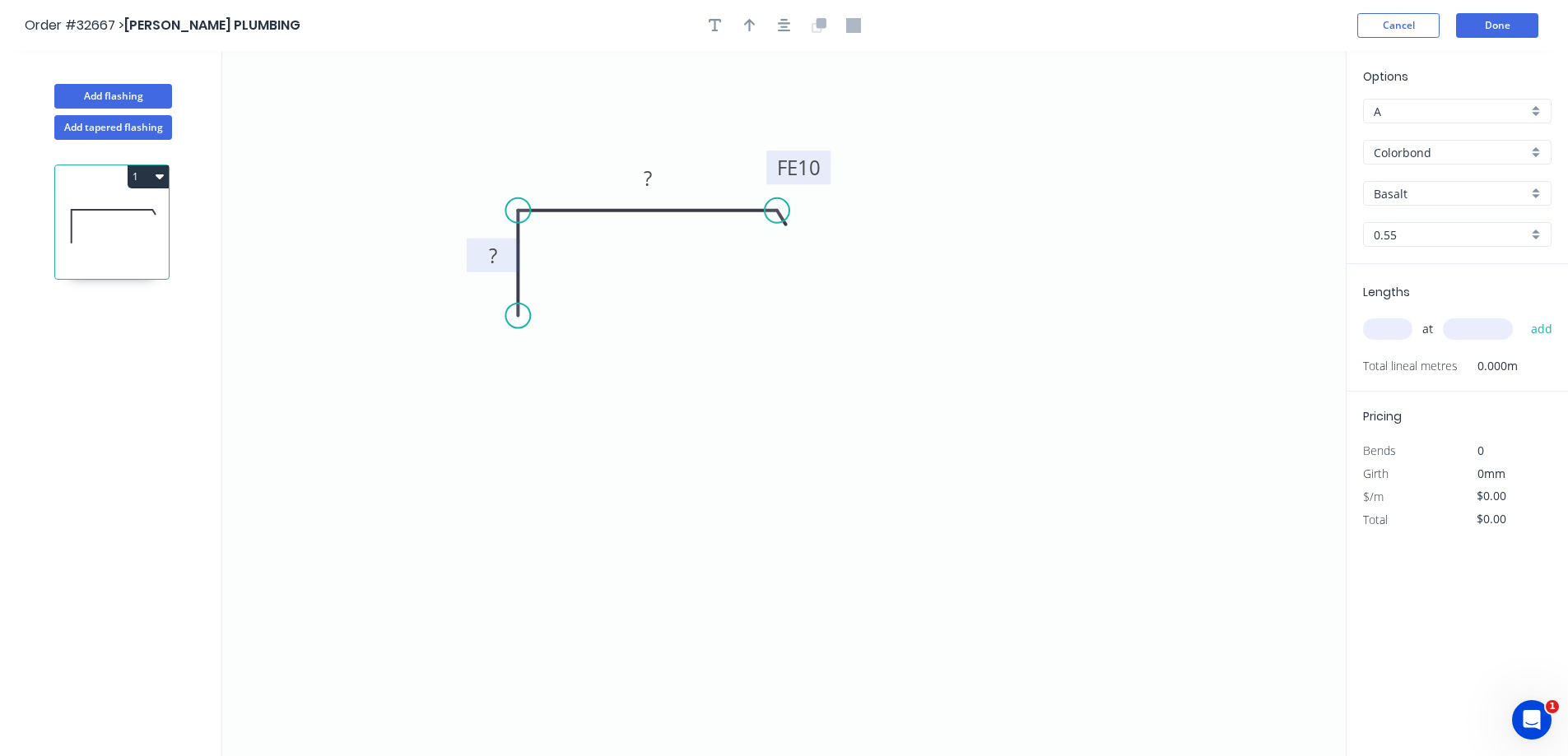
click at [507, 259] on rect at bounding box center [493, 257] width 33 height 23
click at [1447, 151] on input "Colorbond" at bounding box center [1450, 153] width 154 height 17
type input "$9.56"
click at [1425, 278] on div "Zinc" at bounding box center [1457, 269] width 187 height 29
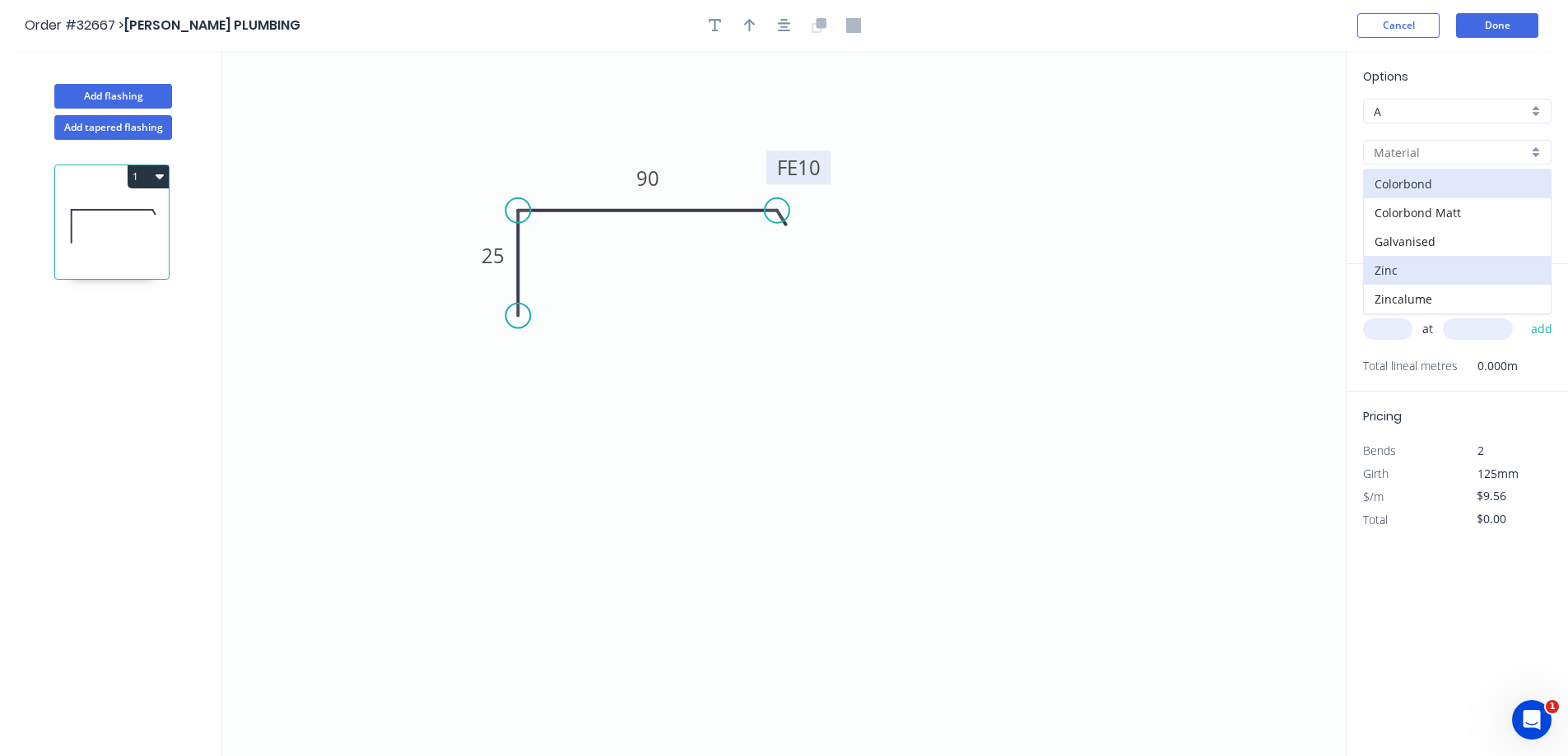
type input "Zinc"
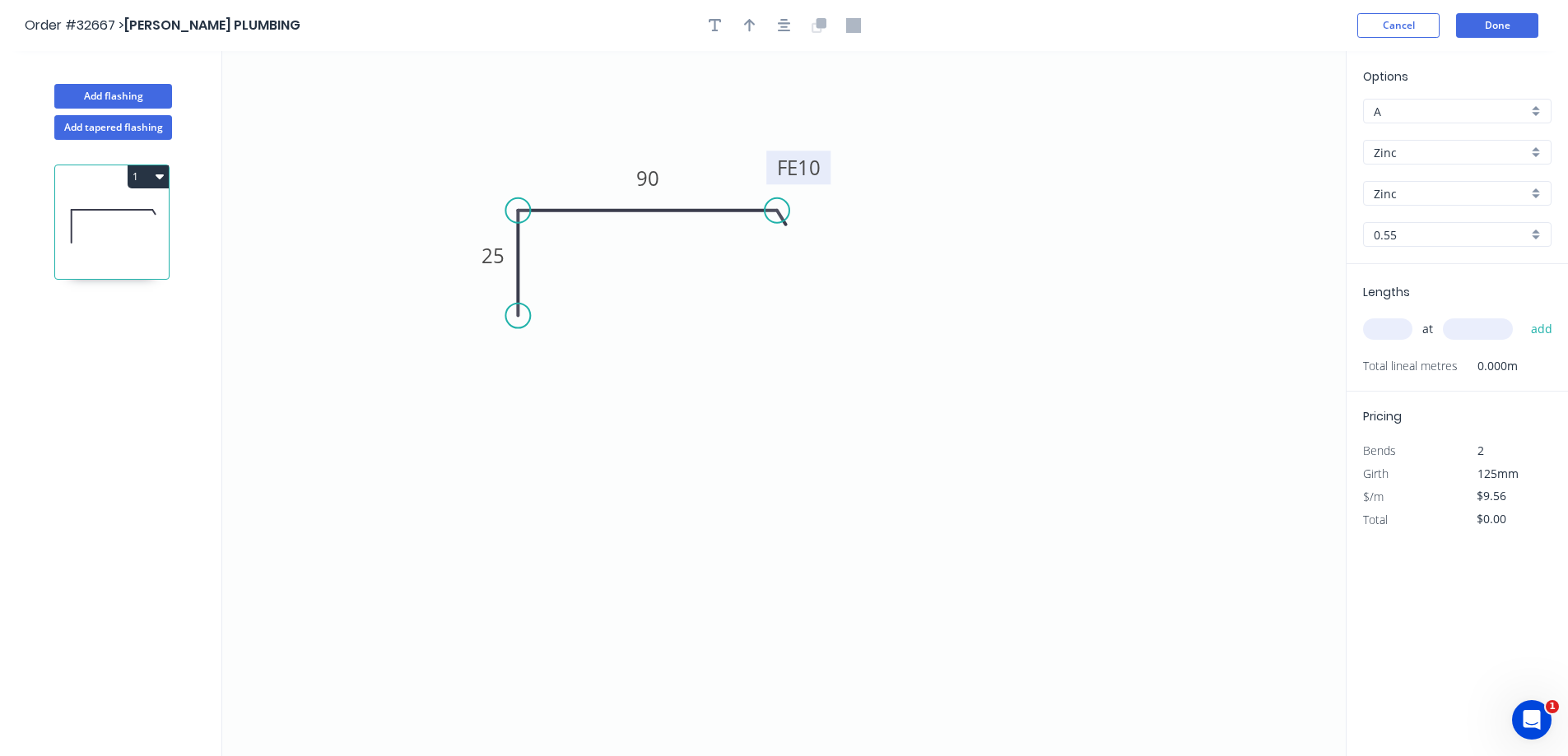
type input "$8.86"
click at [1388, 317] on div "at add" at bounding box center [1458, 329] width 191 height 28
click at [1383, 331] on input "text" at bounding box center [1388, 328] width 50 height 21
type input "2"
type input "3000"
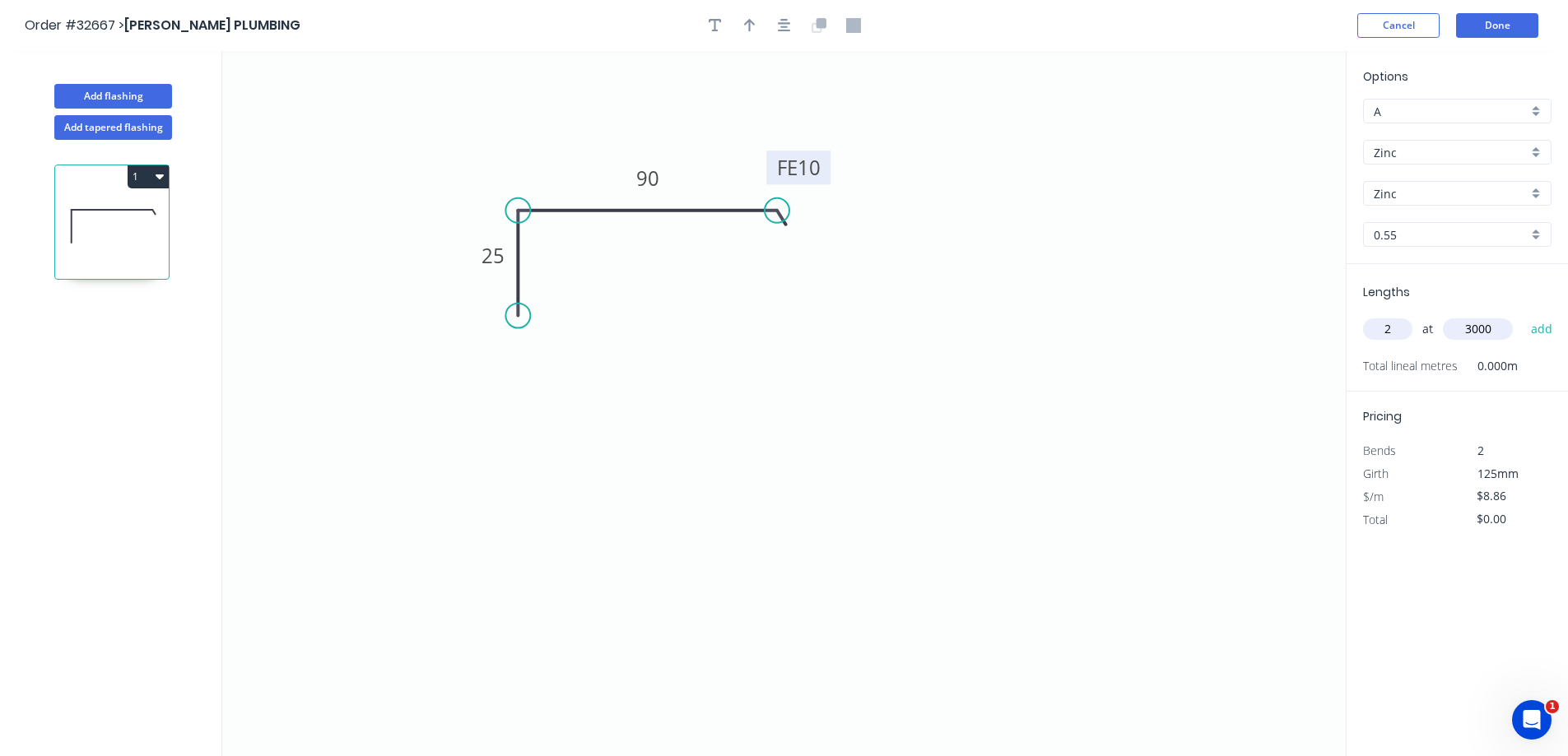
click at [1523, 315] on button "add" at bounding box center [1542, 329] width 39 height 28
type input "$53.16"
click at [1506, 19] on button "Done" at bounding box center [1496, 25] width 82 height 25
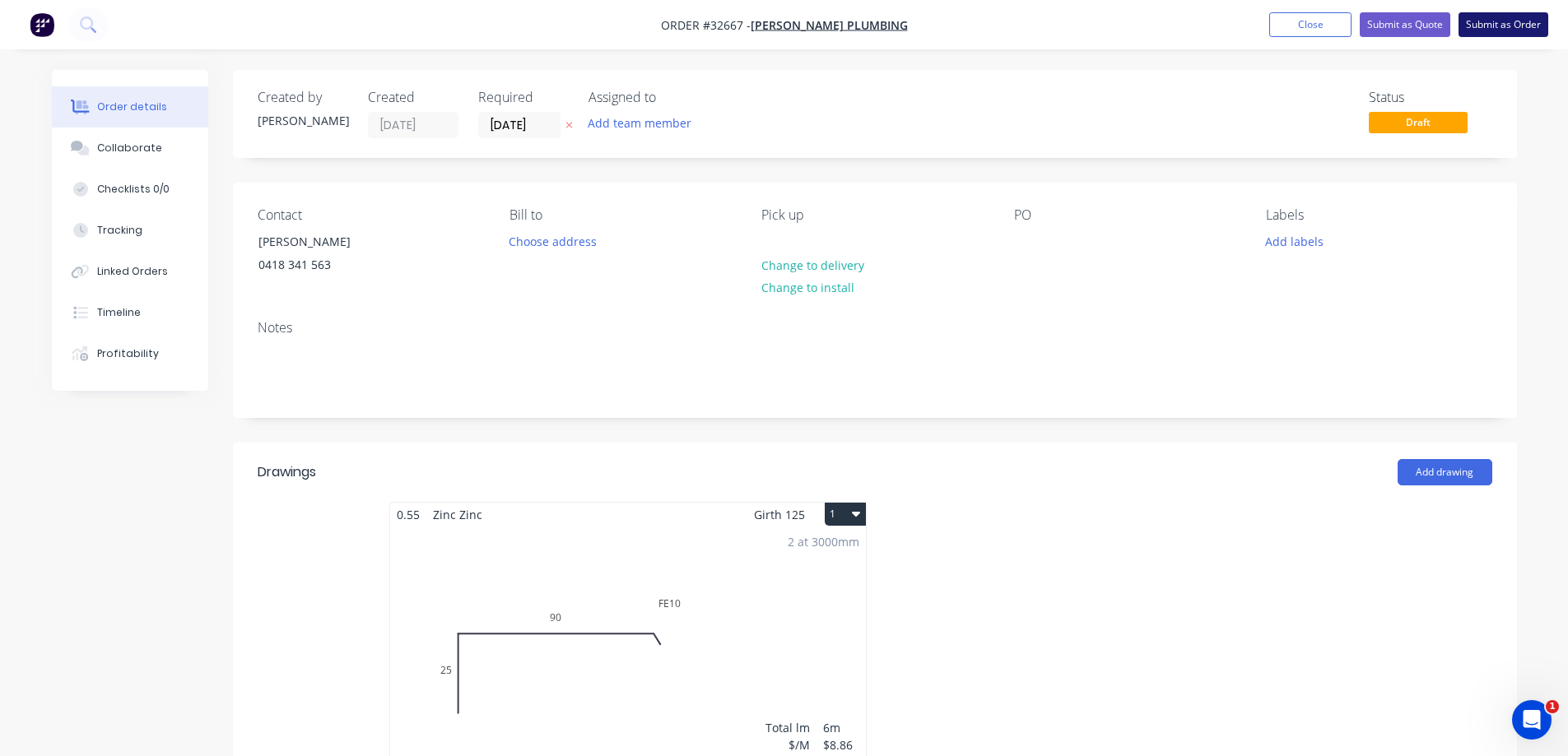
click at [1500, 18] on button "Submit as Order" at bounding box center [1503, 24] width 89 height 25
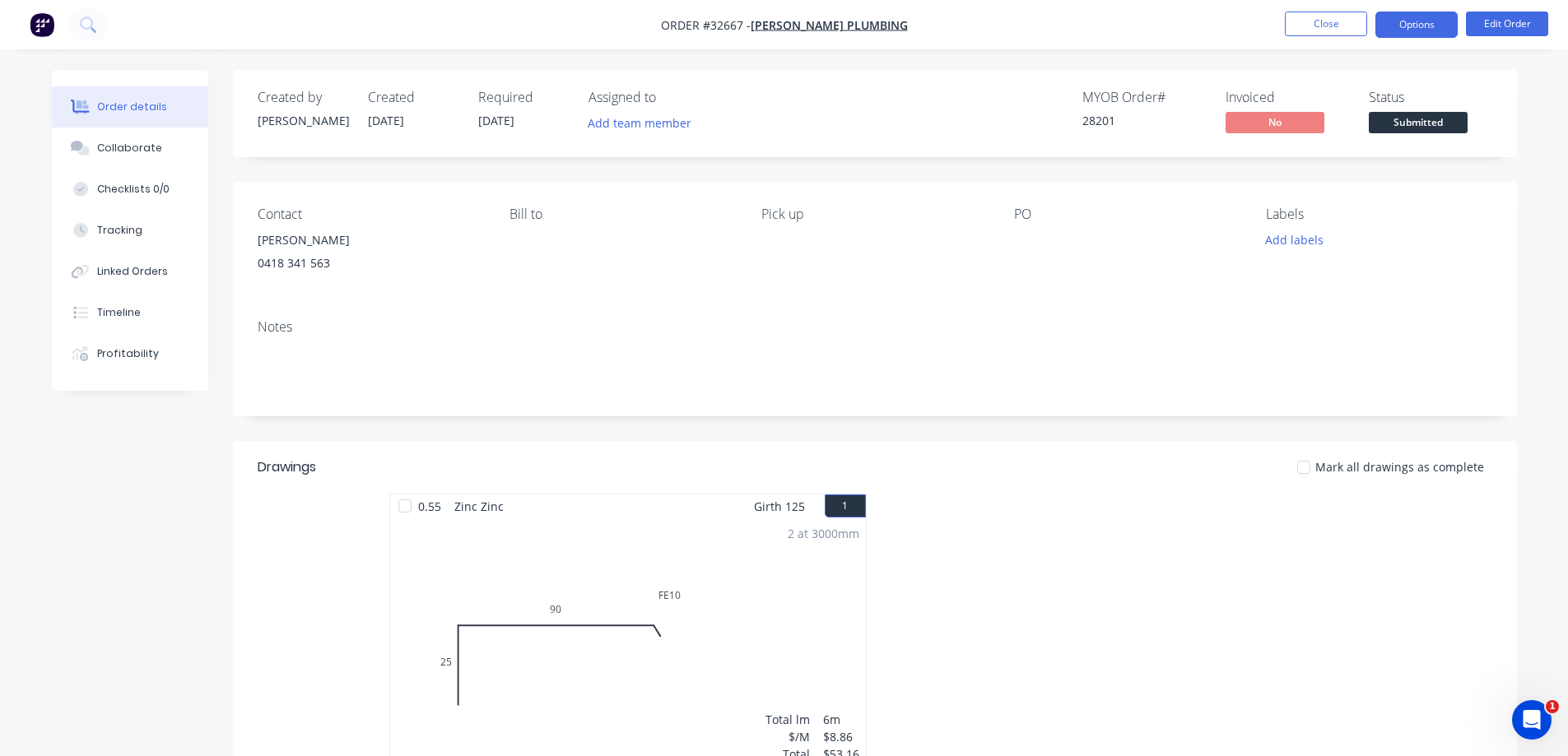
click at [1420, 22] on button "Options" at bounding box center [1415, 25] width 82 height 27
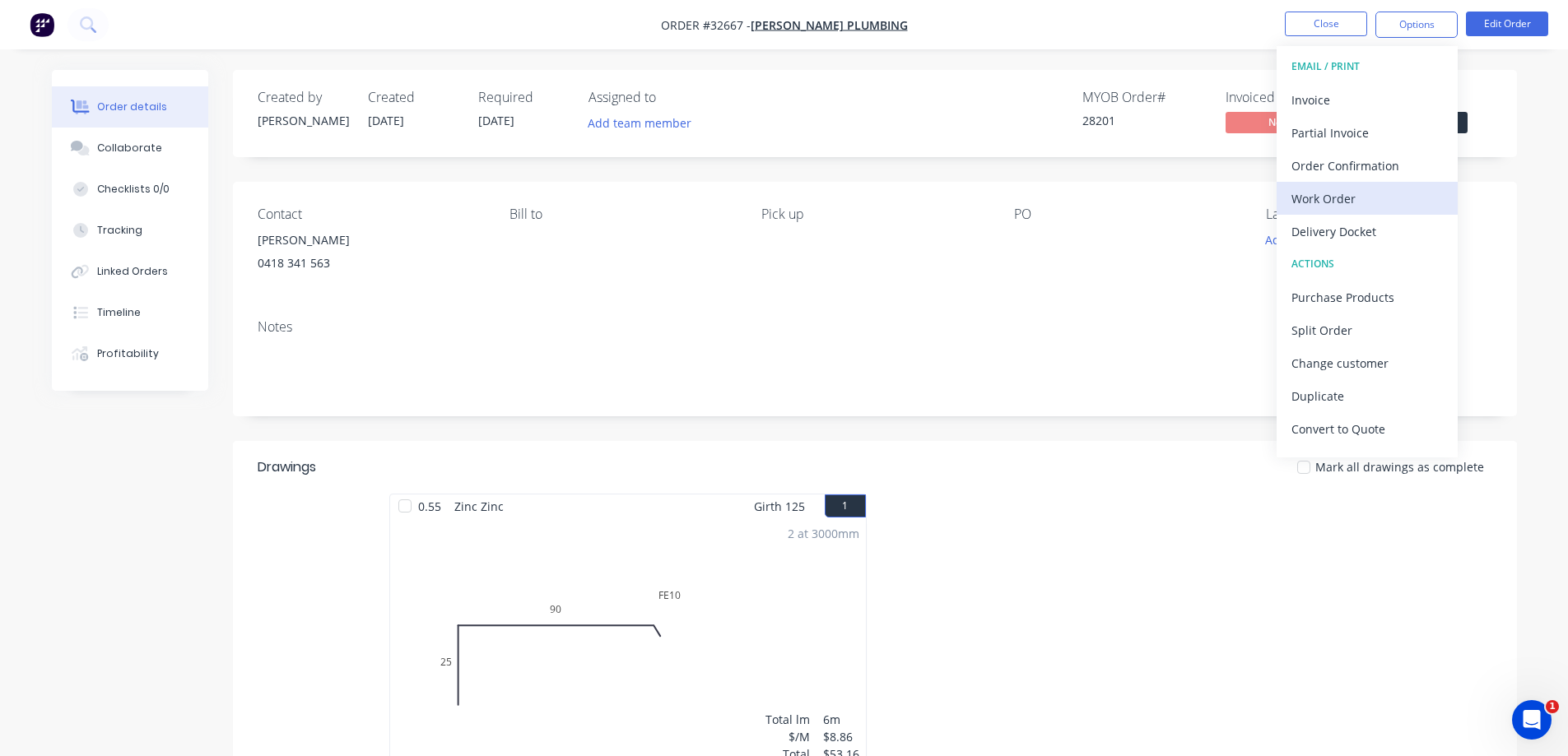
click at [1347, 197] on div "Work Order" at bounding box center [1366, 199] width 152 height 24
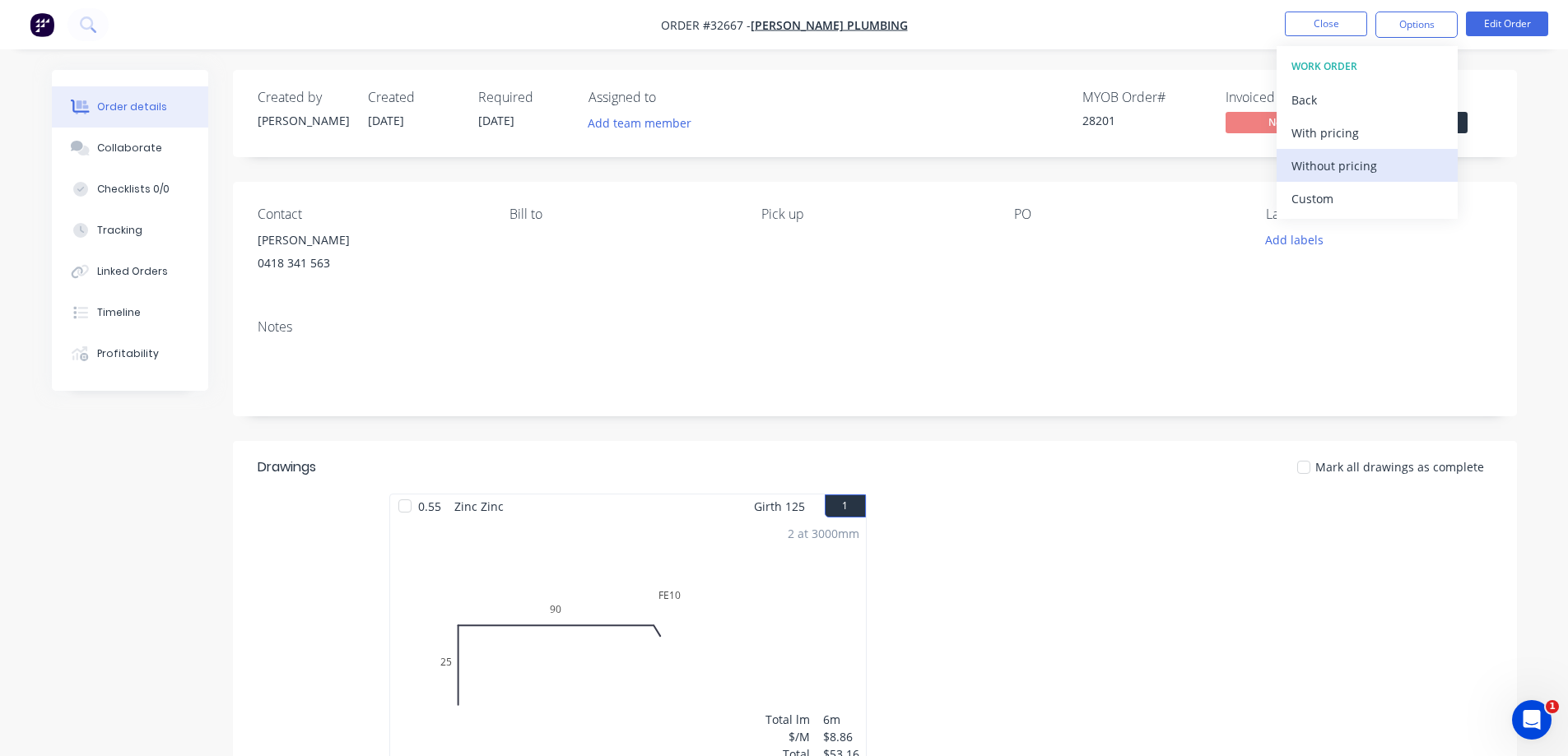
click at [1346, 162] on div "Without pricing" at bounding box center [1366, 166] width 152 height 24
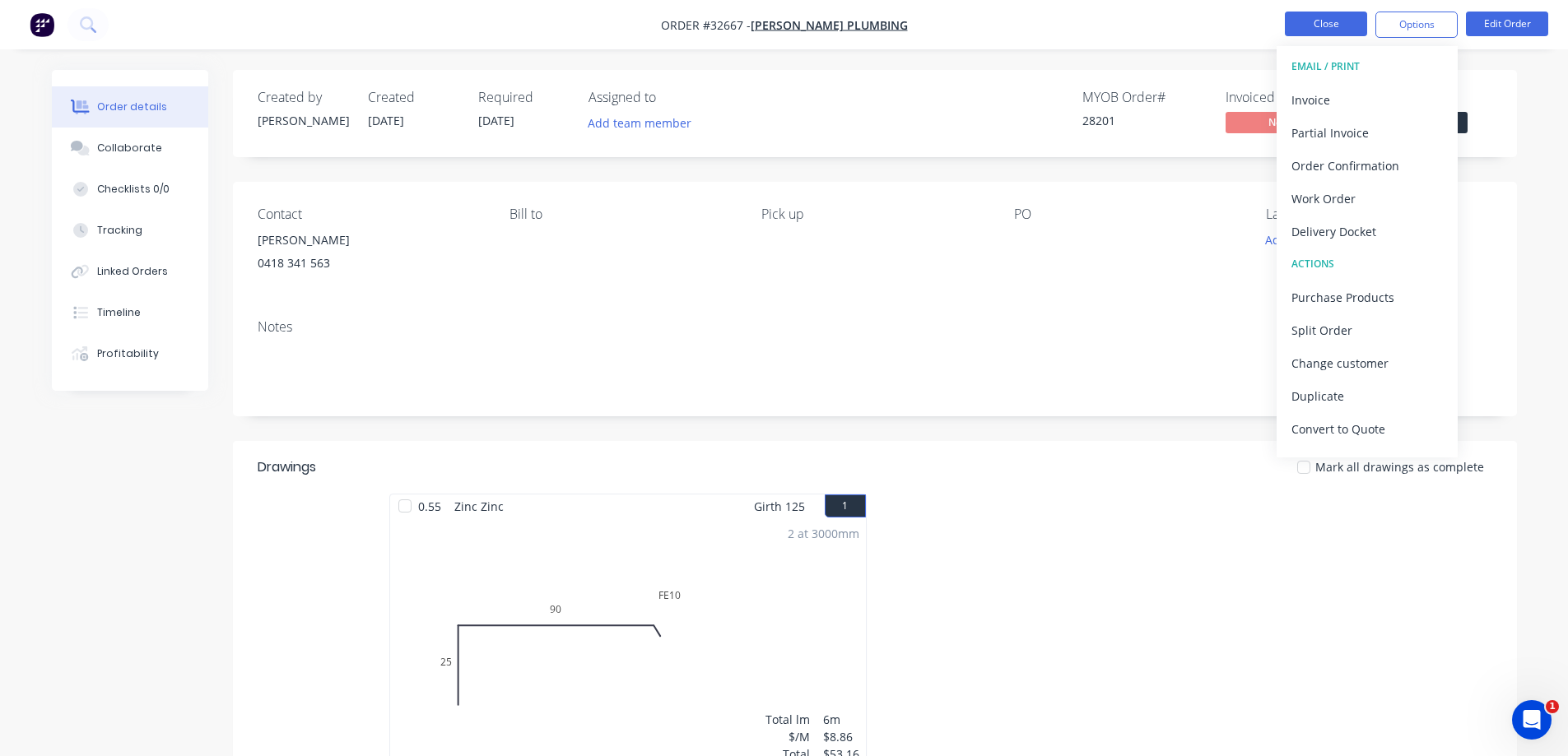
click at [1306, 19] on button "Close" at bounding box center [1325, 24] width 82 height 25
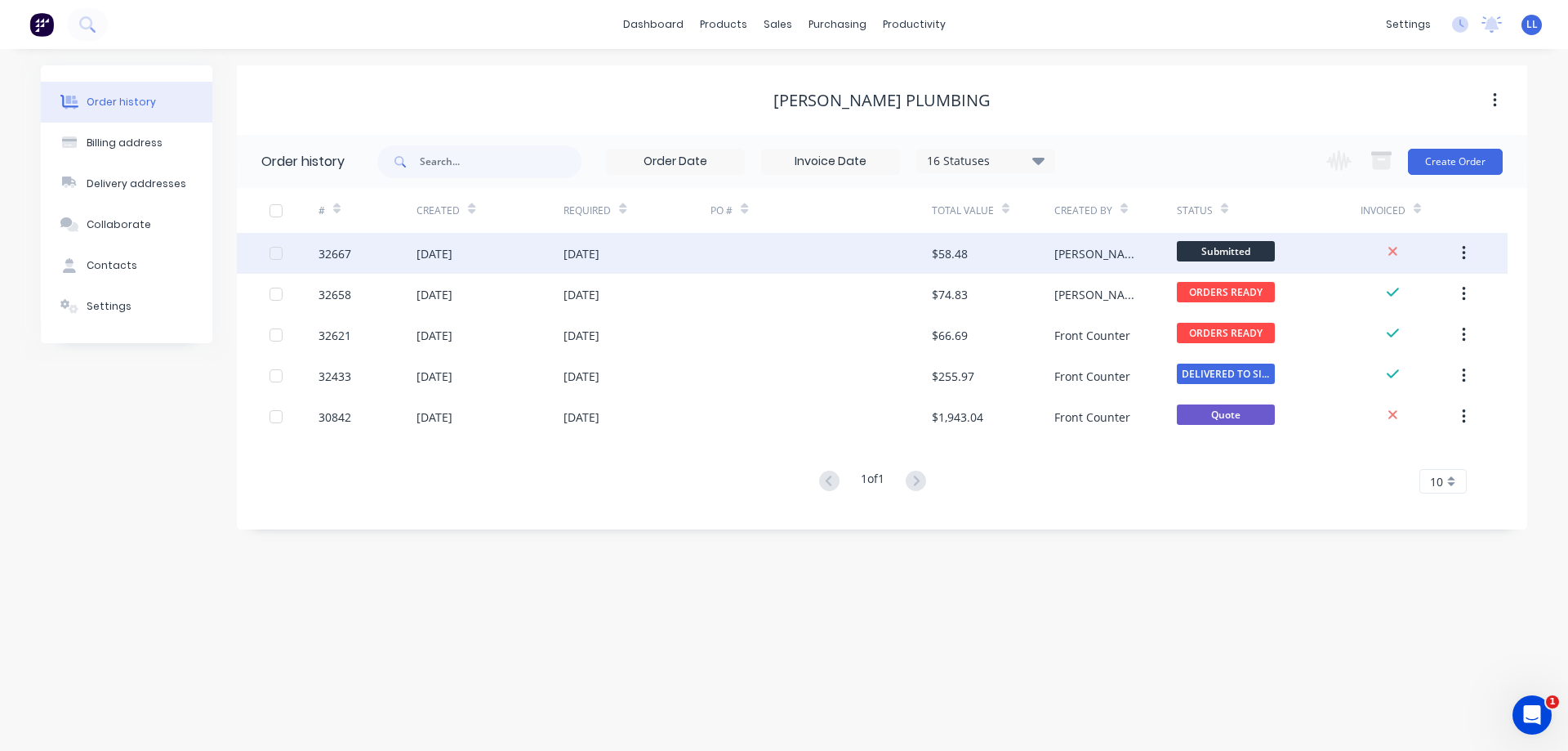
click at [1094, 256] on div "[PERSON_NAME]" at bounding box center [1116, 253] width 122 height 41
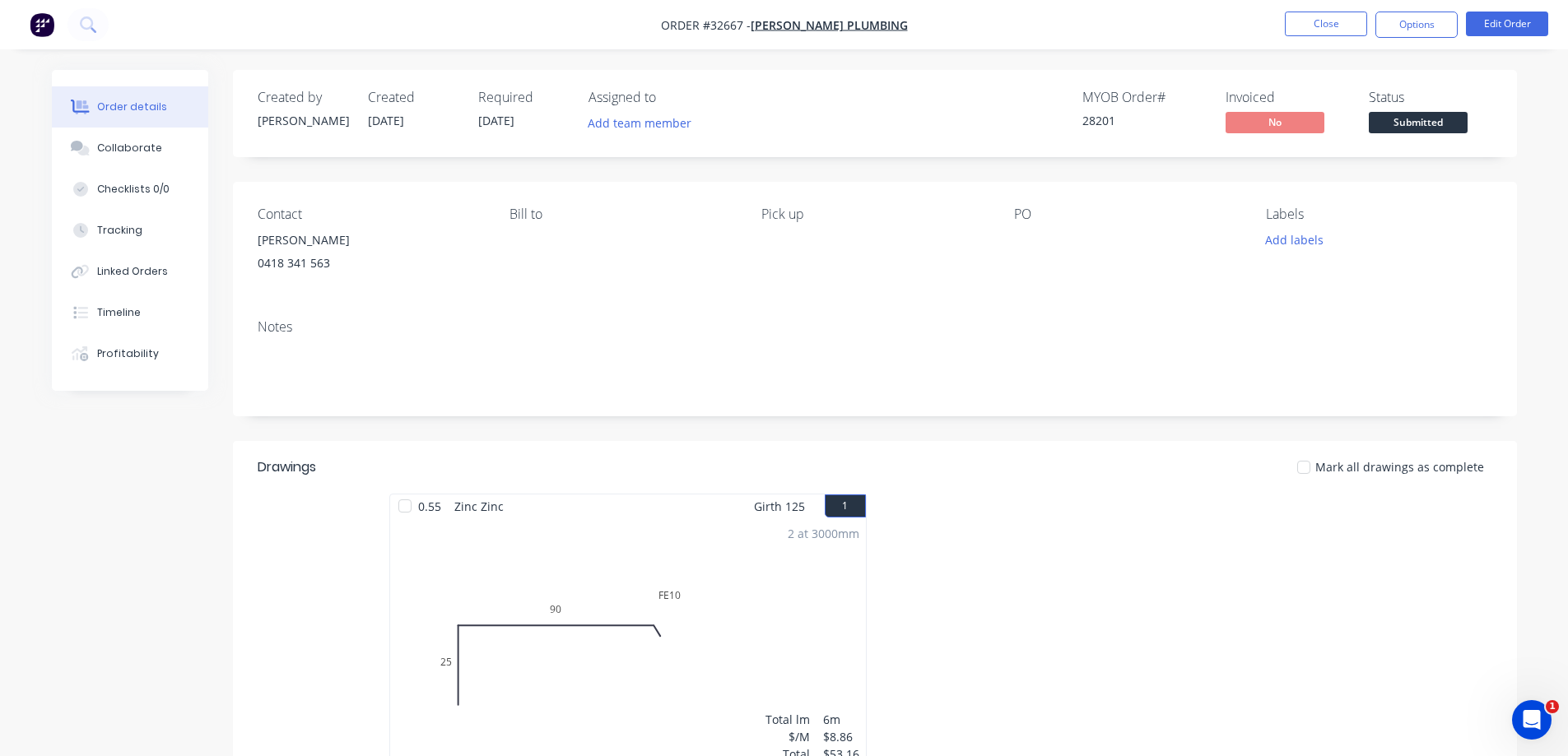
click at [1434, 123] on span "Submitted" at bounding box center [1417, 122] width 98 height 20
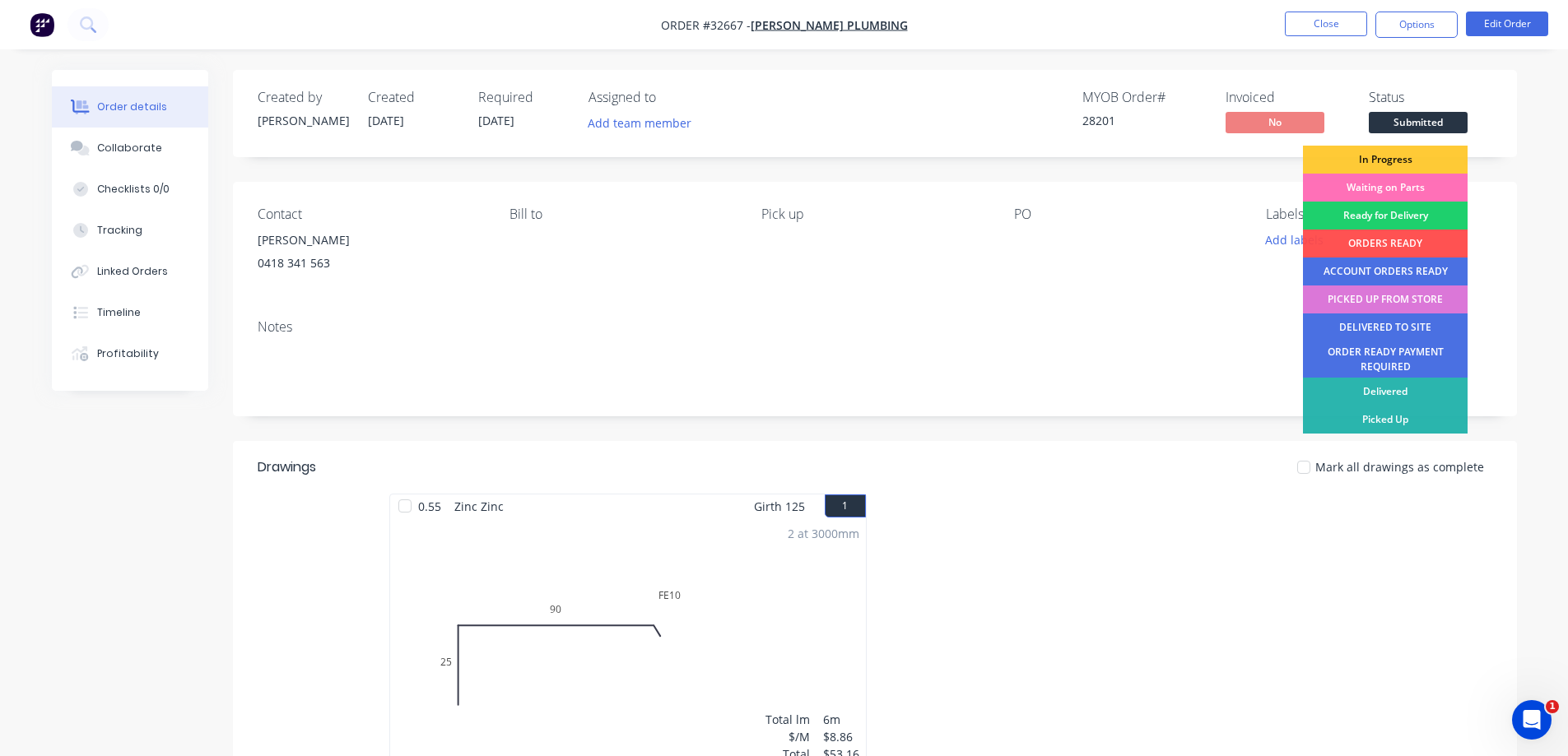
drag, startPoint x: 1412, startPoint y: 157, endPoint x: 1100, endPoint y: 122, distance: 314.0
click at [1411, 157] on div "In Progress" at bounding box center [1385, 159] width 165 height 28
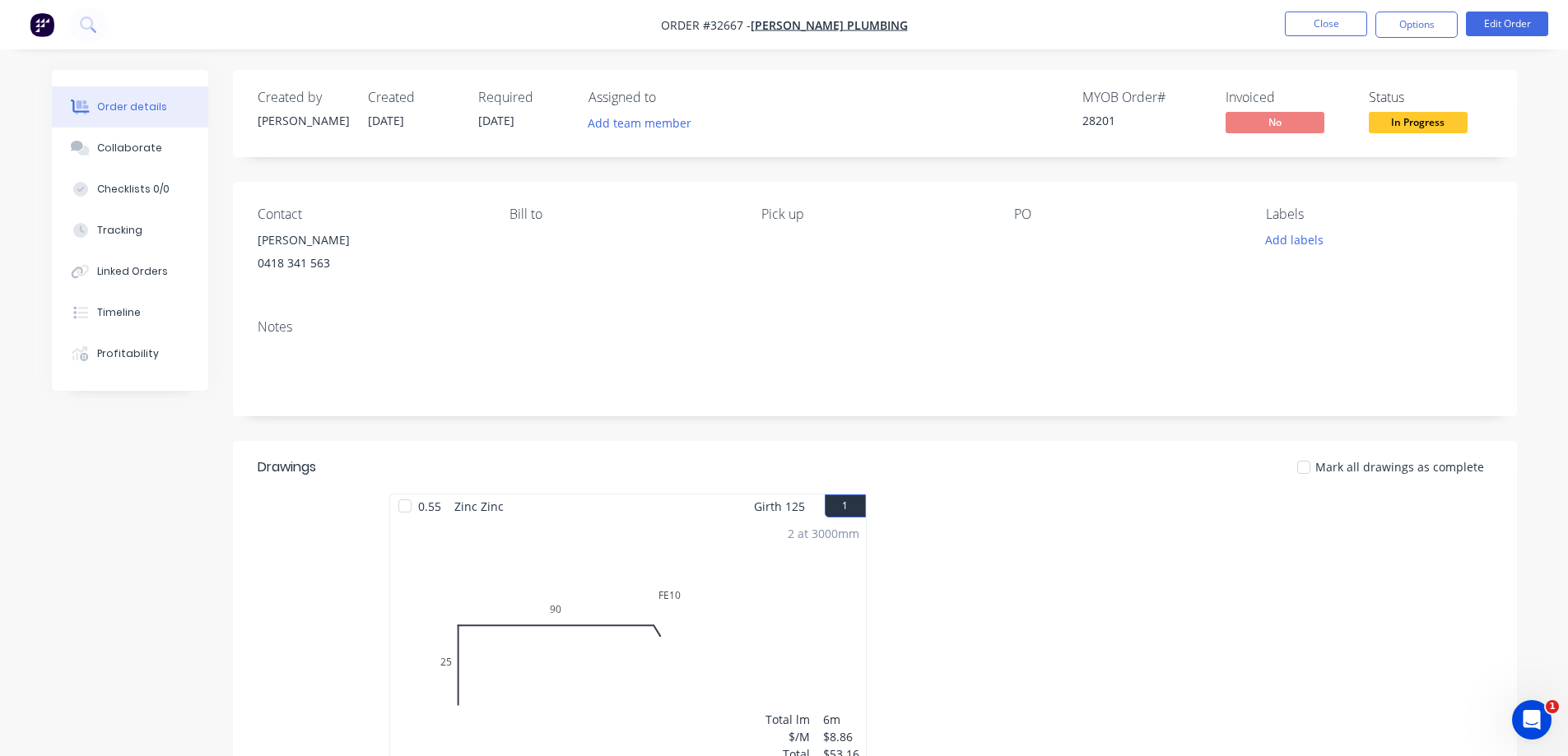
click at [35, 24] on img "button" at bounding box center [41, 24] width 25 height 25
